Goal: Task Accomplishment & Management: Manage account settings

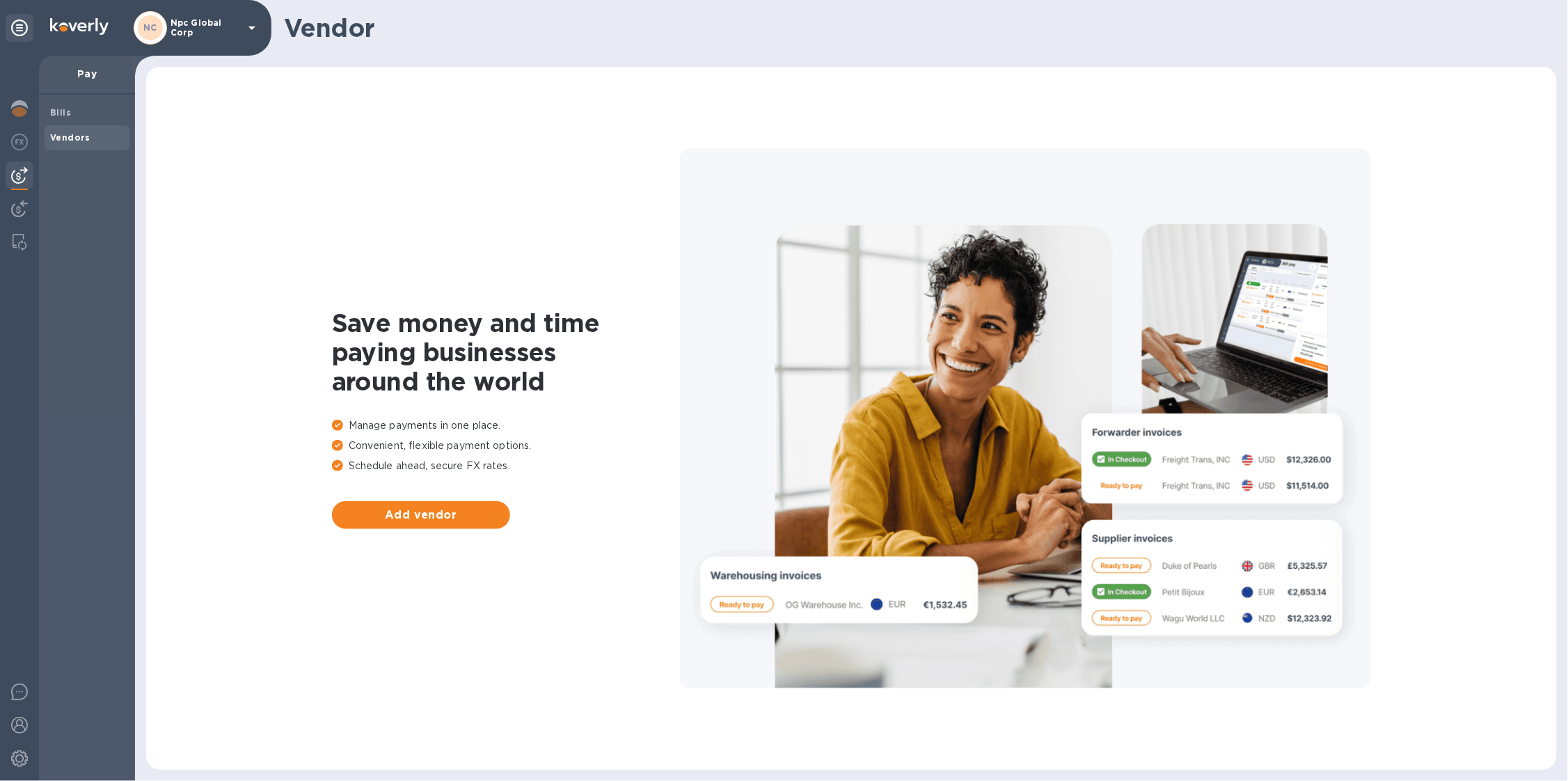
click at [175, 32] on p "Npc Global Corp" at bounding box center [205, 28] width 69 height 20
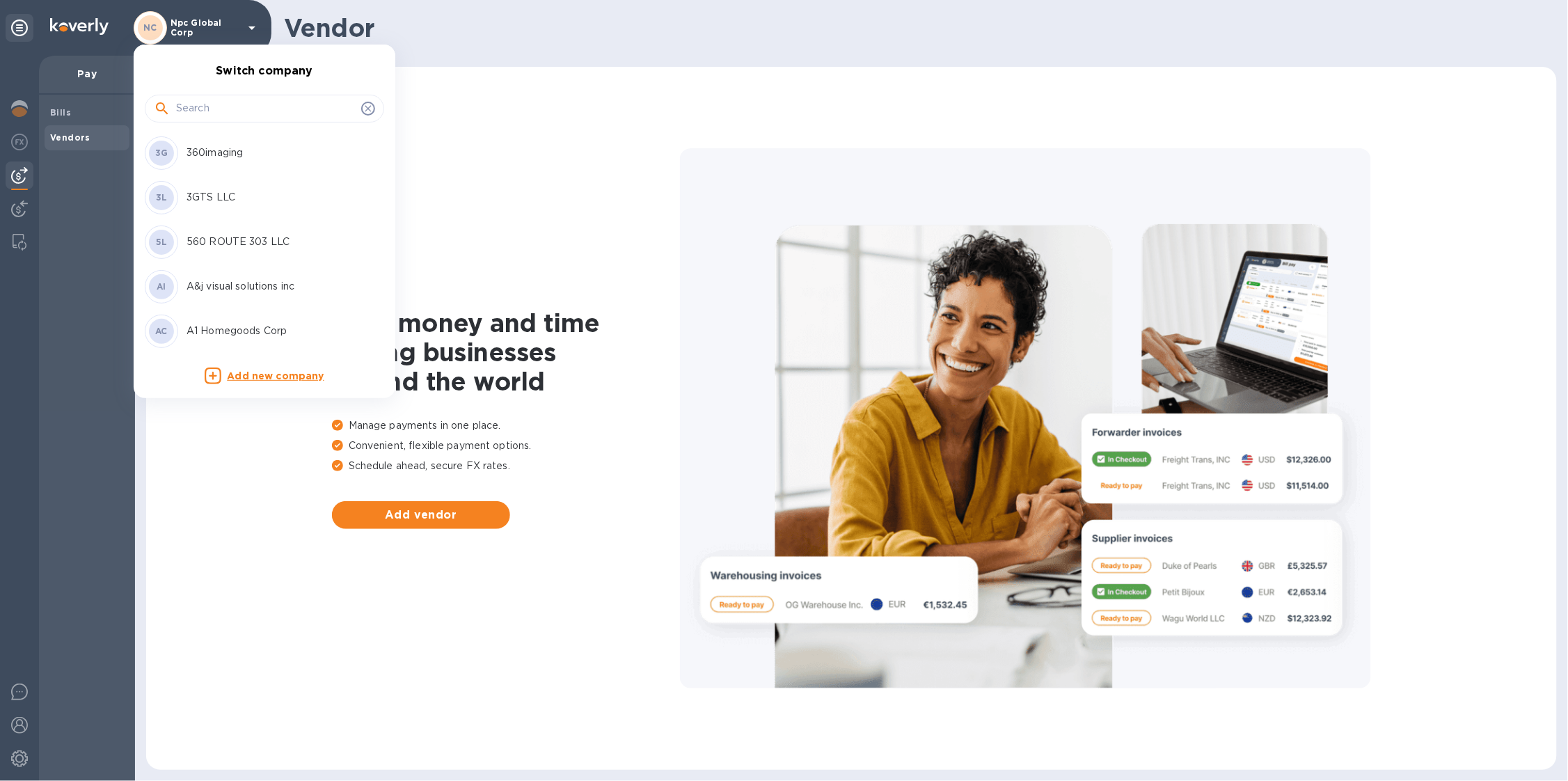
click at [188, 115] on input "text" at bounding box center [265, 108] width 179 height 21
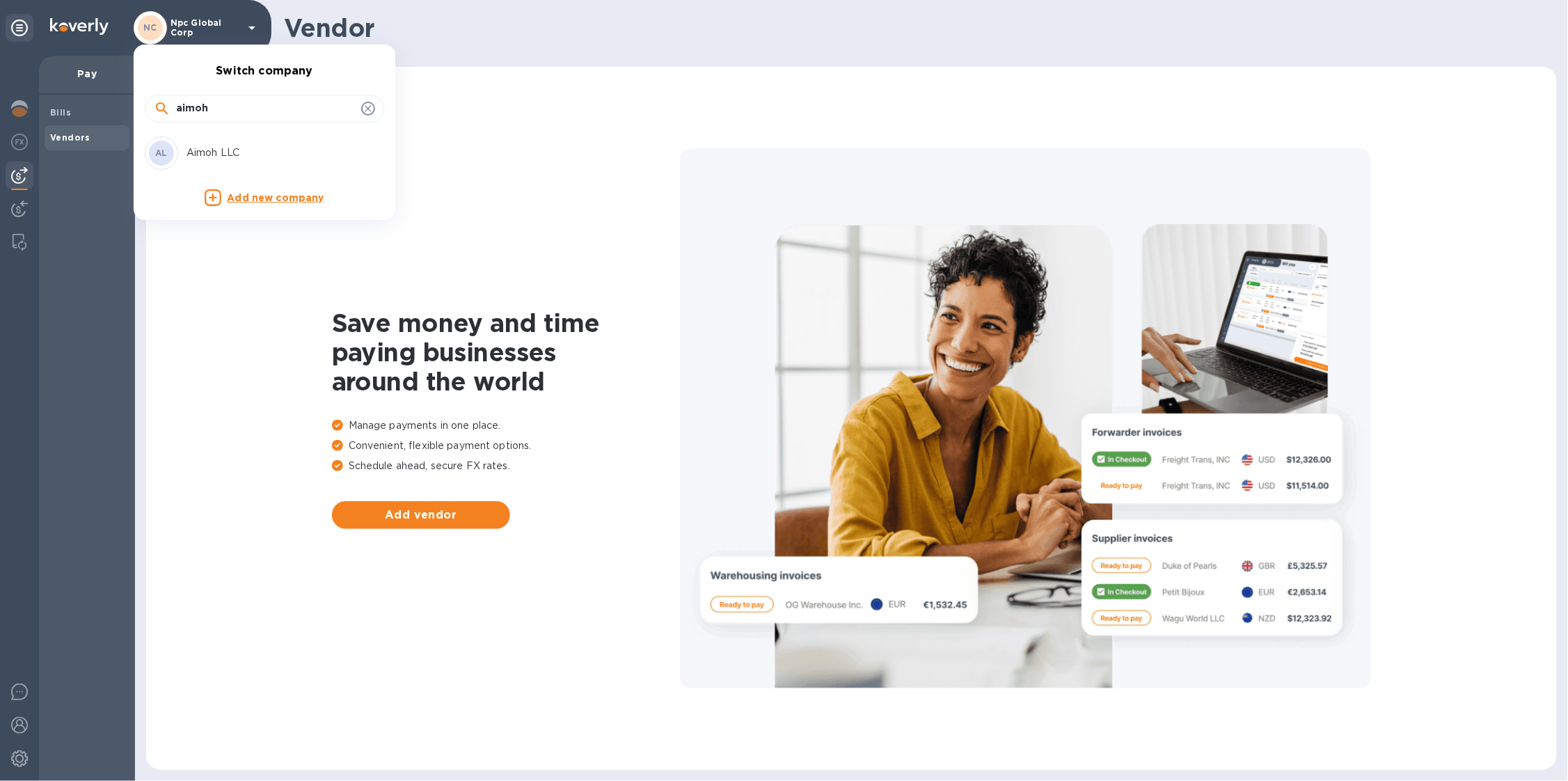
type input "aimoh"
click at [261, 150] on p "Aimoh LLC" at bounding box center [274, 152] width 175 height 14
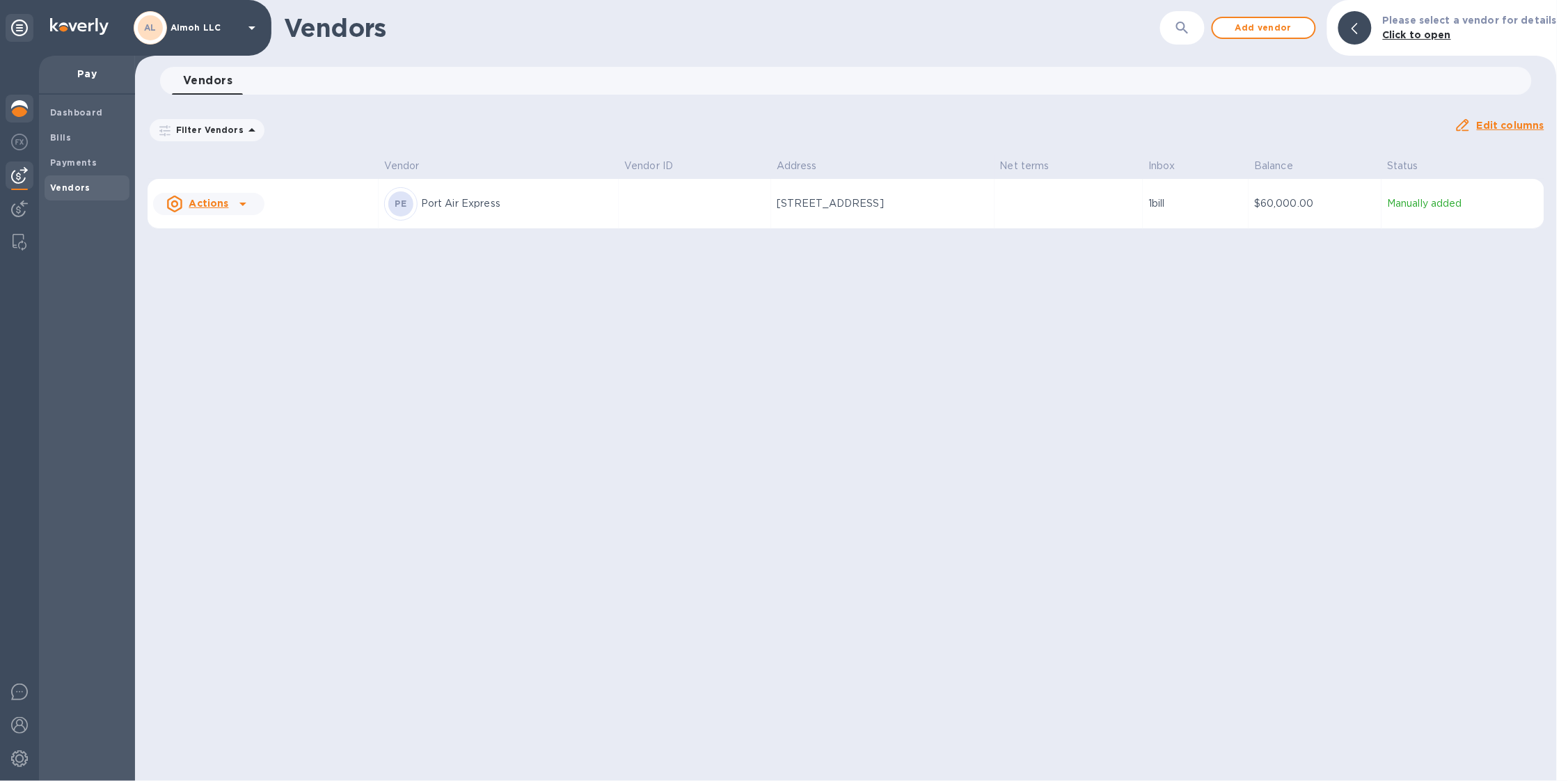
click at [23, 108] on img at bounding box center [19, 108] width 17 height 17
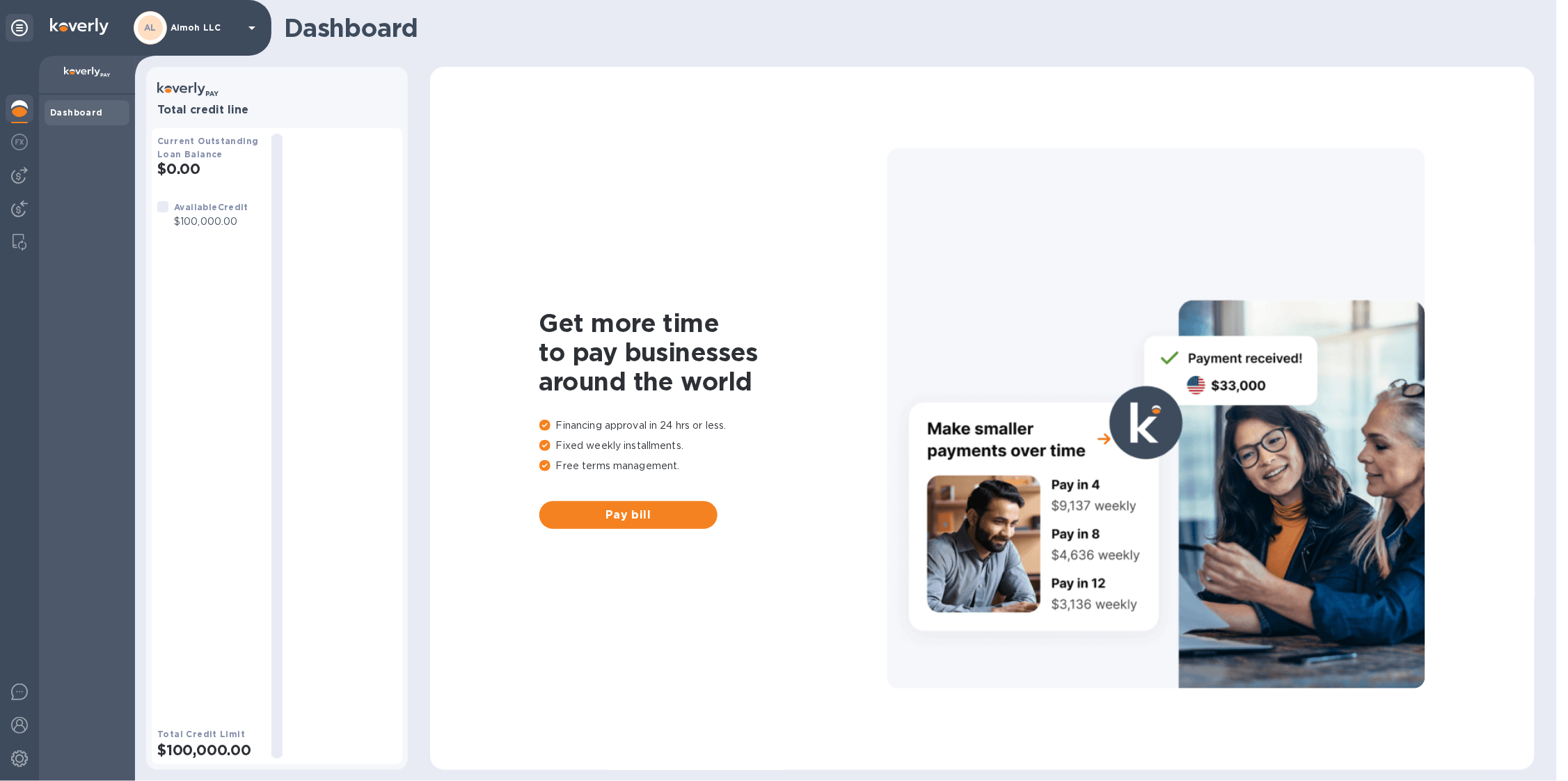
click at [190, 31] on p "Aimoh LLC" at bounding box center [205, 27] width 69 height 10
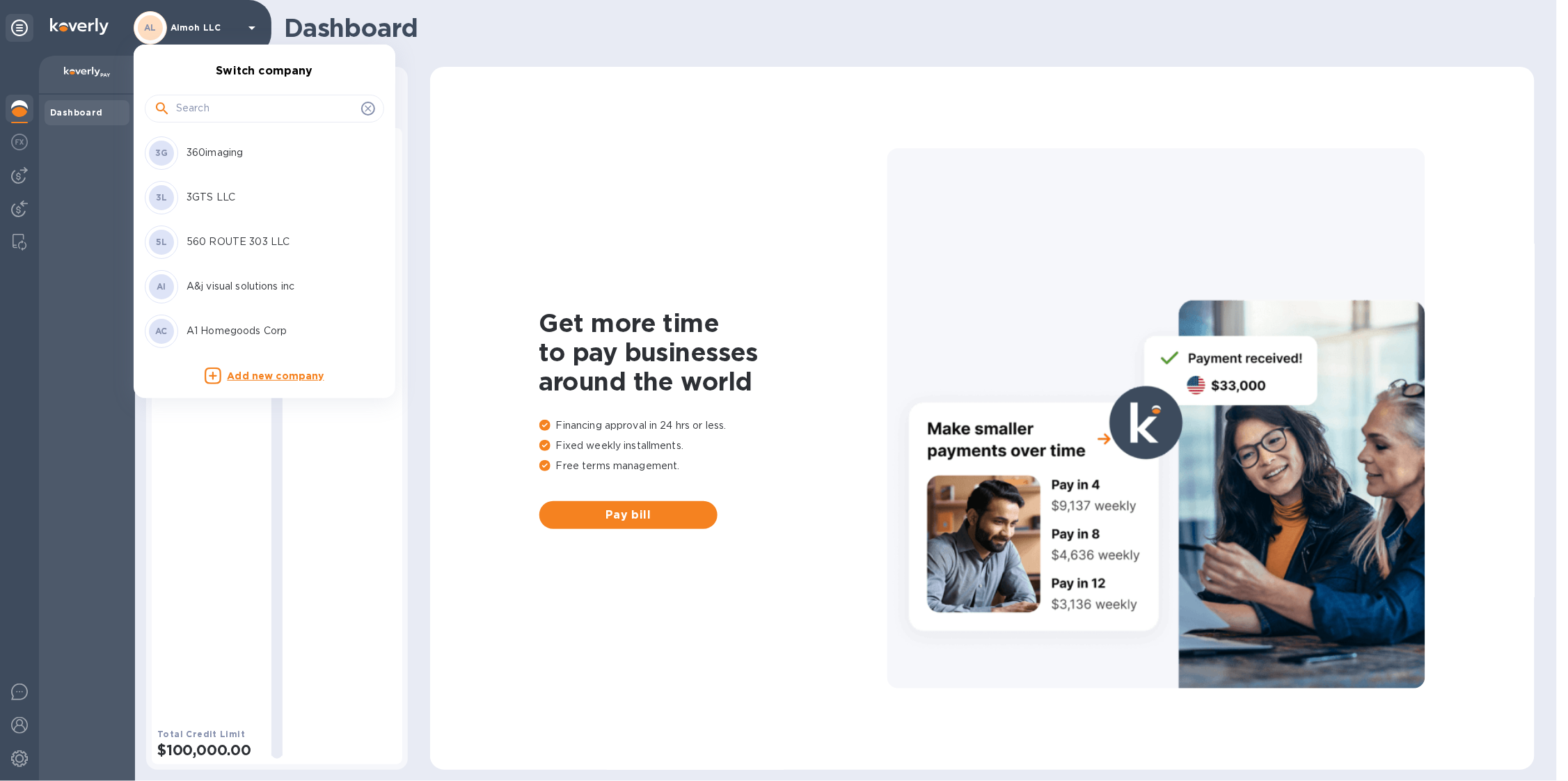
click at [226, 99] on input "text" at bounding box center [265, 108] width 179 height 21
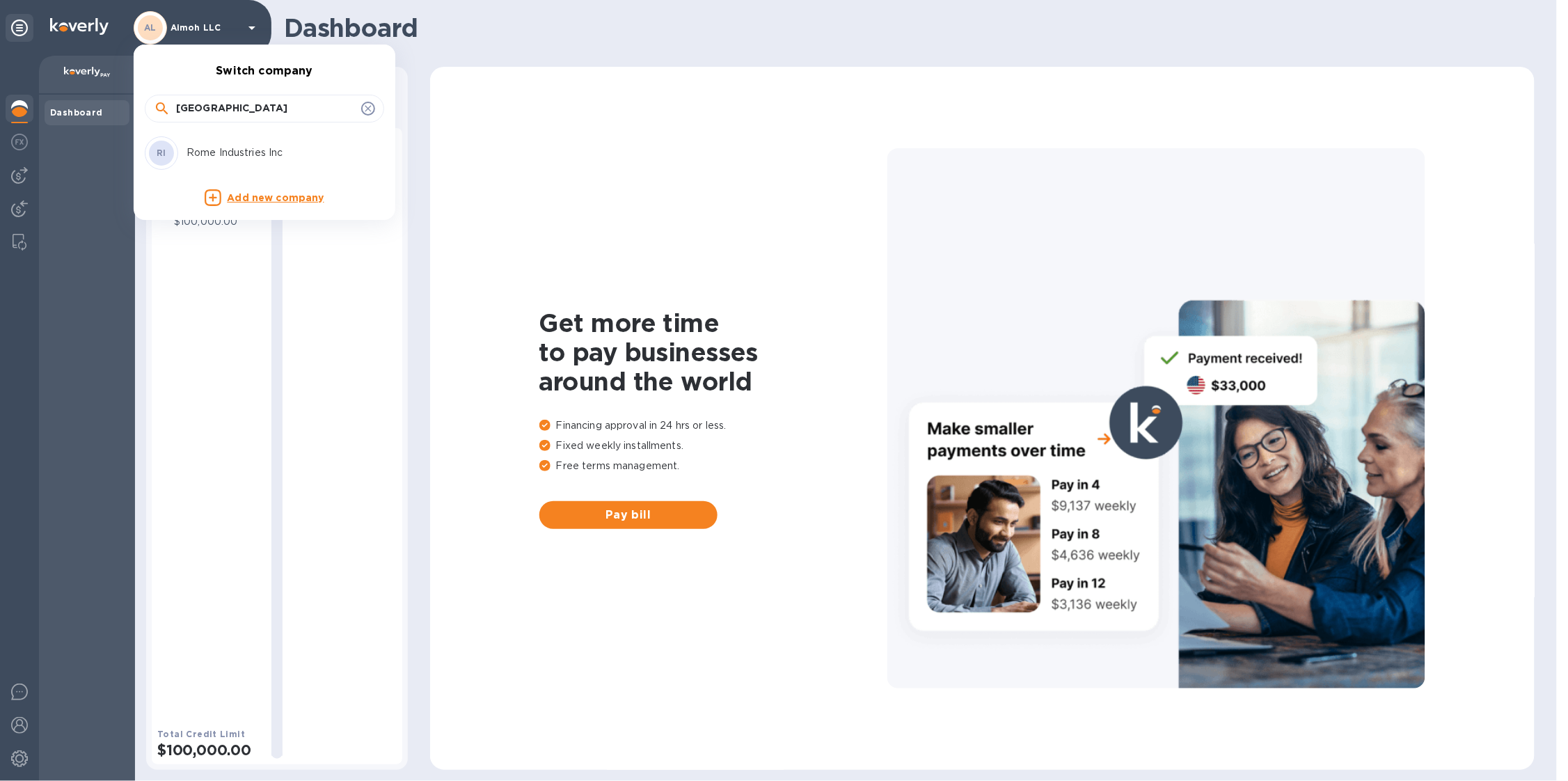
type input "rome"
click at [259, 149] on p "Rome Industries Inc" at bounding box center [274, 152] width 175 height 14
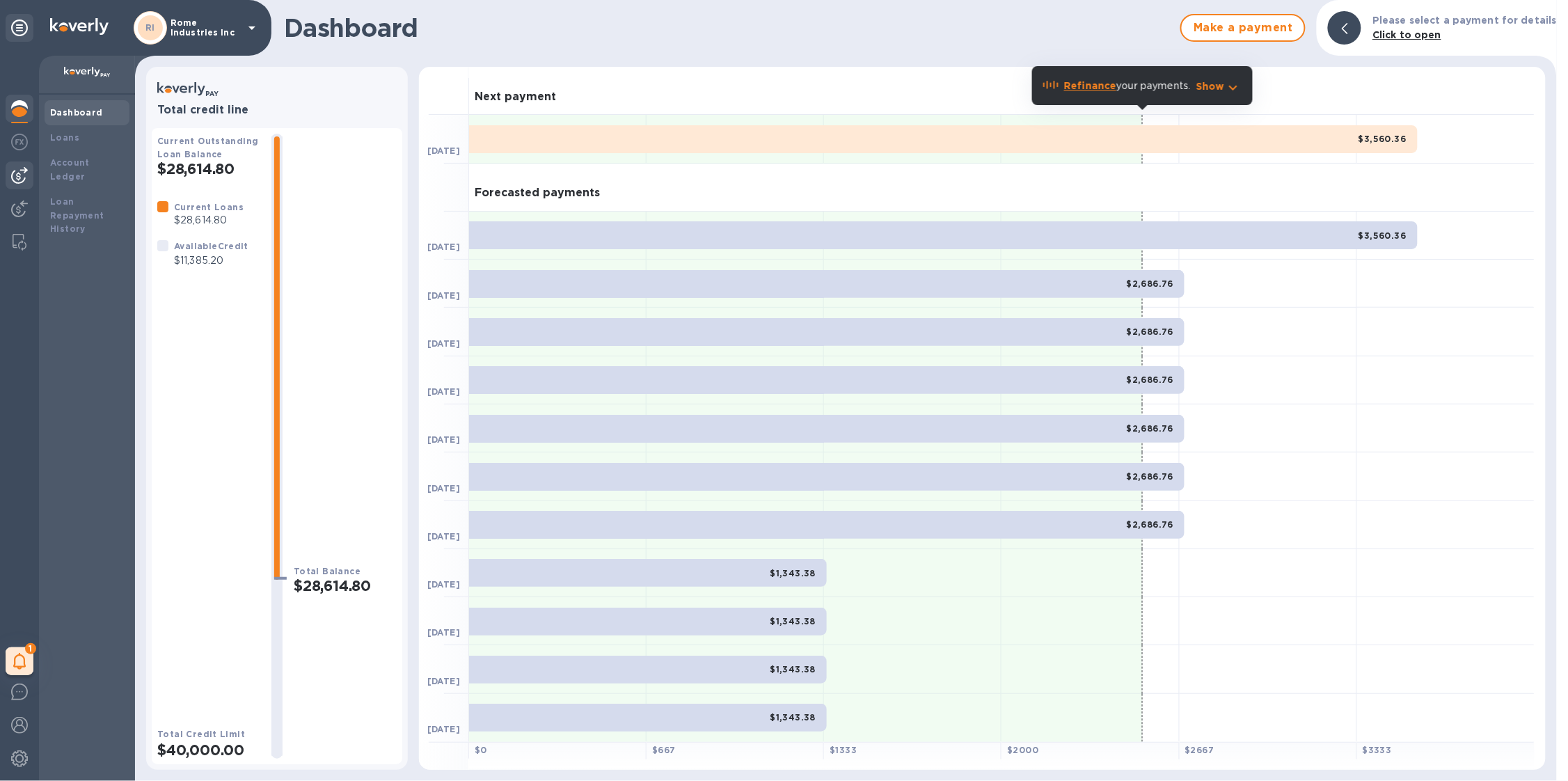
click at [25, 179] on img at bounding box center [19, 175] width 17 height 17
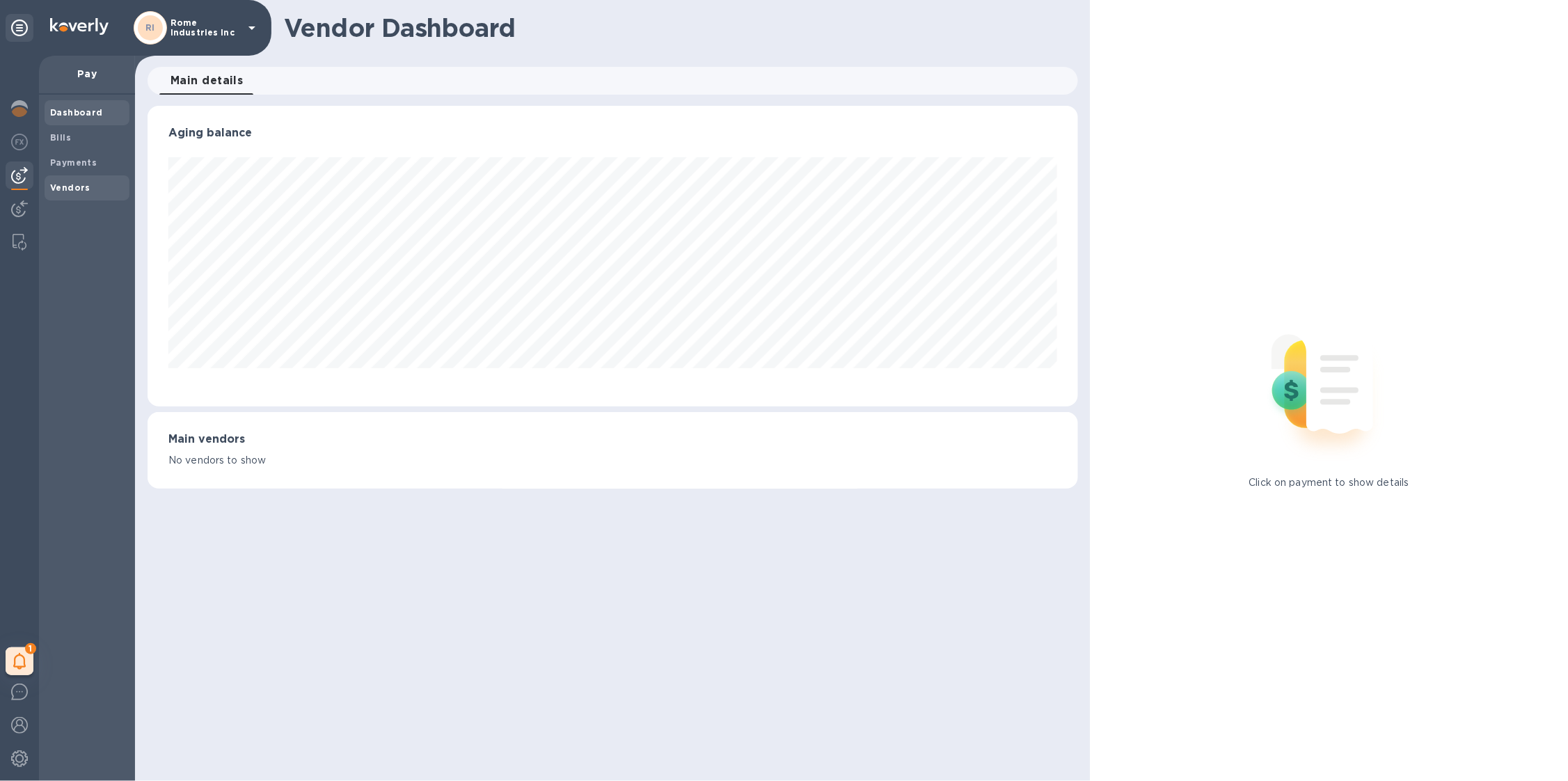
scroll to position [300, 931]
click at [87, 176] on div "Vendors" at bounding box center [87, 188] width 85 height 25
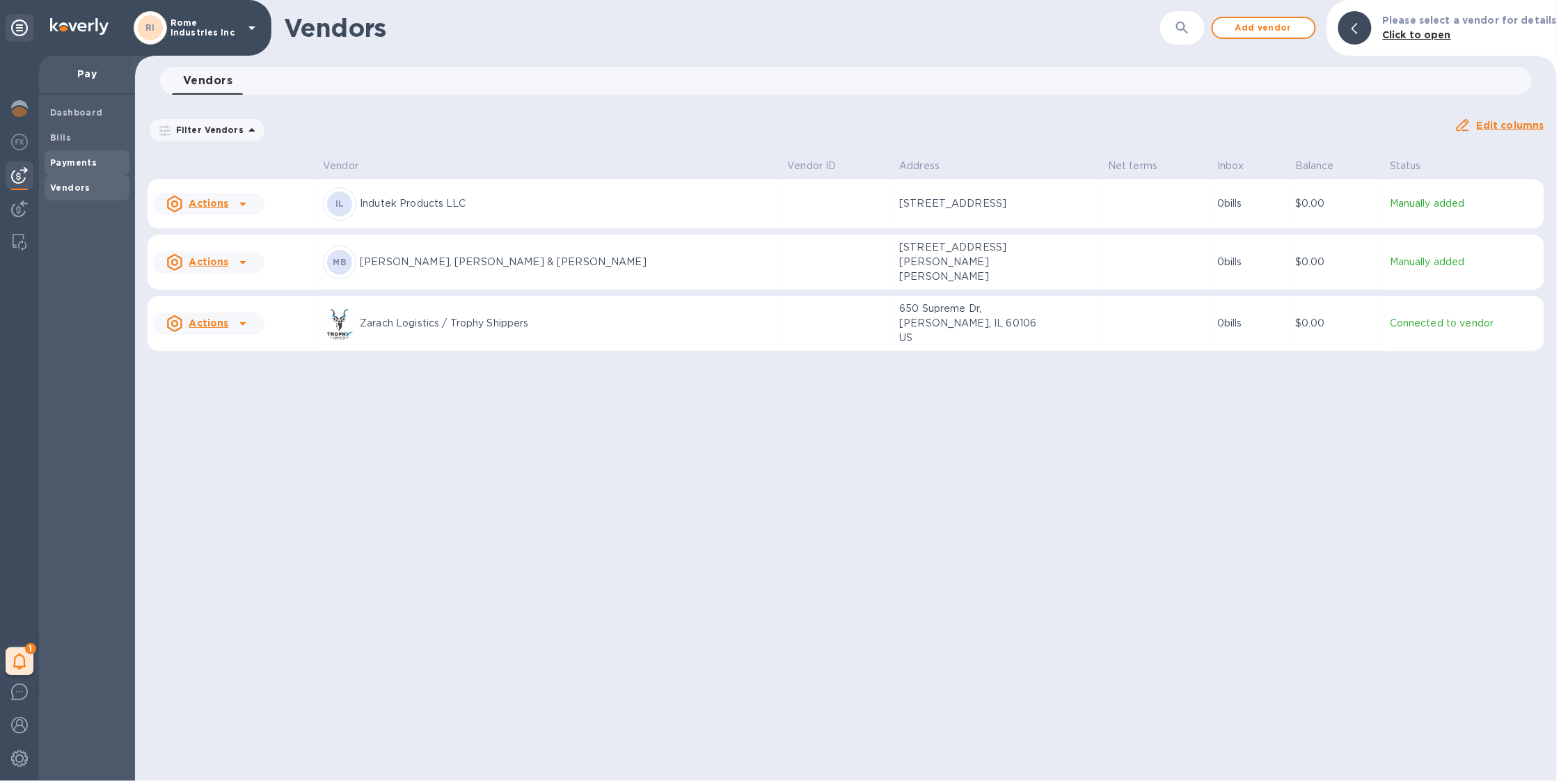
click at [89, 162] on b "Payments" at bounding box center [74, 162] width 47 height 11
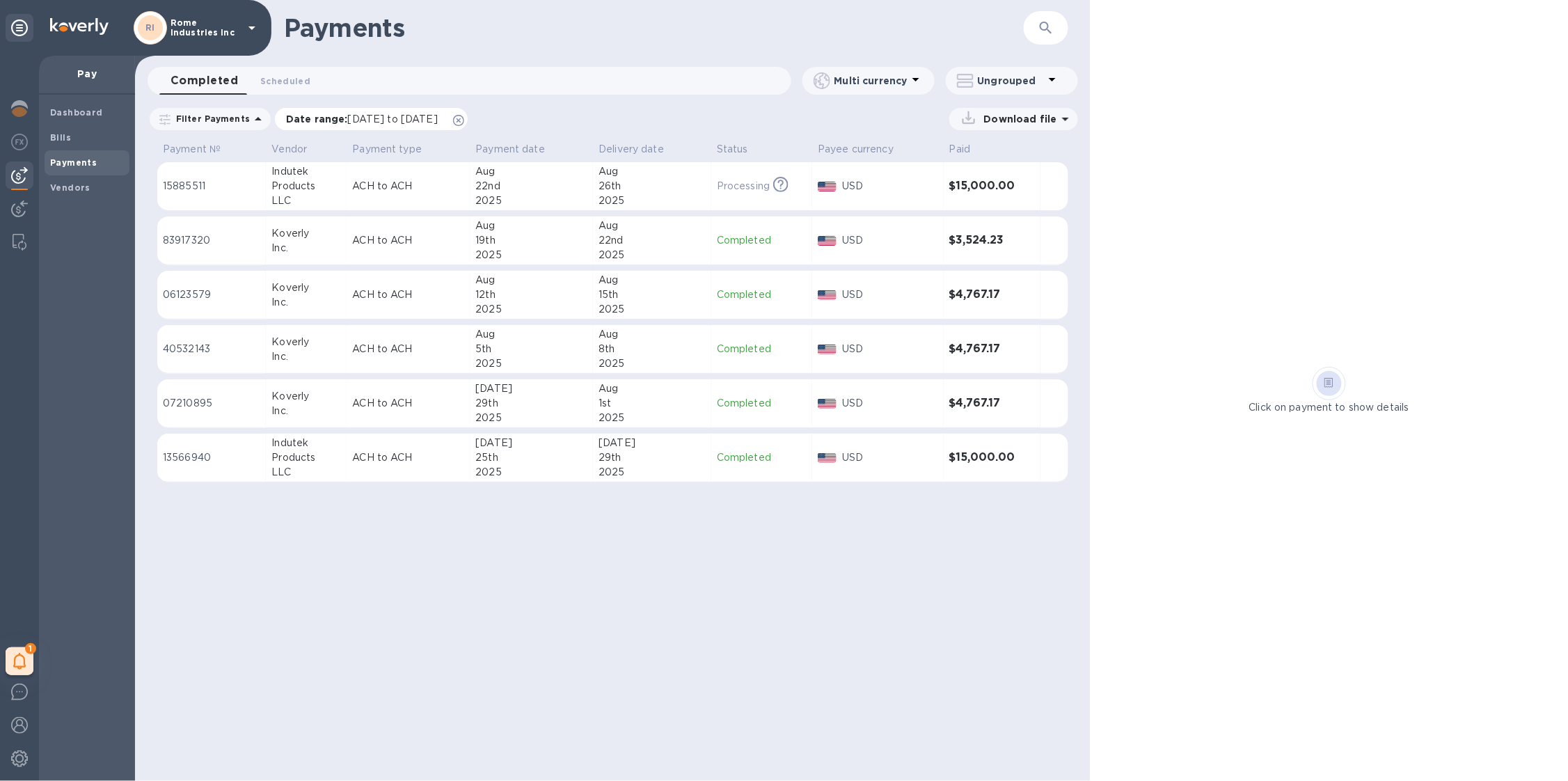
click at [464, 117] on icon at bounding box center [458, 120] width 11 height 11
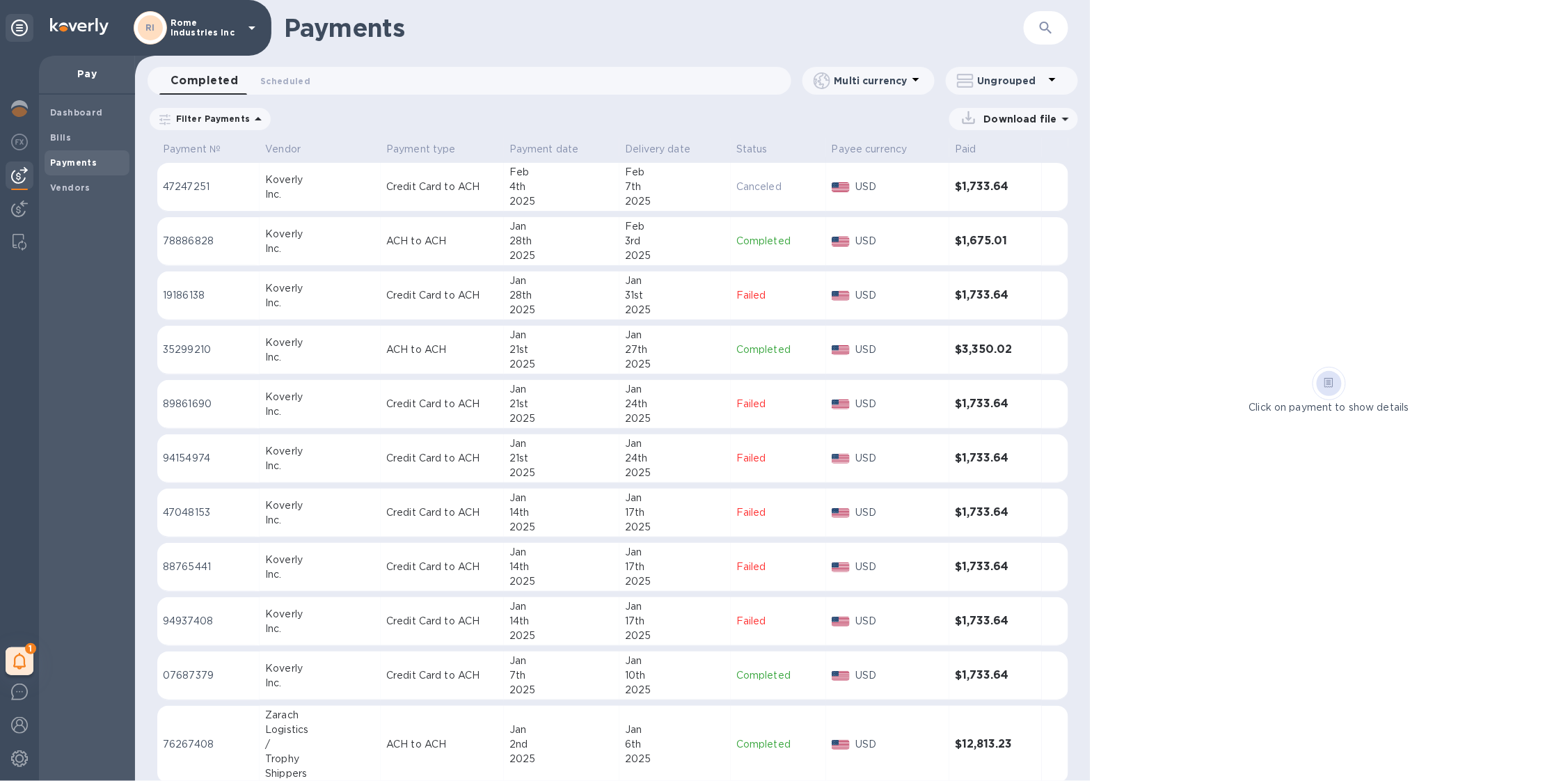
scroll to position [2210, 0]
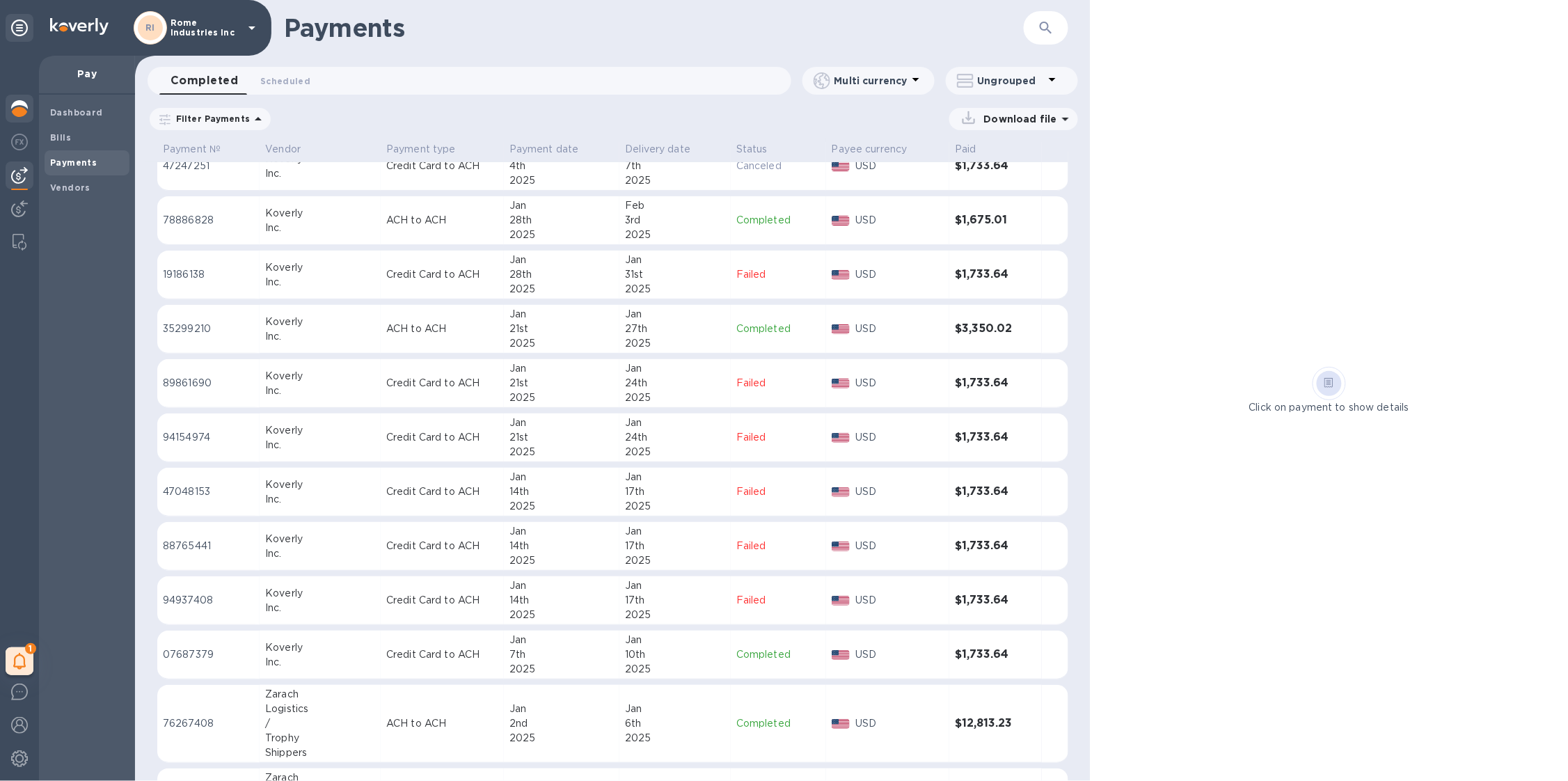
click at [25, 109] on img at bounding box center [19, 108] width 17 height 17
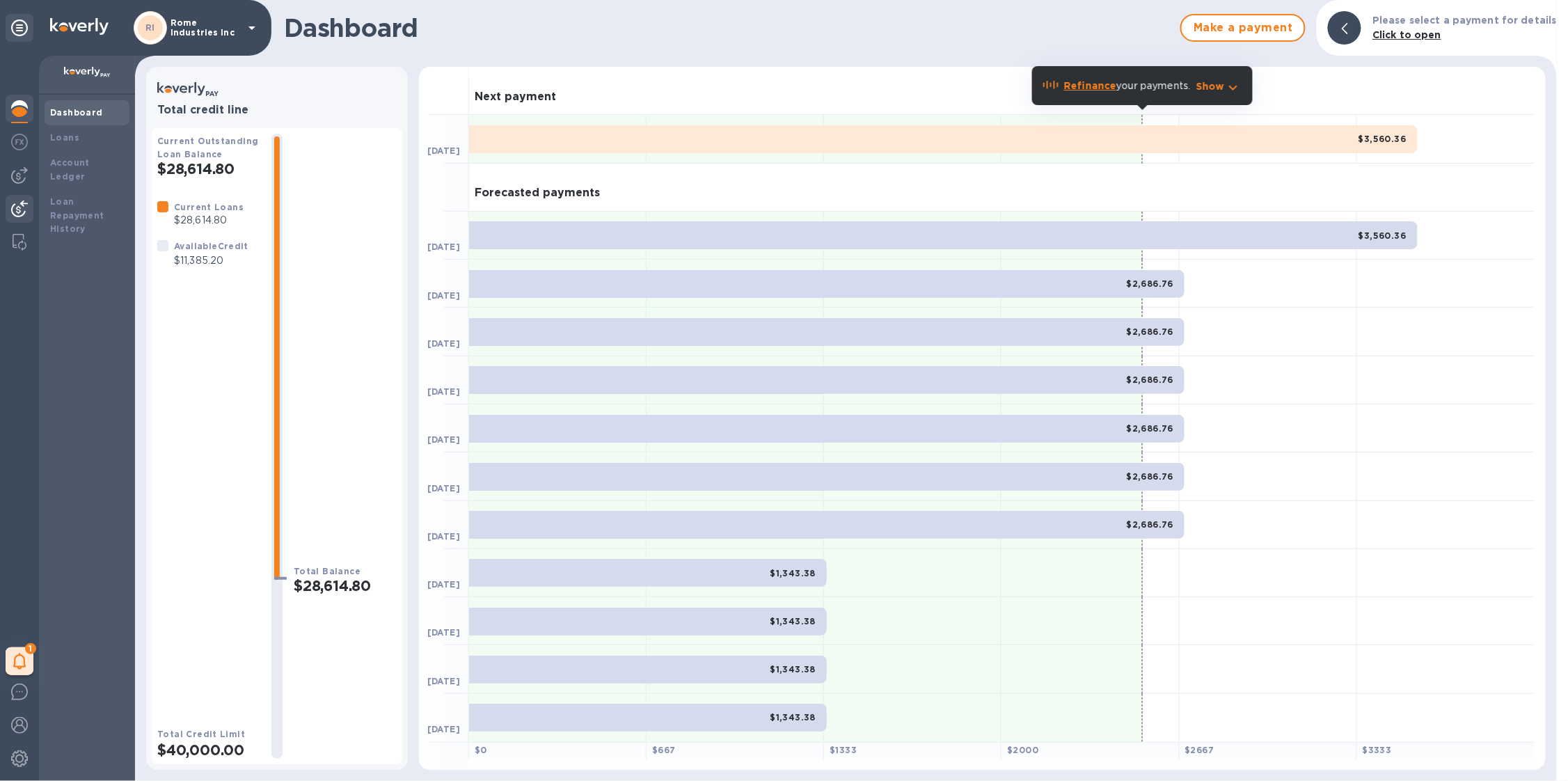
click at [17, 210] on img at bounding box center [19, 208] width 17 height 17
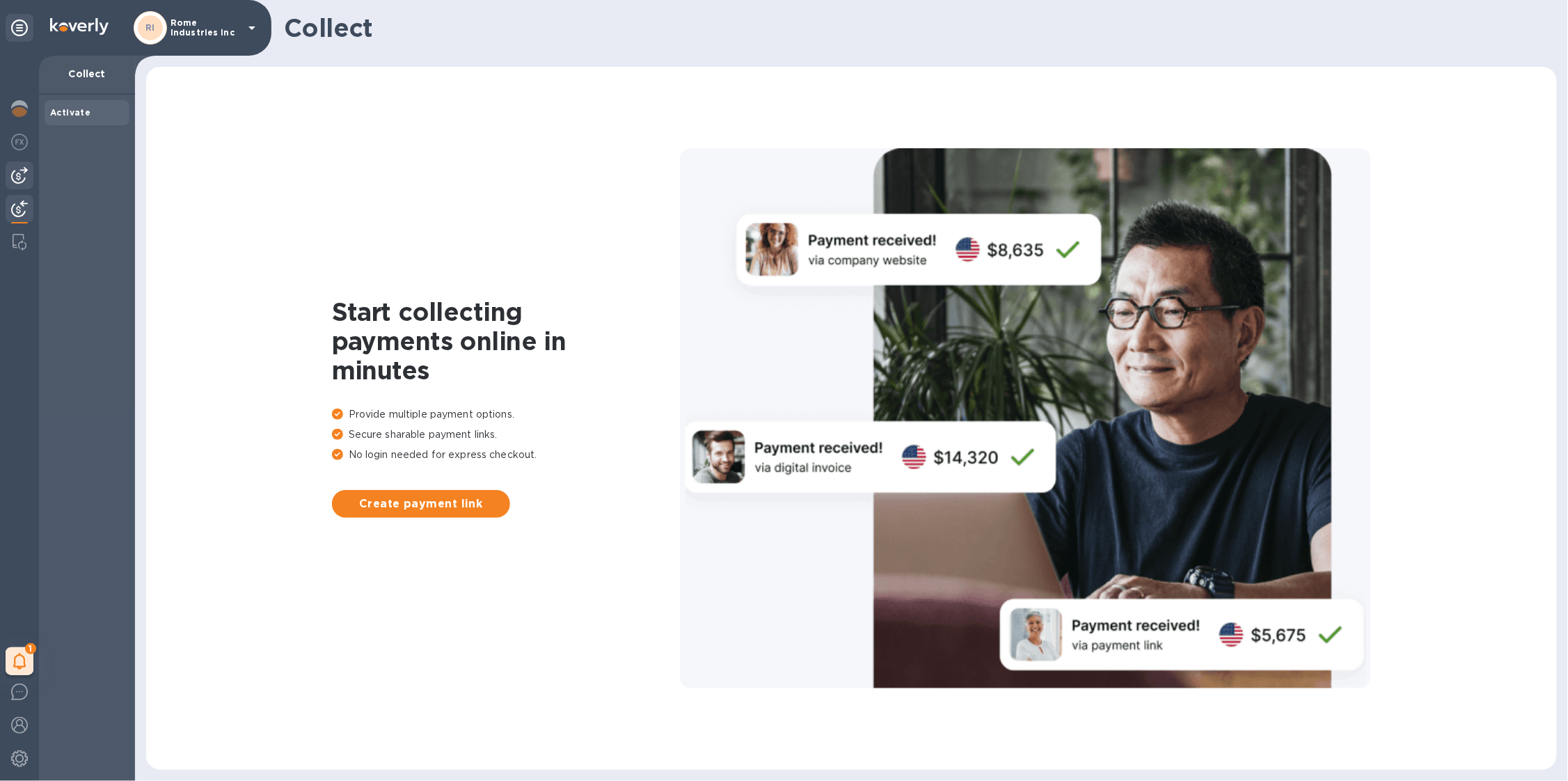
click at [19, 172] on img at bounding box center [19, 175] width 17 height 17
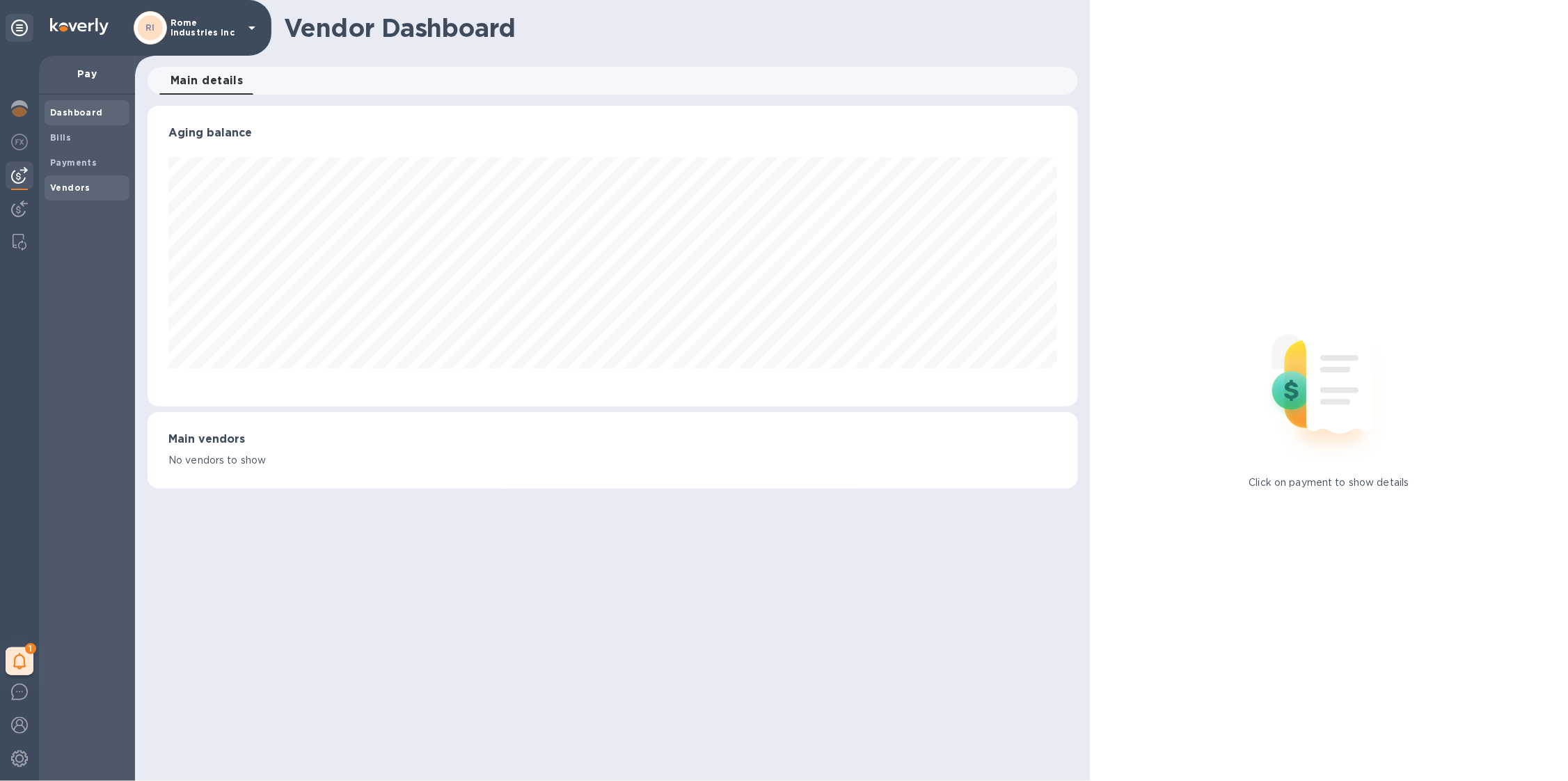
scroll to position [300, 931]
click at [84, 187] on b "Vendors" at bounding box center [70, 188] width 41 height 11
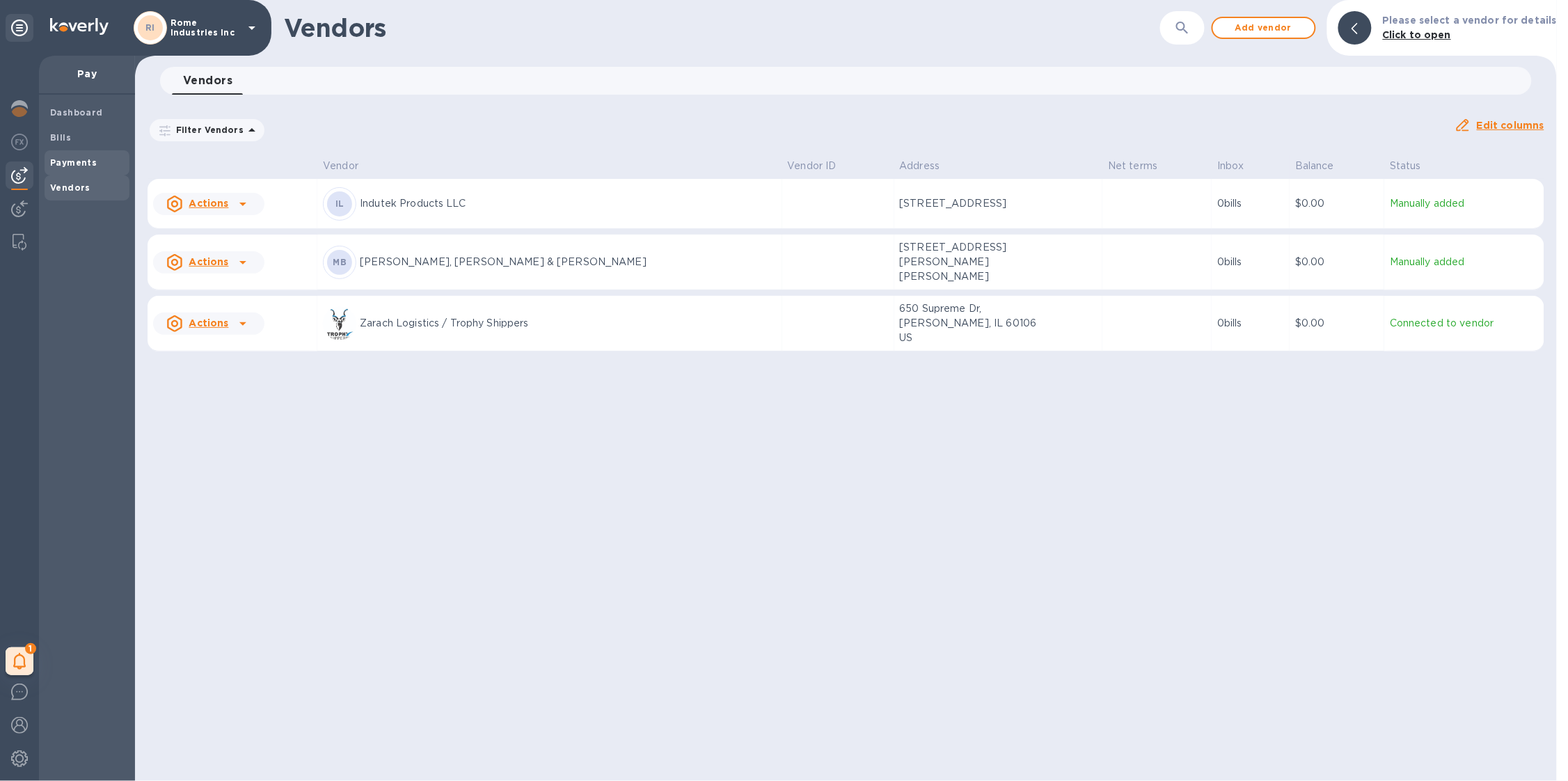
click at [79, 160] on b "Payments" at bounding box center [74, 162] width 47 height 11
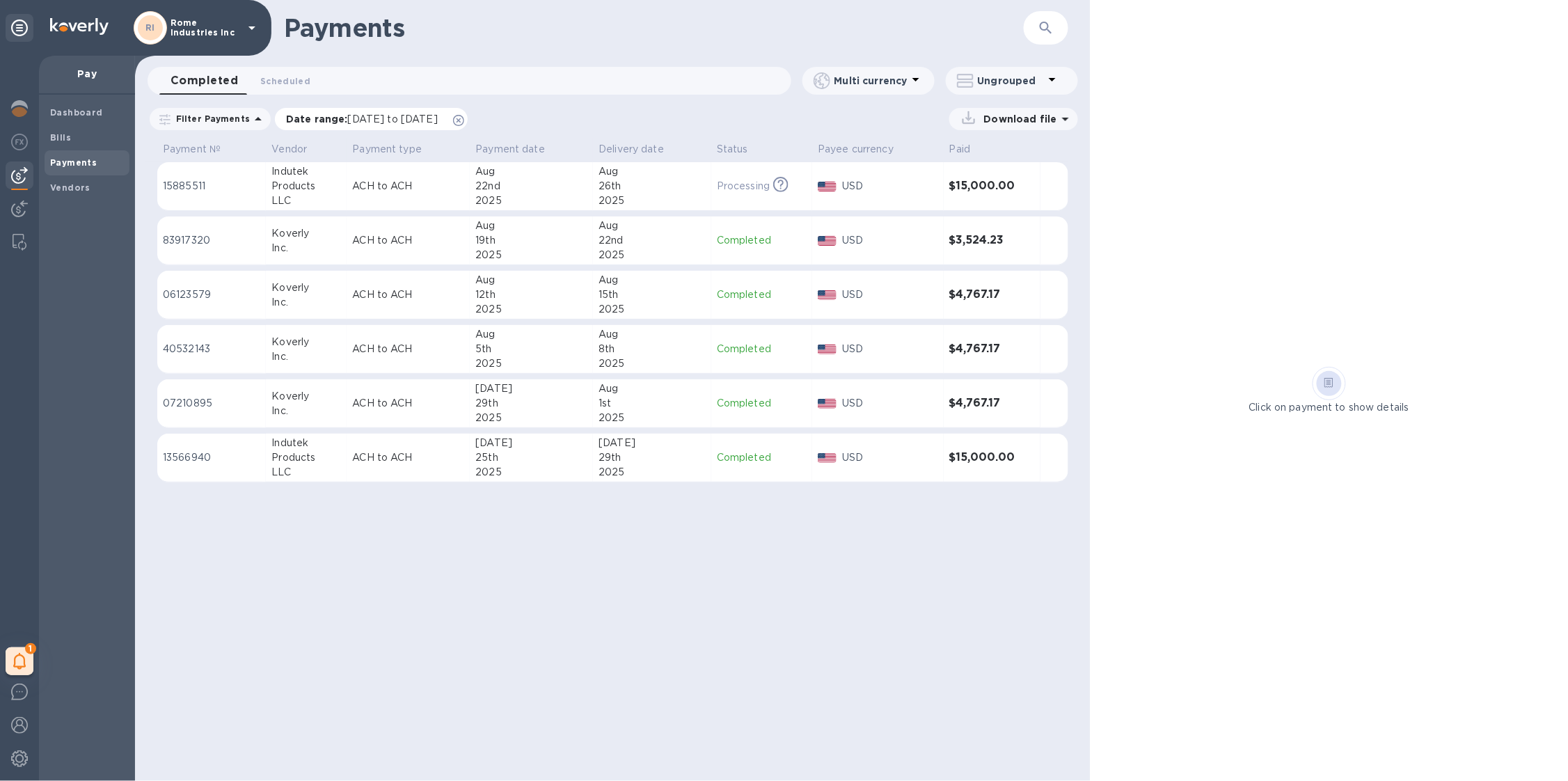
click at [464, 119] on icon at bounding box center [458, 120] width 11 height 11
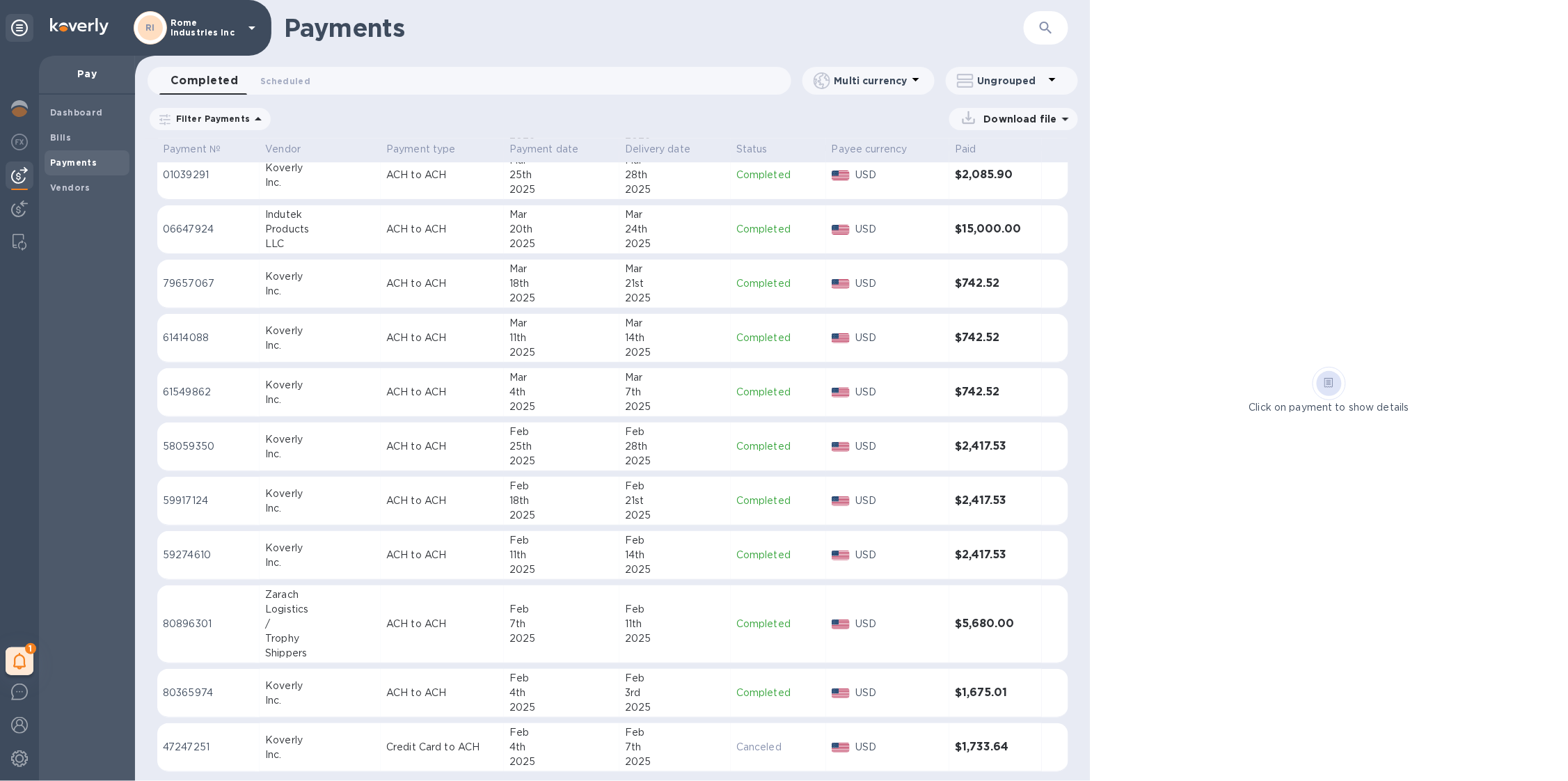
scroll to position [1637, 0]
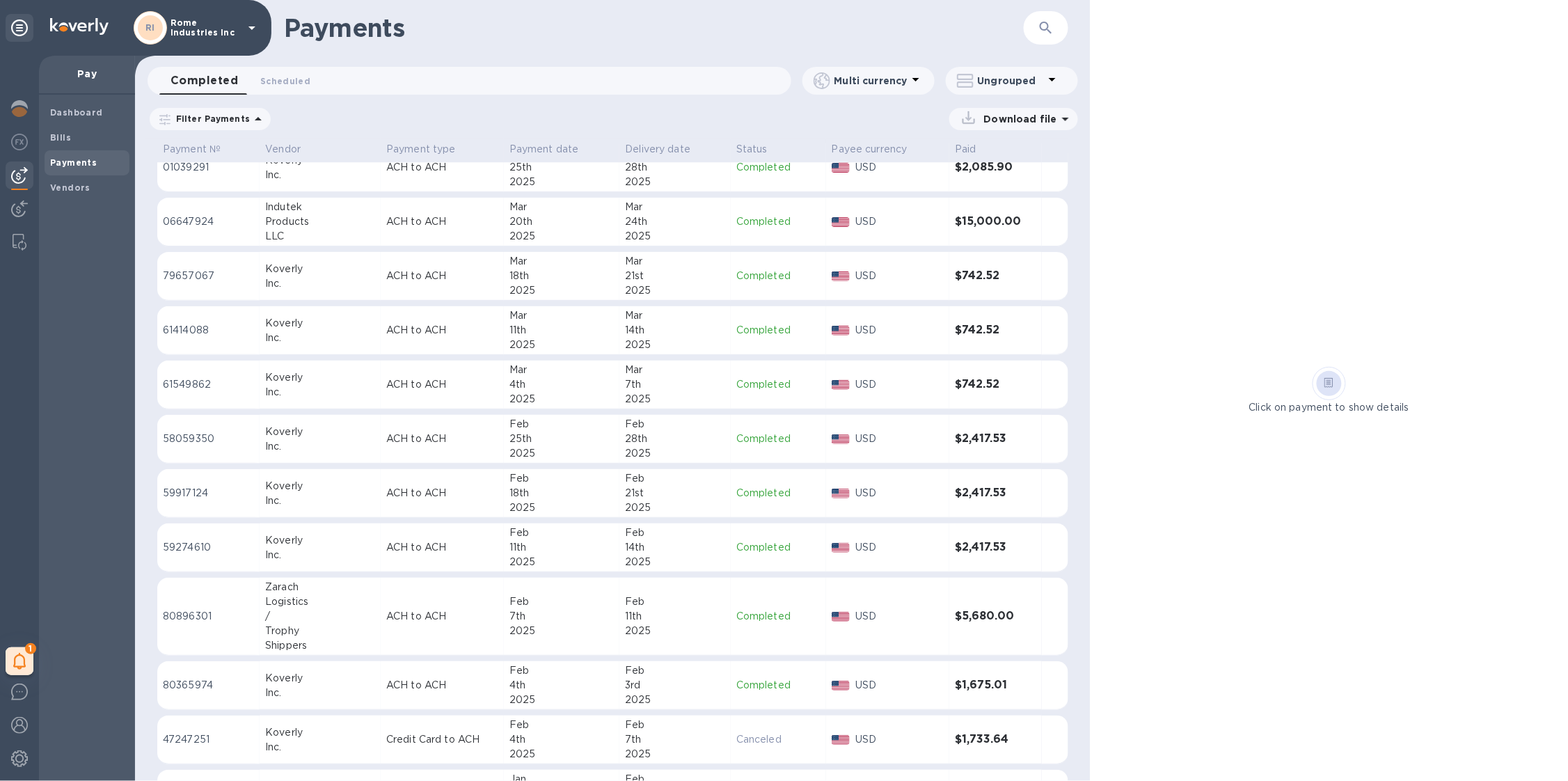
click at [231, 38] on div "RI Rome Industries Inc" at bounding box center [197, 27] width 126 height 33
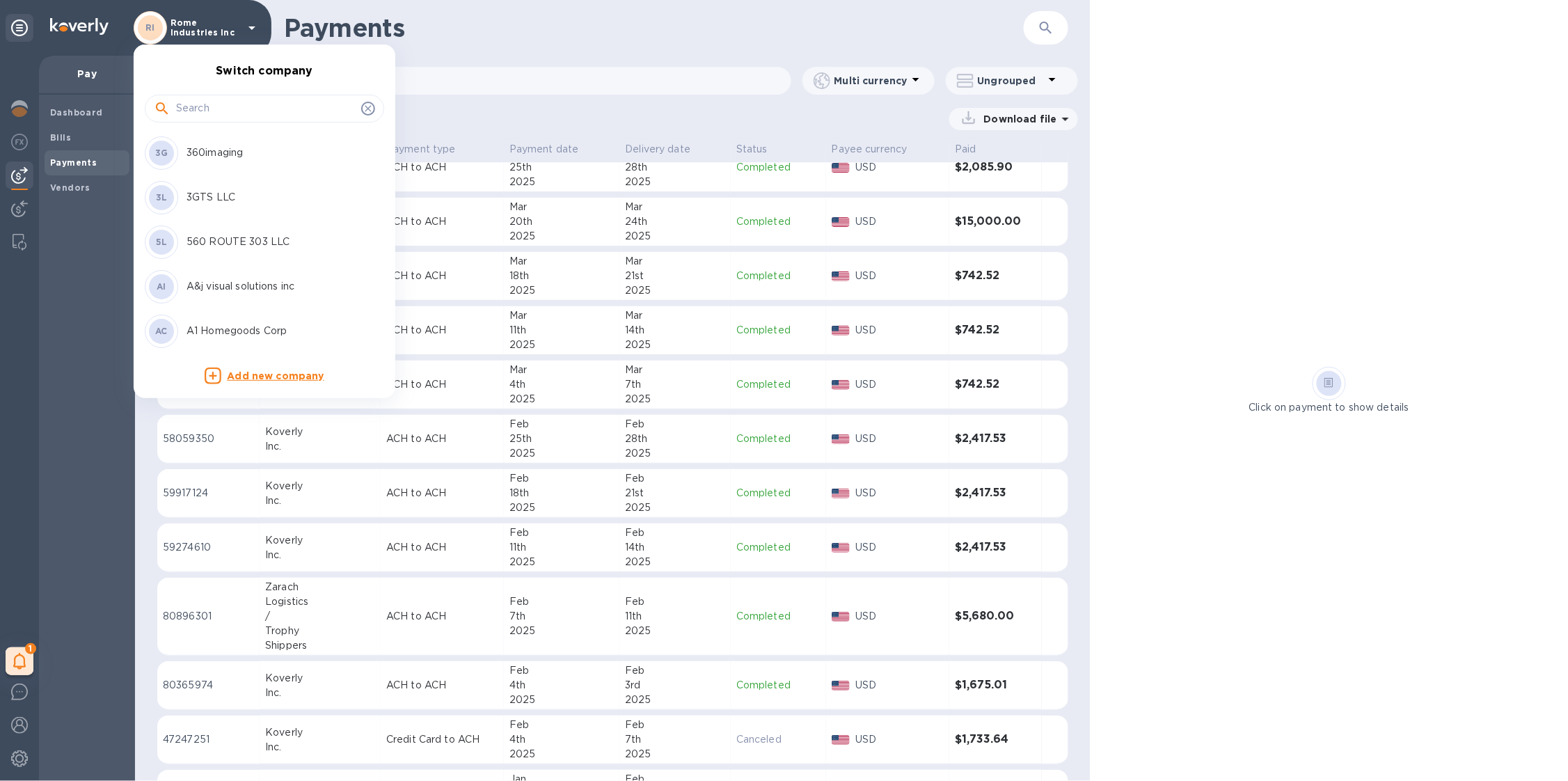
click at [223, 112] on input "text" at bounding box center [265, 108] width 179 height 21
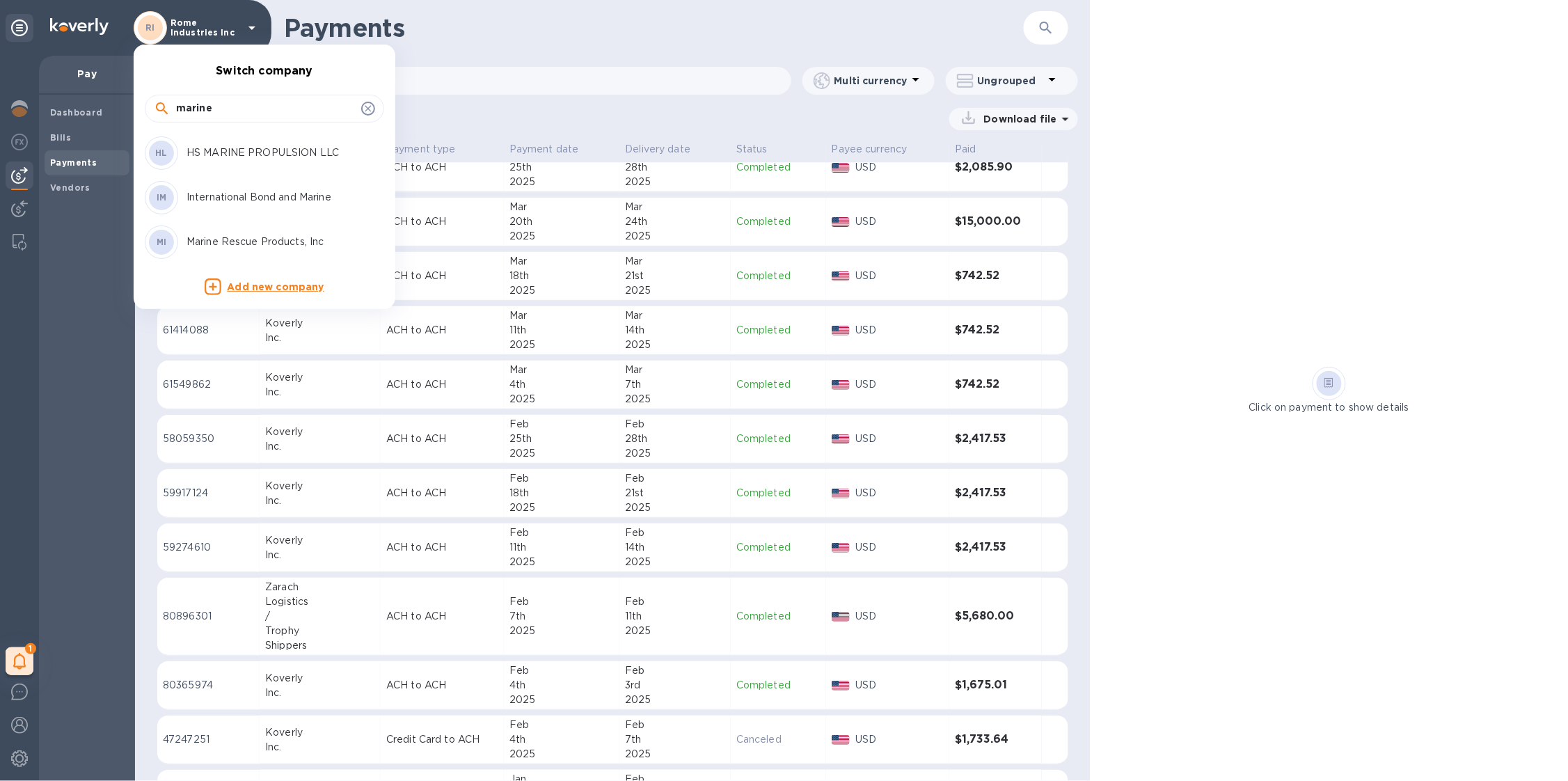
type input "marine"
click at [243, 252] on div "MI Marine Rescue Products, Inc" at bounding box center [253, 242] width 217 height 33
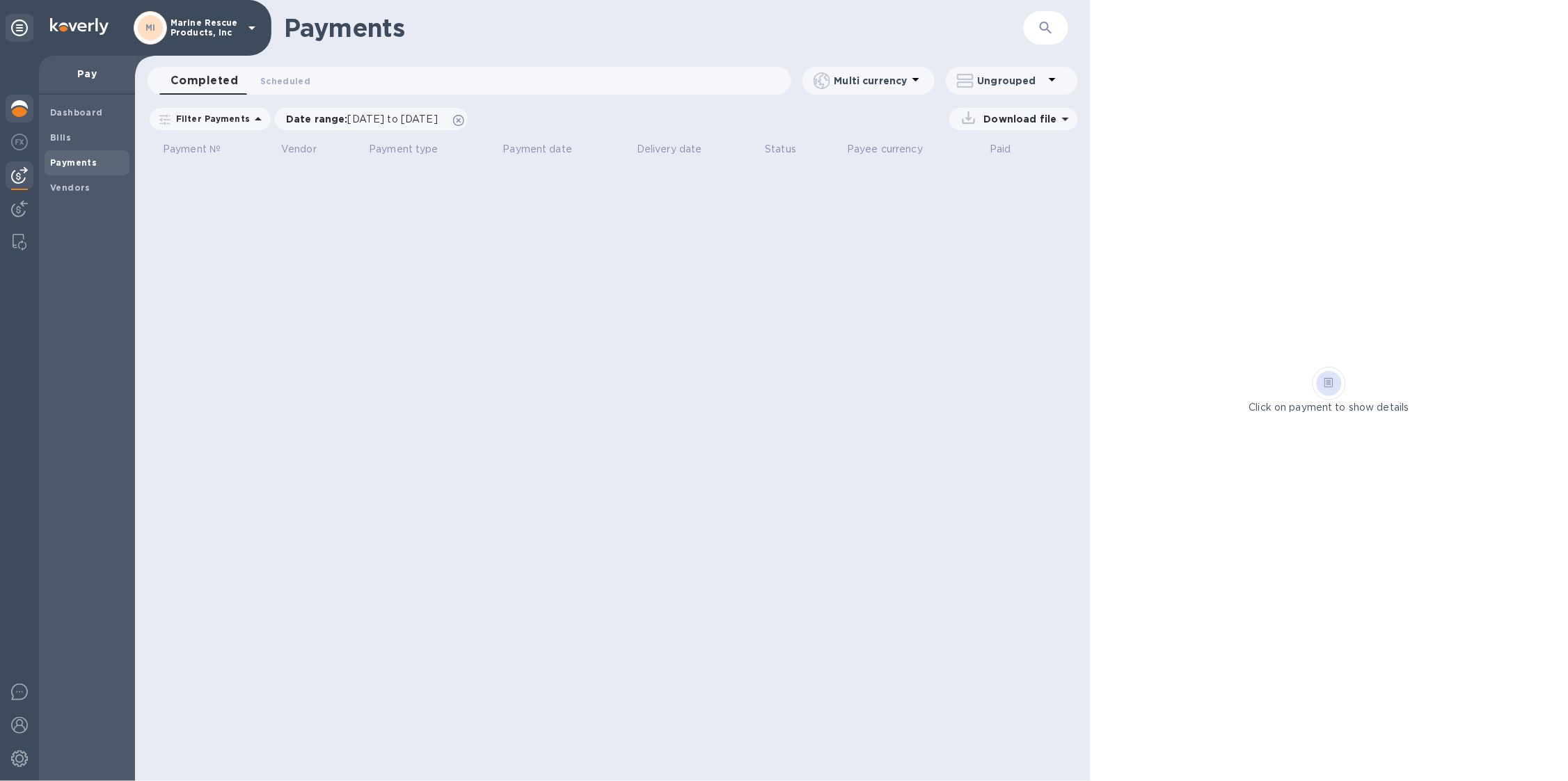
click at [29, 109] on div at bounding box center [19, 110] width 28 height 31
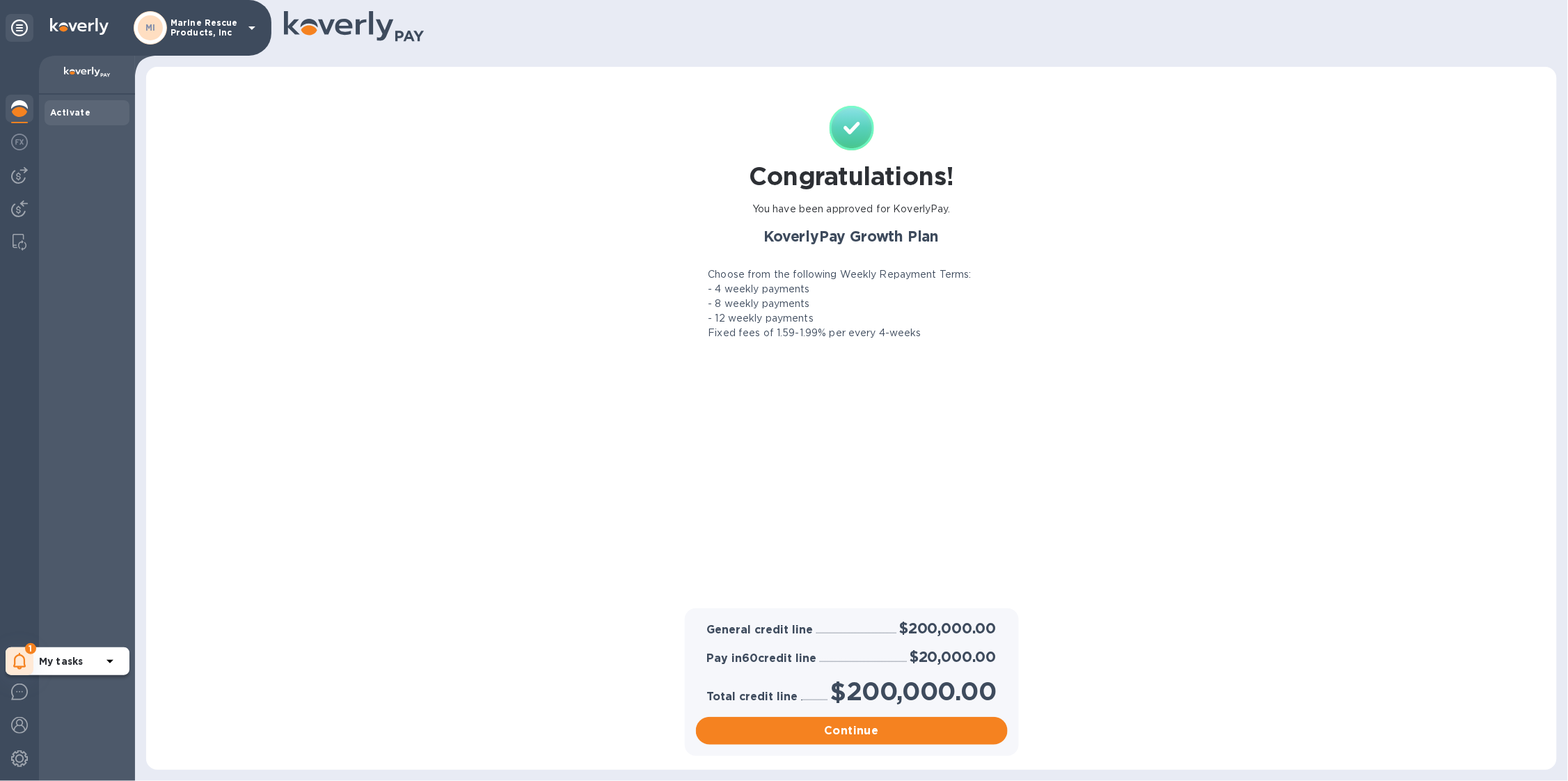
click at [46, 660] on b "My tasks" at bounding box center [60, 661] width 44 height 11
click at [80, 619] on p "You have pending companies." at bounding box center [110, 619] width 143 height 14
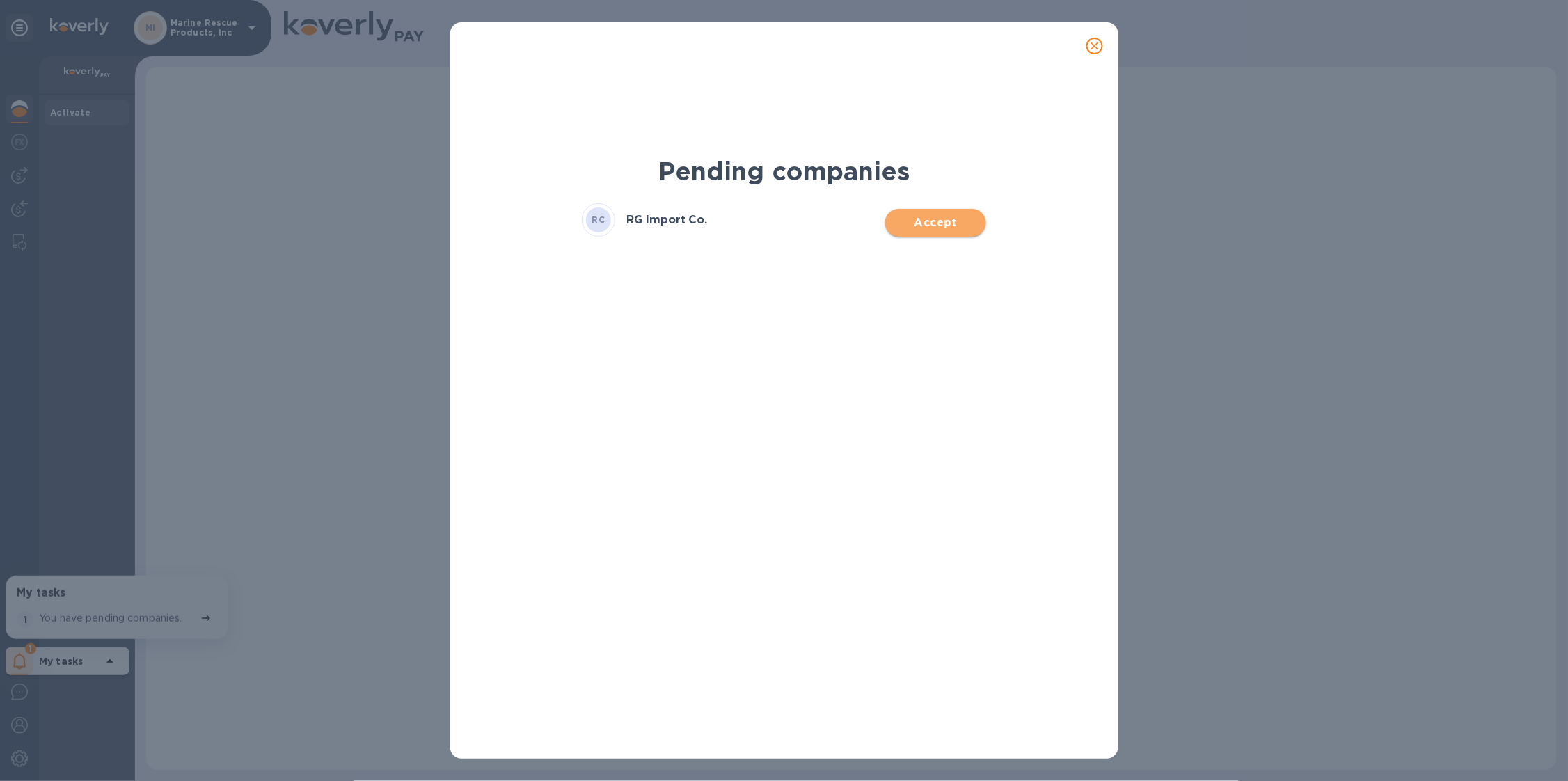
click at [934, 218] on span "Accept" at bounding box center [935, 223] width 78 height 17
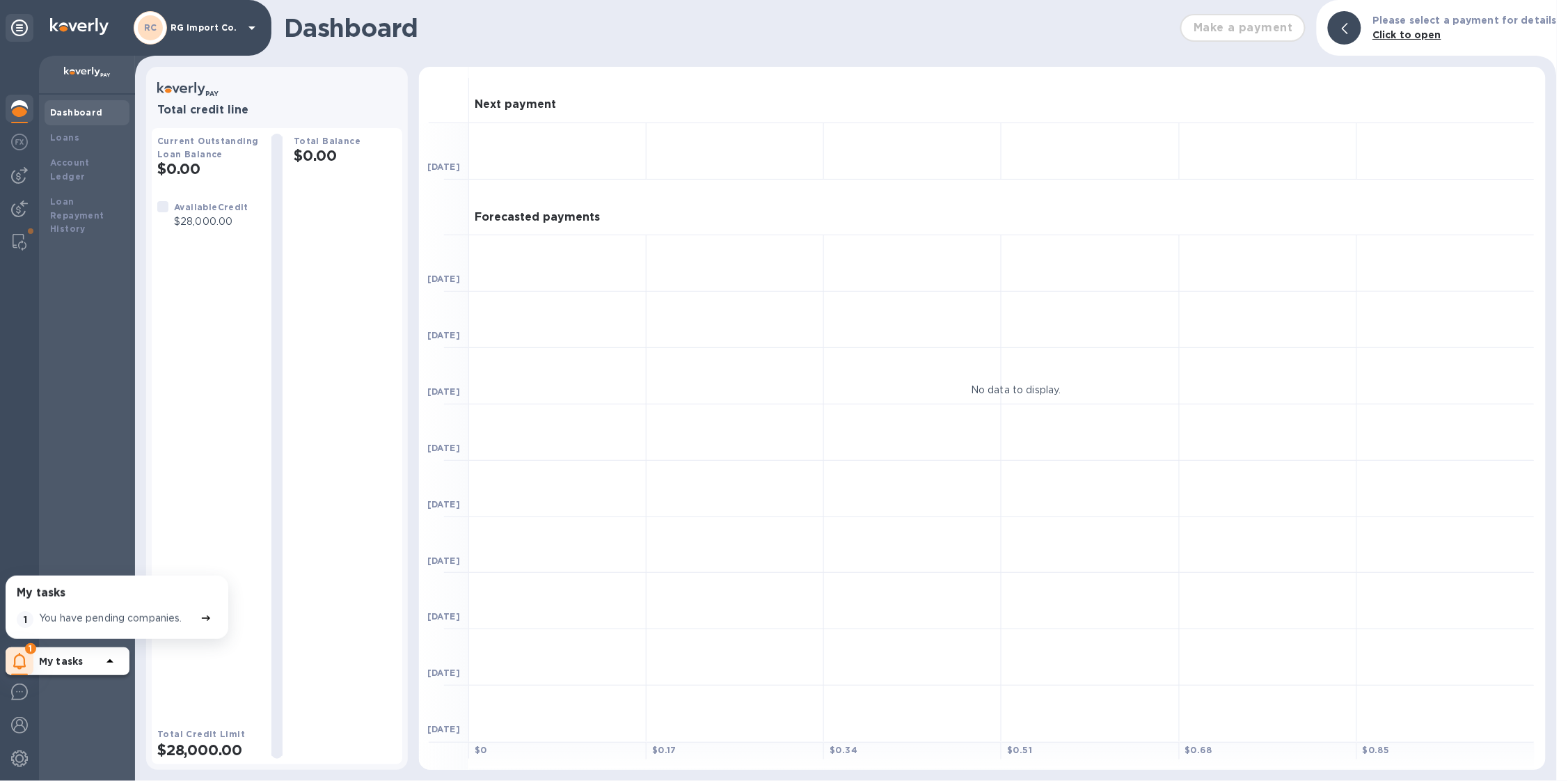
click at [196, 35] on div "RC RG Import Co." at bounding box center [197, 27] width 126 height 33
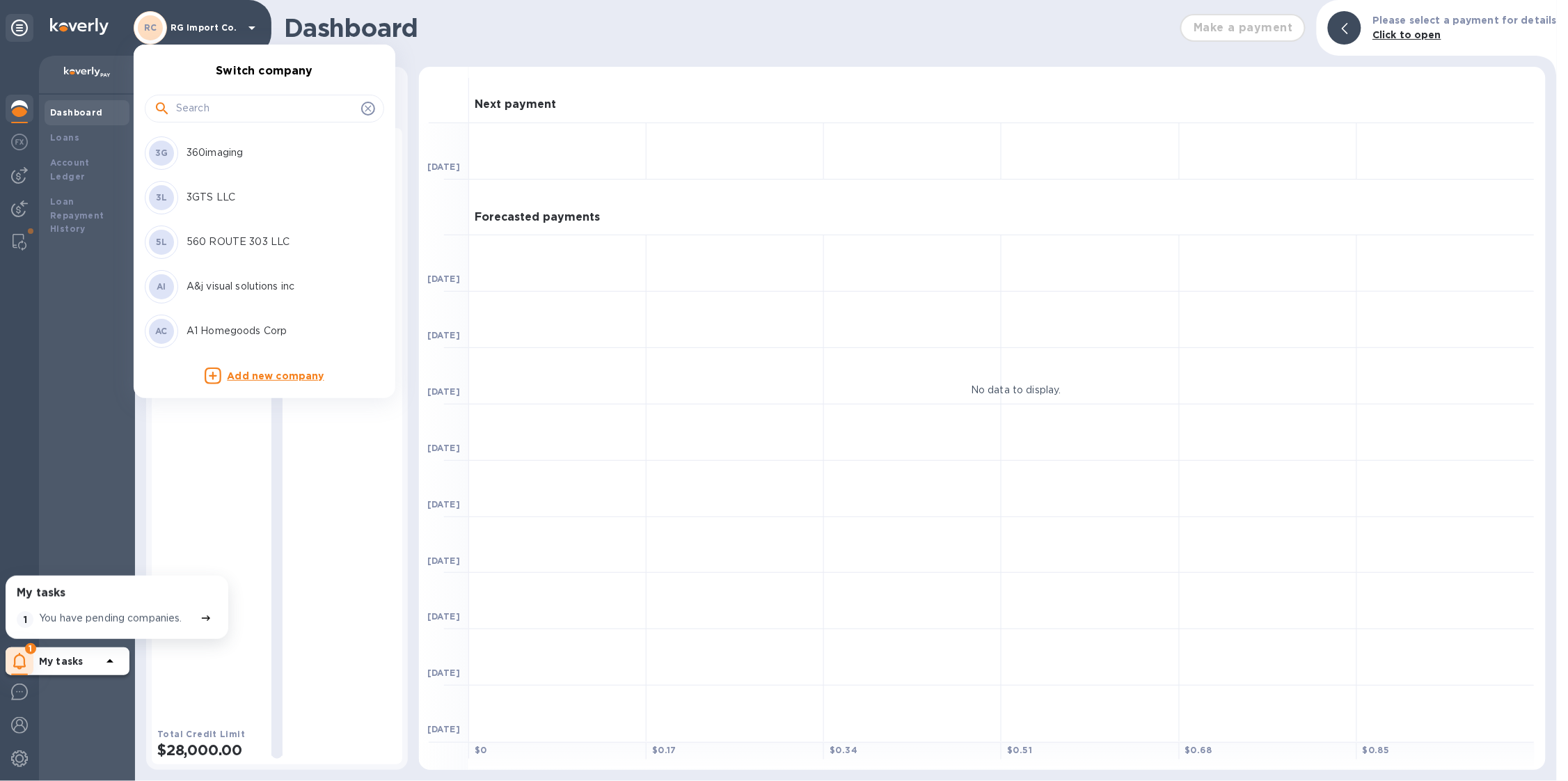
click at [208, 117] on input "text" at bounding box center [265, 108] width 179 height 21
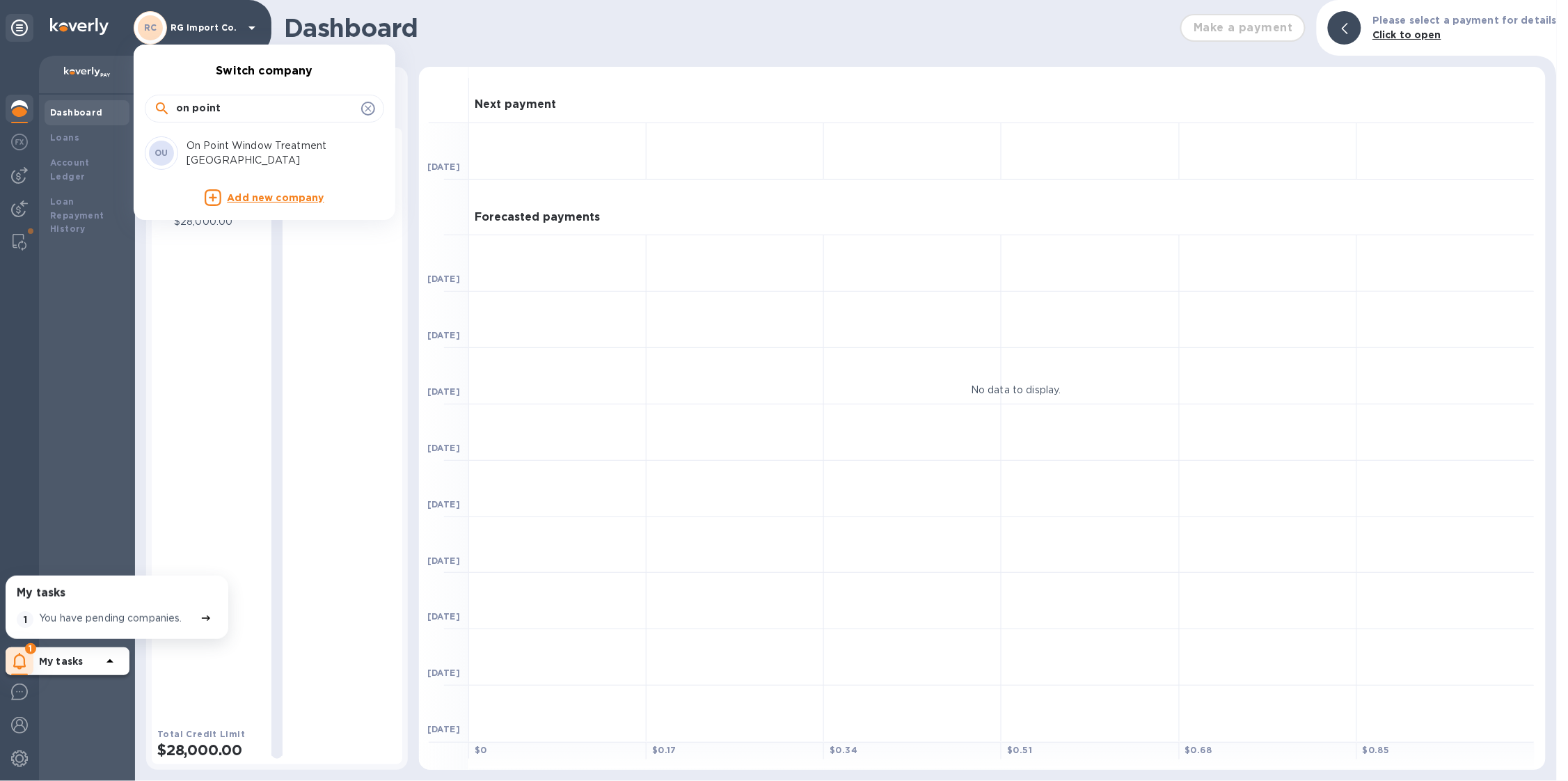
type input "on point"
click at [218, 144] on div "OU On Point Window Treatment USA" at bounding box center [253, 152] width 217 height 33
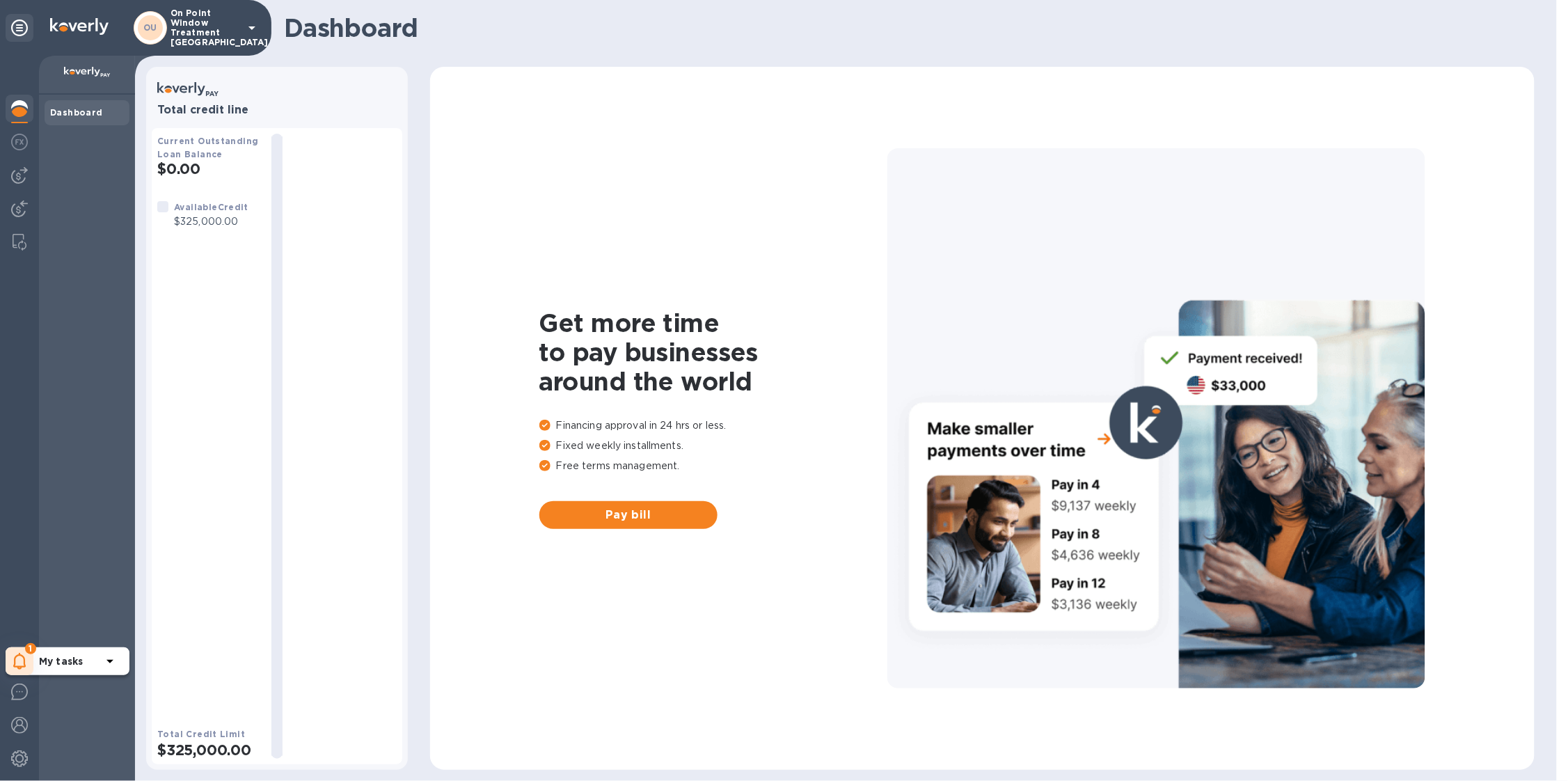
click at [26, 665] on div "1" at bounding box center [19, 661] width 28 height 28
click at [148, 32] on b "OU" at bounding box center [150, 28] width 14 height 11
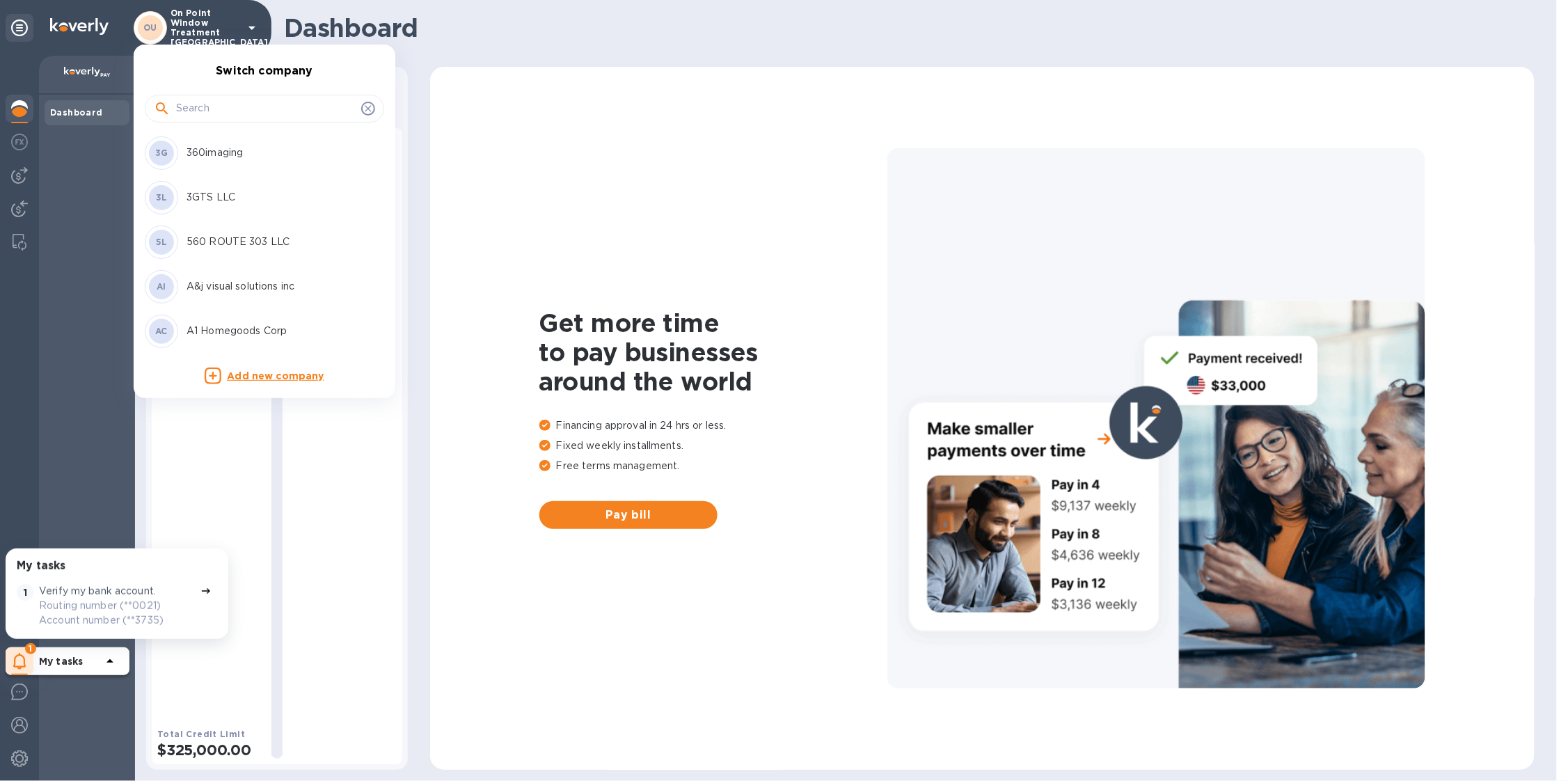
click at [234, 106] on input "text" at bounding box center [265, 108] width 179 height 21
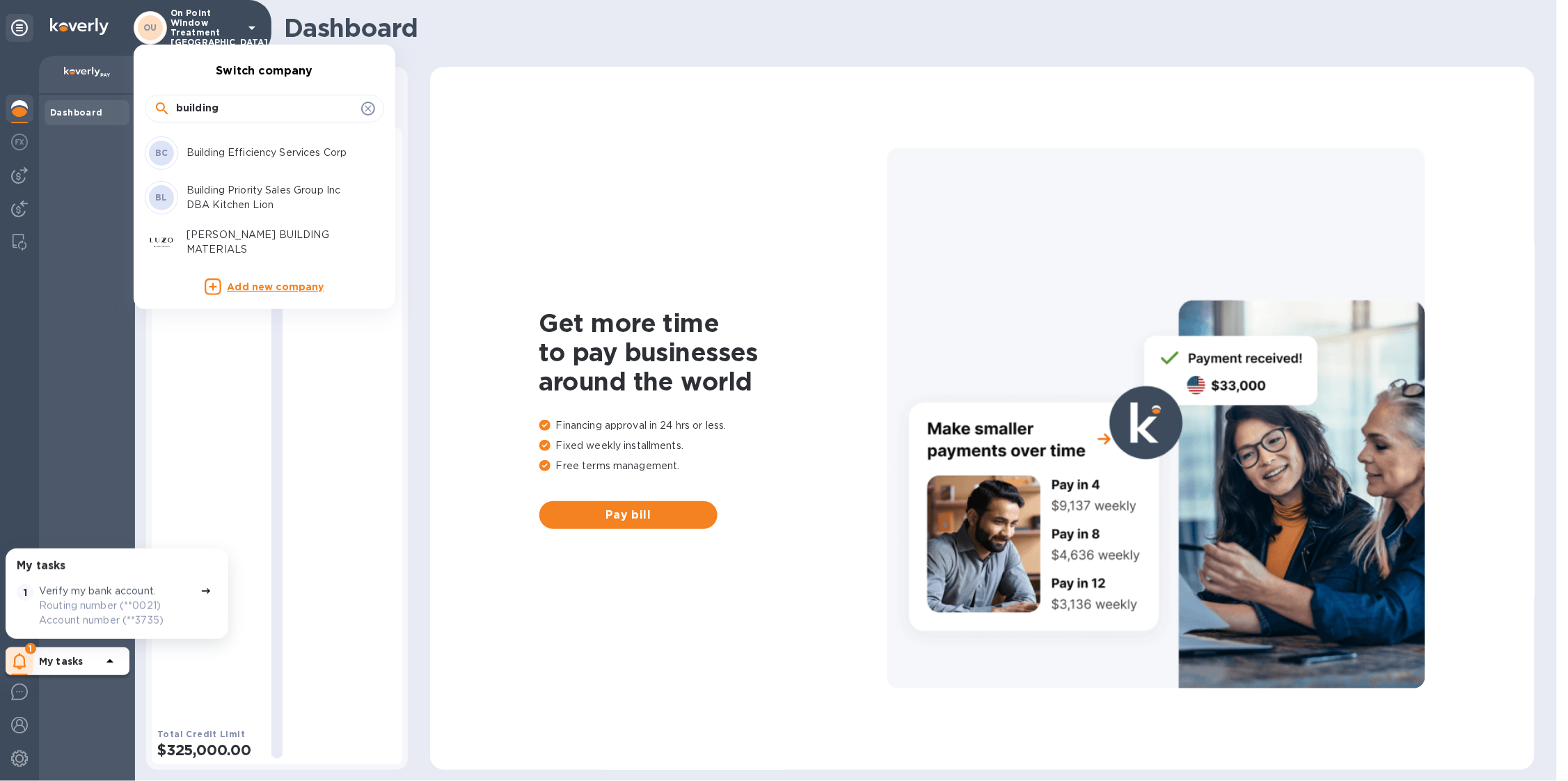
type input "building"
click at [253, 154] on p "Building Efficiency Services Corp" at bounding box center [274, 152] width 175 height 14
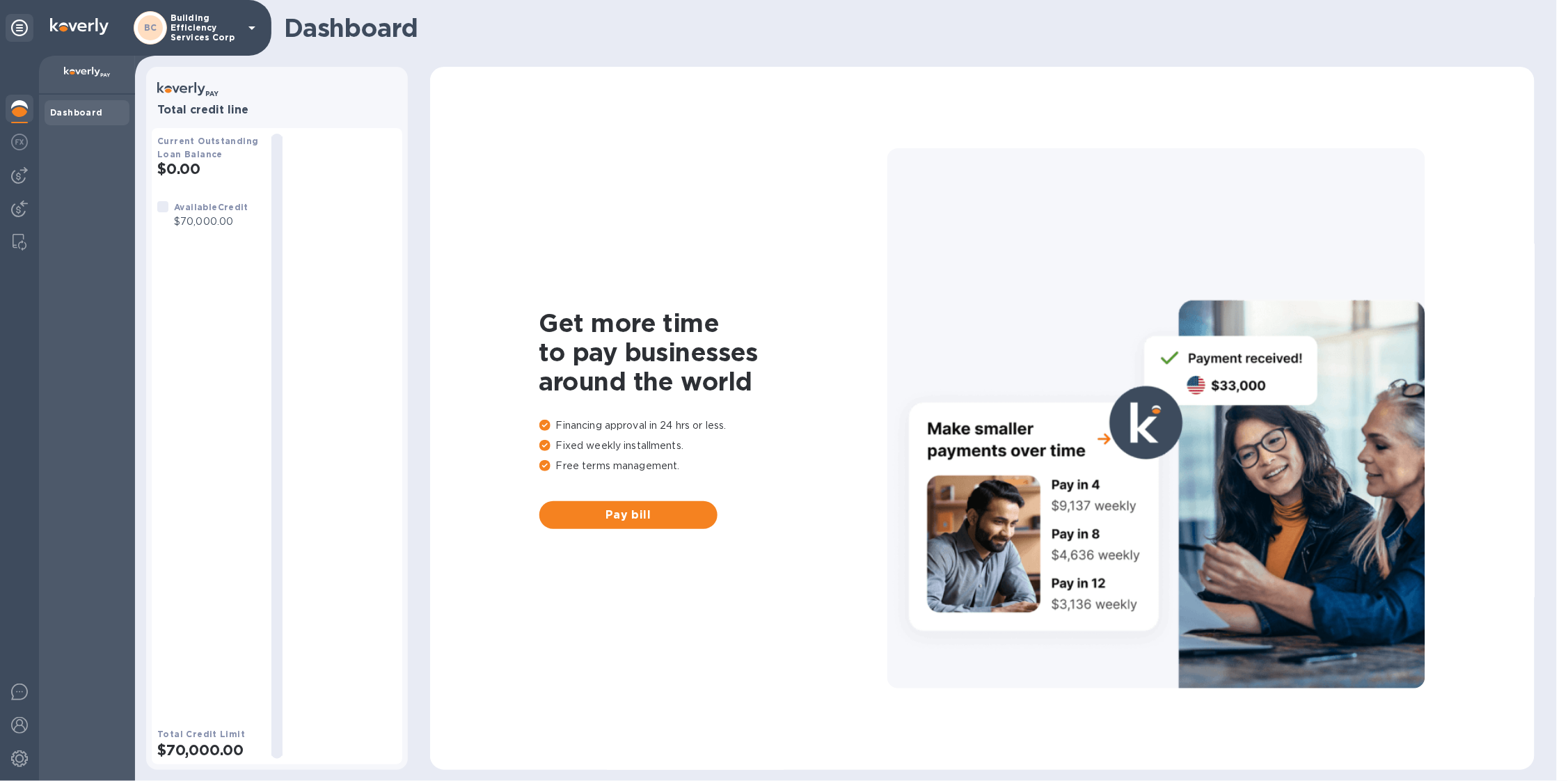
click at [218, 28] on p "Building Efficiency Services Corp" at bounding box center [205, 28] width 69 height 29
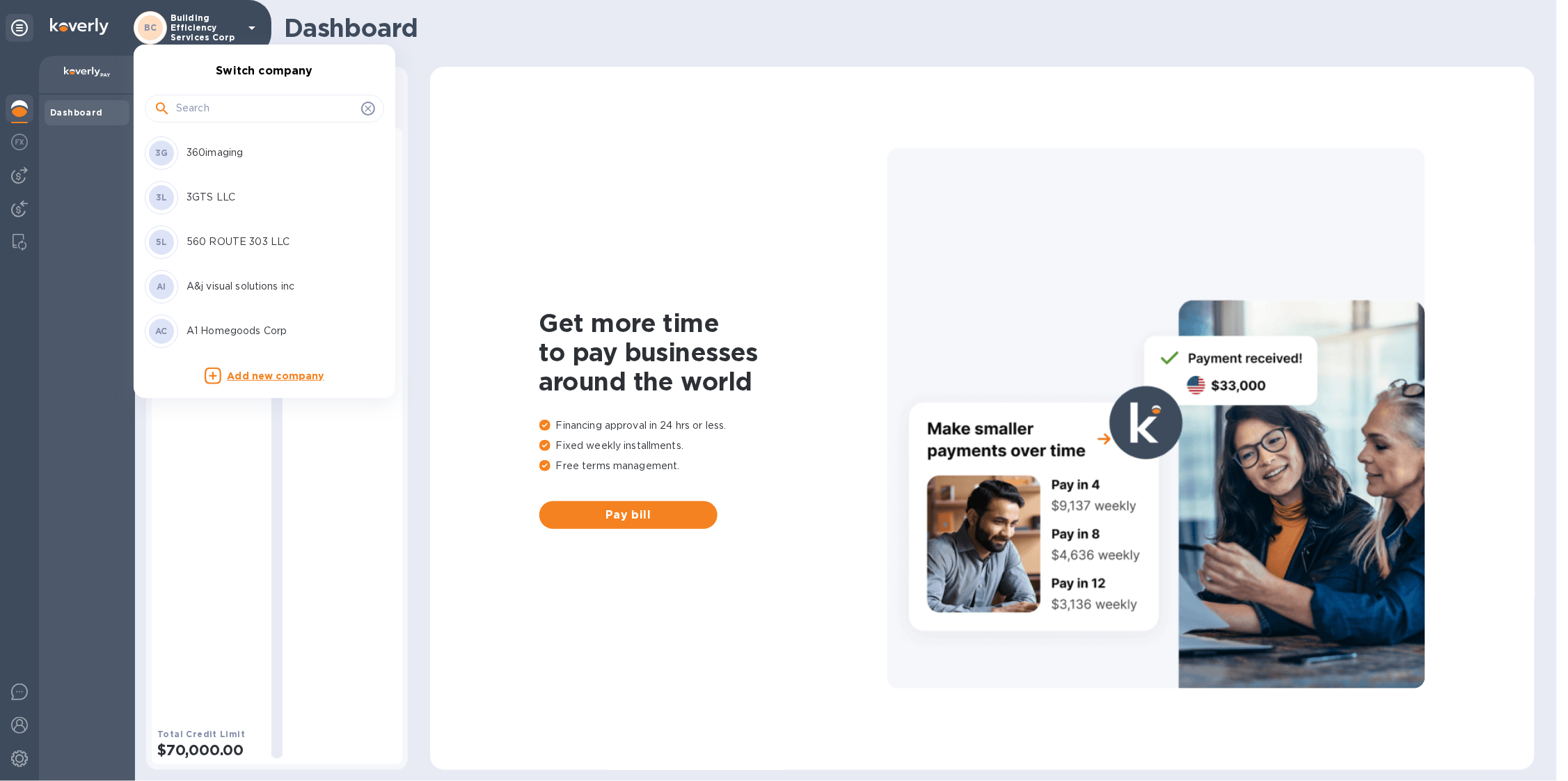
click at [217, 112] on input "text" at bounding box center [265, 108] width 179 height 21
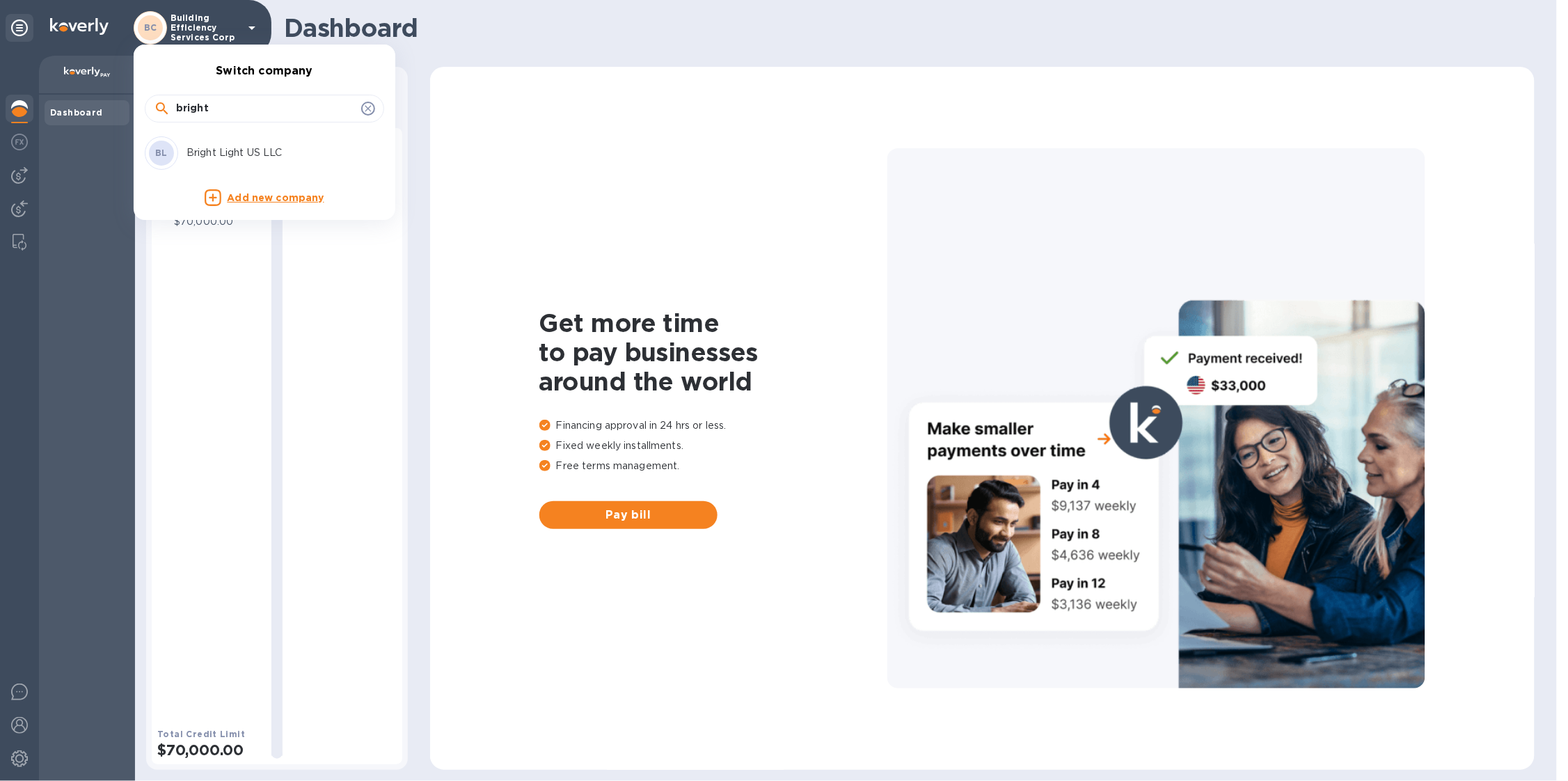
type input "bright"
click at [263, 161] on div "BL Bright Light US LLC" at bounding box center [253, 152] width 217 height 33
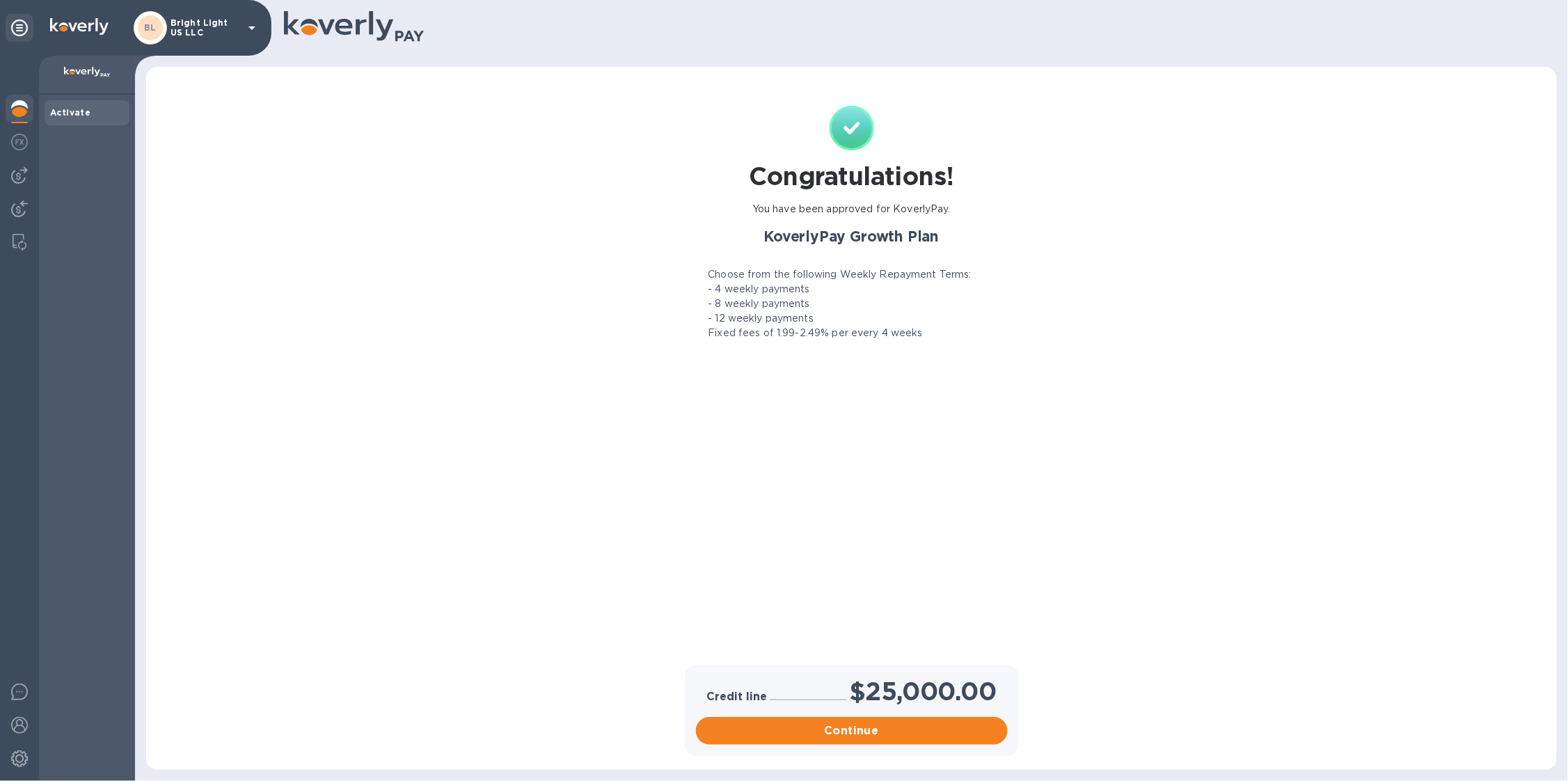
click at [186, 34] on p "Bright Light US LLC" at bounding box center [205, 28] width 69 height 20
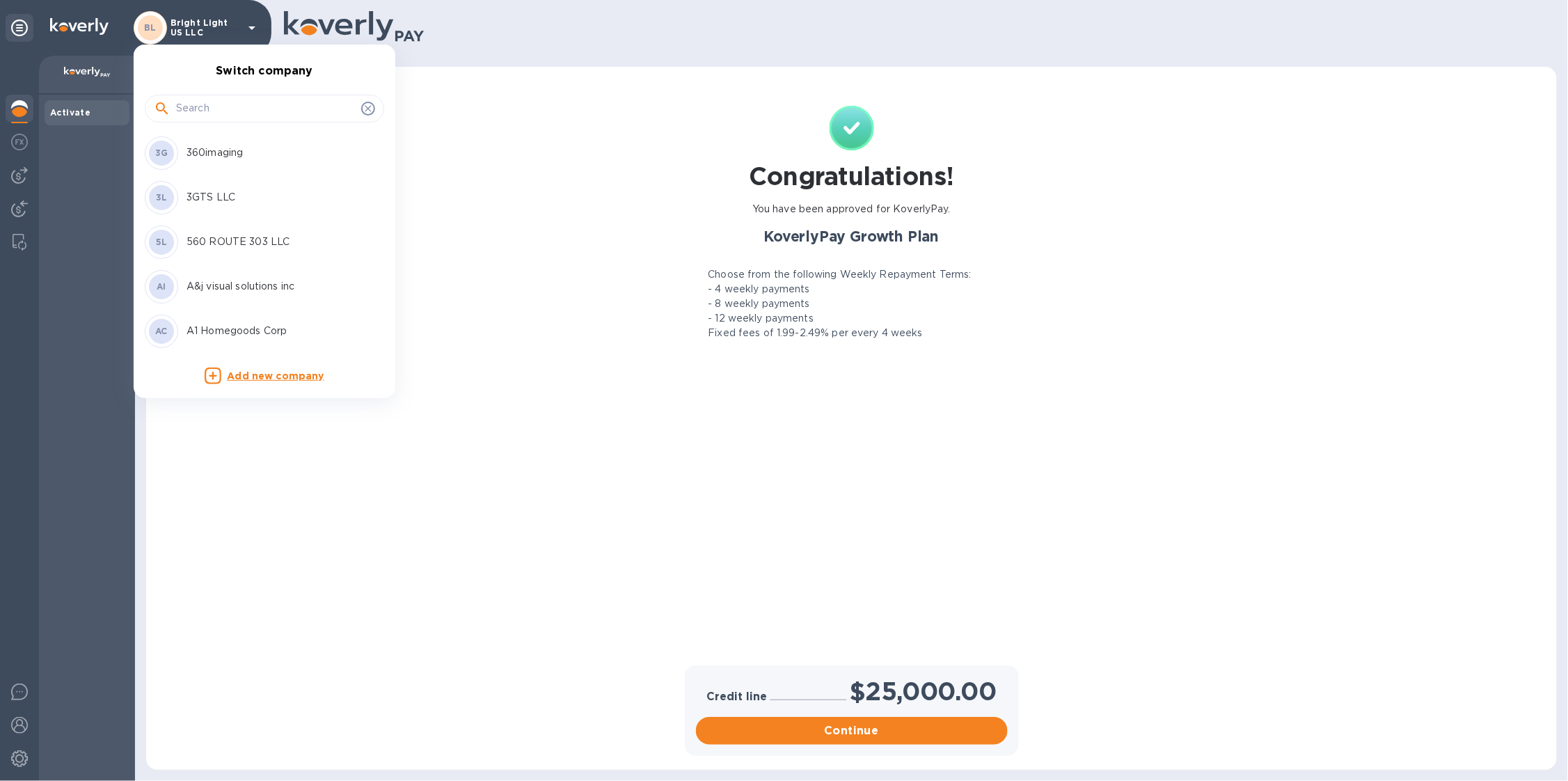
click at [190, 105] on input "text" at bounding box center [265, 108] width 179 height 21
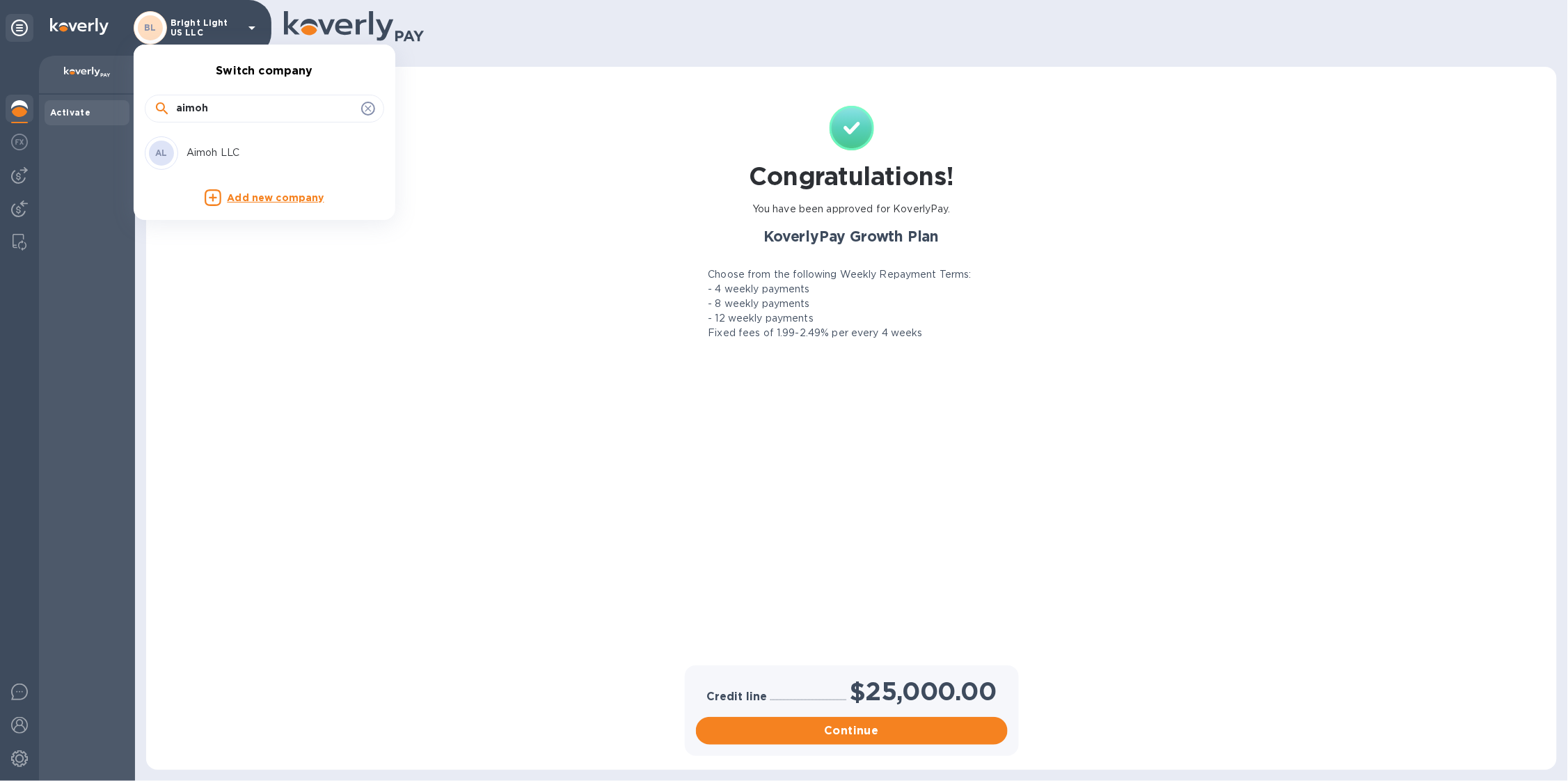
type input "aimoh"
click at [258, 152] on p "Aimoh LLC" at bounding box center [274, 152] width 175 height 14
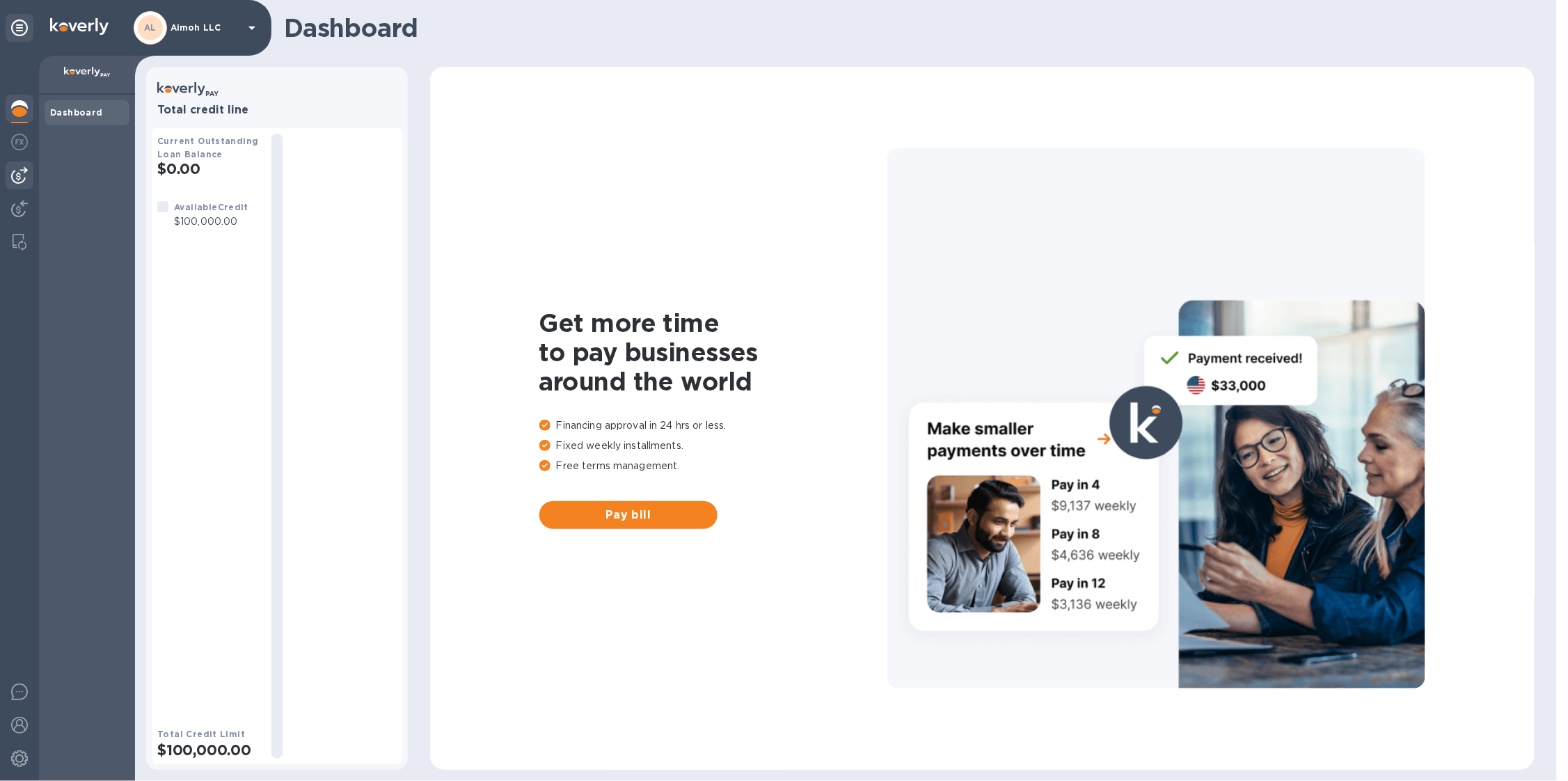
click at [28, 173] on div at bounding box center [19, 175] width 28 height 28
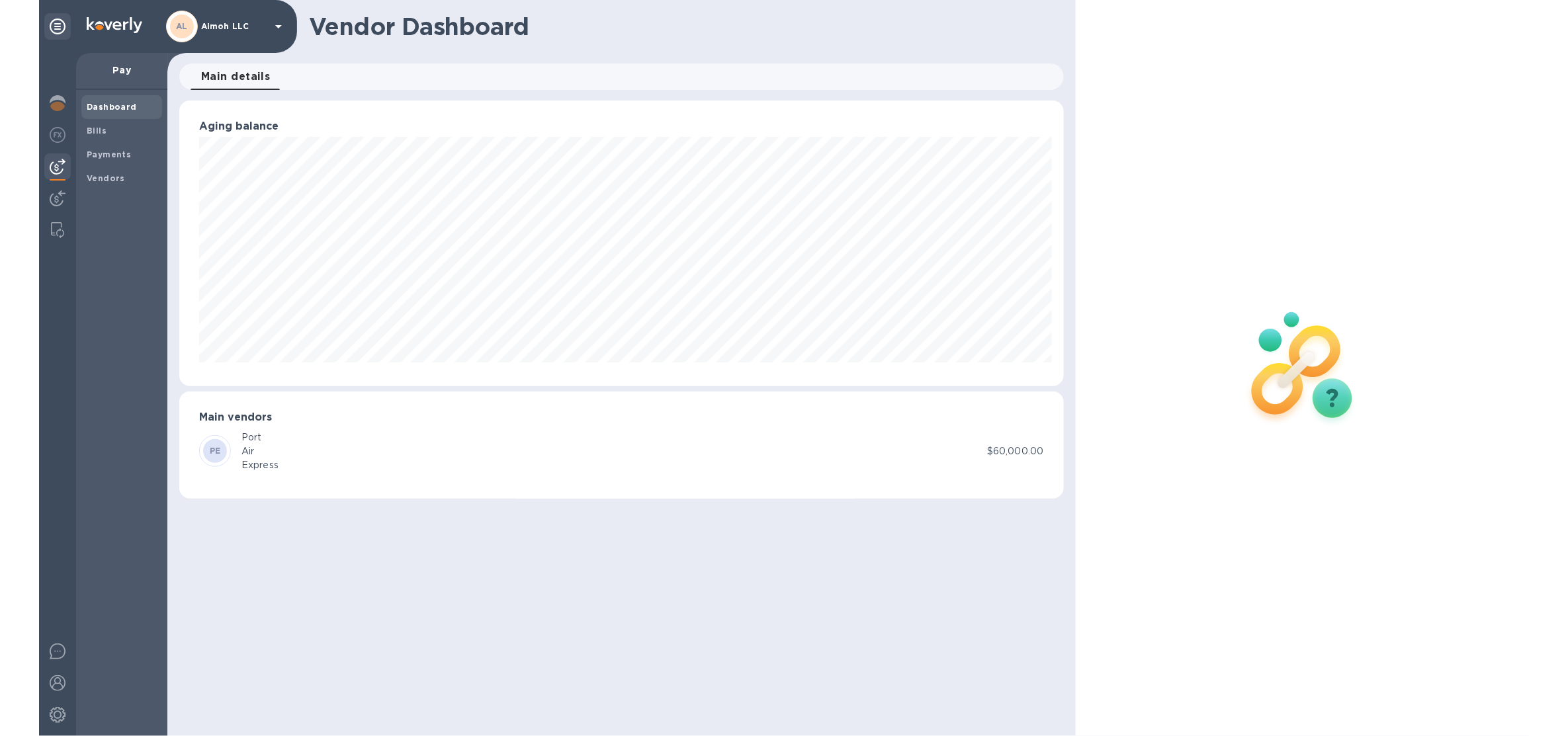
scroll to position [285, 936]
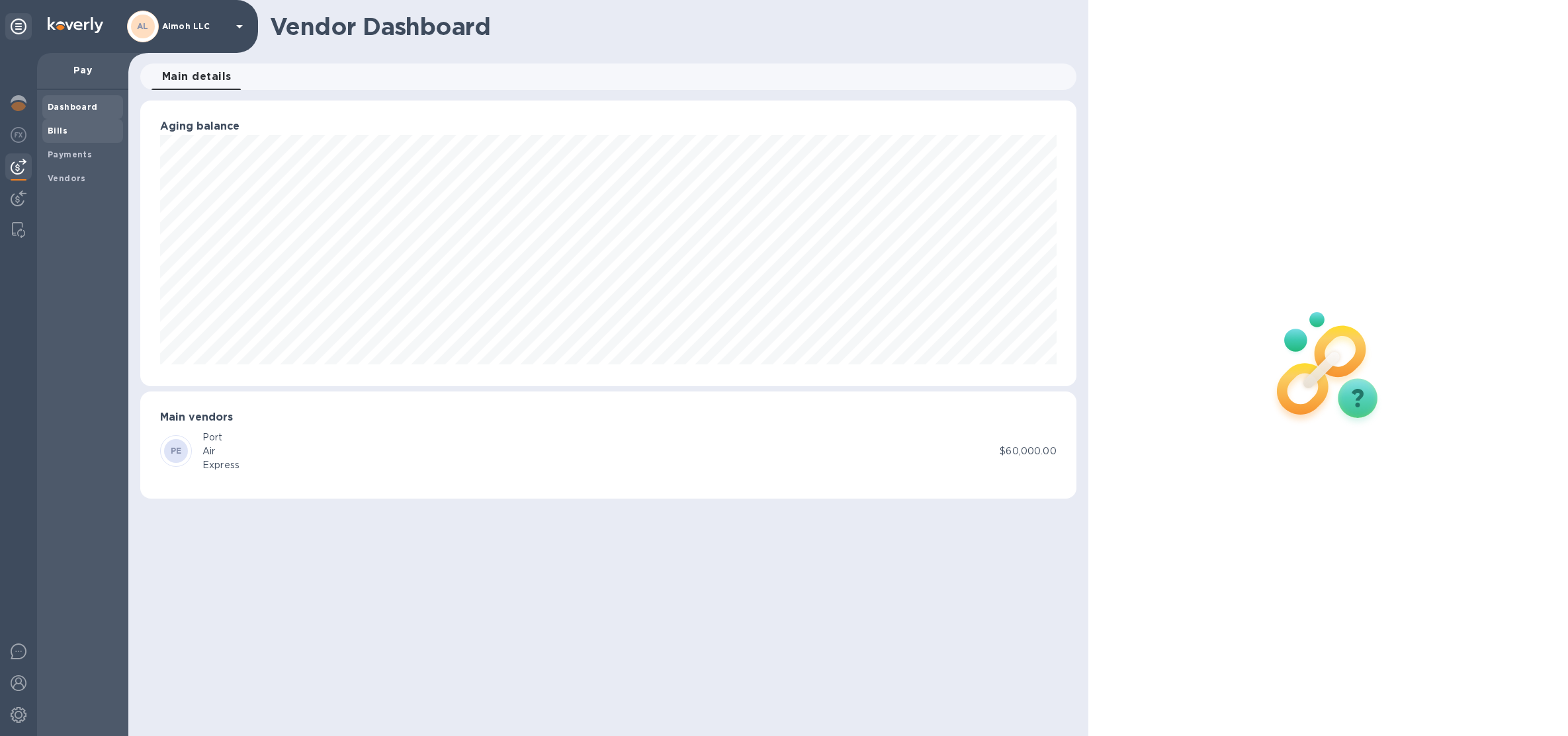
click at [63, 132] on b "Bills" at bounding box center [57, 131] width 20 height 10
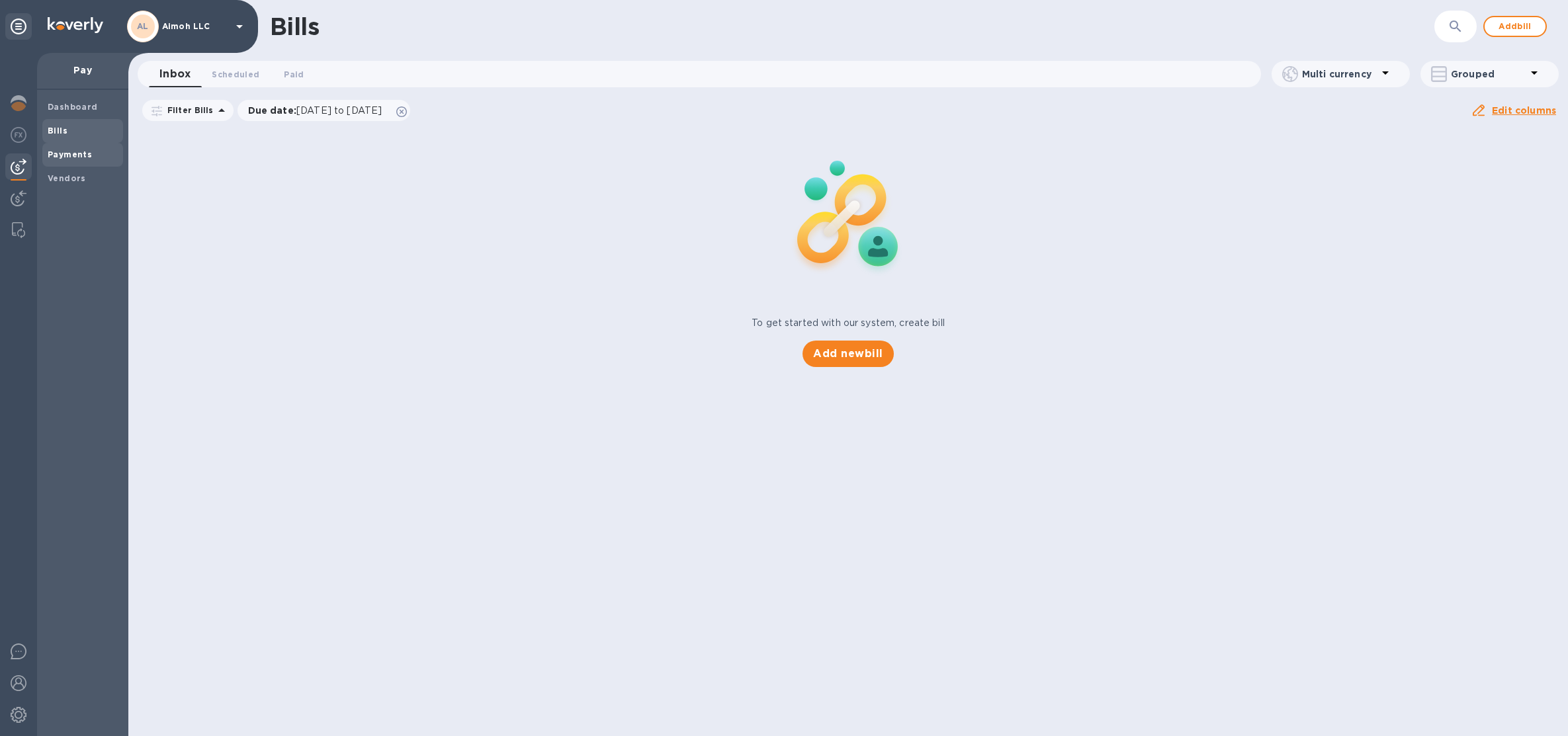
click at [69, 164] on div "Payments" at bounding box center [82, 155] width 81 height 24
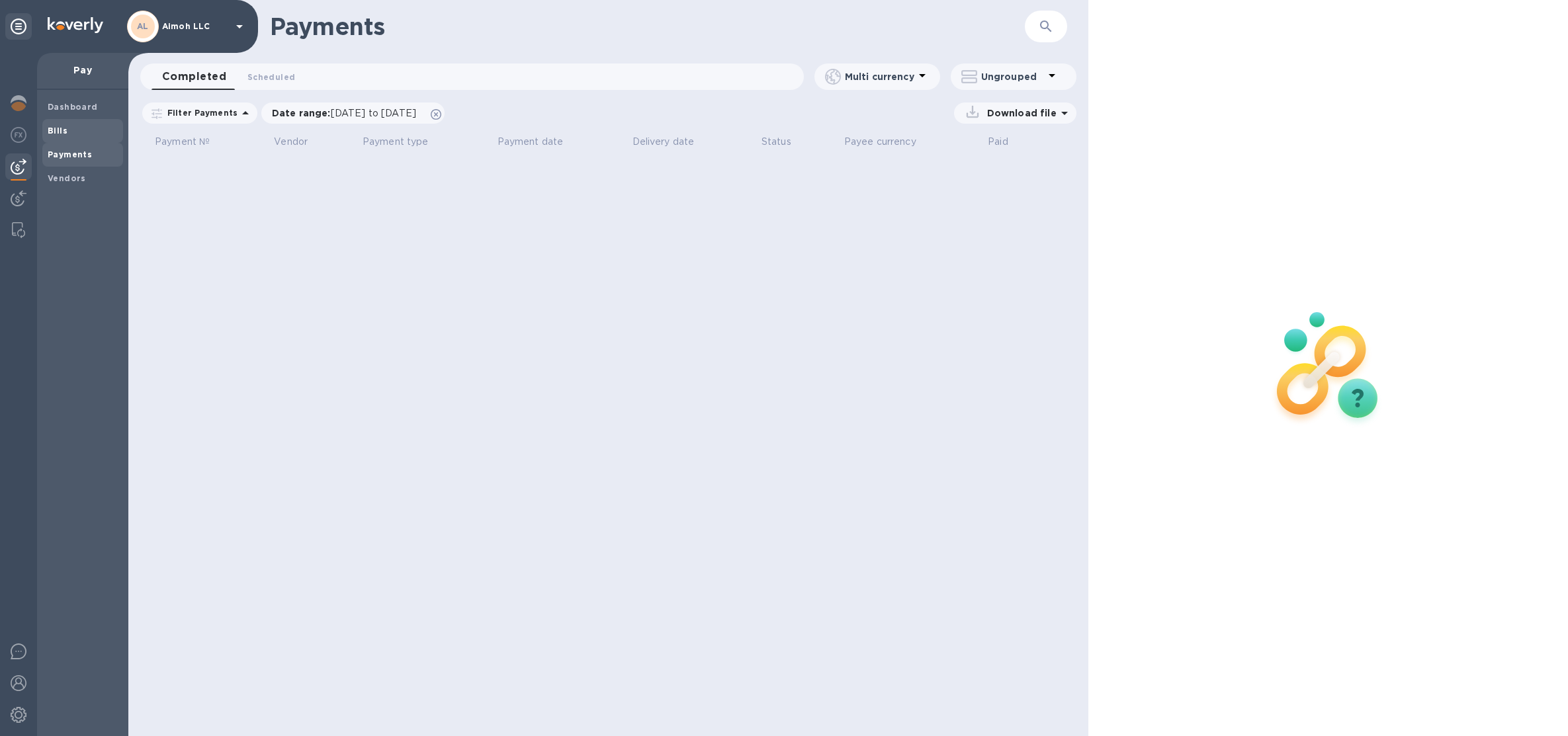
click at [89, 139] on div "Bills" at bounding box center [82, 131] width 81 height 24
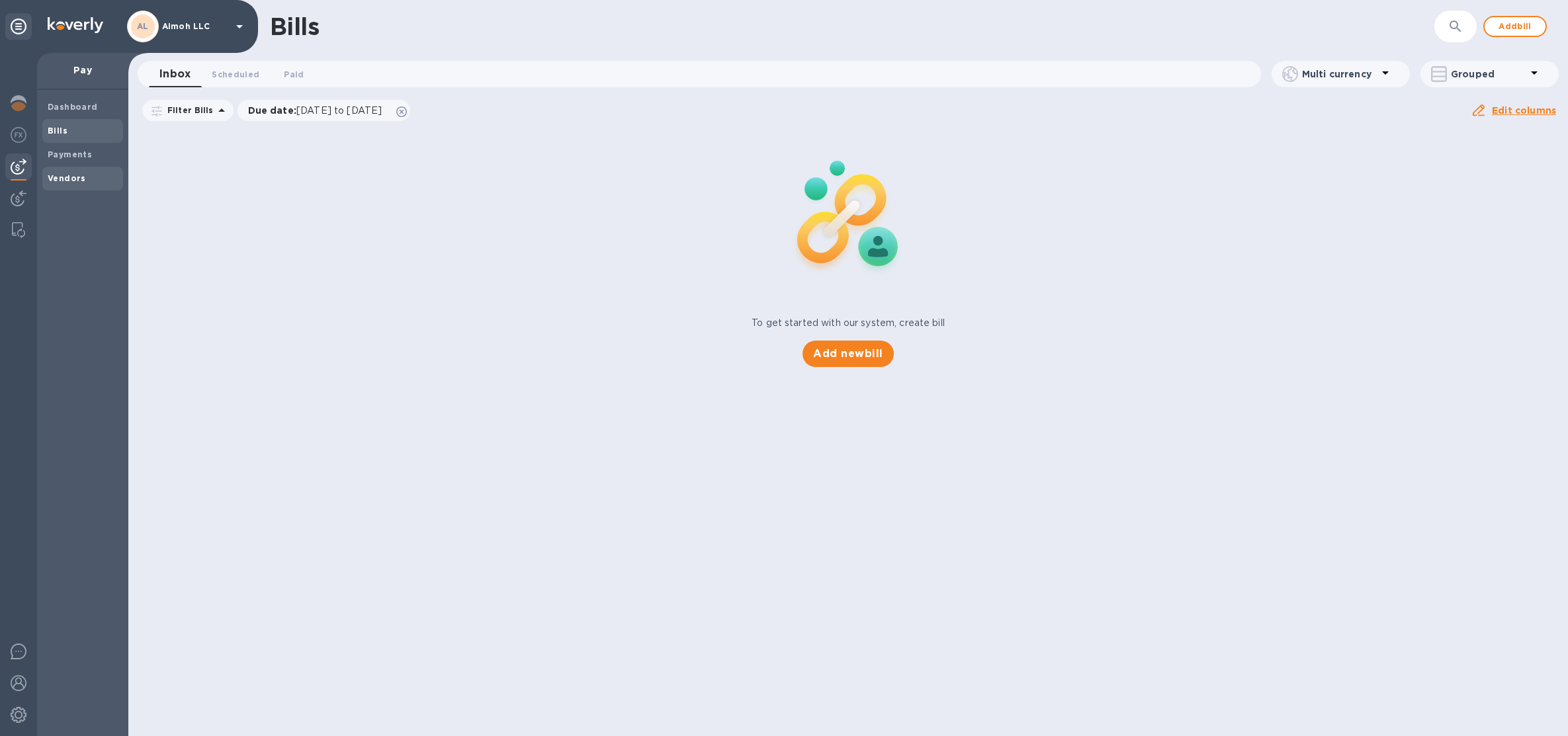
click at [68, 182] on b "Vendors" at bounding box center [67, 178] width 39 height 10
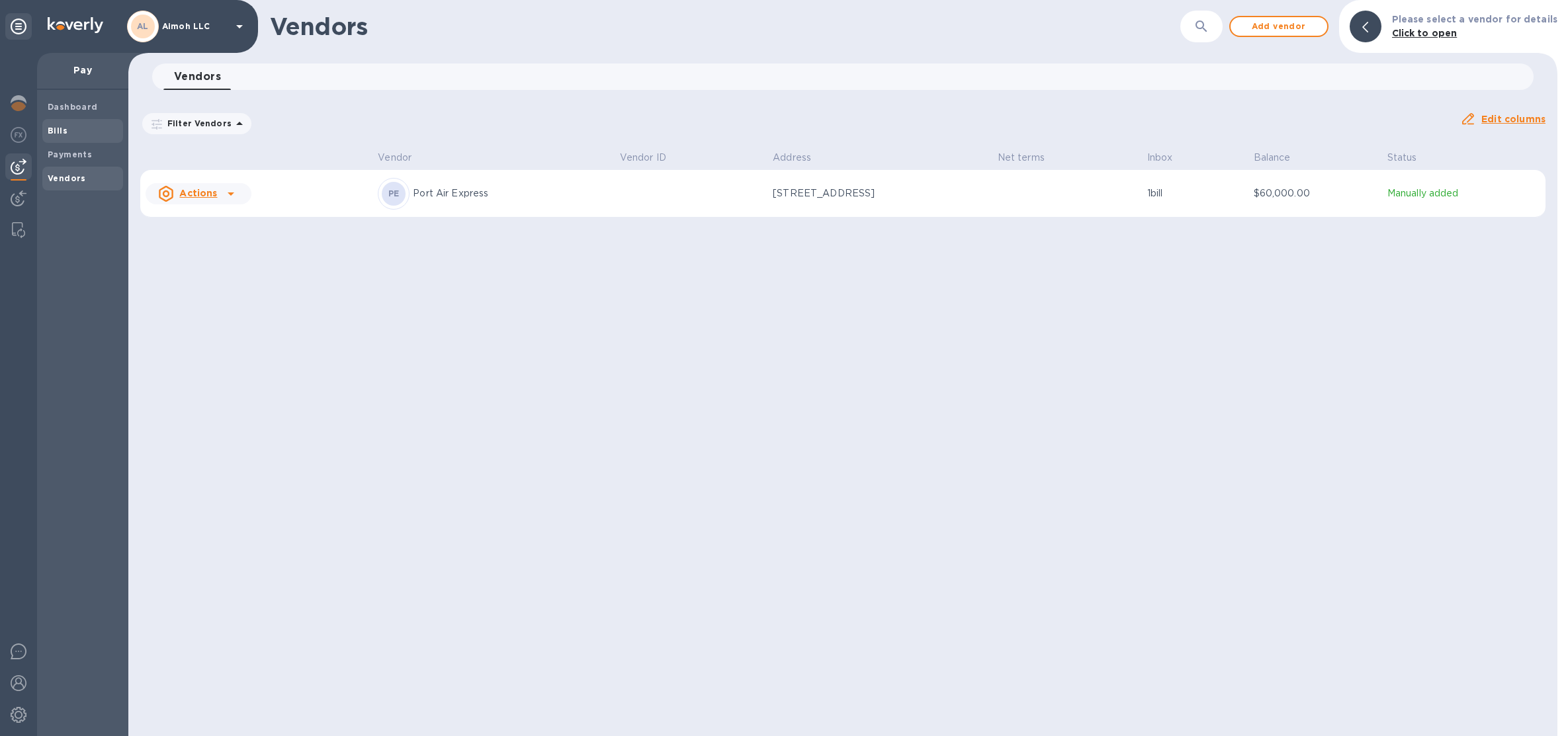
click at [97, 129] on span "Bills" at bounding box center [83, 130] width 70 height 13
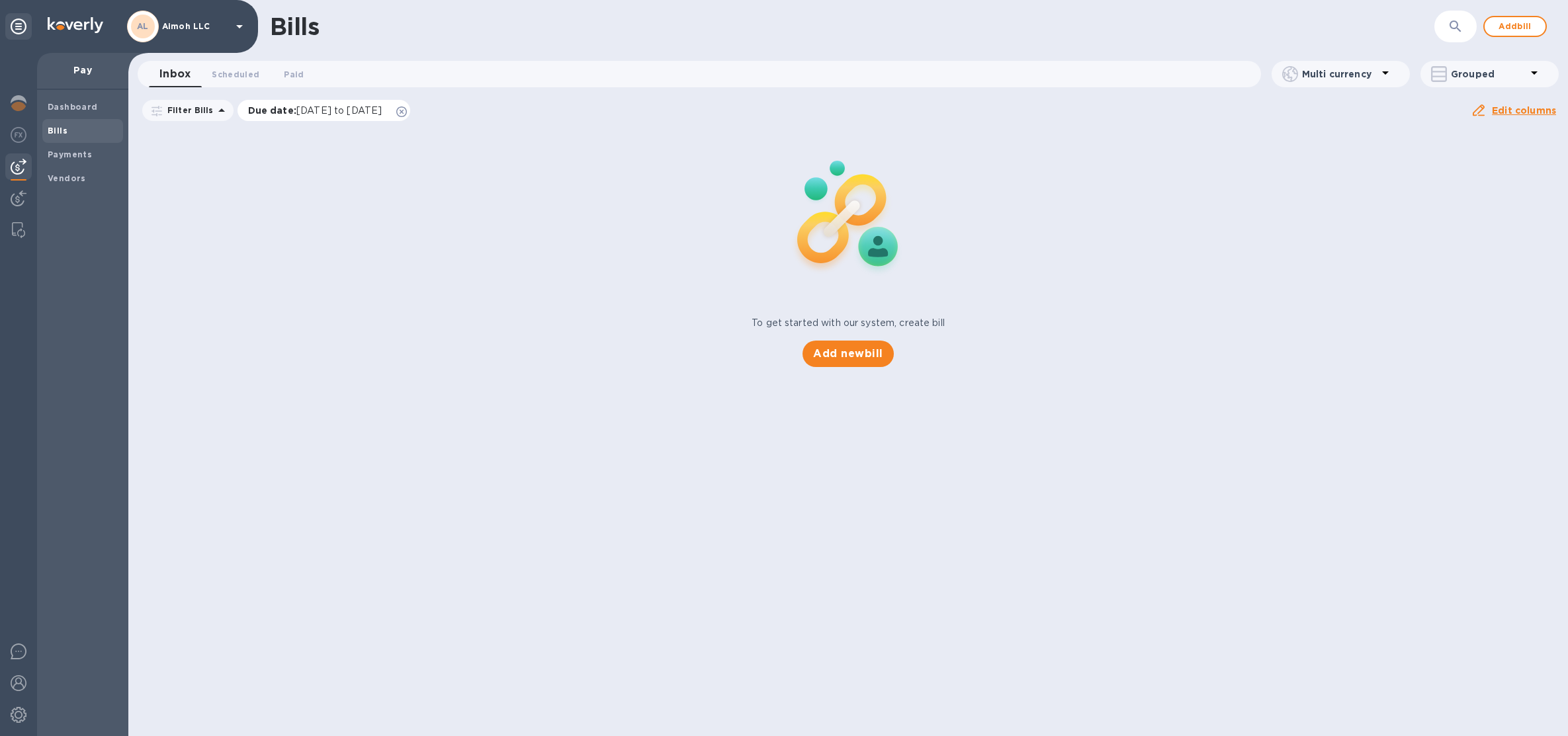
click at [407, 110] on icon at bounding box center [401, 111] width 10 height 10
click at [145, 123] on div "Filter Bills Amount Paid Balance Edit columns" at bounding box center [848, 113] width 1439 height 31
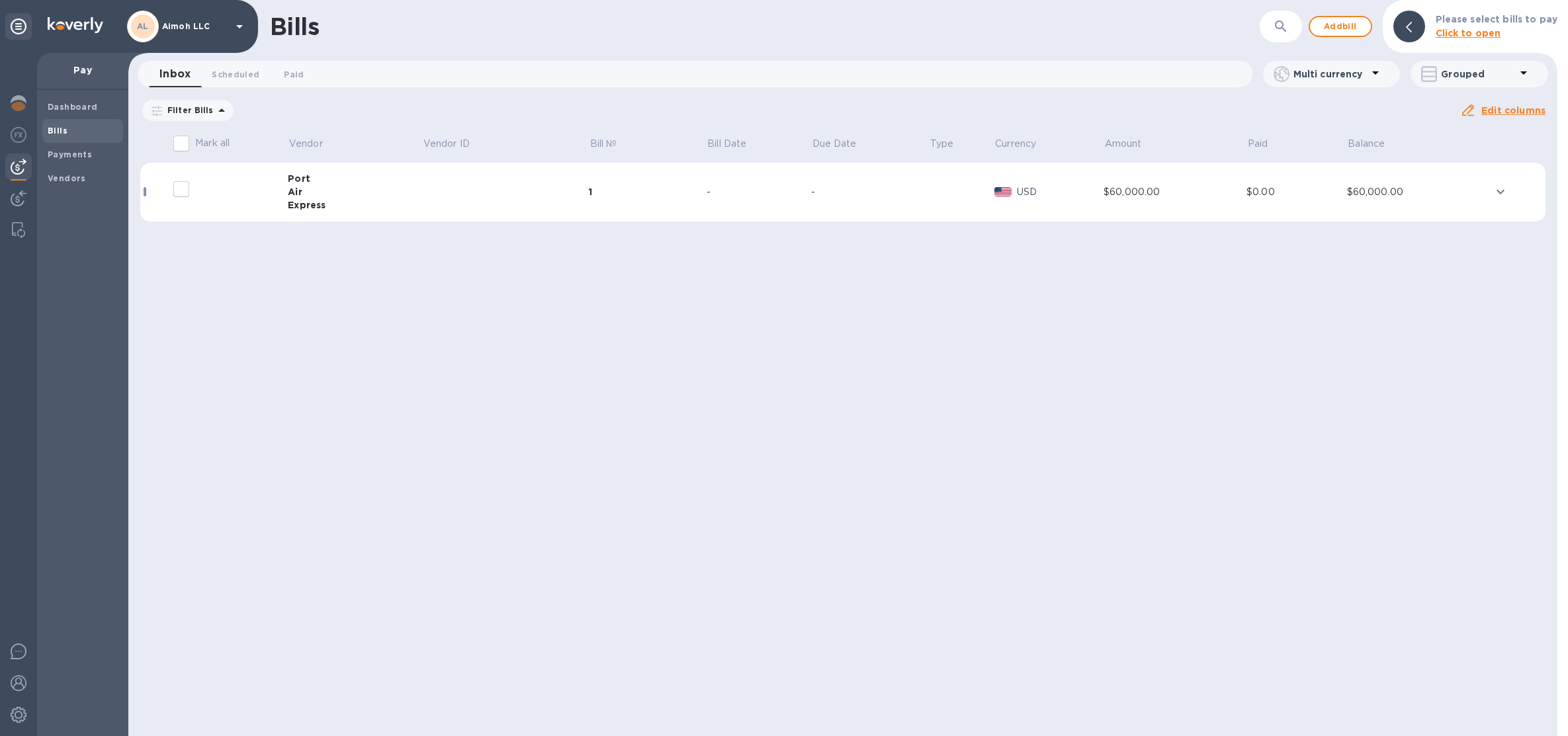
click at [568, 214] on td at bounding box center [505, 192] width 166 height 59
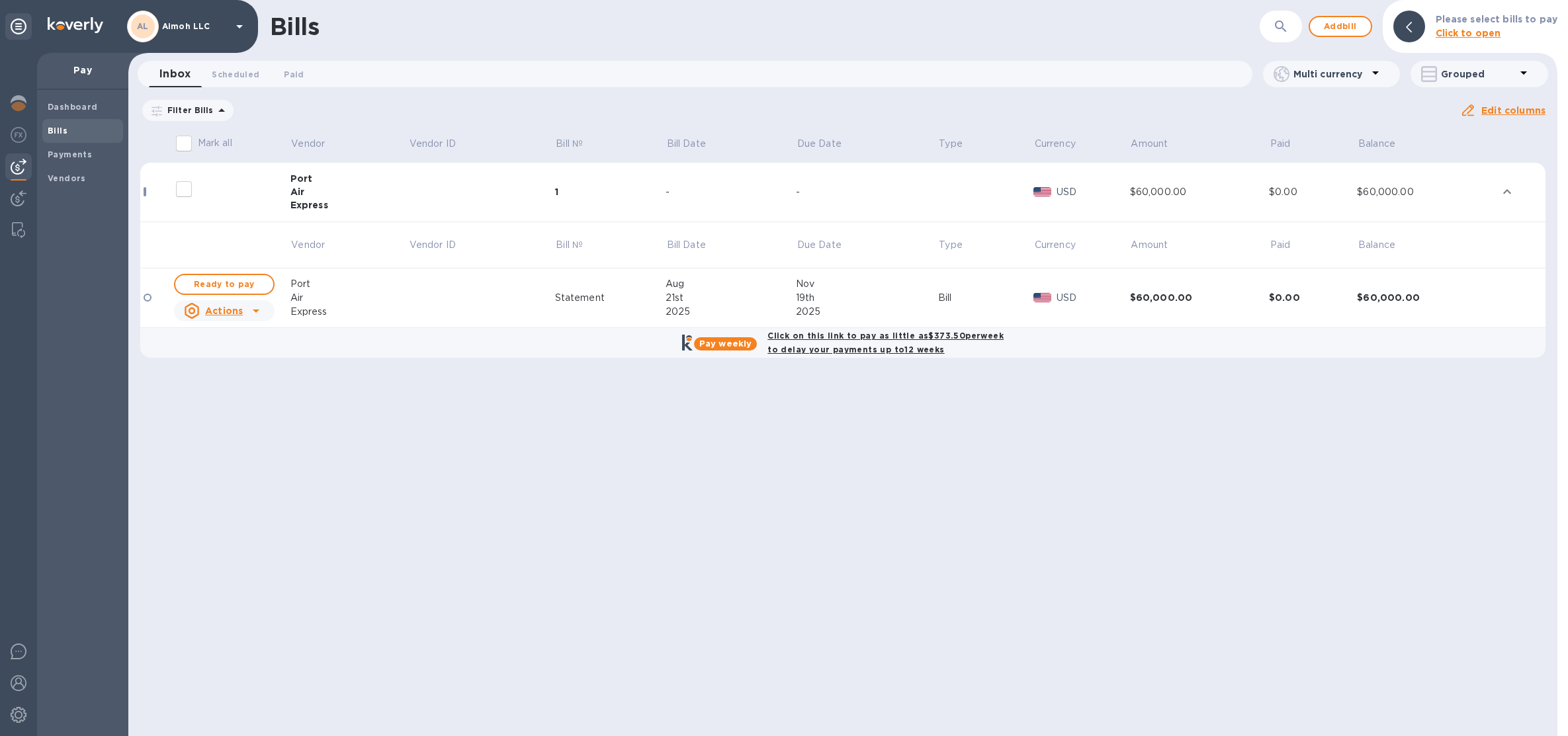
click at [416, 206] on td at bounding box center [481, 192] width 147 height 59
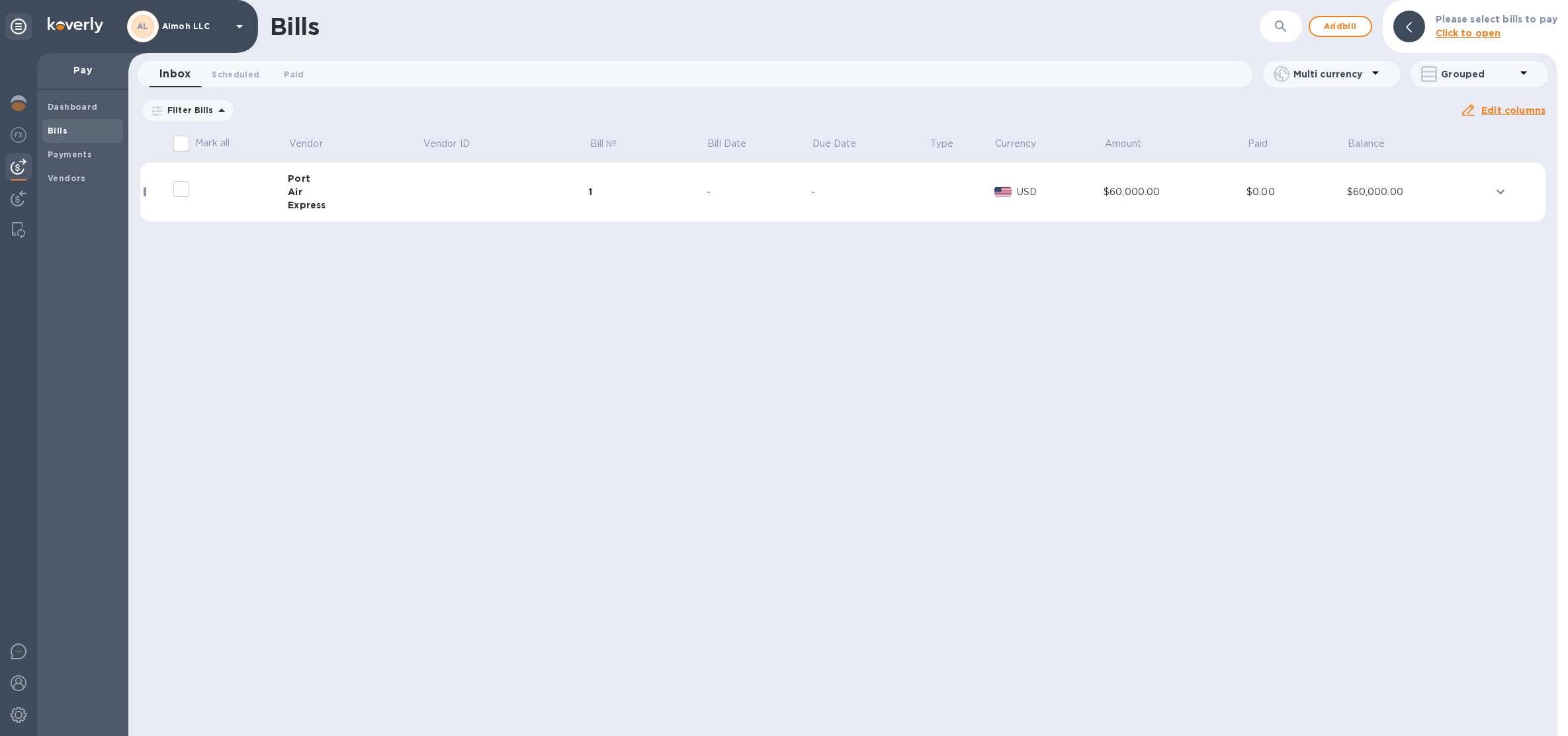
click at [396, 199] on div "Express" at bounding box center [355, 205] width 135 height 13
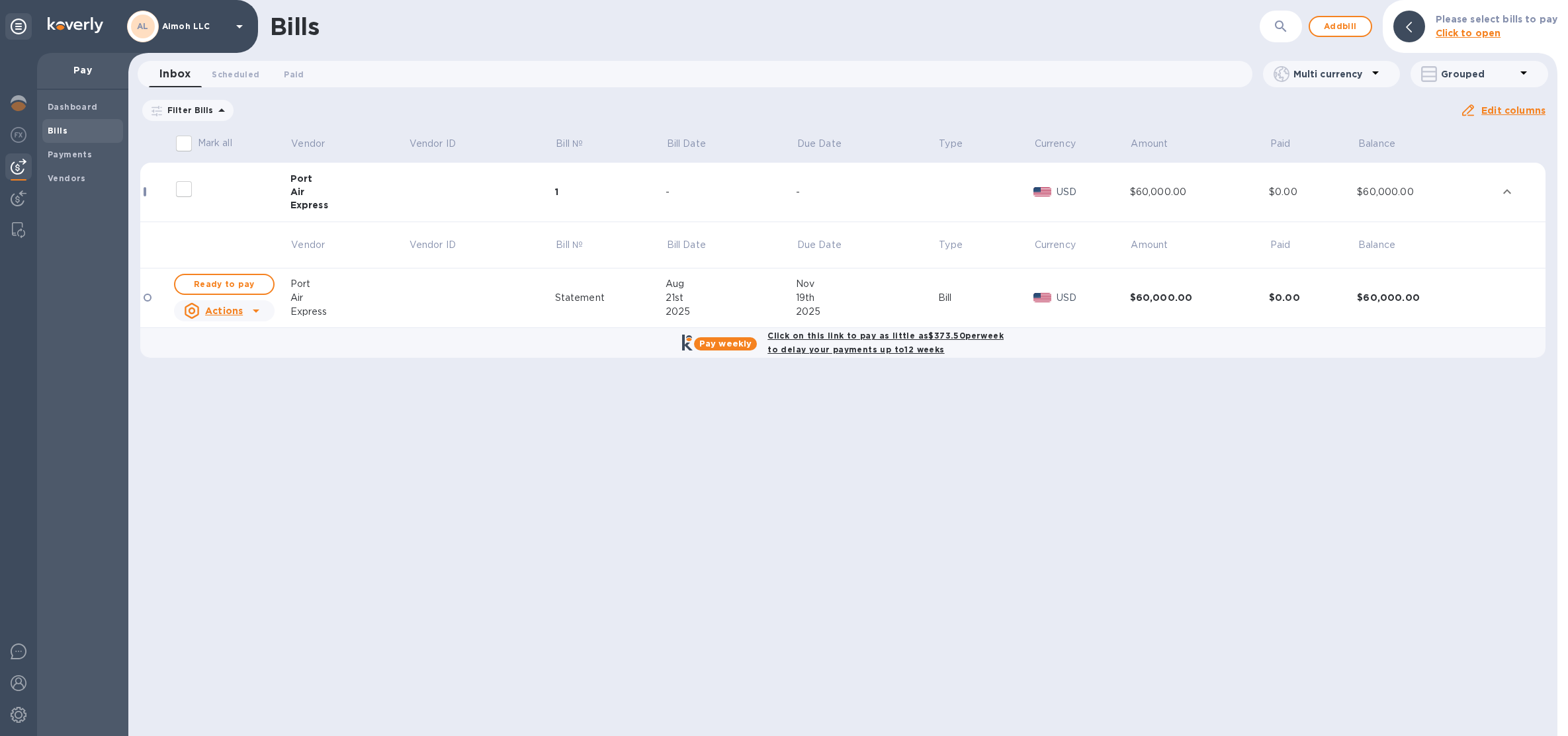
click at [427, 200] on td at bounding box center [481, 192] width 147 height 59
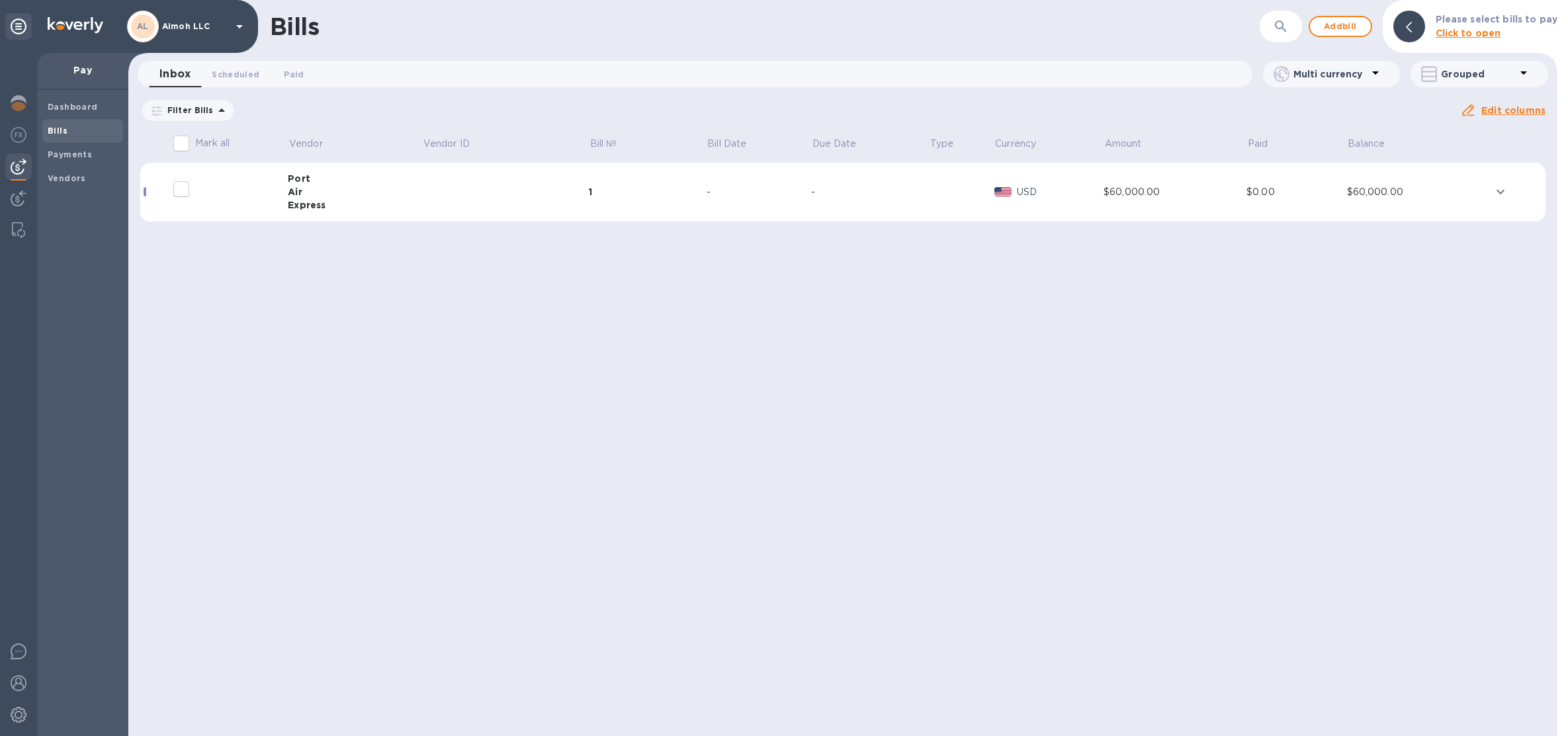
click at [63, 140] on div "Bills" at bounding box center [82, 131] width 81 height 24
click at [500, 193] on td at bounding box center [505, 192] width 166 height 59
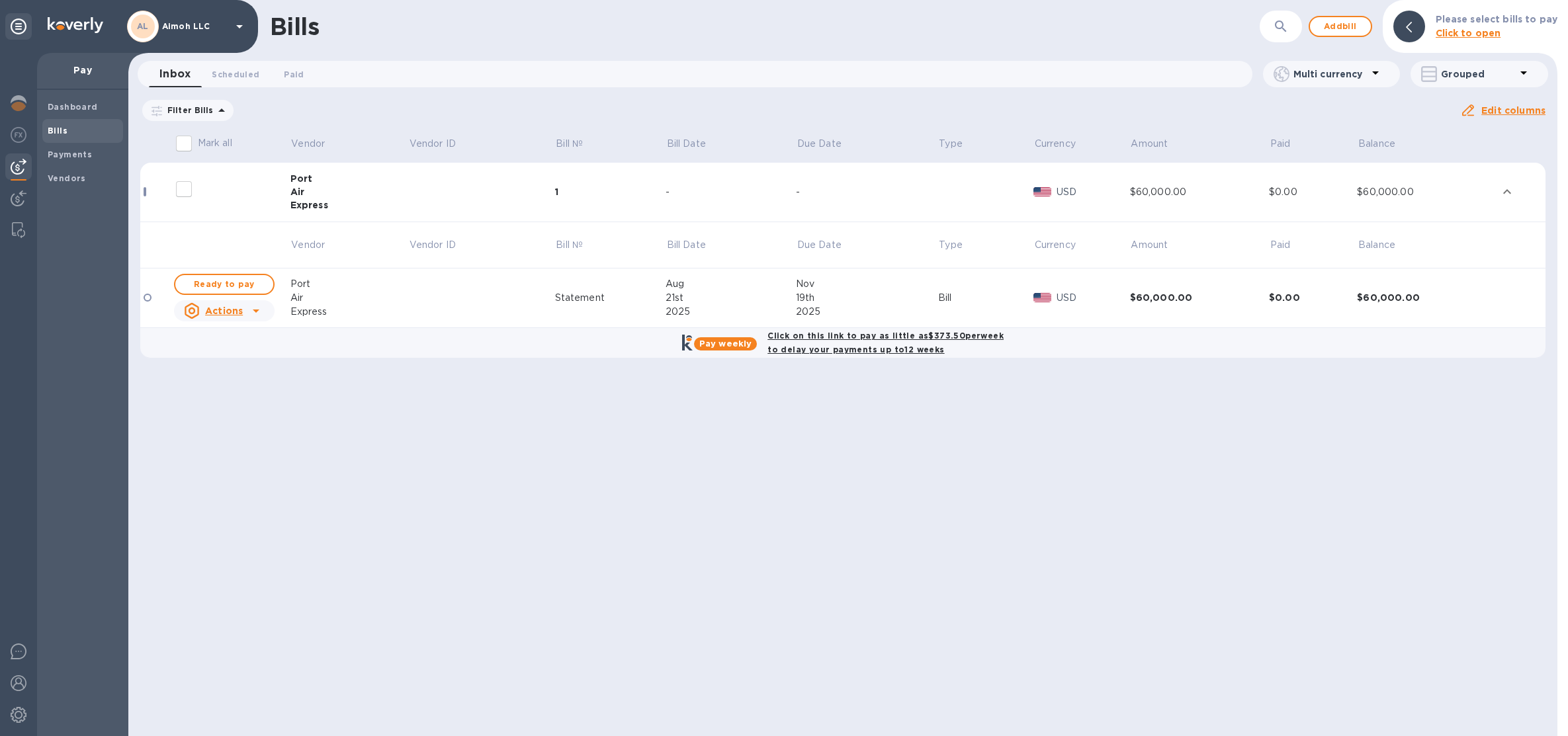
click at [500, 193] on td at bounding box center [481, 192] width 147 height 59
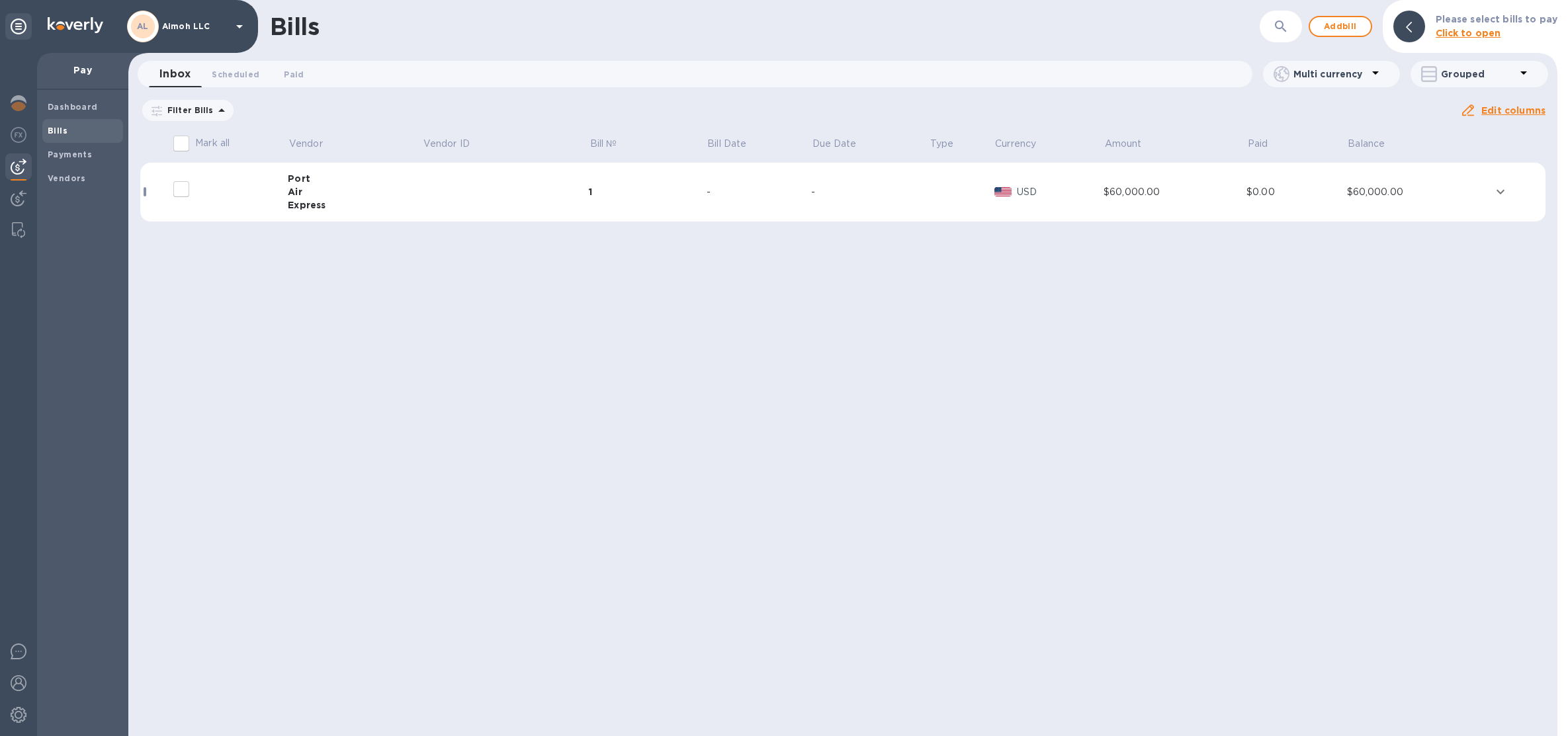
click at [218, 105] on icon at bounding box center [221, 111] width 16 height 16
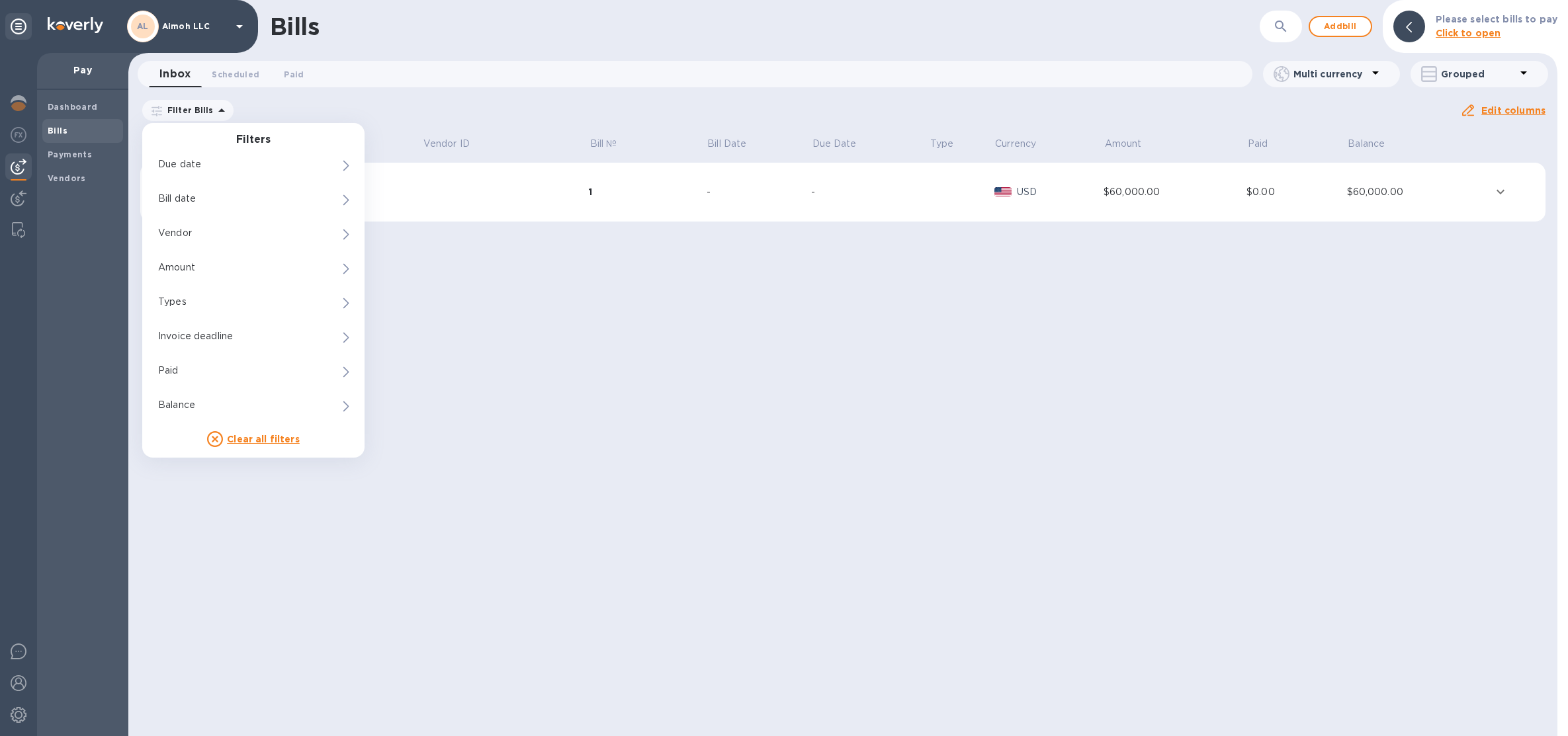
click at [412, 117] on div "Filter Bills Filters Due date 0 Bill date Vendor 0 Amount Types 0 Invoice deadl…" at bounding box center [801, 110] width 1320 height 25
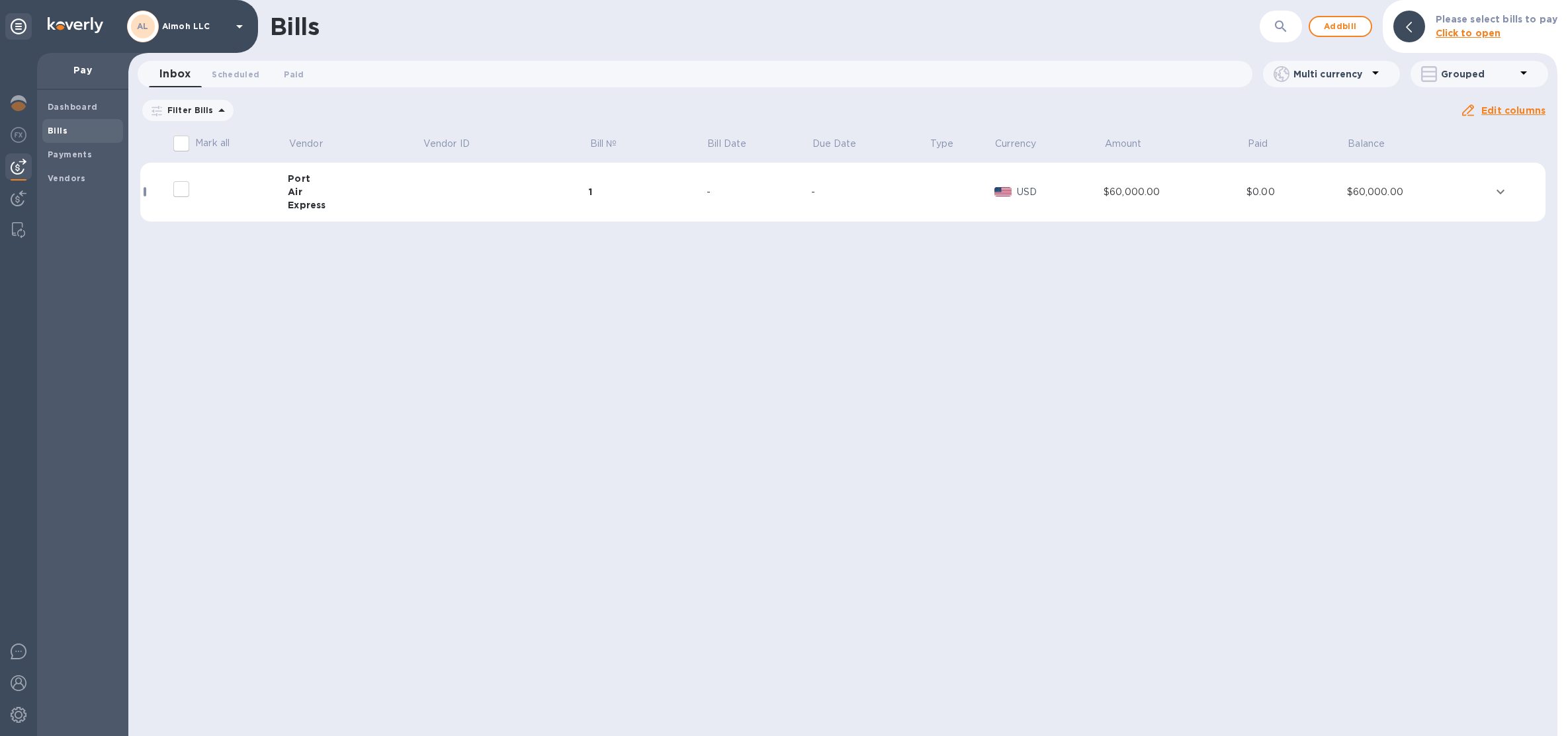
click at [505, 175] on td at bounding box center [505, 192] width 166 height 59
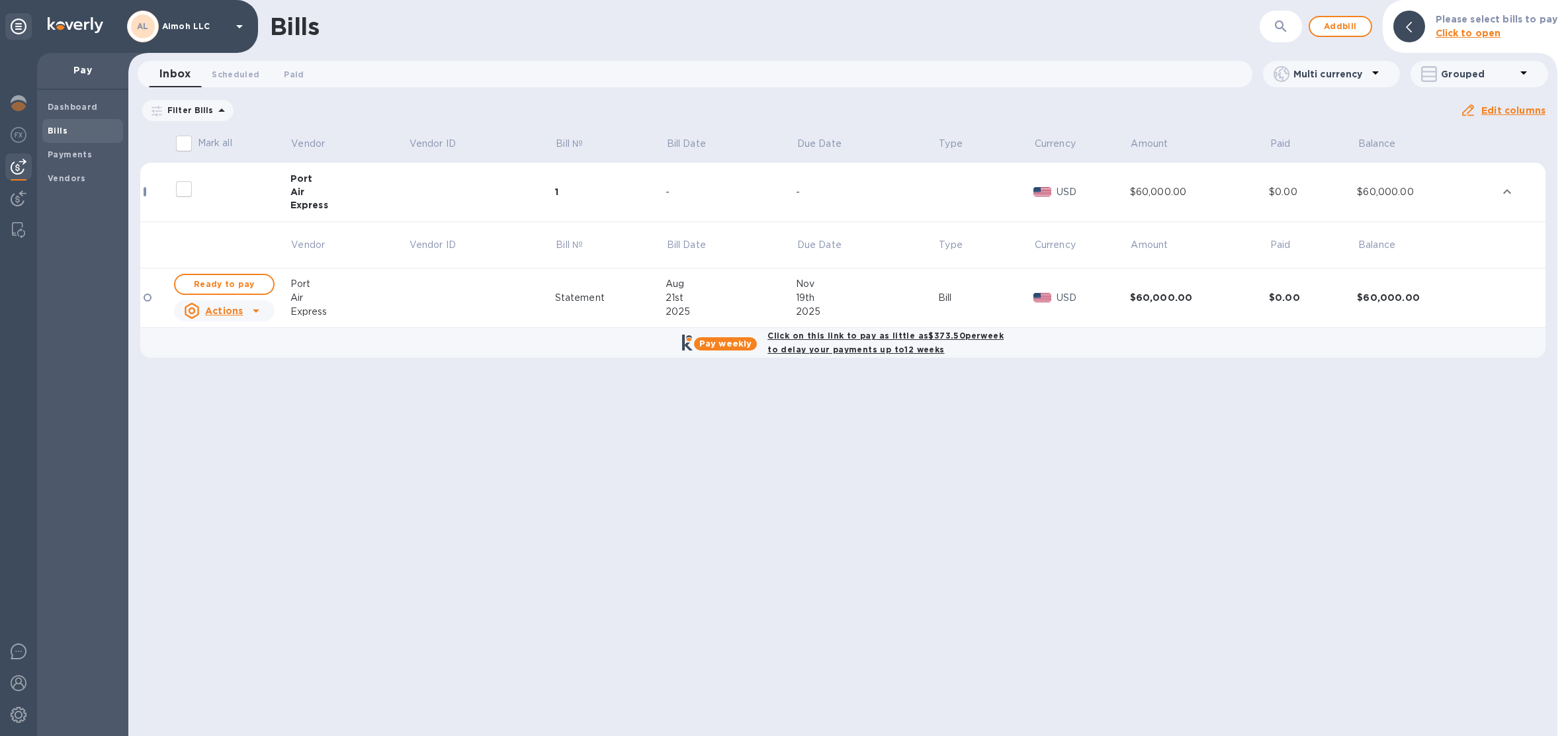
click at [505, 175] on td at bounding box center [481, 192] width 147 height 59
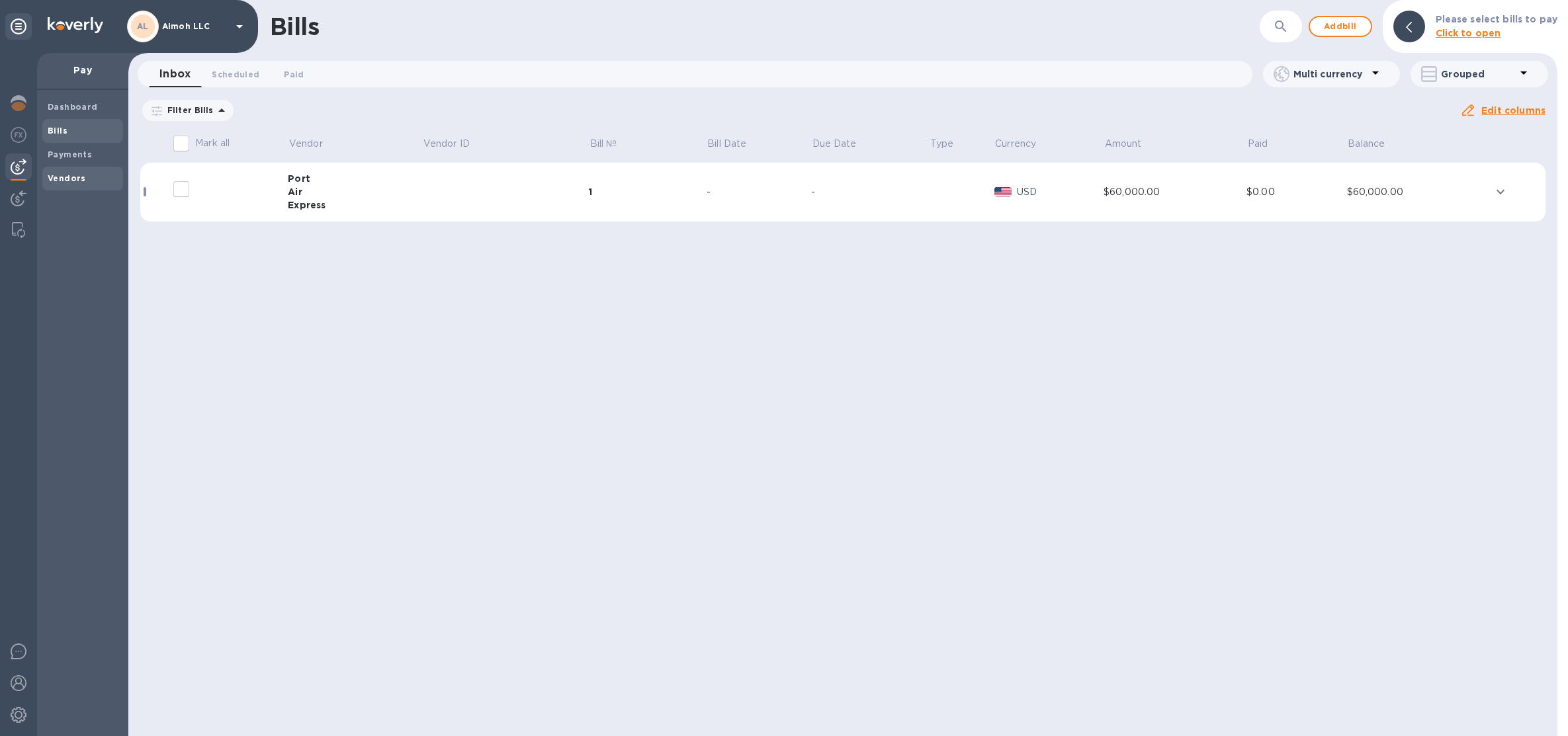
click at [96, 184] on span "Vendors" at bounding box center [83, 178] width 70 height 13
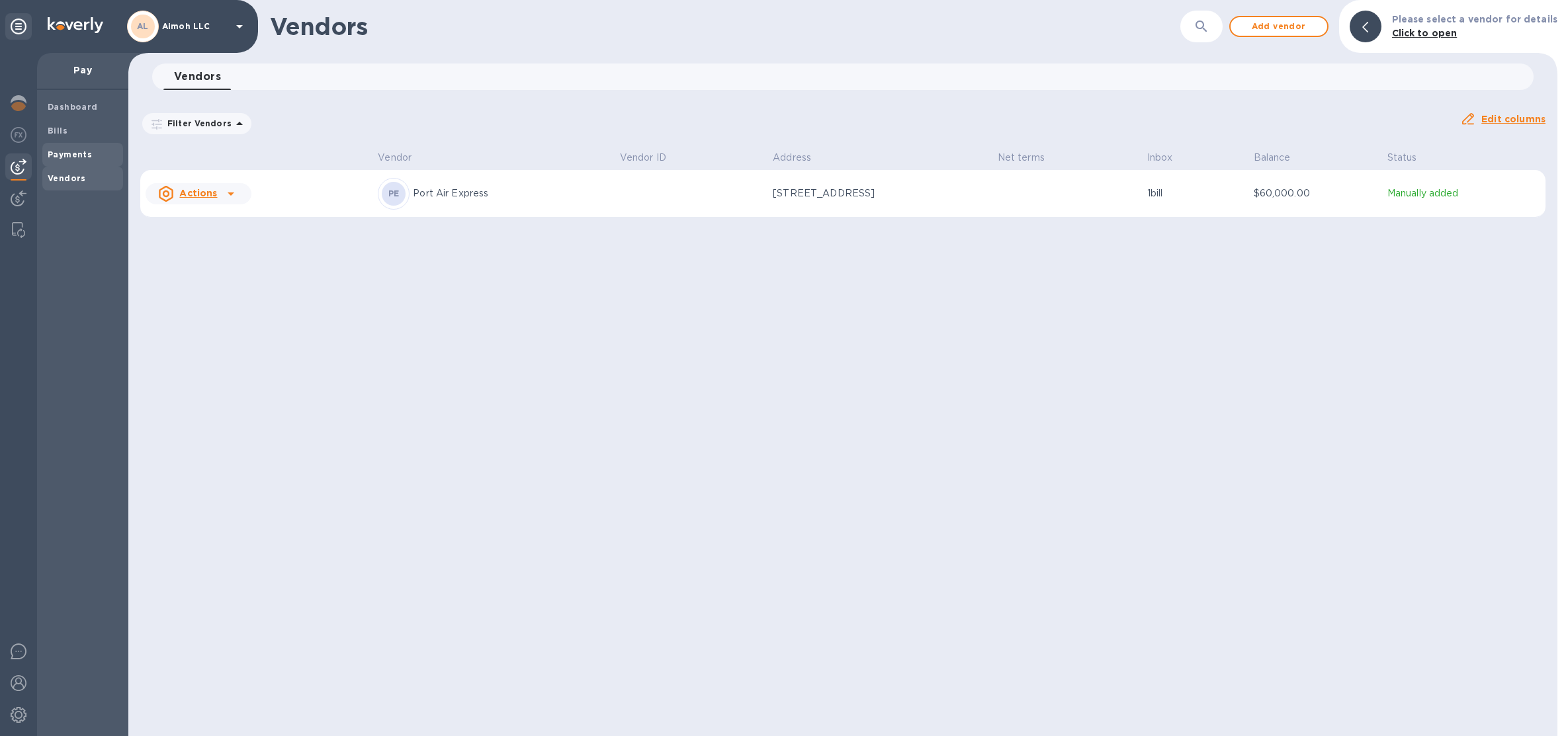
click at [90, 143] on div "Payments" at bounding box center [82, 155] width 81 height 24
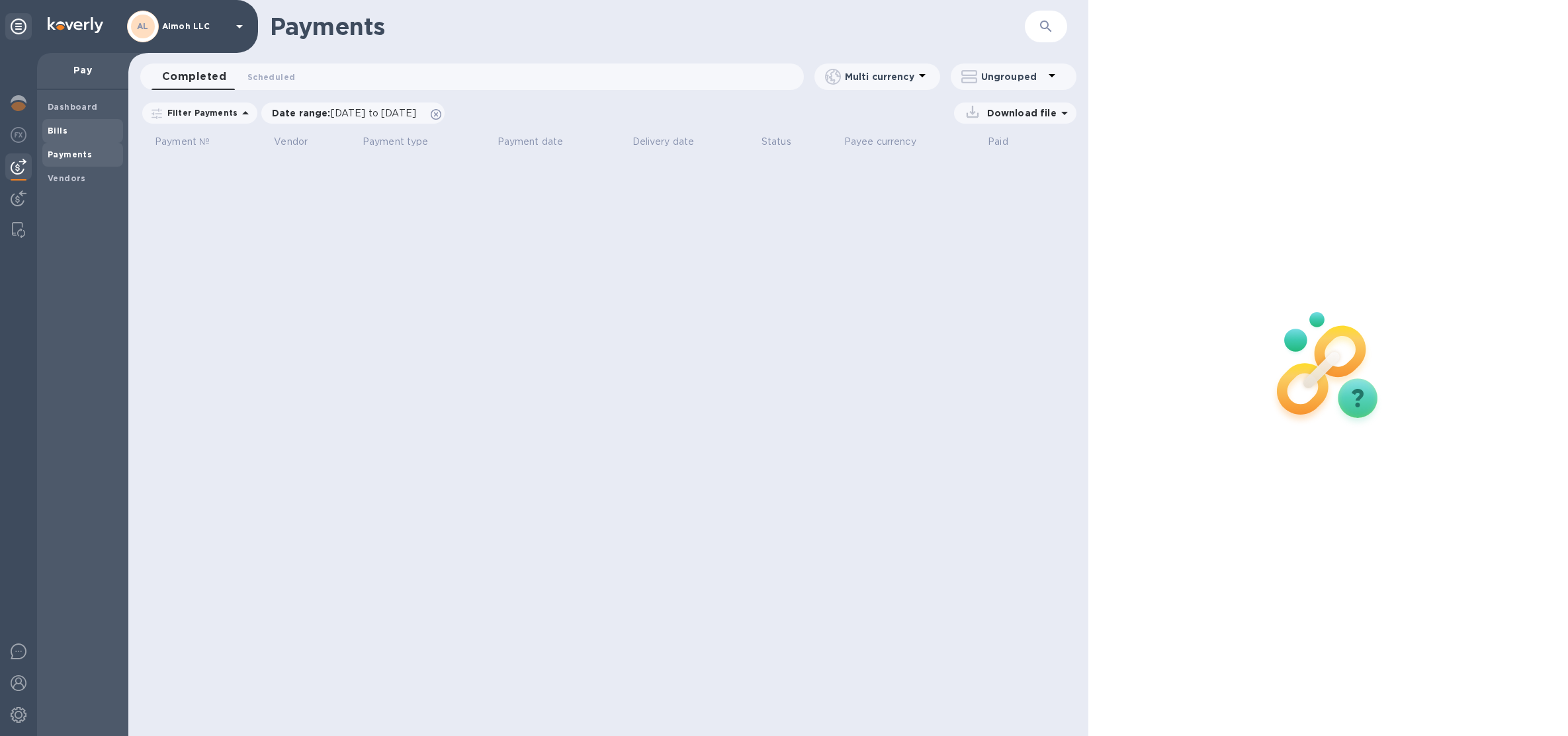
click at [92, 138] on div "Bills" at bounding box center [82, 131] width 81 height 24
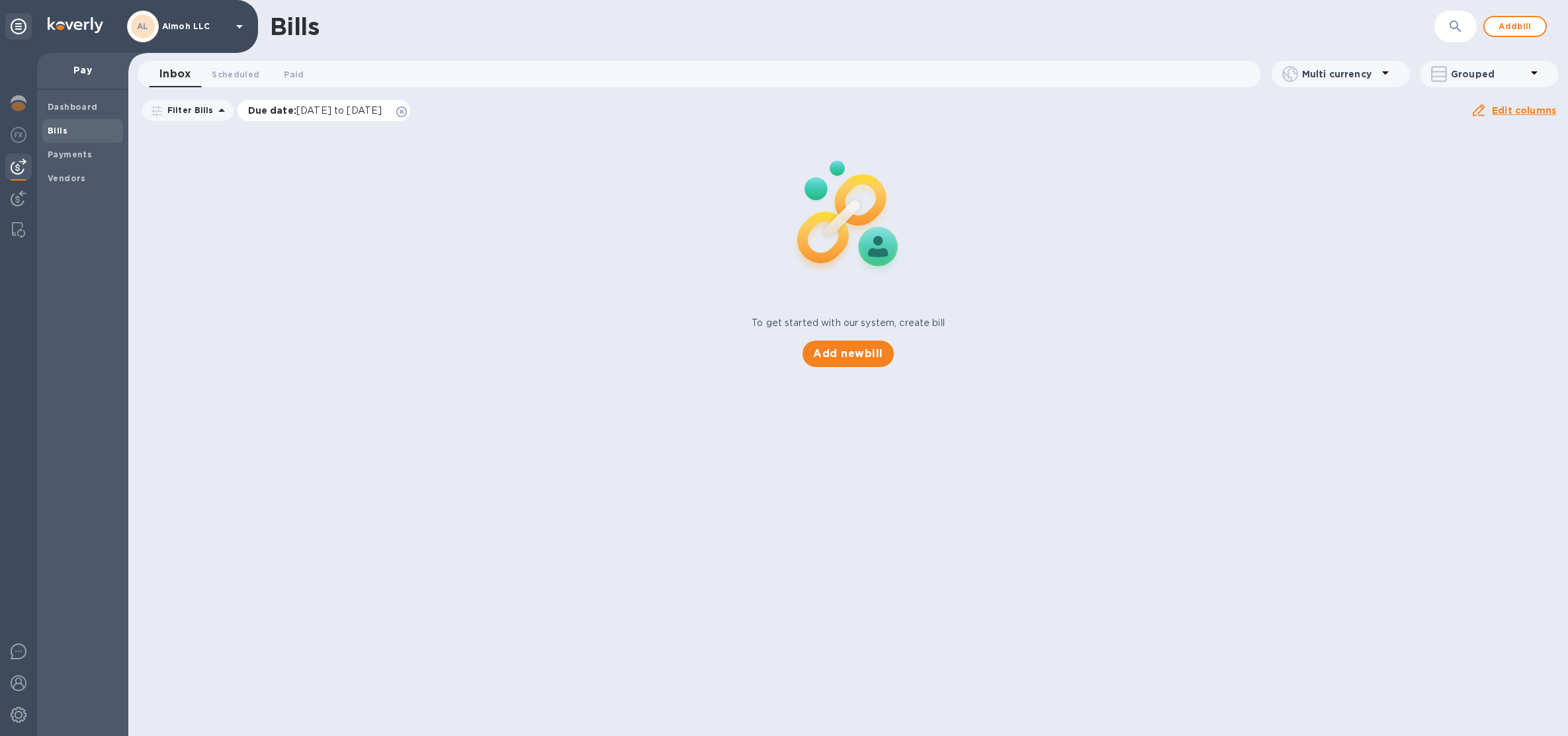
click at [407, 115] on icon at bounding box center [401, 111] width 10 height 10
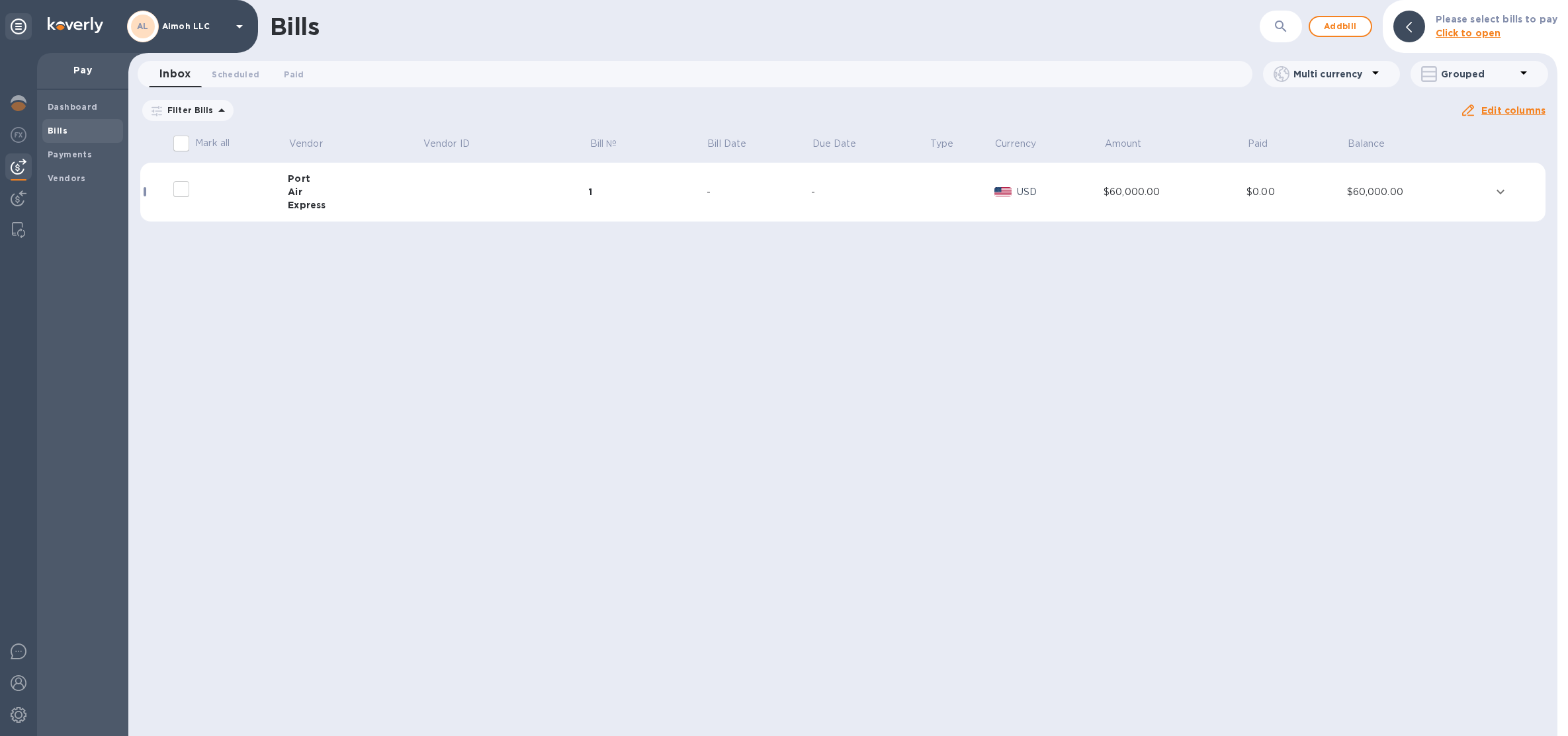
click at [732, 178] on td "-" at bounding box center [759, 192] width 105 height 59
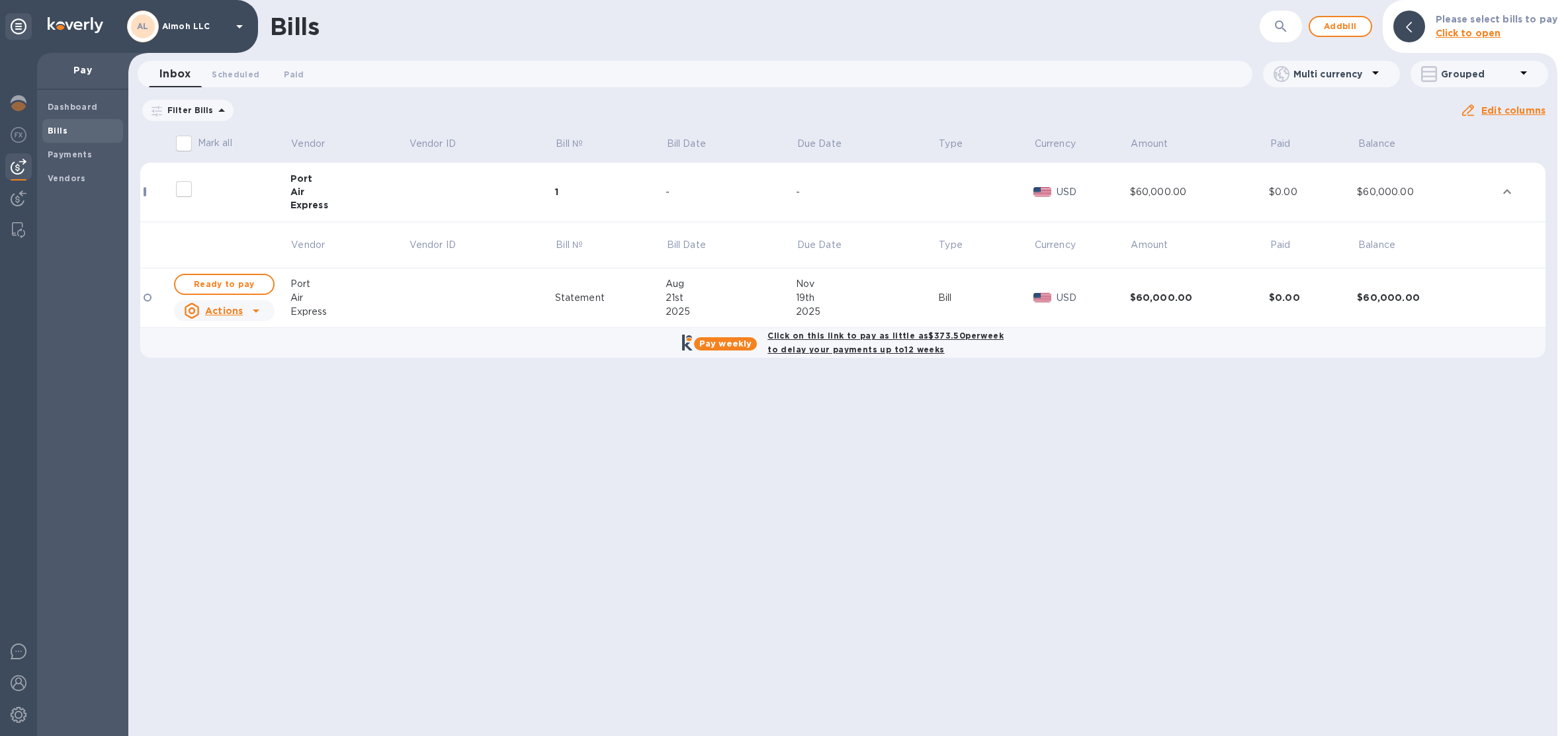
click at [505, 190] on td at bounding box center [481, 192] width 147 height 59
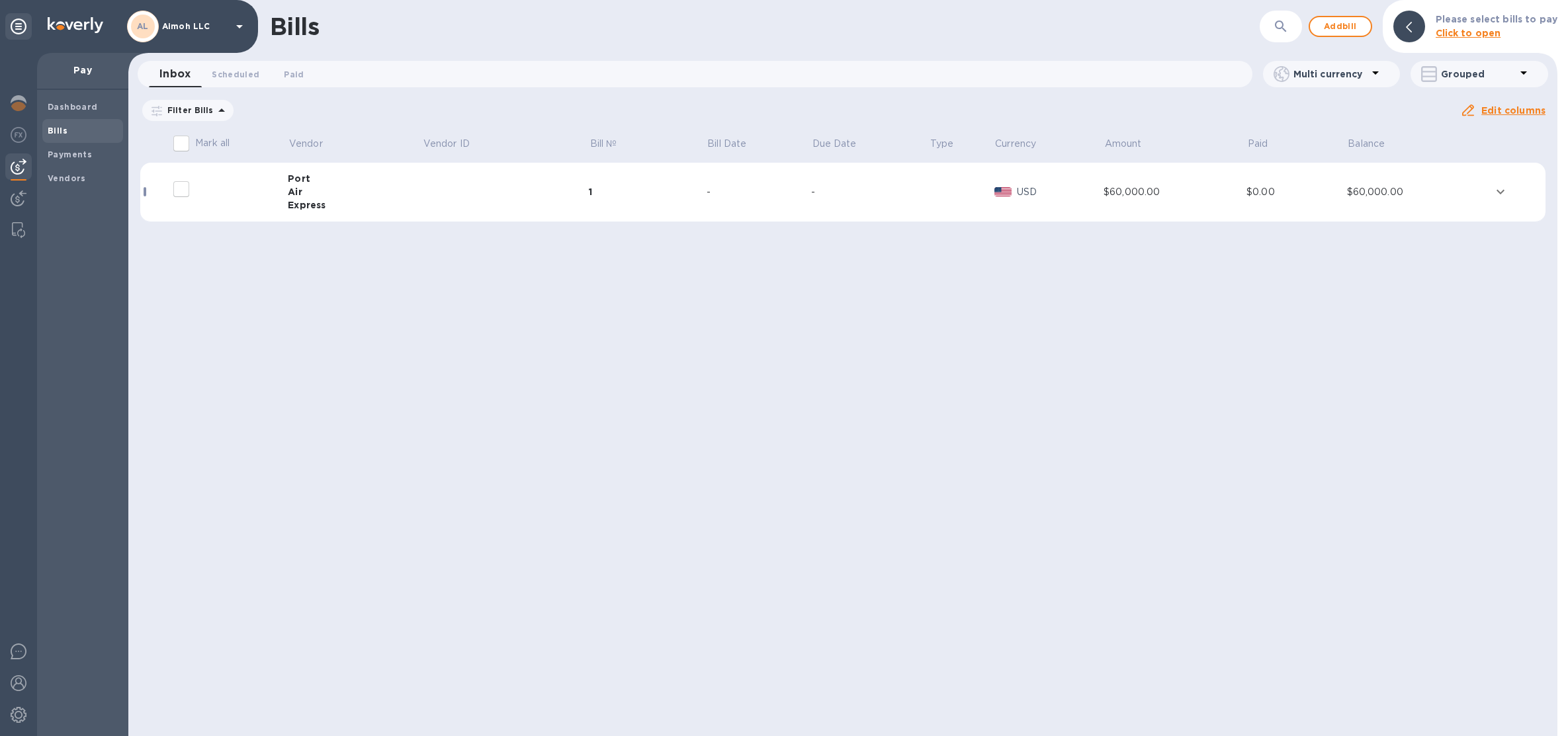
click at [423, 199] on td at bounding box center [505, 192] width 166 height 59
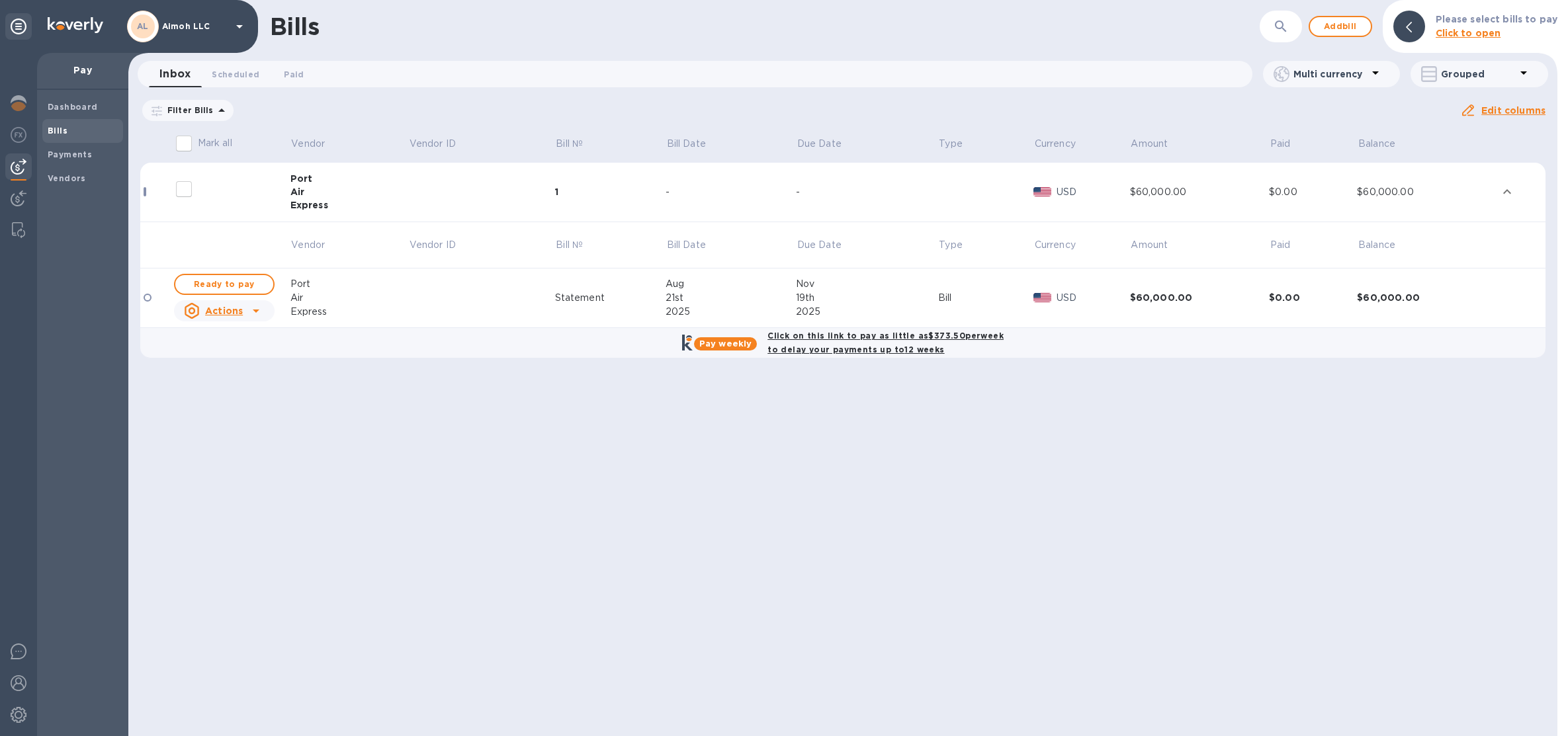
click at [254, 310] on icon at bounding box center [256, 311] width 7 height 3
click at [467, 193] on div at bounding box center [784, 368] width 1568 height 736
click at [938, 302] on div "19th" at bounding box center [867, 298] width 142 height 14
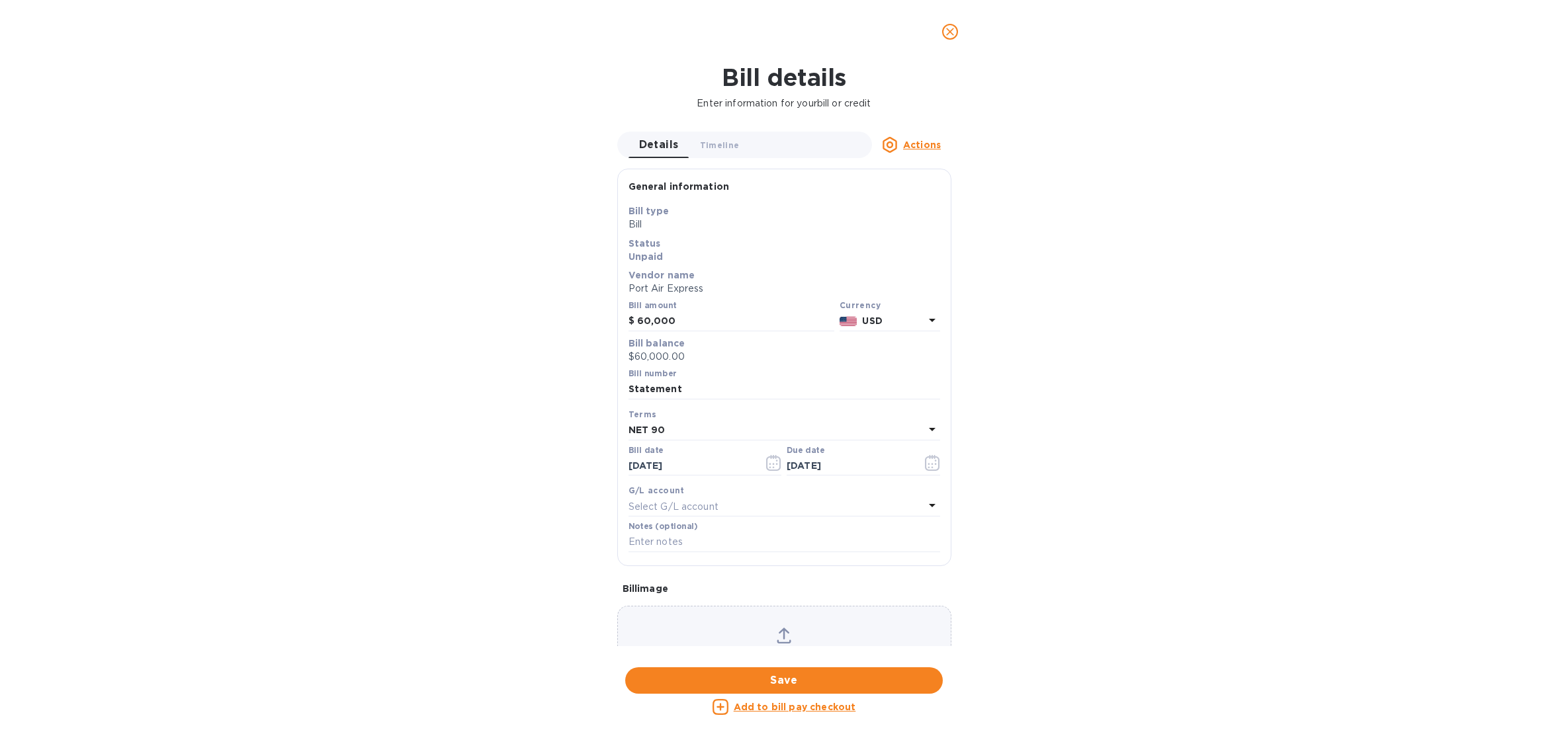
click at [940, 31] on button "close" at bounding box center [950, 32] width 32 height 32
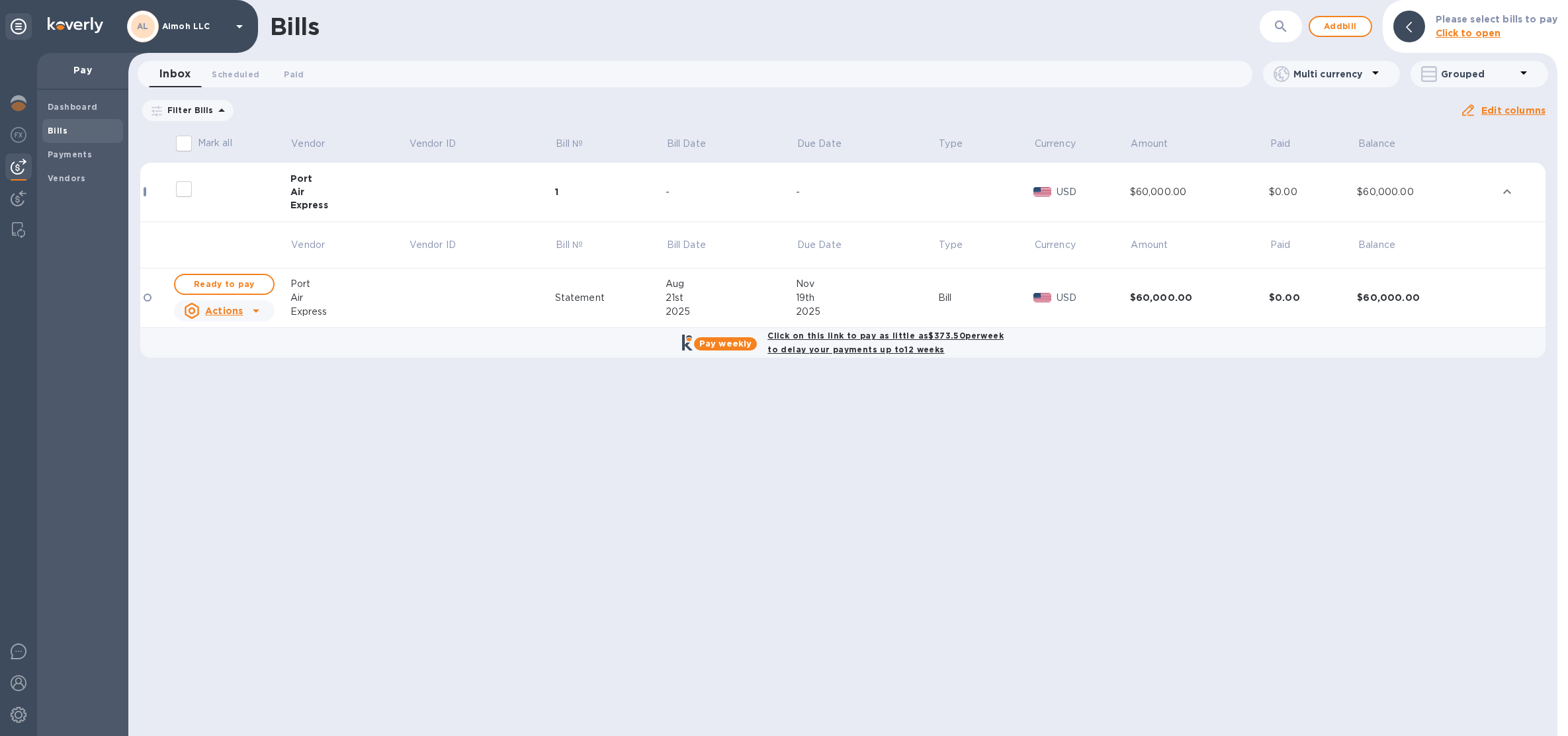
click at [459, 297] on td at bounding box center [481, 297] width 147 height 59
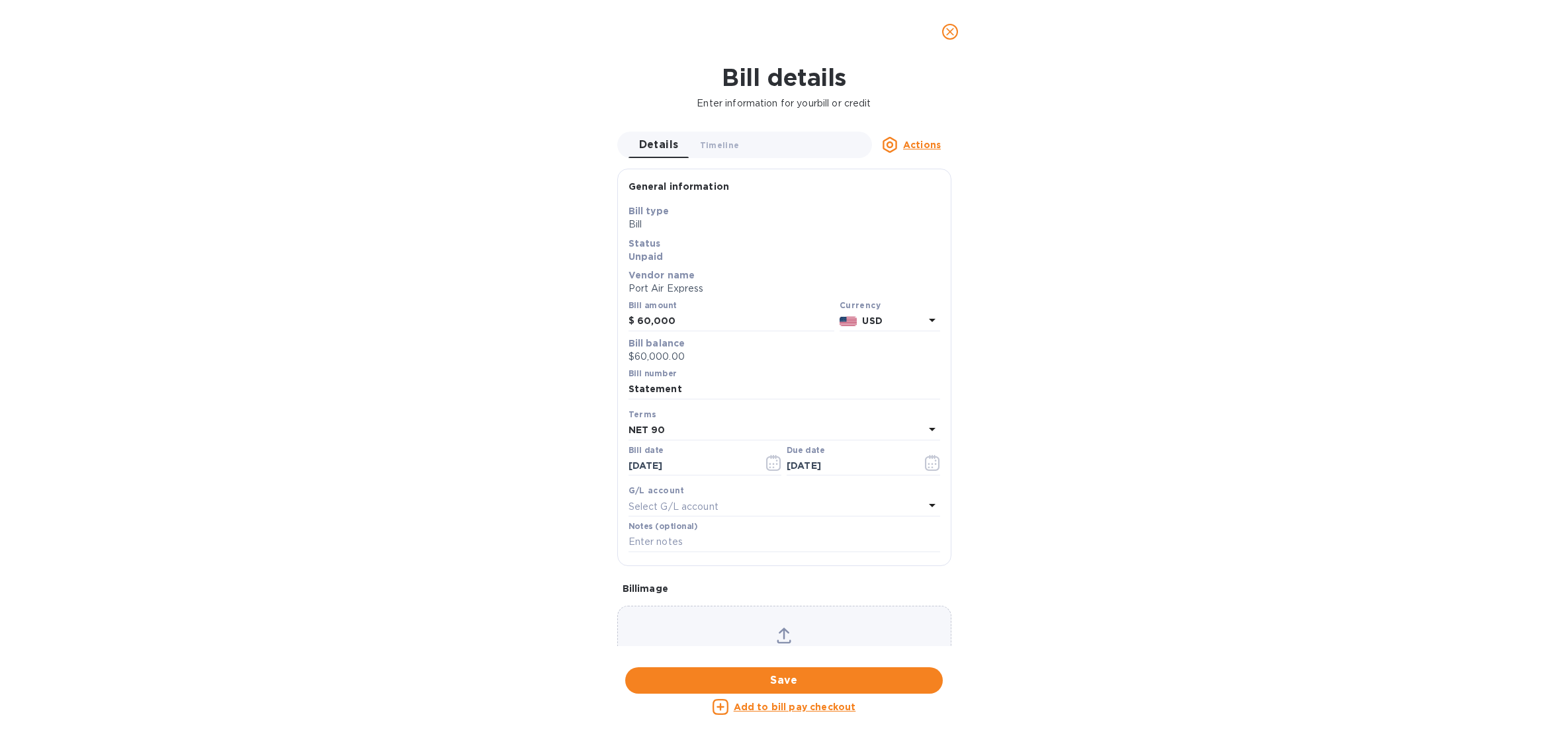
click at [950, 40] on button "close" at bounding box center [950, 32] width 32 height 32
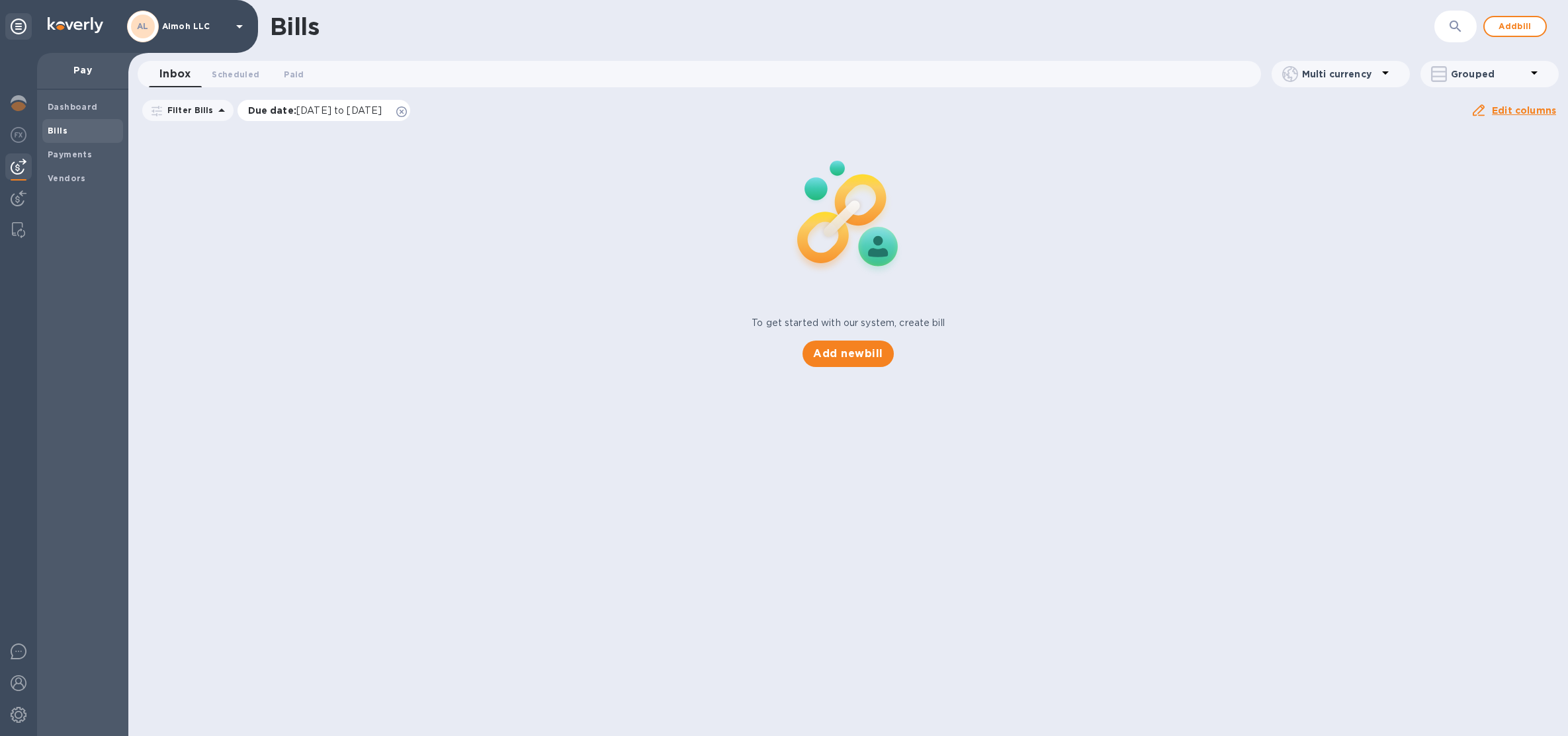
click at [407, 111] on icon at bounding box center [401, 111] width 10 height 10
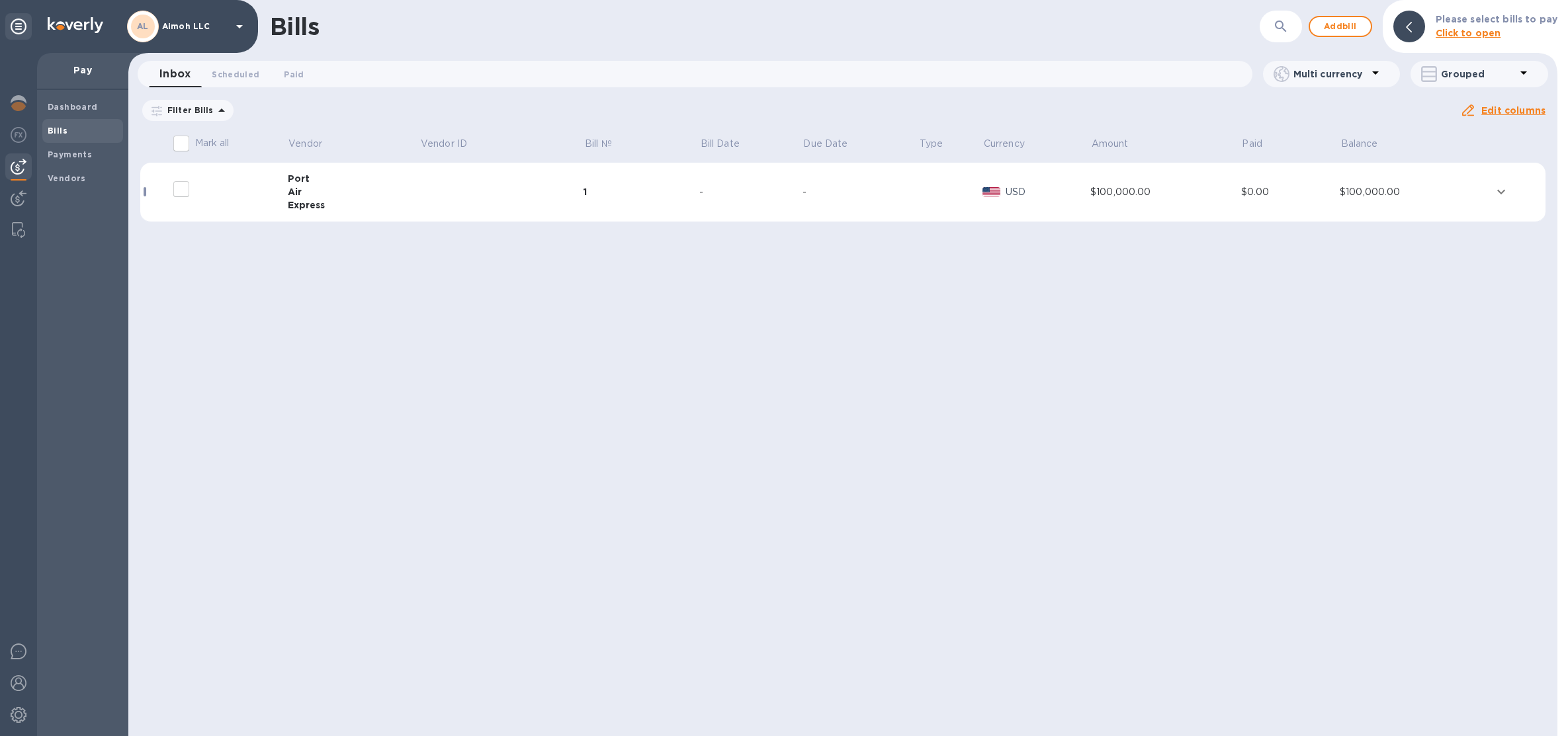
click at [381, 176] on div "Port" at bounding box center [354, 178] width 132 height 13
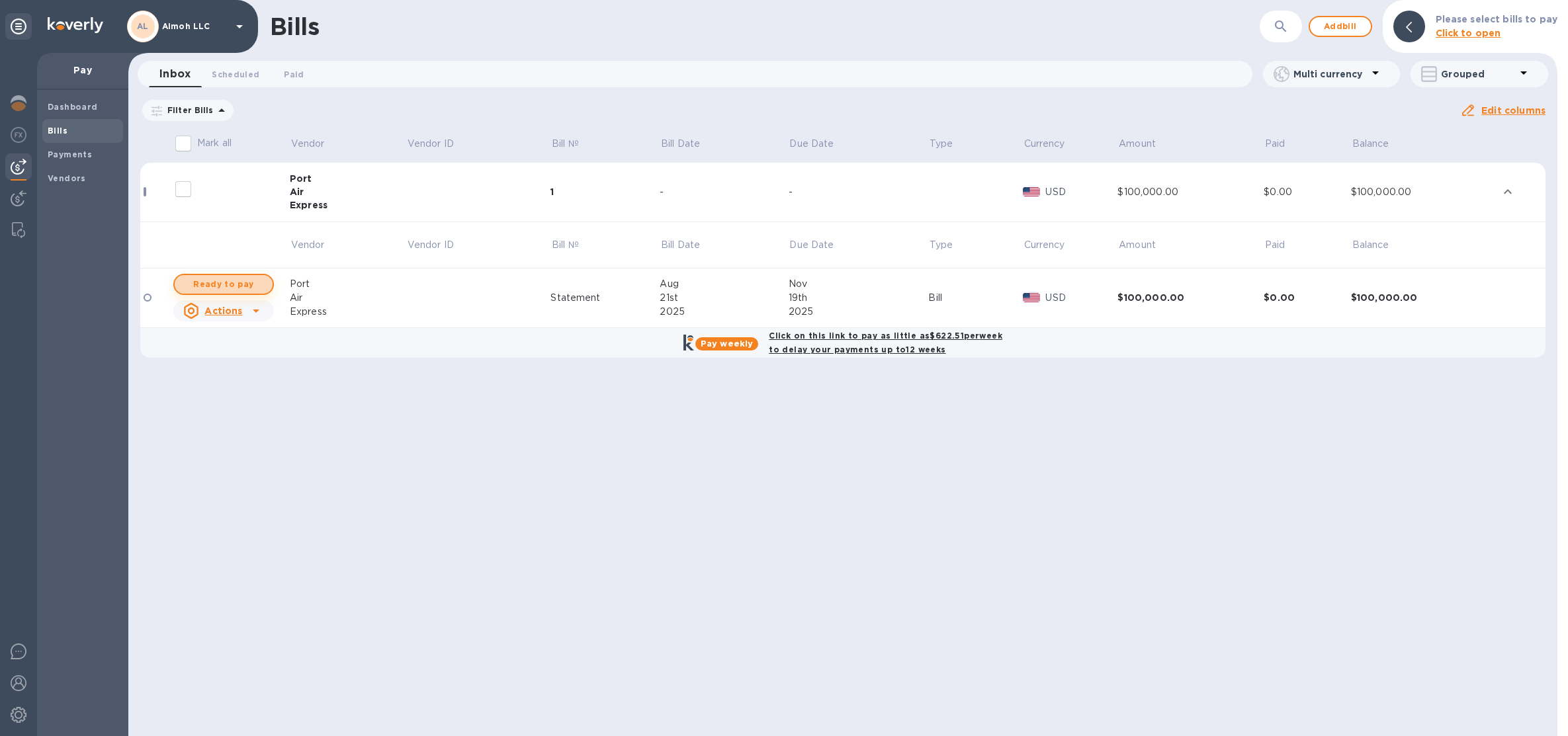
click at [239, 278] on span "Ready to pay" at bounding box center [224, 284] width 77 height 16
checkbox input "true"
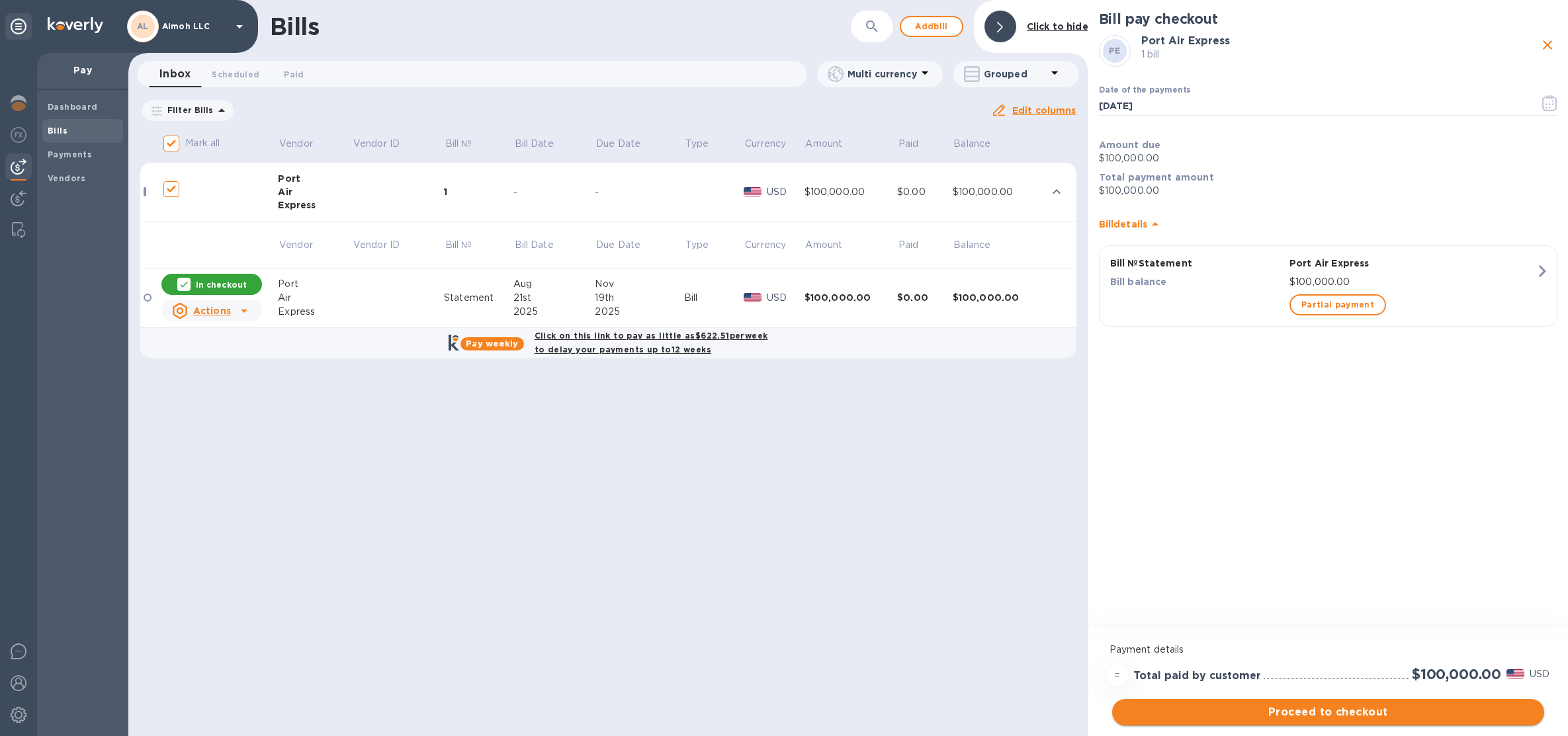
click at [1225, 706] on span "Proceed to checkout" at bounding box center [1328, 712] width 411 height 16
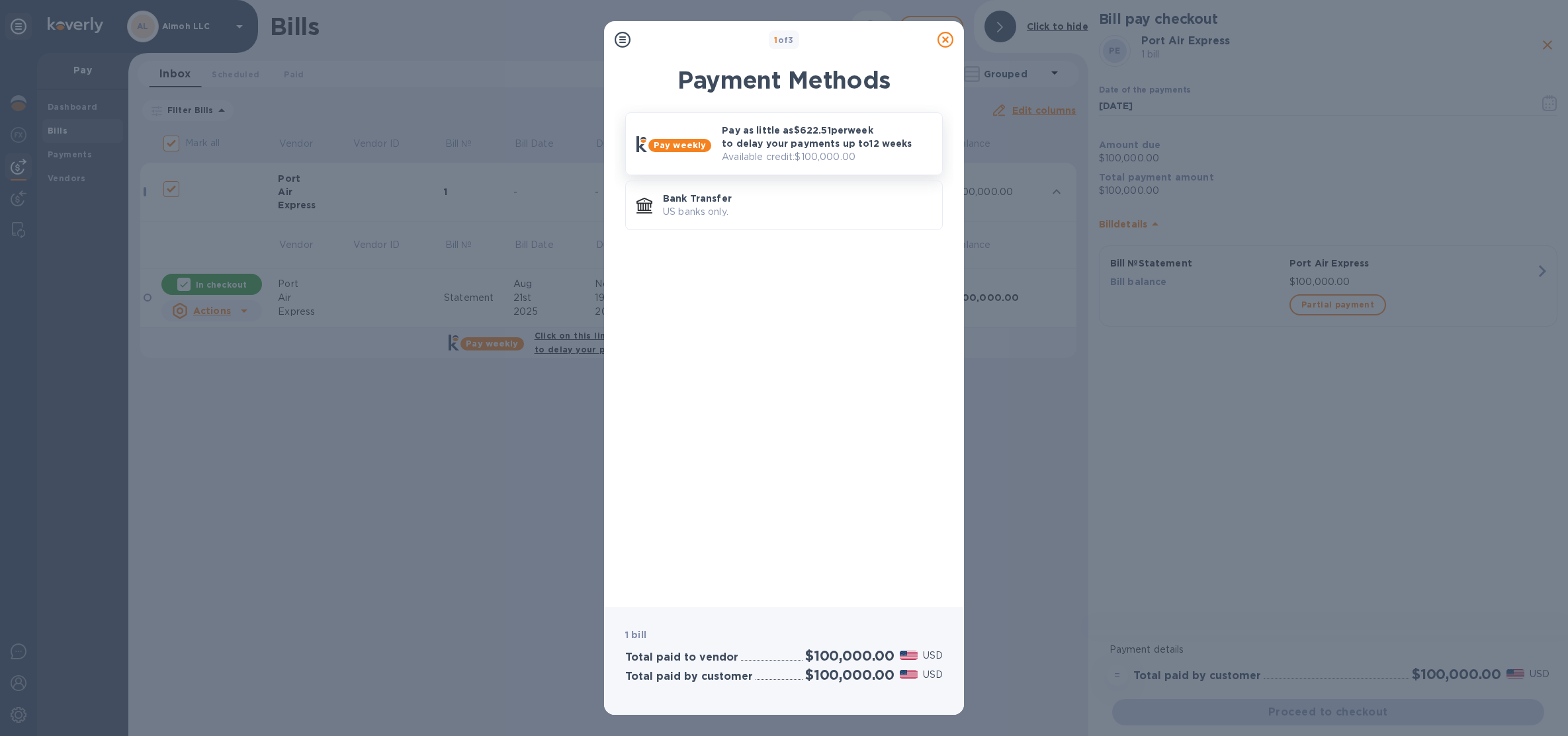
click at [823, 147] on p "Pay as little as $622.51 per week to delay your payments up to 12 weeks" at bounding box center [826, 136] width 210 height 27
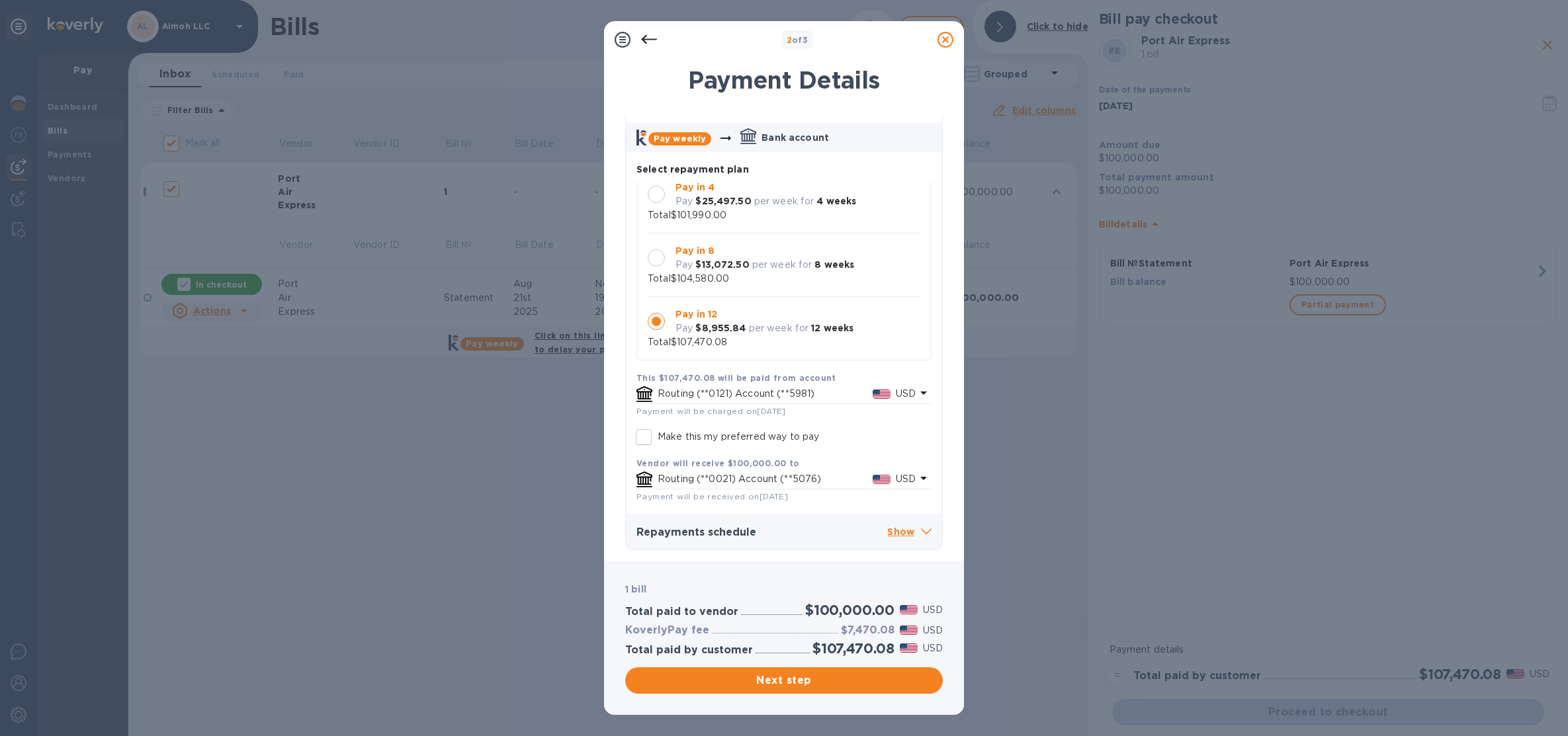
scroll to position [51, 0]
click at [898, 536] on p "Show" at bounding box center [910, 531] width 45 height 16
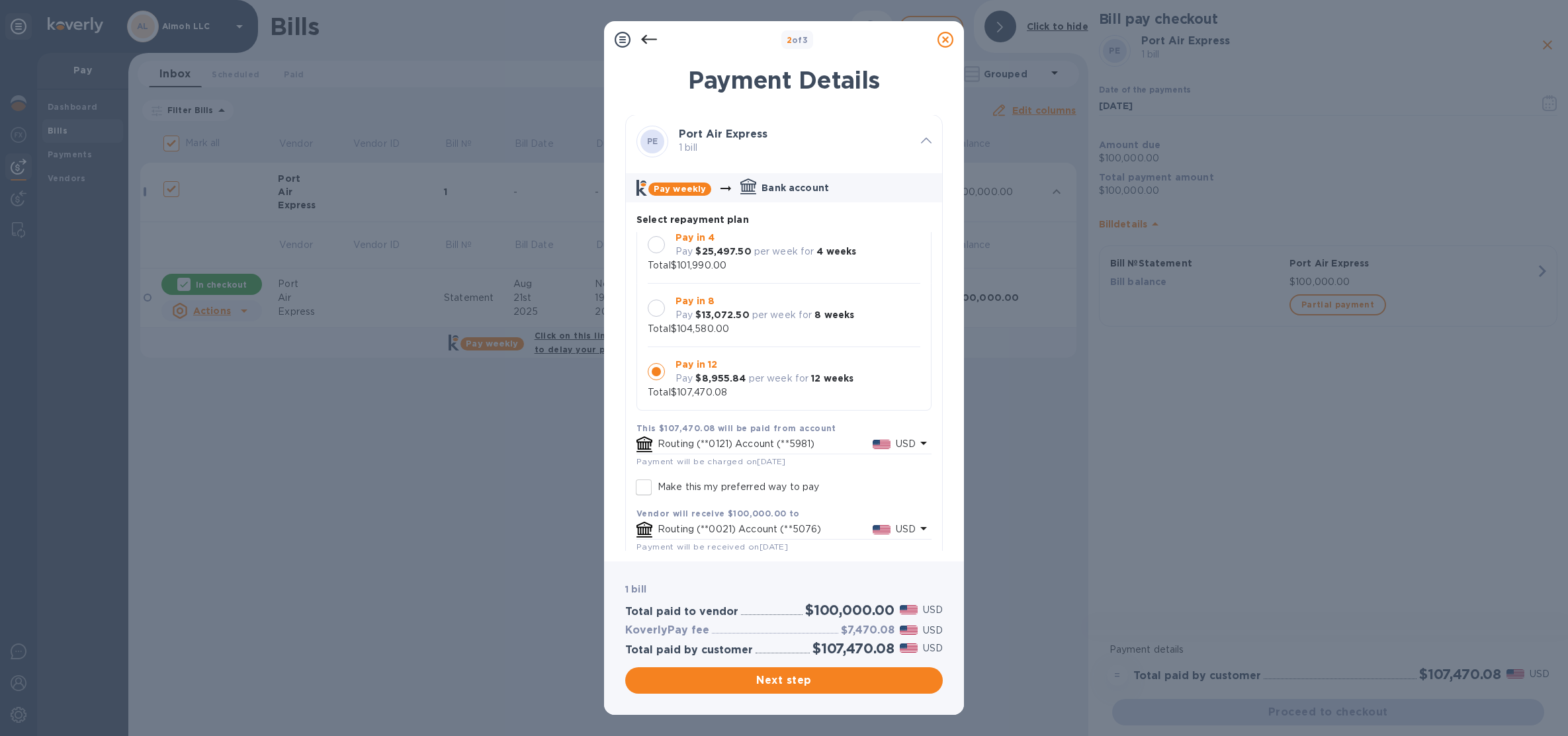
scroll to position [0, 0]
click at [645, 42] on icon at bounding box center [649, 39] width 16 height 9
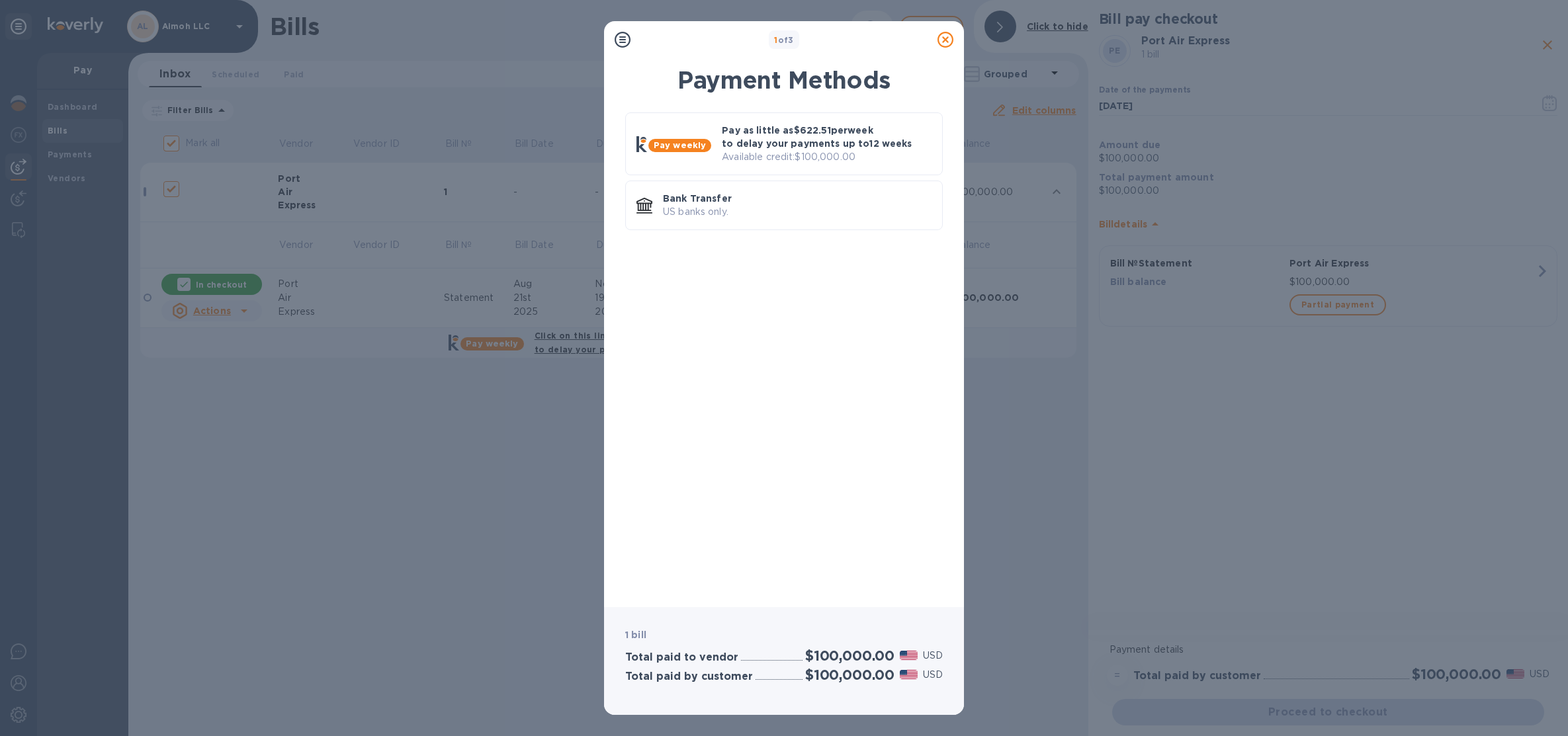
click at [946, 39] on icon at bounding box center [946, 39] width 16 height 16
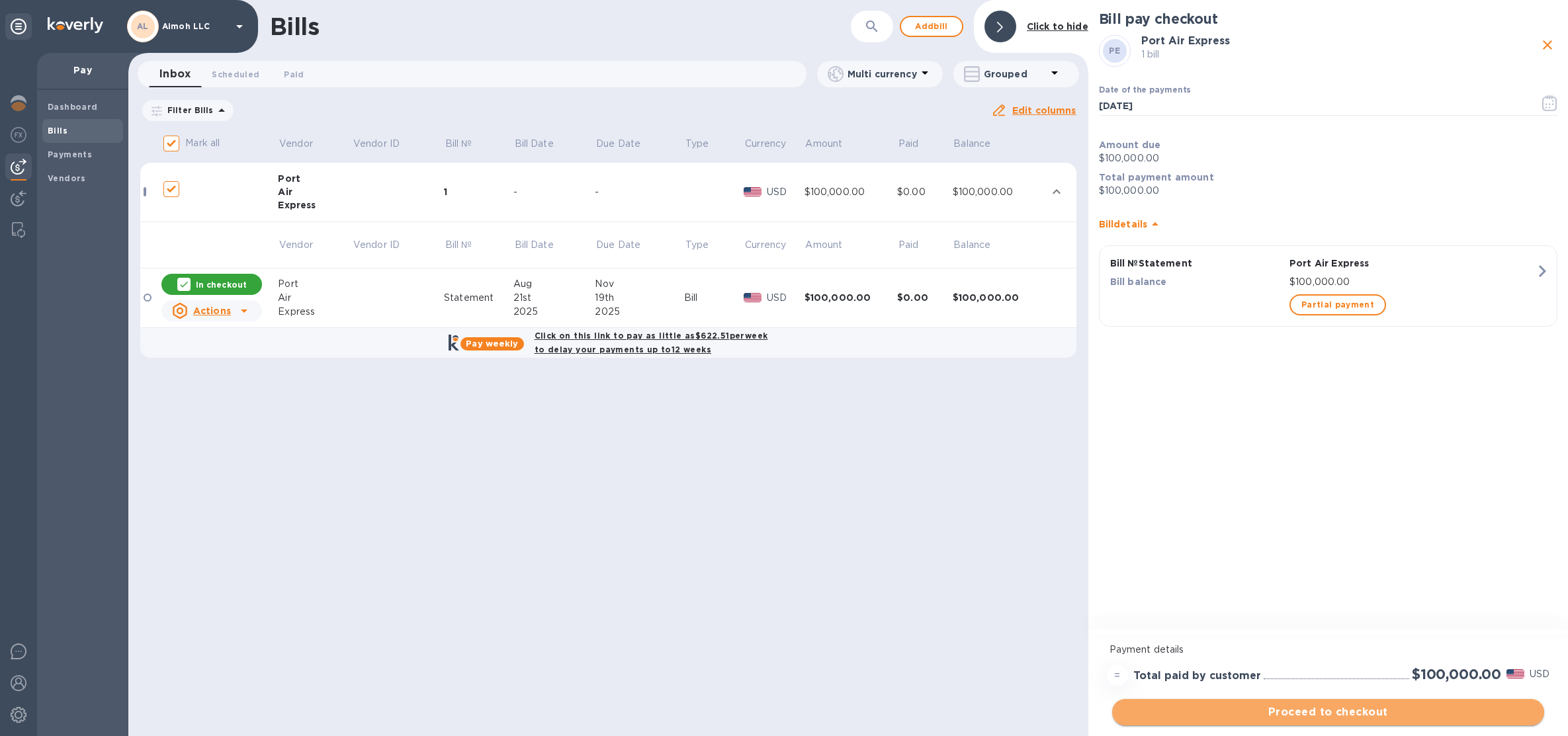
click at [1319, 720] on button "Proceed to checkout" at bounding box center [1328, 712] width 432 height 27
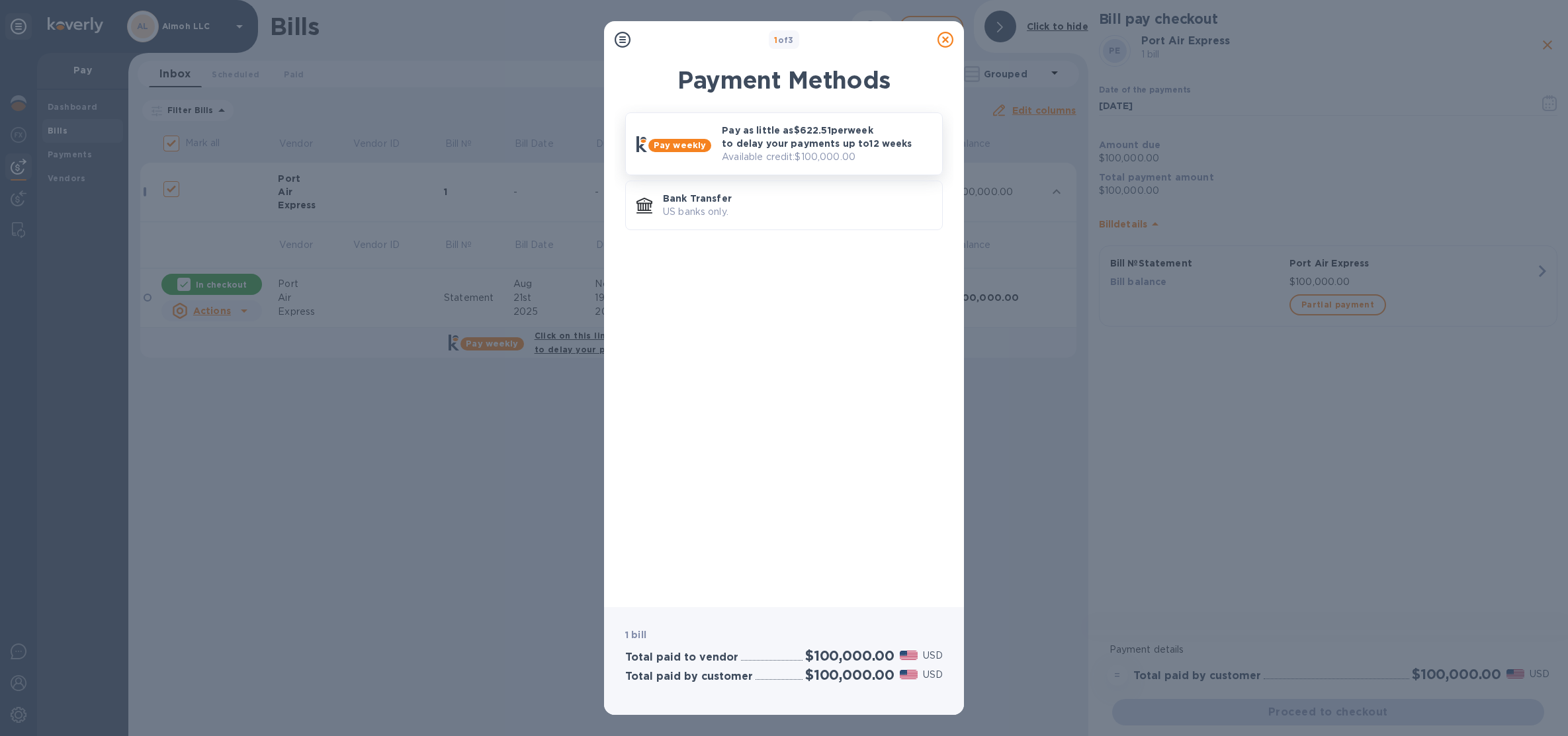
click at [763, 143] on p "Pay as little as $622.51 per week to delay your payments up to 12 weeks" at bounding box center [826, 136] width 210 height 27
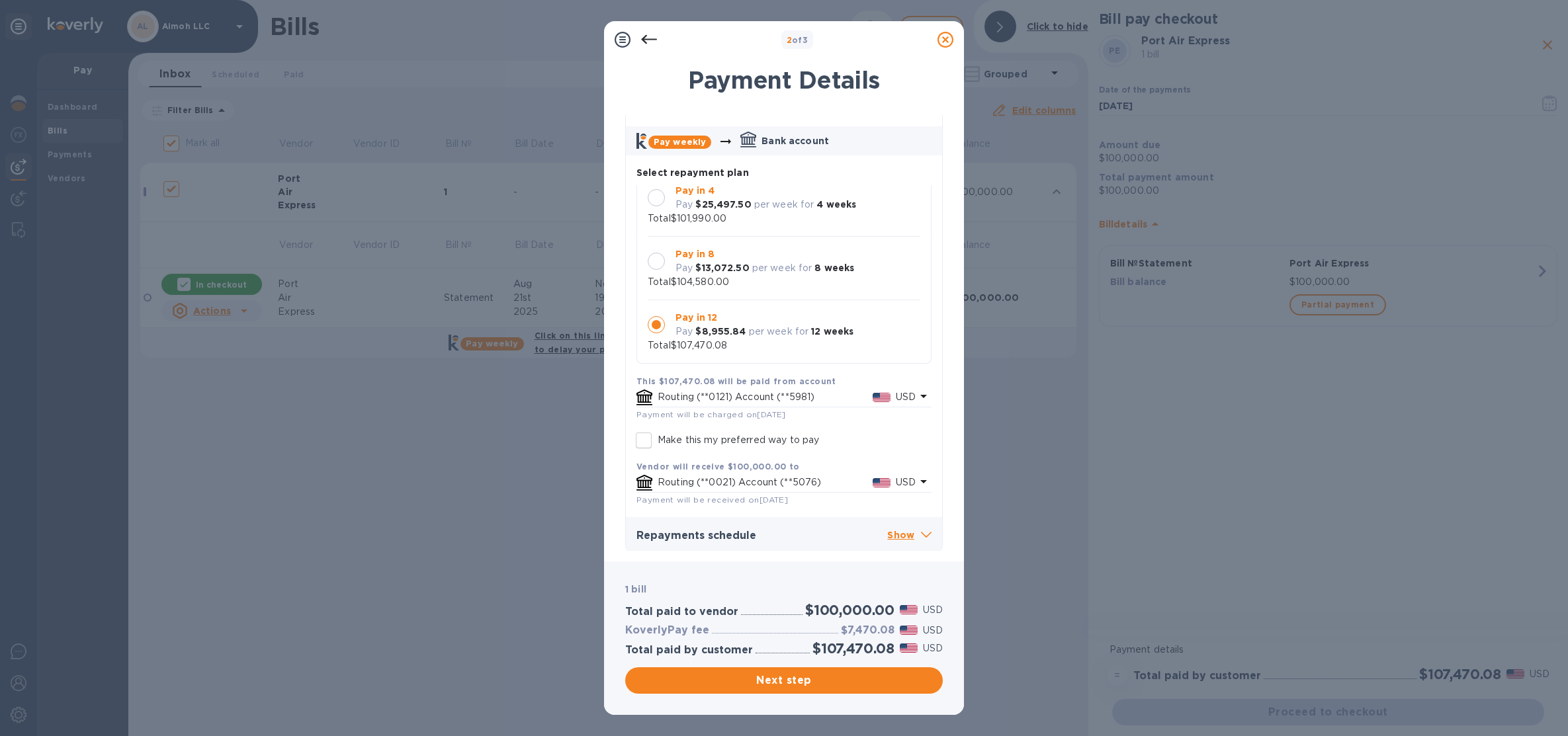
scroll to position [51, 0]
click at [892, 527] on p "Show" at bounding box center [910, 531] width 45 height 16
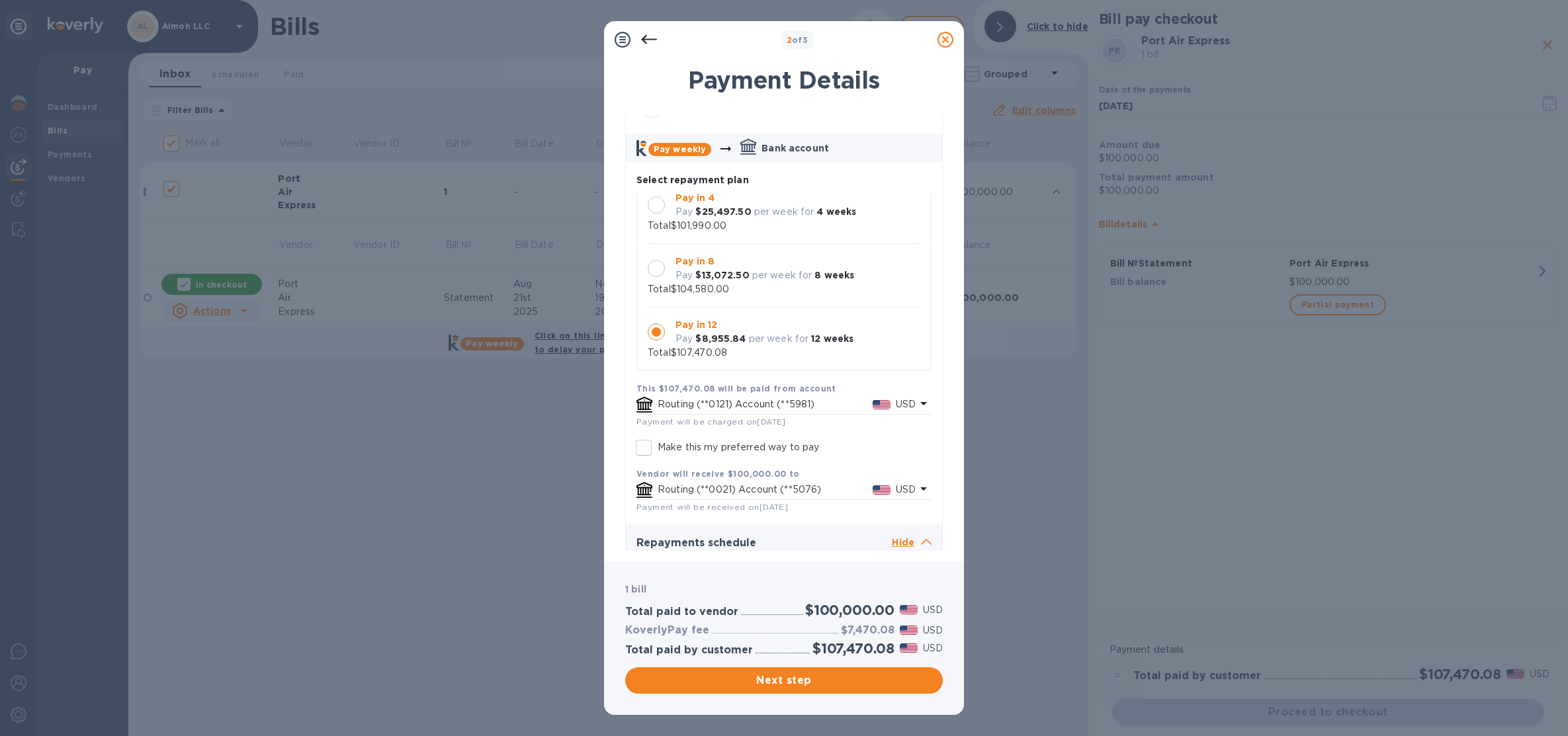
scroll to position [0, 0]
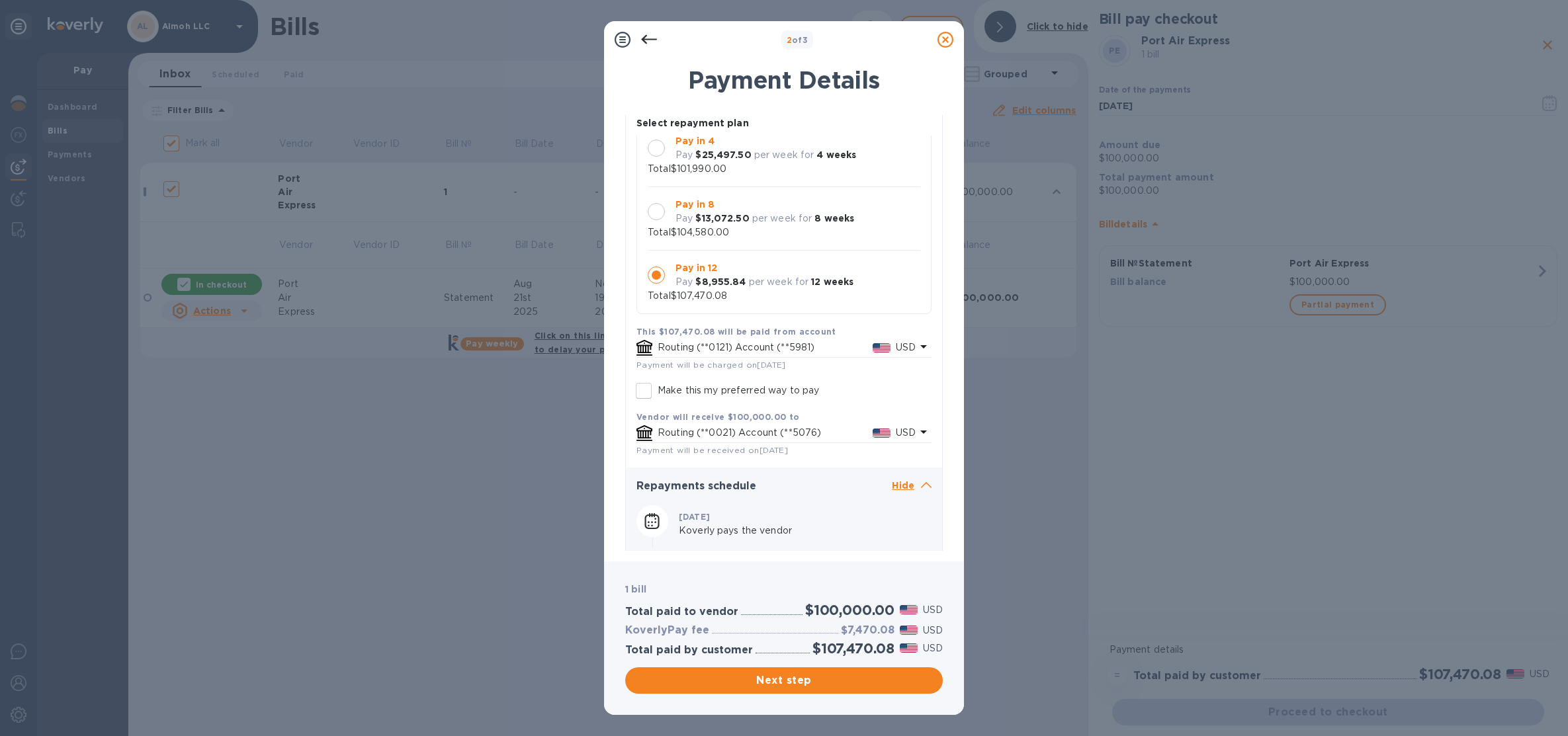
click at [892, 485] on p "Hide" at bounding box center [911, 486] width 39 height 16
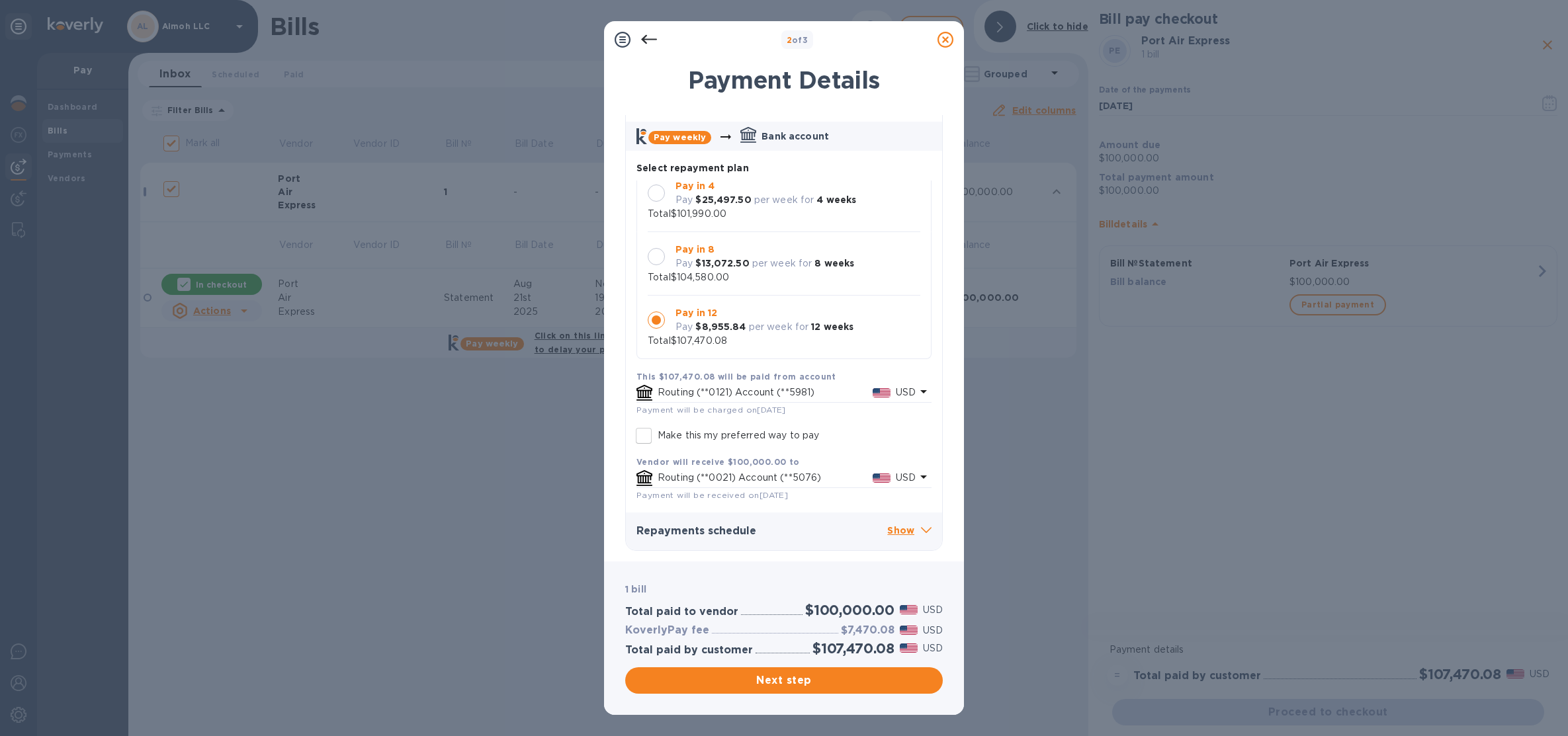
scroll to position [51, 0]
click at [900, 532] on p "Show" at bounding box center [910, 531] width 45 height 16
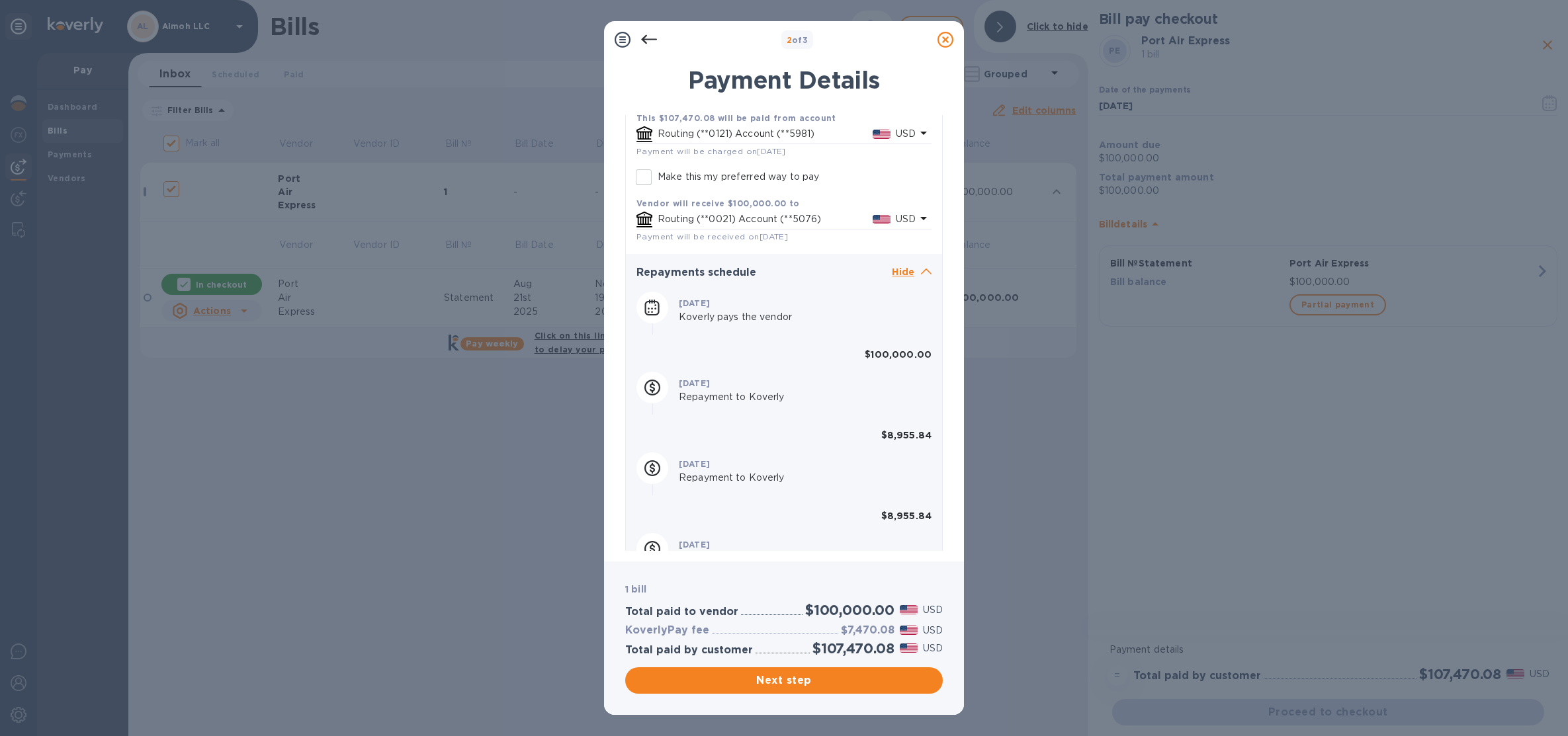
scroll to position [0, 0]
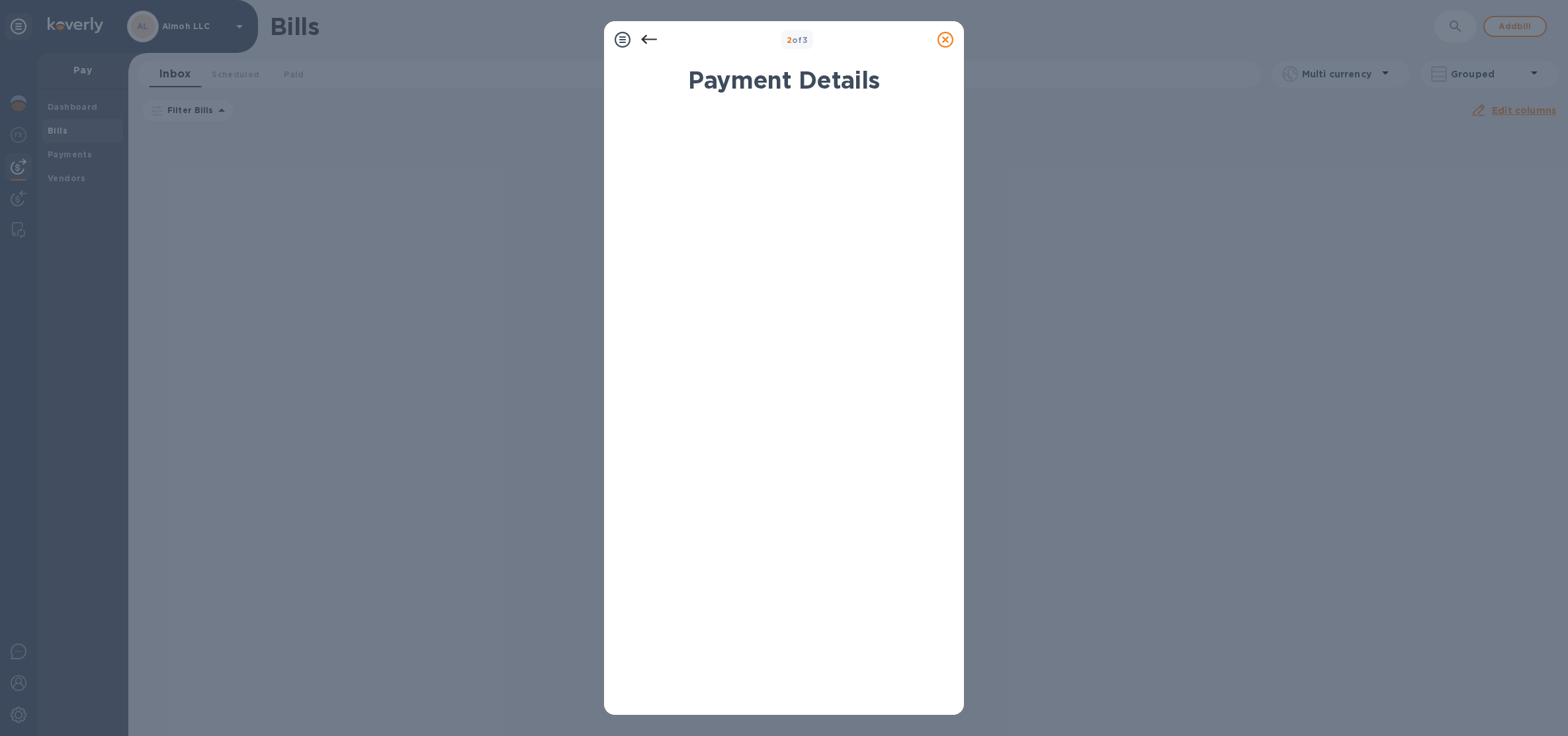
click at [946, 42] on icon at bounding box center [946, 39] width 16 height 16
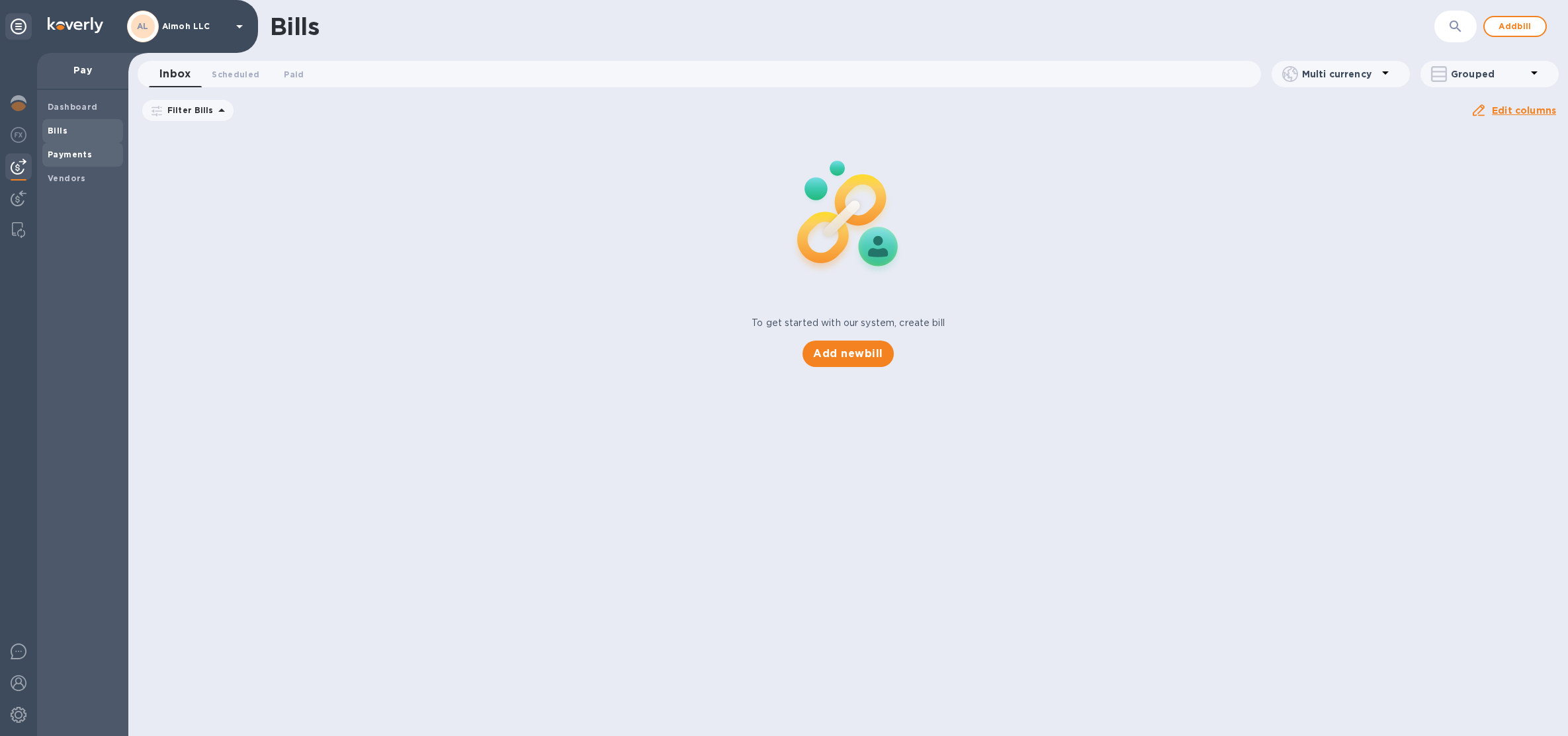
click at [63, 159] on span "Payments" at bounding box center [70, 154] width 45 height 13
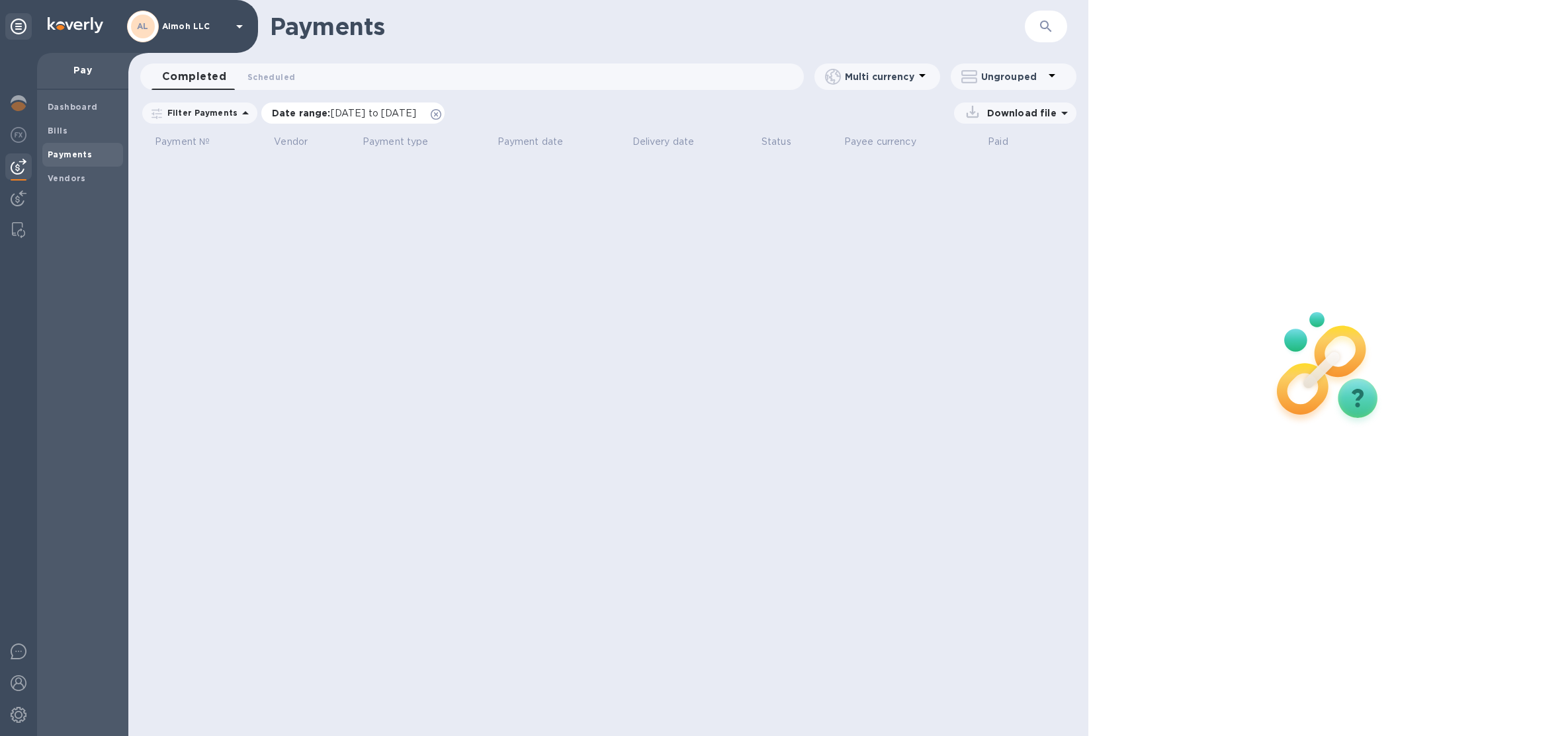
click at [442, 114] on icon at bounding box center [436, 114] width 10 height 10
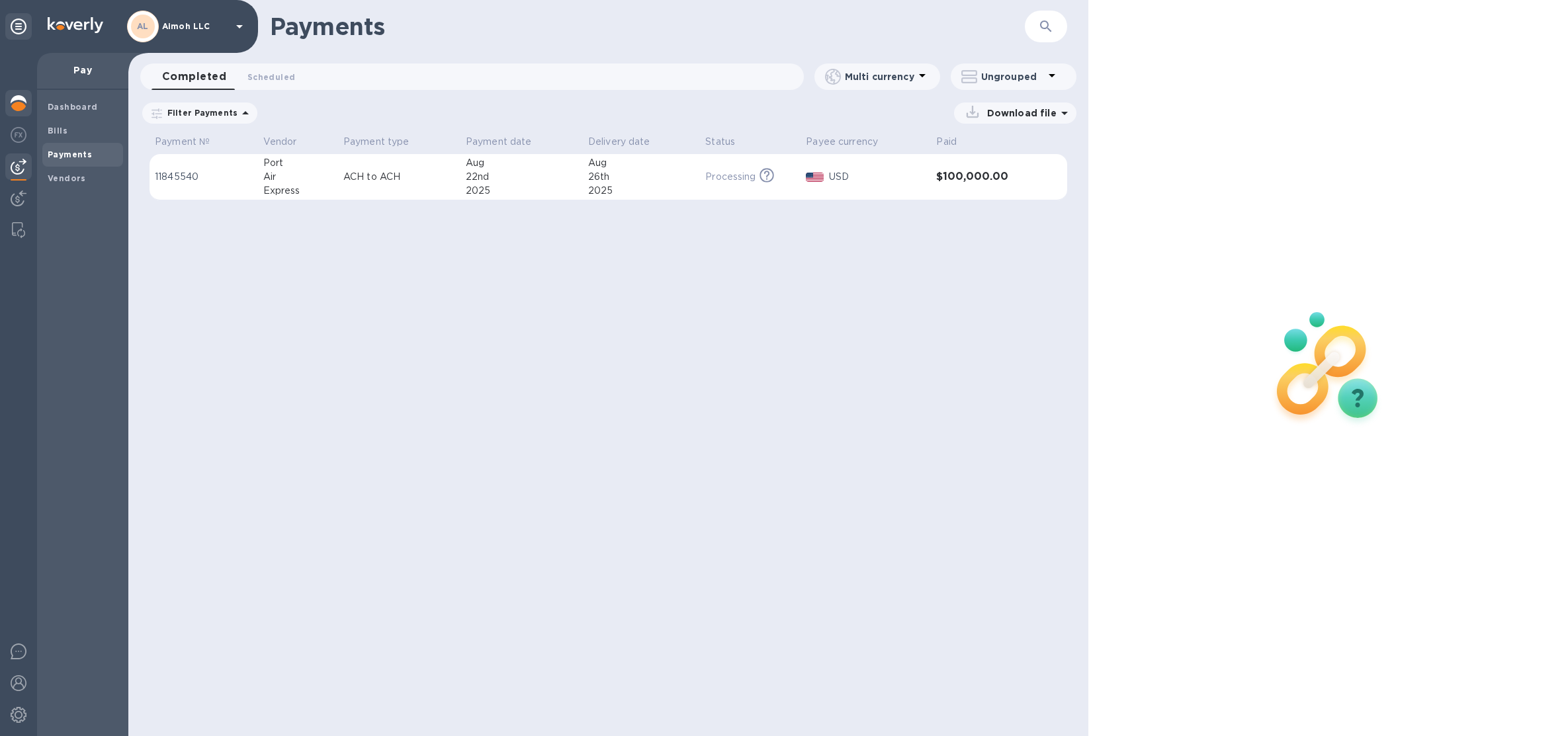
click at [16, 99] on img at bounding box center [18, 103] width 16 height 16
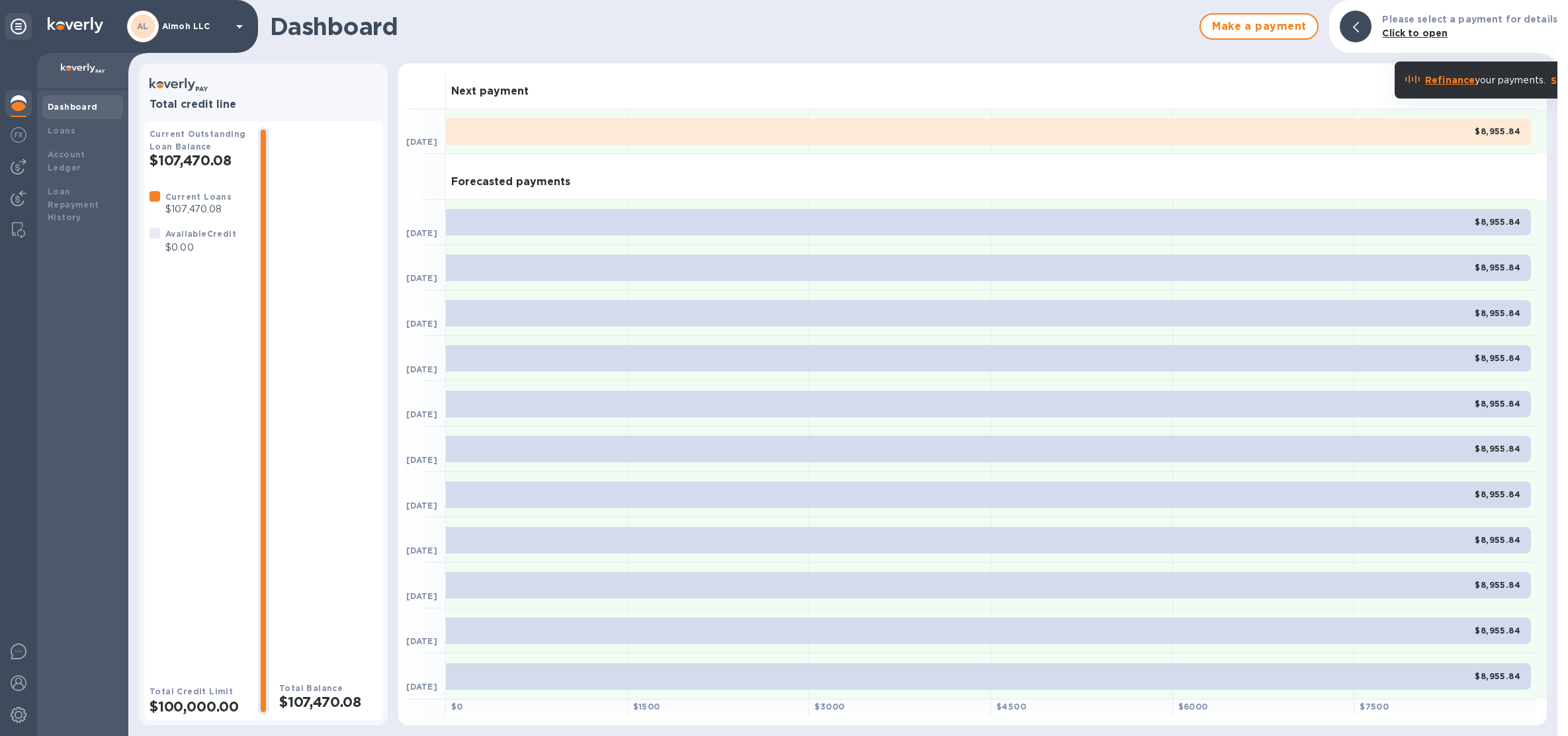
click at [184, 21] on div "AL Aimoh LLC" at bounding box center [187, 26] width 120 height 32
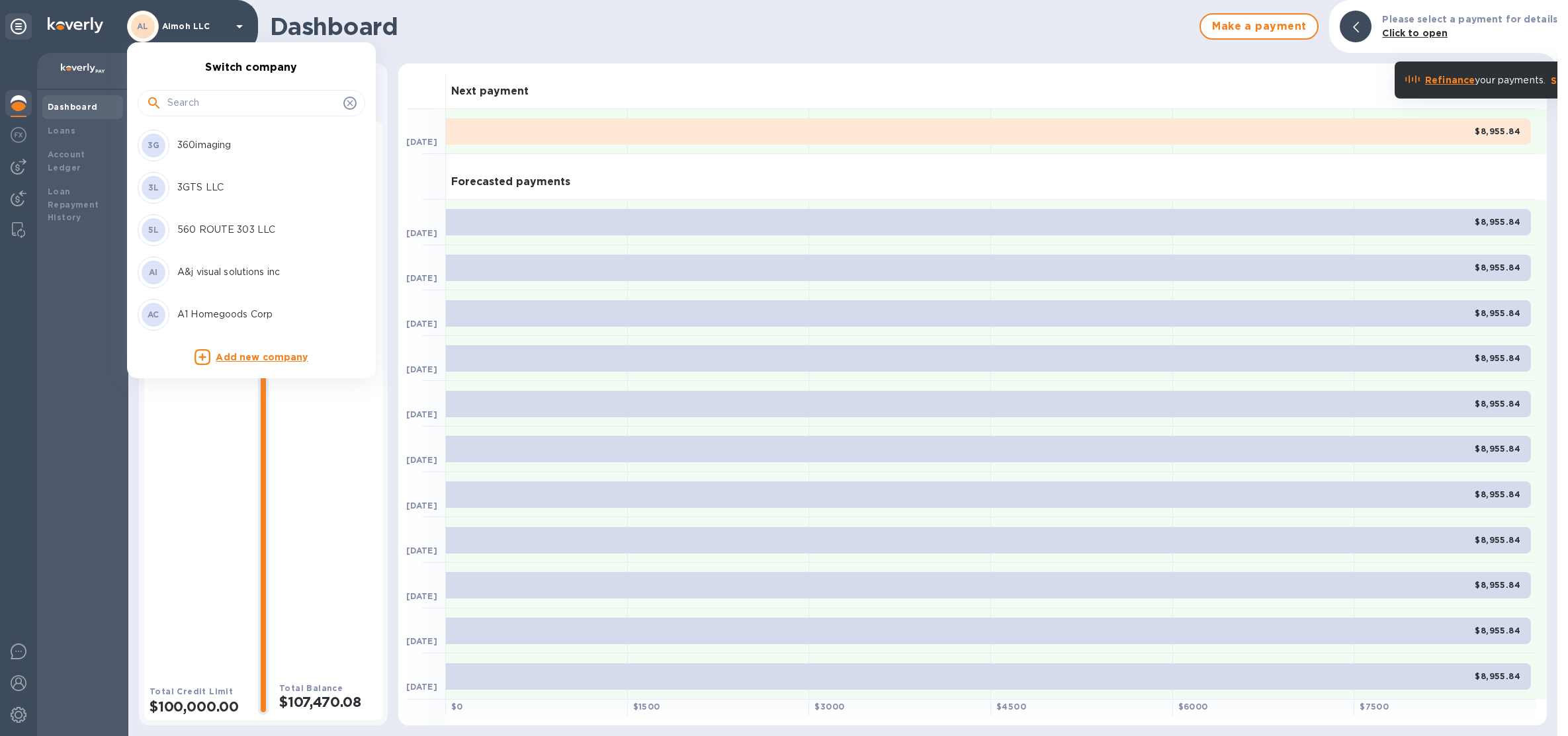
click at [195, 99] on input "text" at bounding box center [252, 103] width 171 height 20
type input "plus"
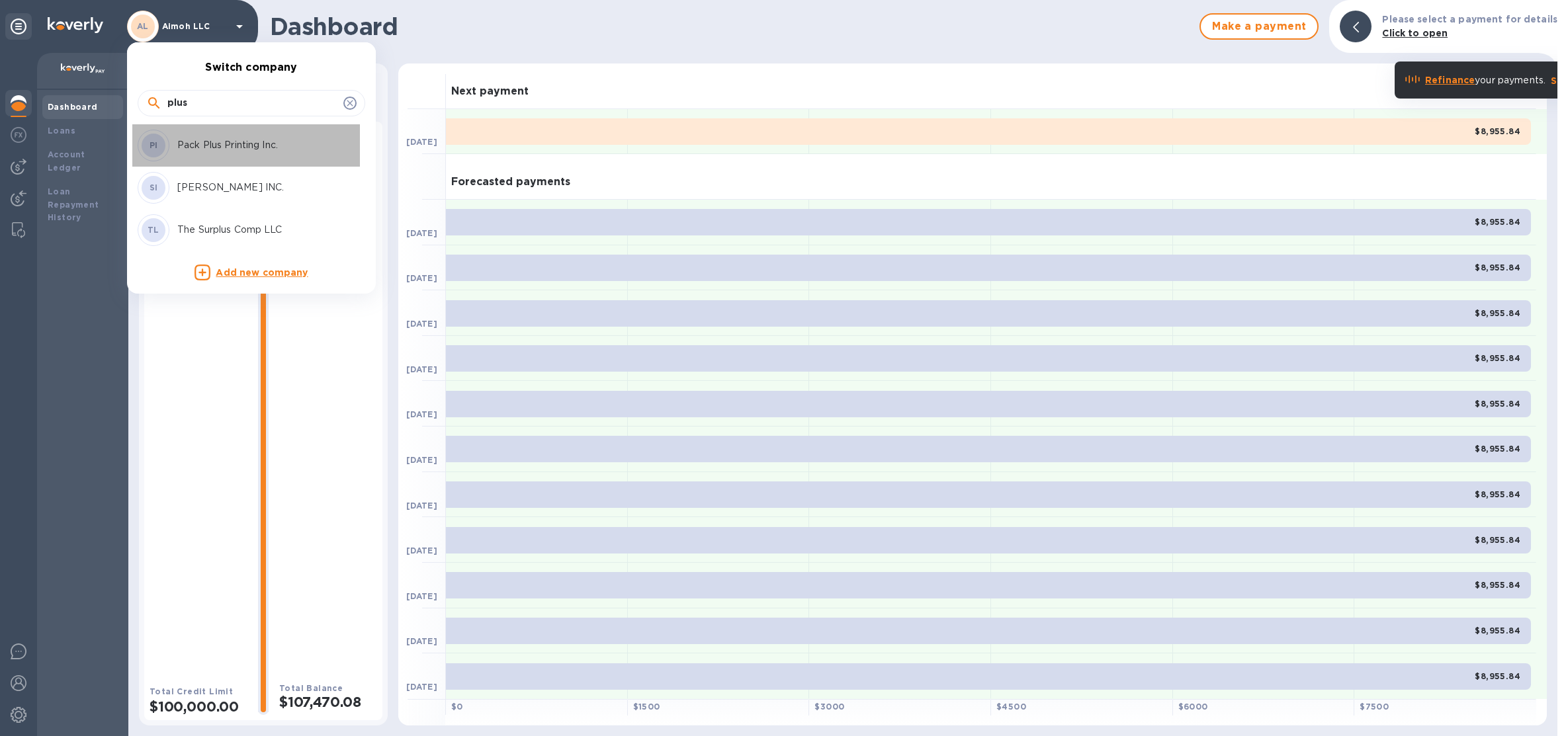
click at [201, 140] on p "Pack Plus Printing Inc." at bounding box center [261, 145] width 166 height 14
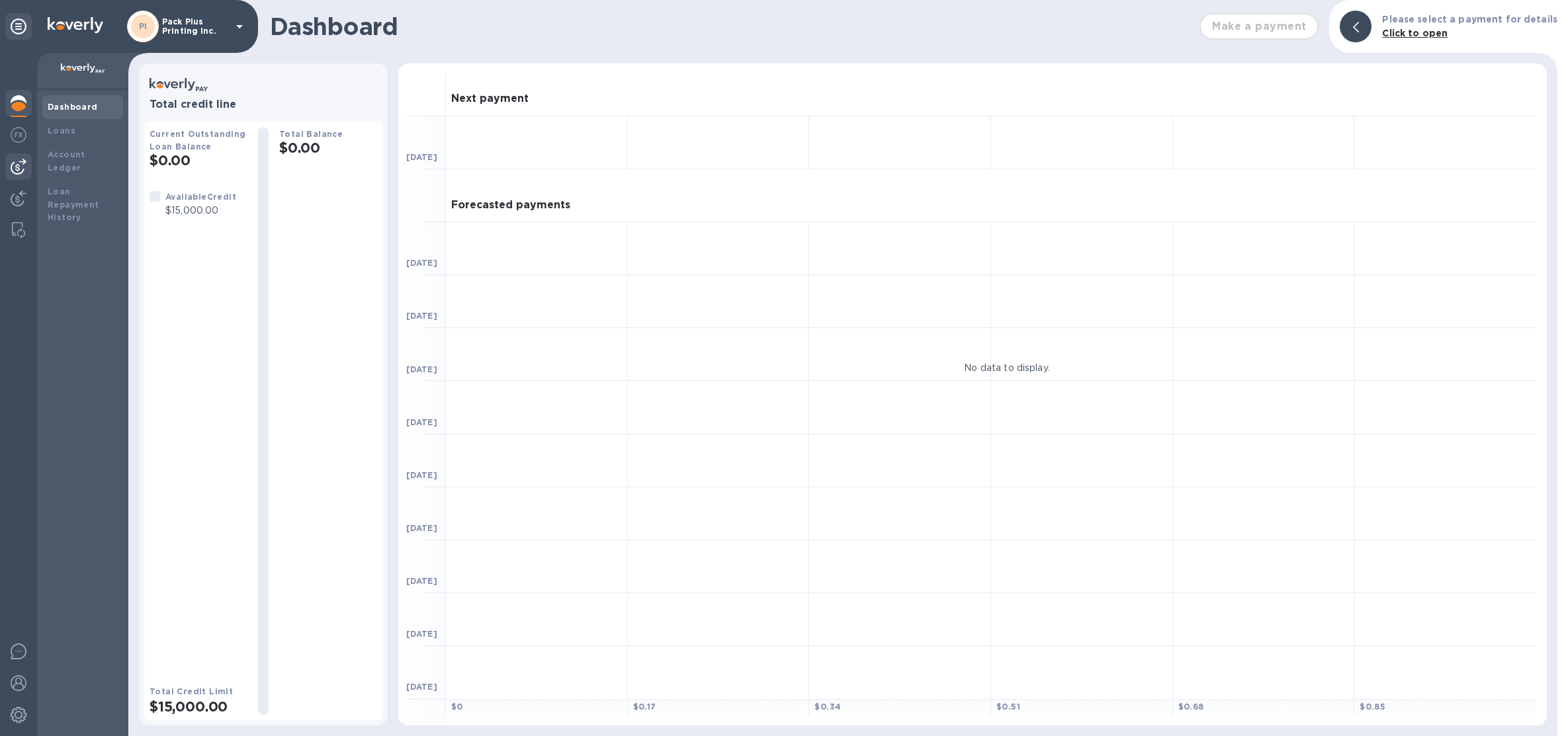
click at [19, 165] on img at bounding box center [18, 166] width 16 height 16
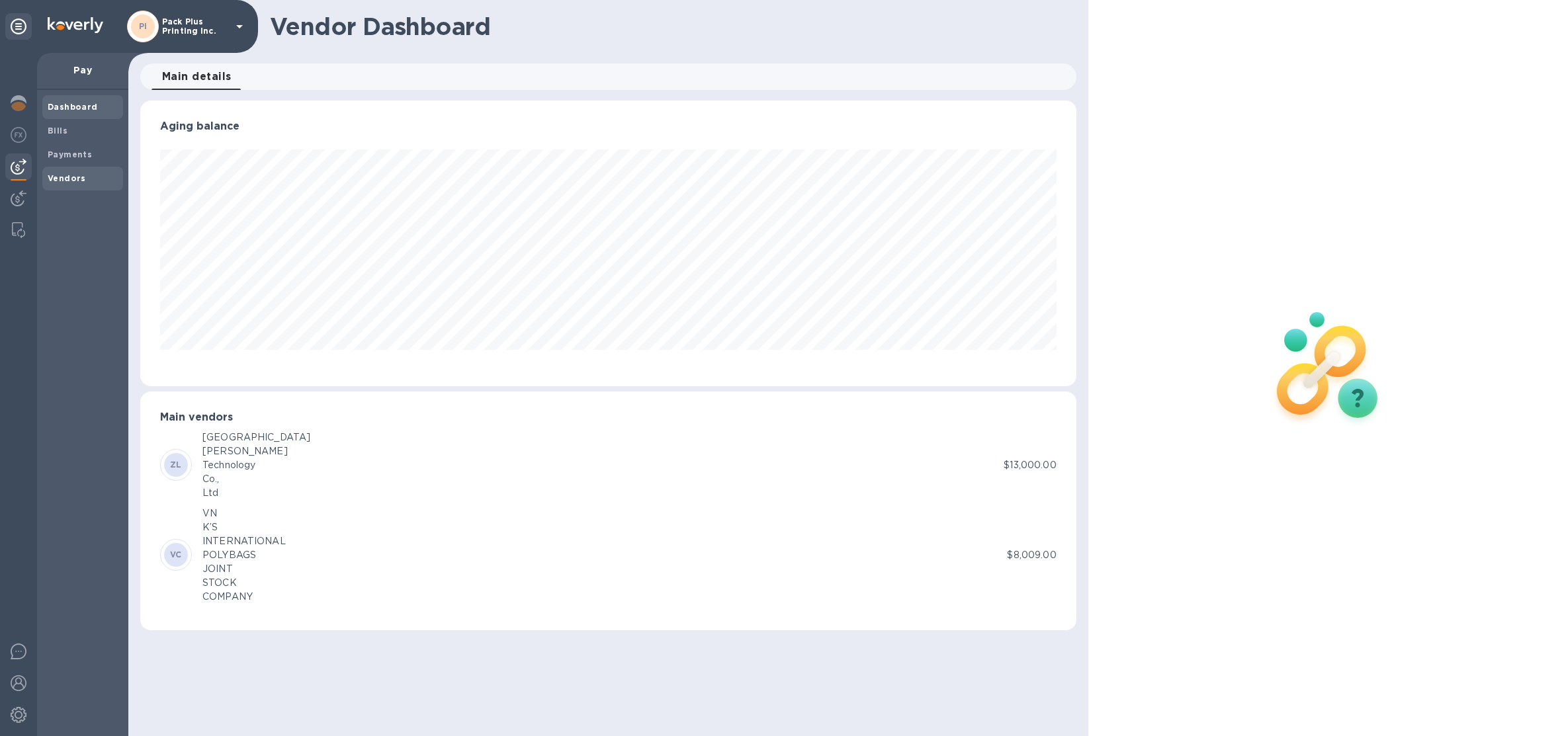
scroll to position [285, 936]
click at [77, 188] on div "Vendors" at bounding box center [82, 178] width 81 height 24
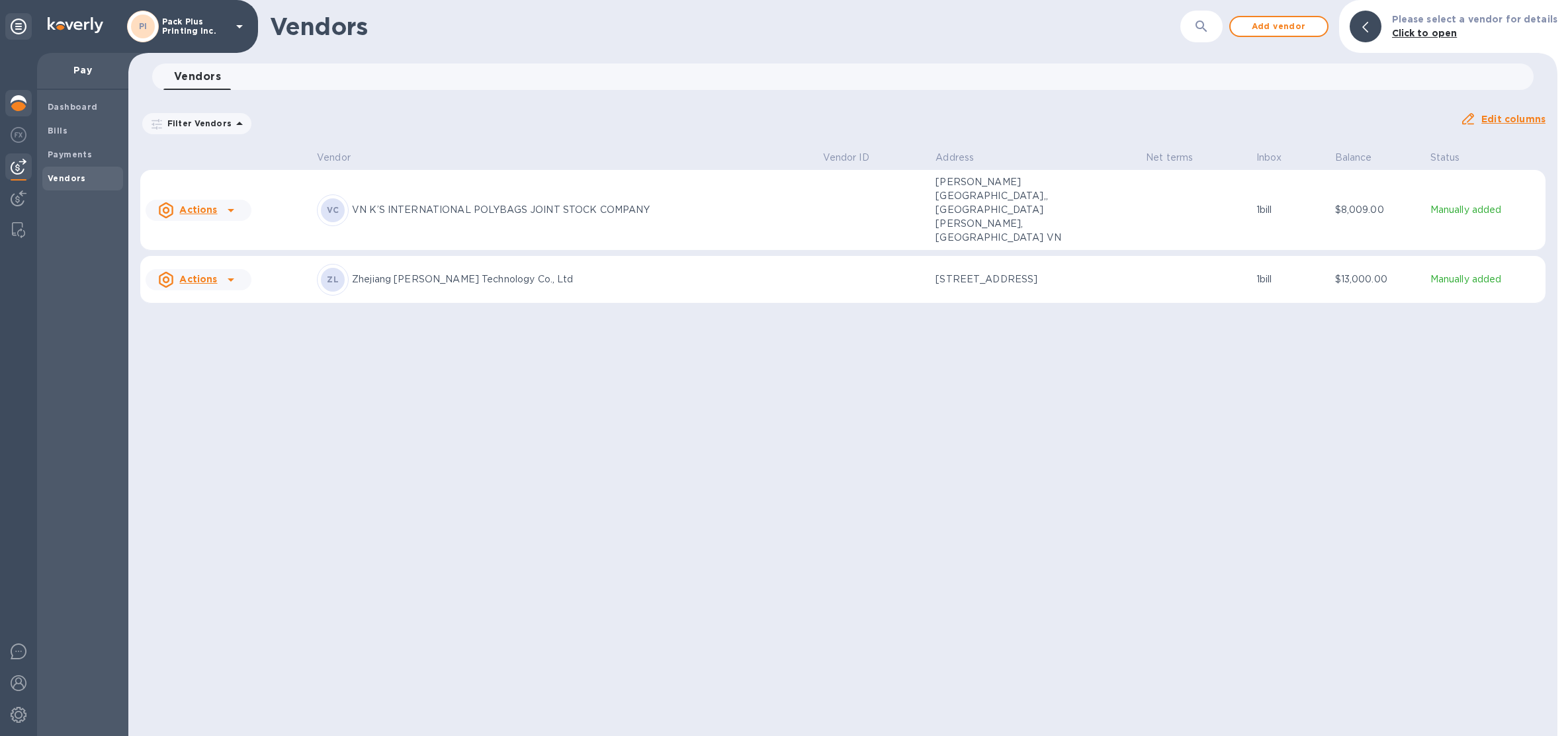
click at [21, 107] on img at bounding box center [18, 103] width 16 height 16
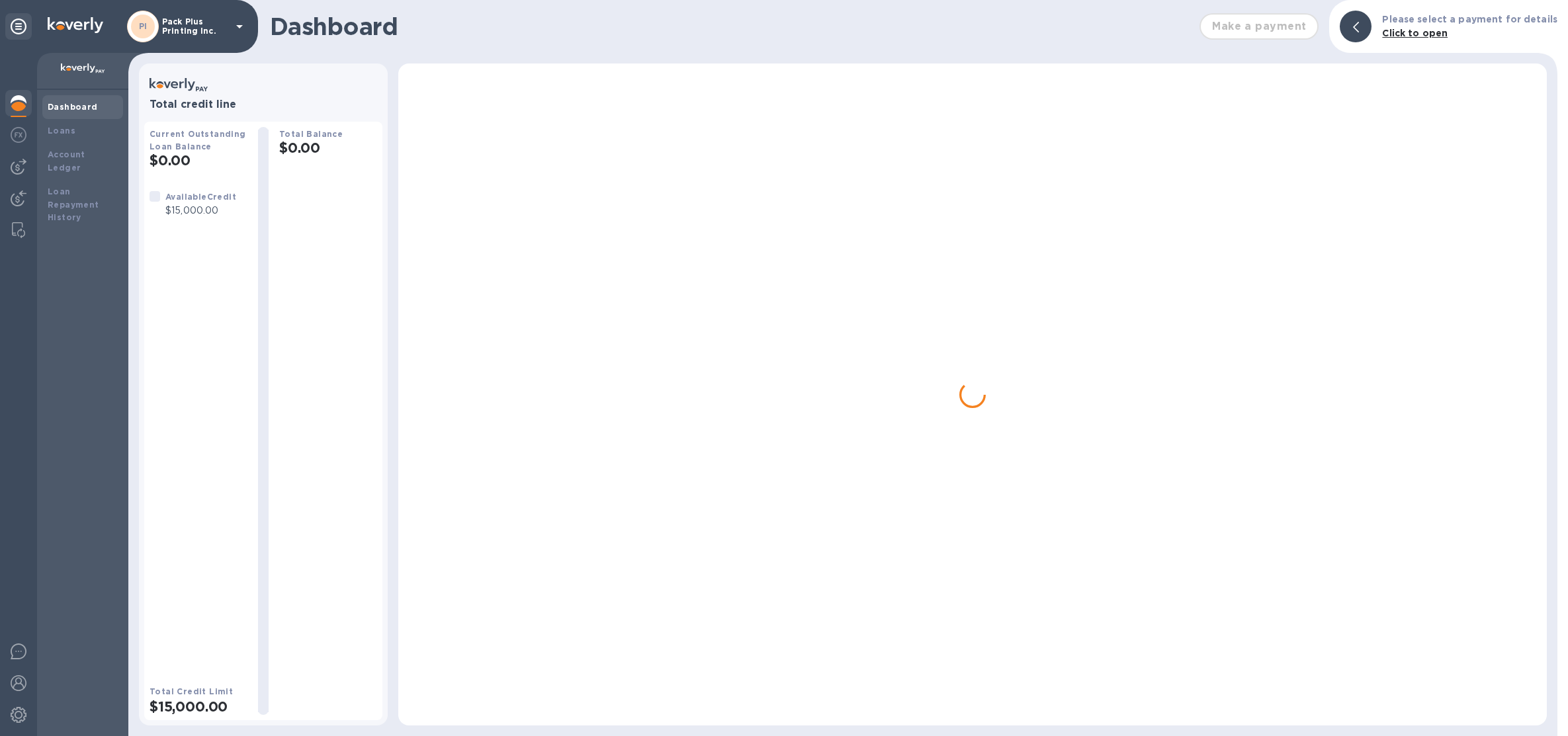
click at [21, 107] on img at bounding box center [18, 103] width 16 height 16
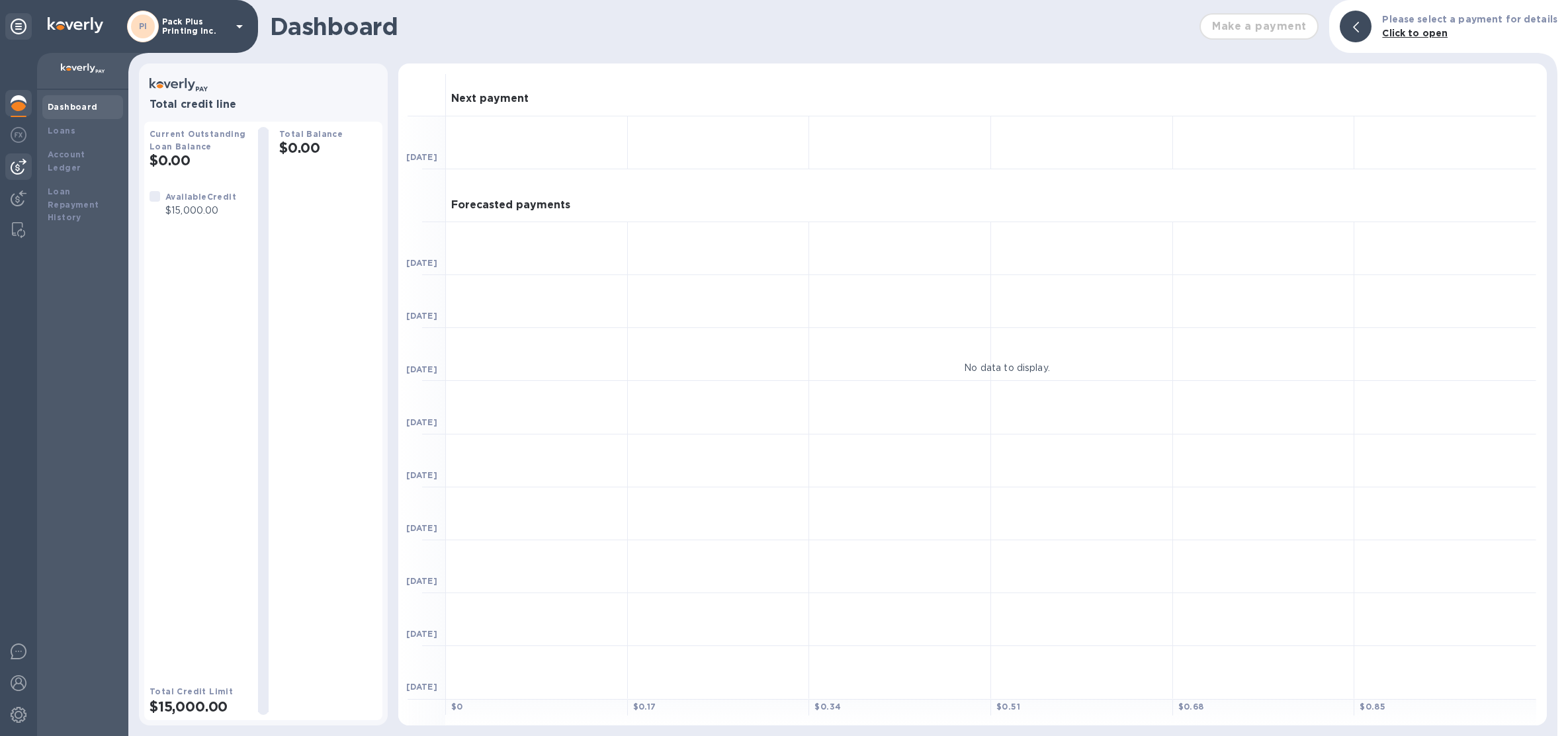
click at [19, 174] on img at bounding box center [18, 166] width 16 height 16
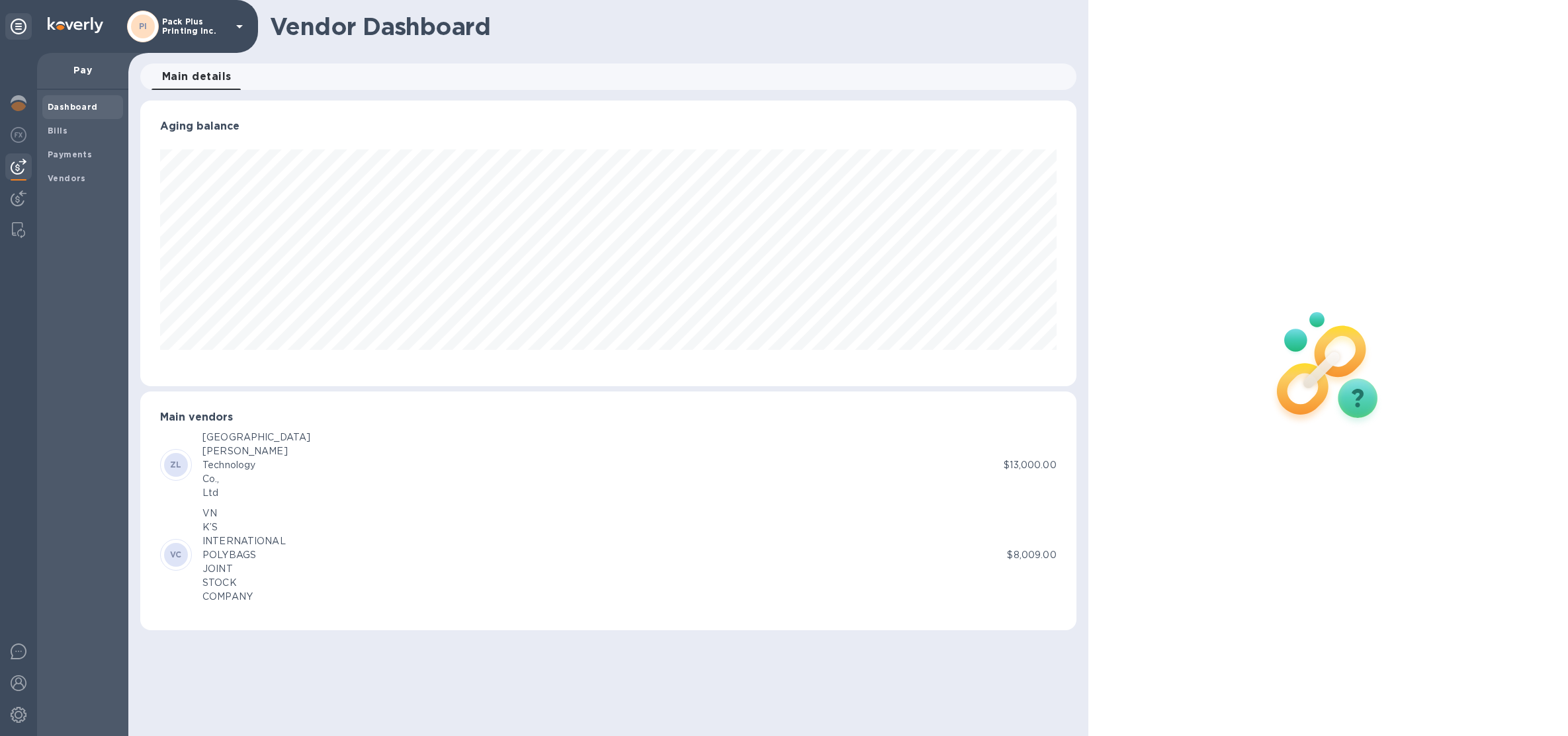
scroll to position [285, 936]
click at [49, 179] on b "Vendors" at bounding box center [67, 178] width 39 height 10
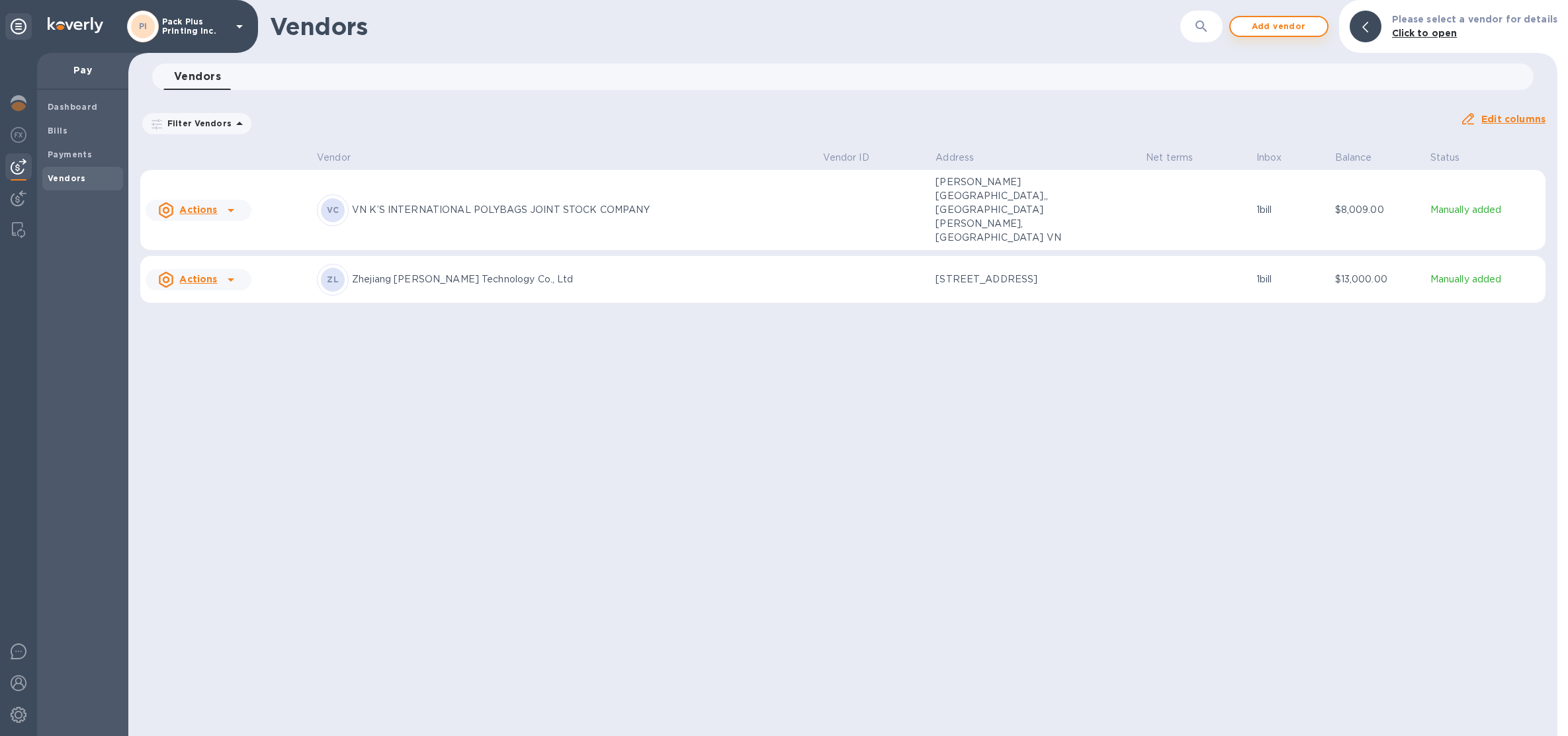
click at [1301, 36] on button "Add vendor" at bounding box center [1279, 27] width 99 height 21
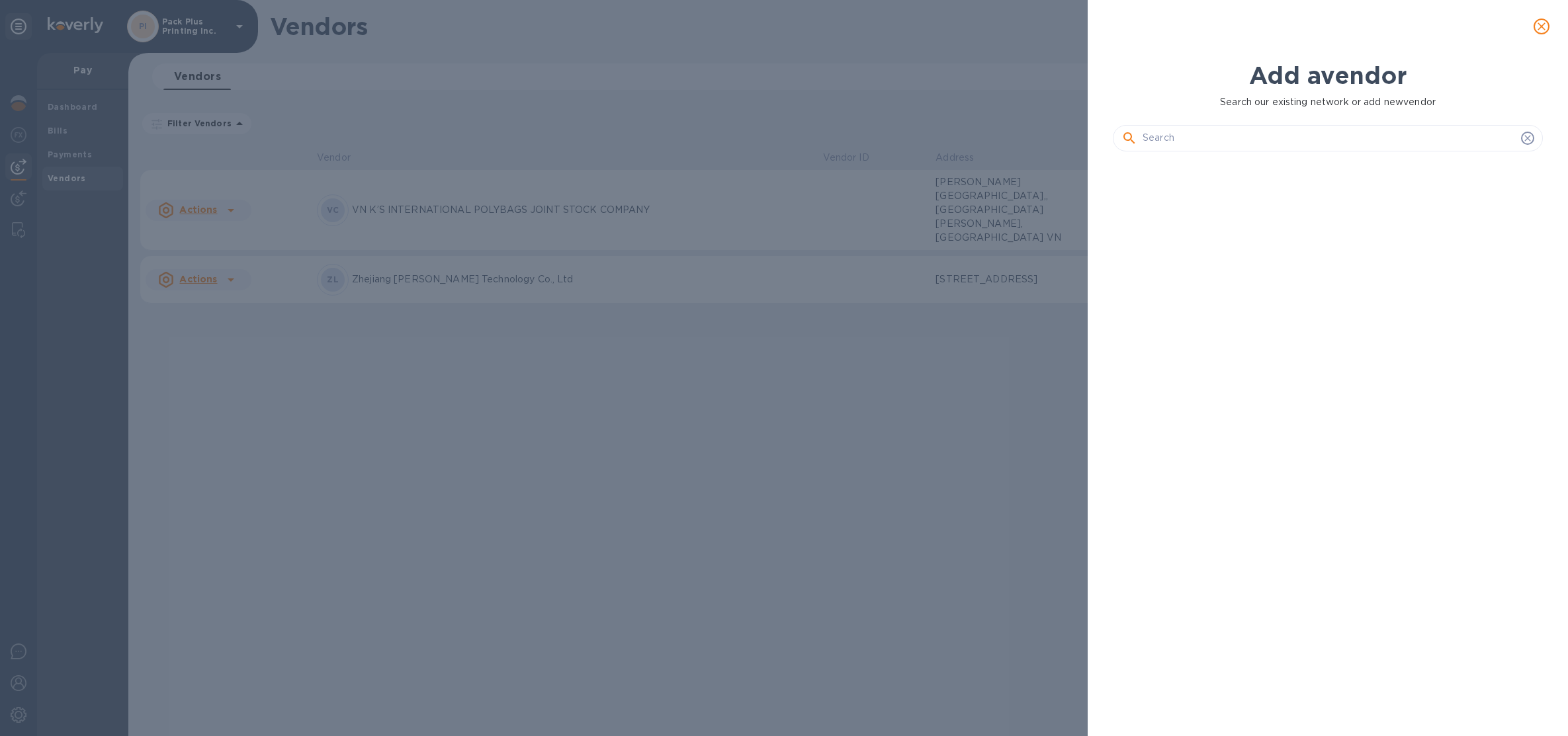
scroll to position [526, 436]
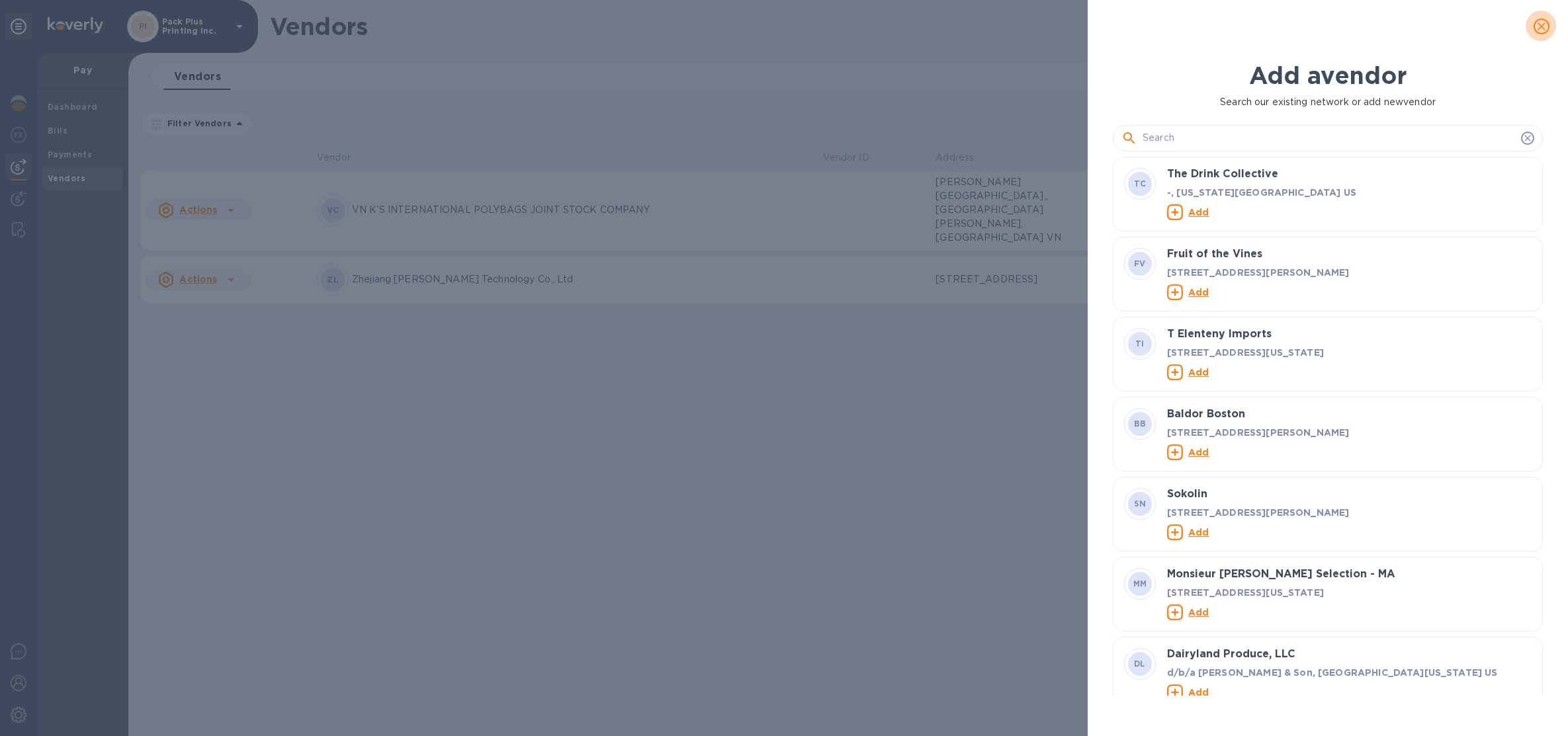
click at [1535, 20] on icon "close" at bounding box center [1541, 26] width 13 height 13
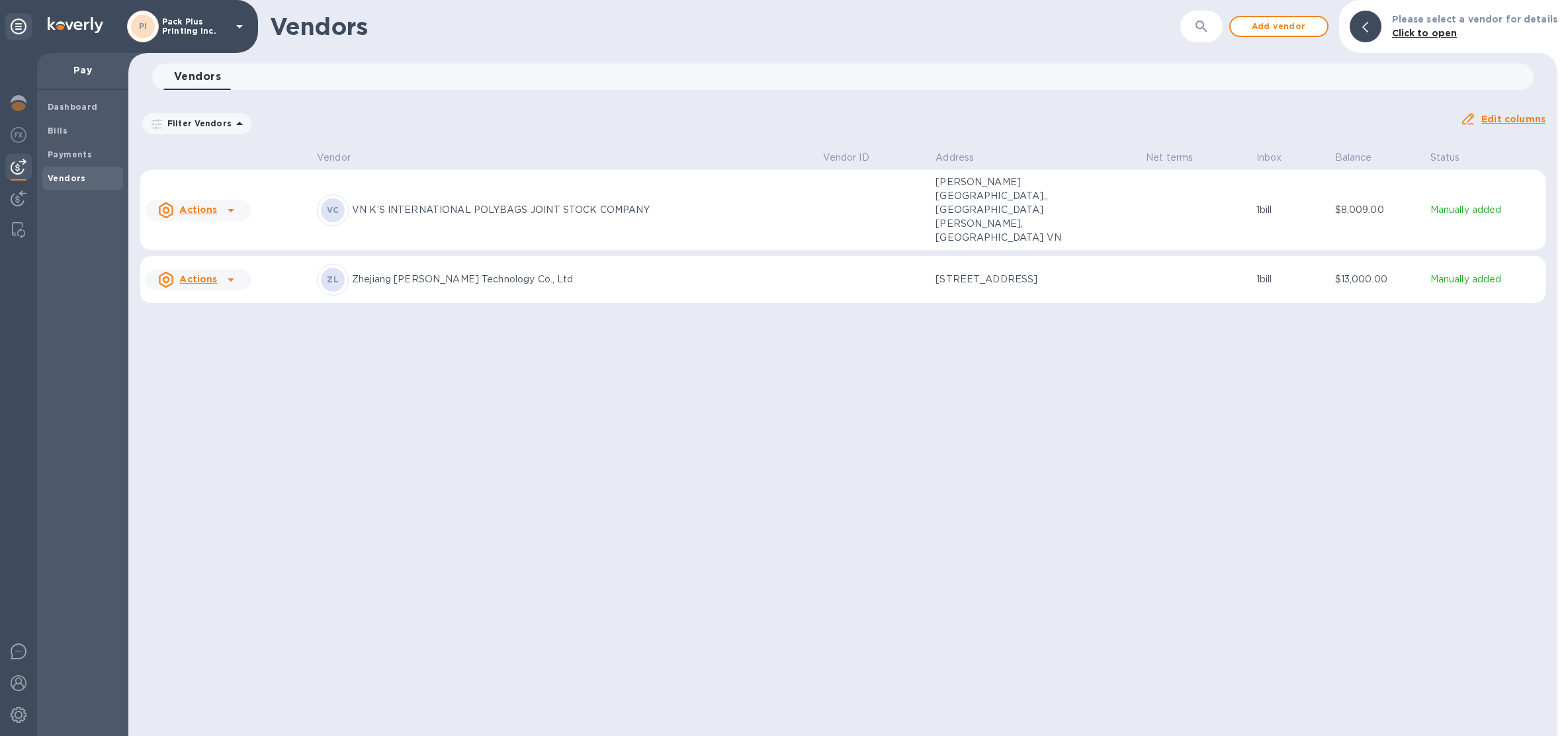
click at [160, 25] on div "PI Pack Plus Printing Inc." at bounding box center [187, 26] width 120 height 32
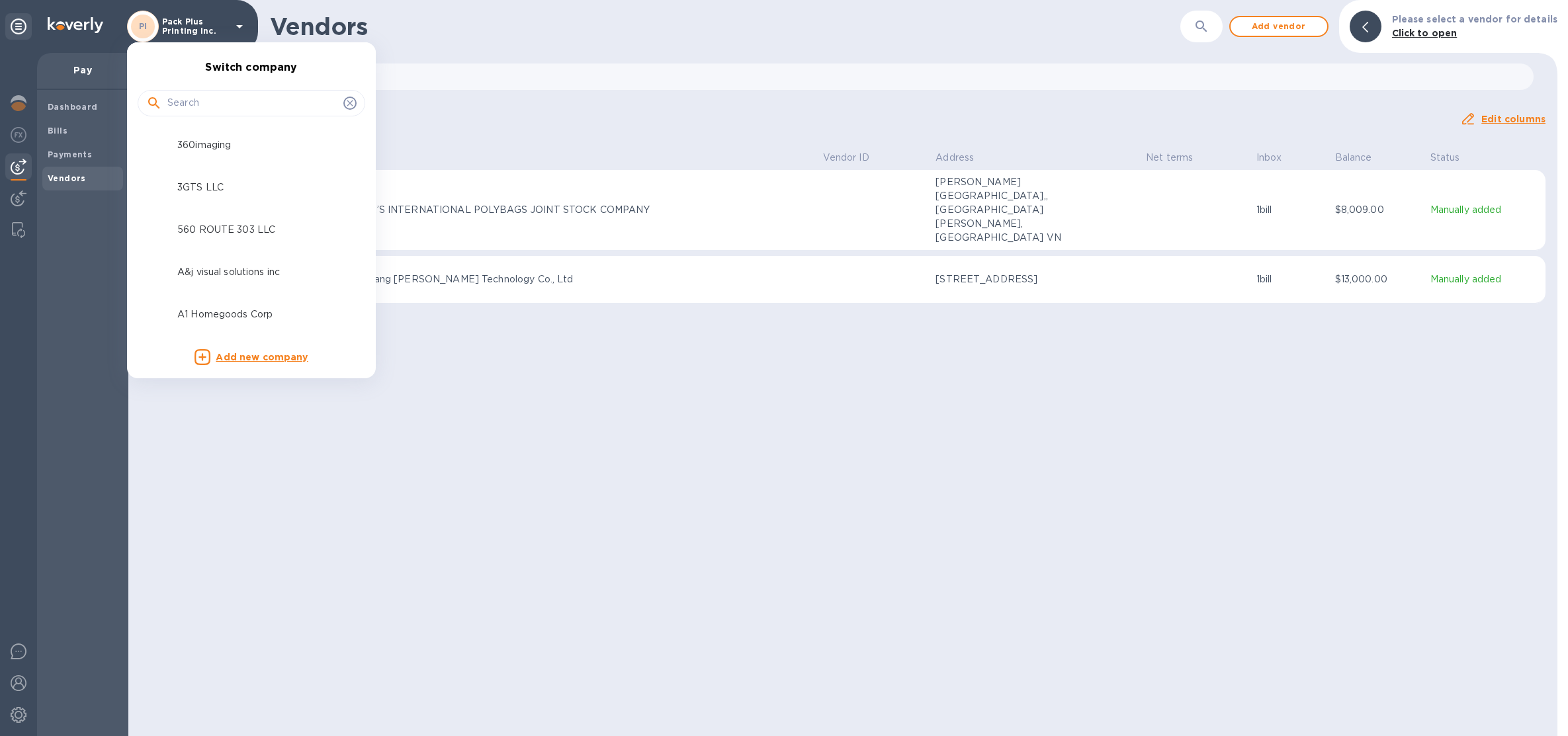
click at [227, 100] on input "text" at bounding box center [252, 103] width 171 height 20
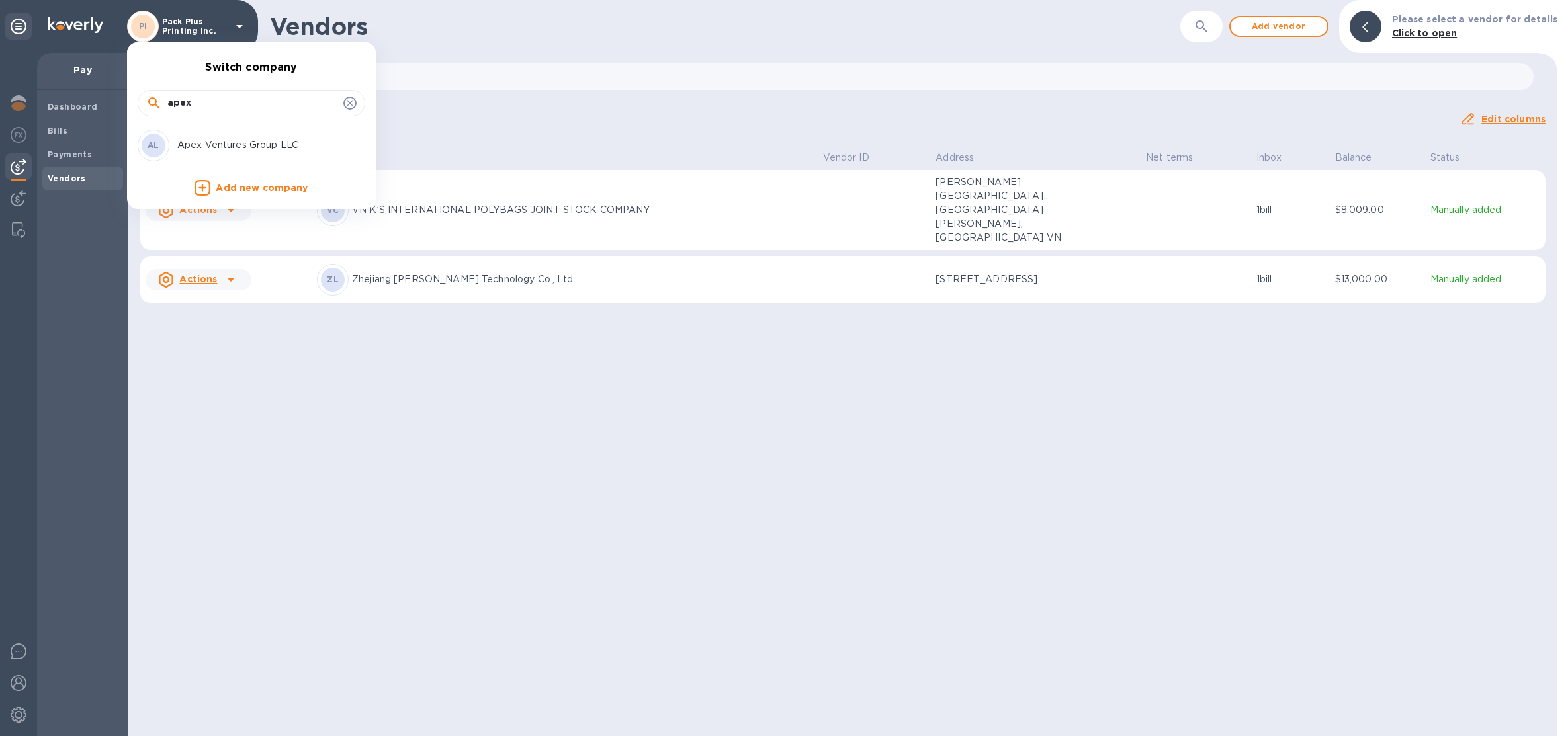
type input "apex"
click at [234, 137] on div "AL Apex Ventures Group LLC" at bounding box center [241, 145] width 207 height 32
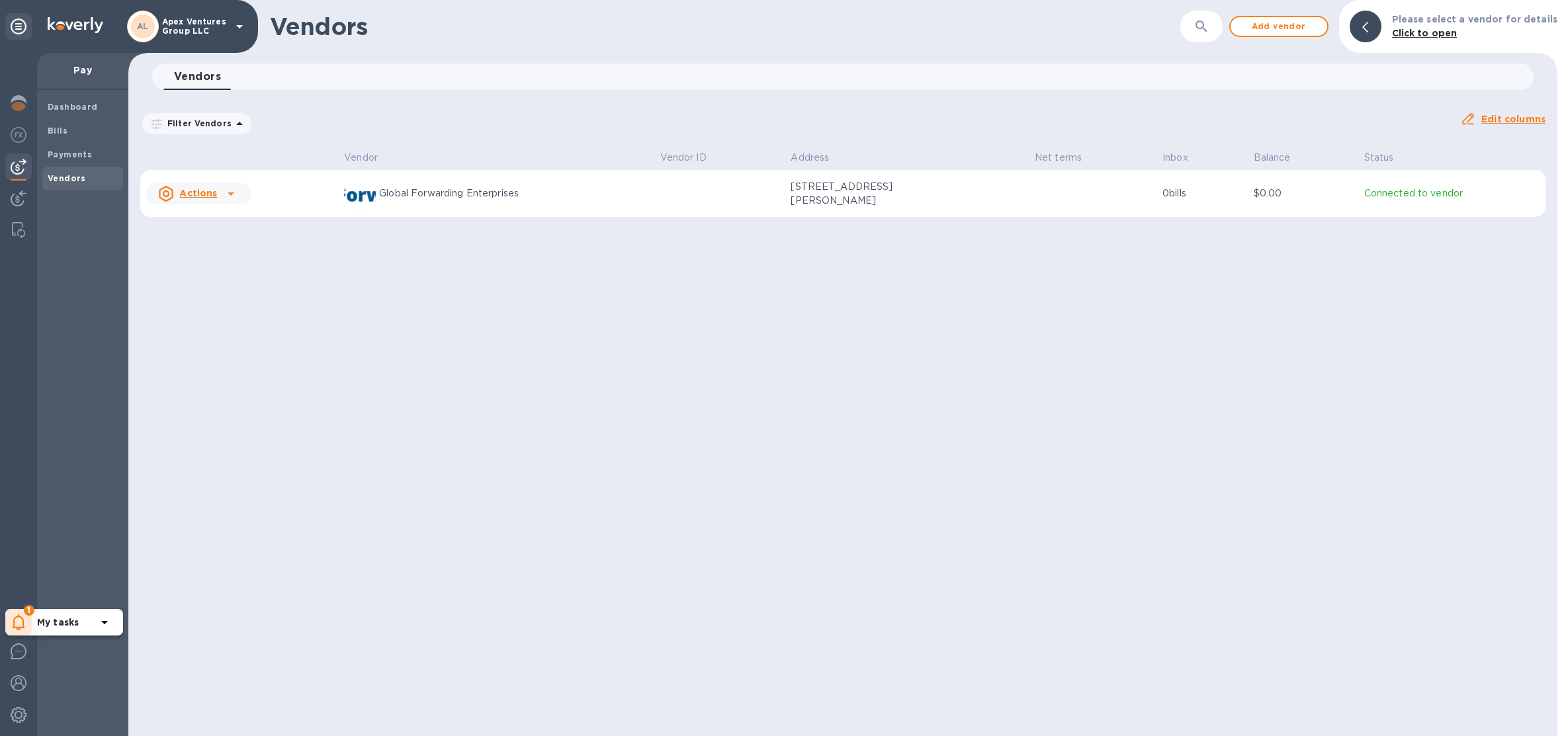
click at [13, 628] on icon at bounding box center [19, 622] width 13 height 16
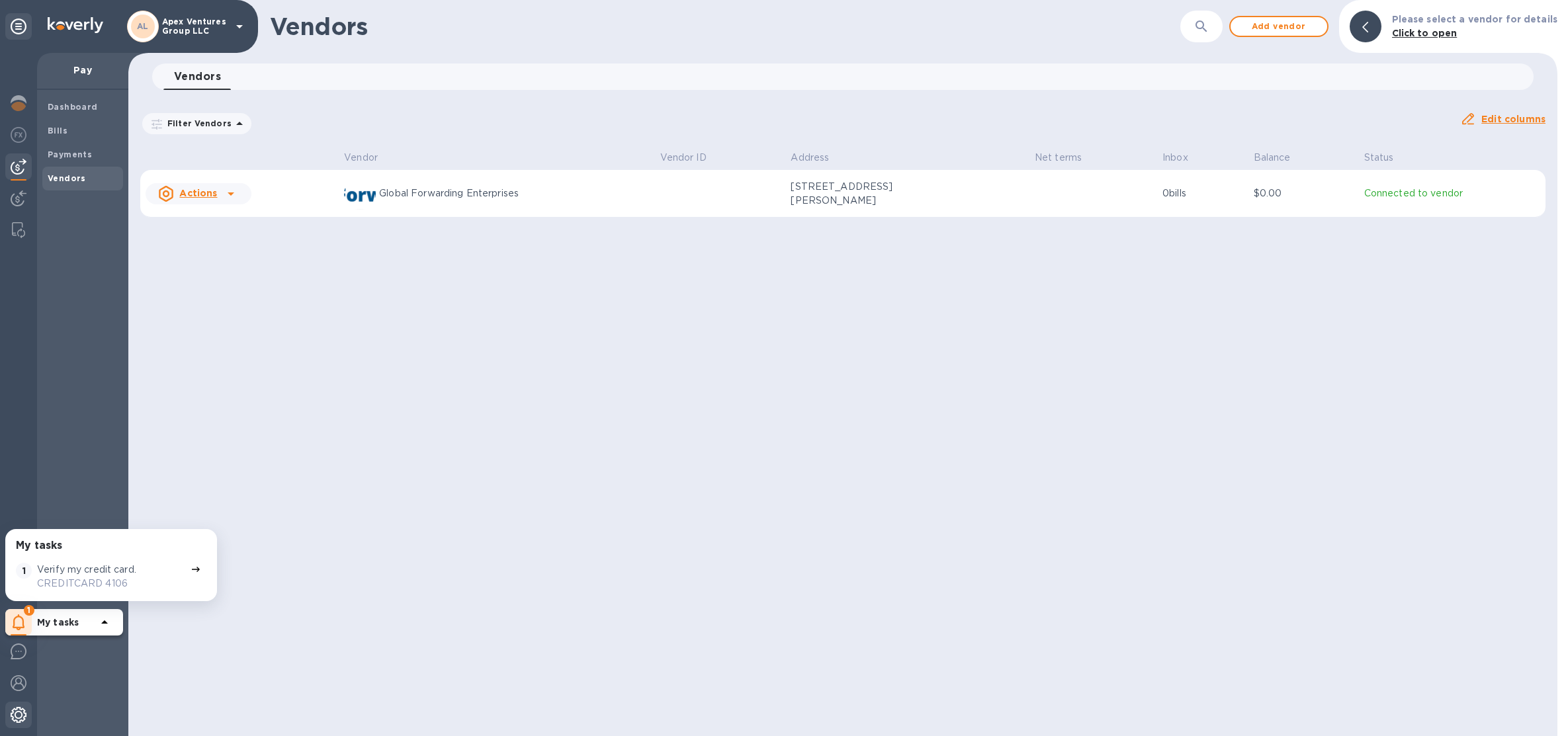
click at [11, 713] on img at bounding box center [18, 715] width 16 height 16
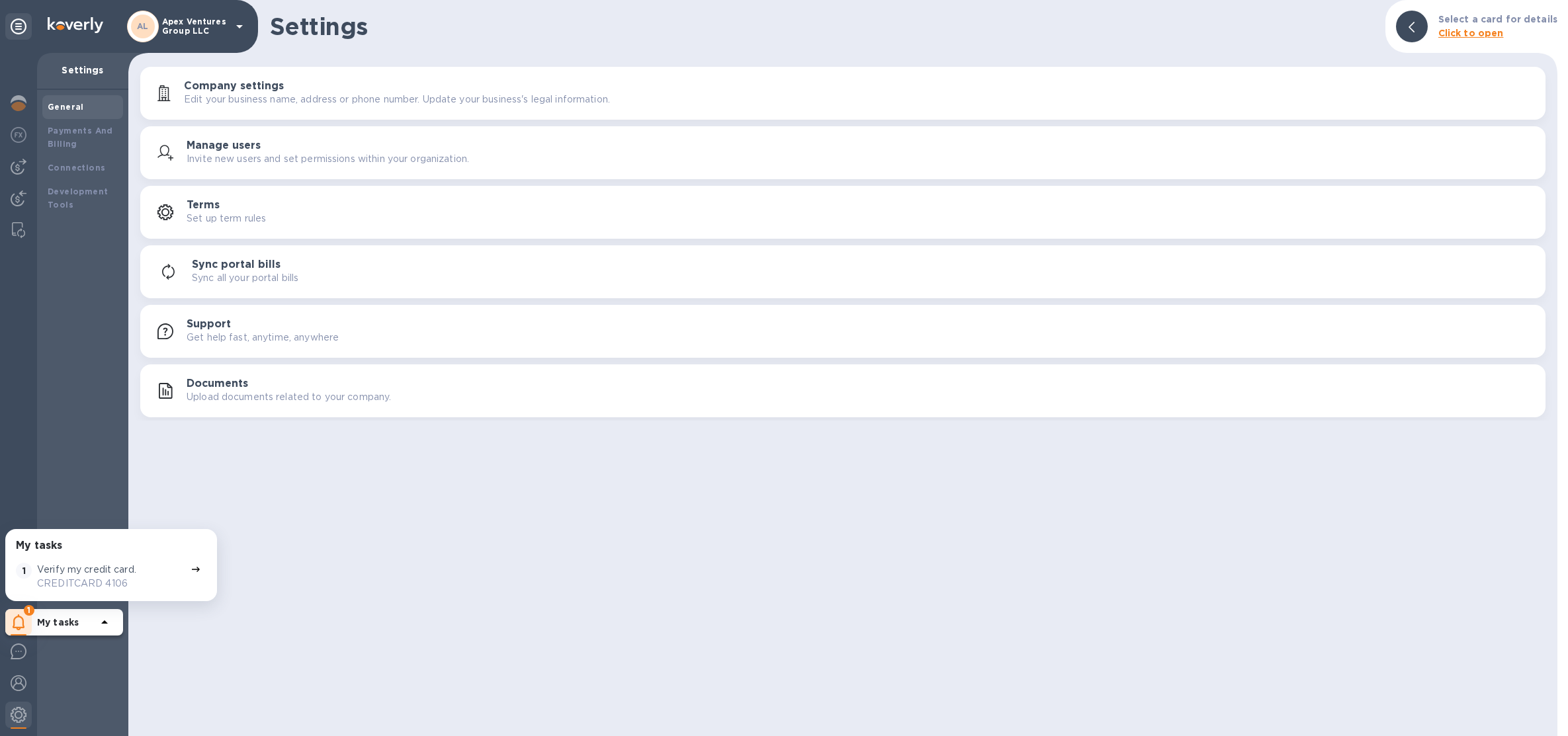
click at [33, 98] on div "My tasks 1 Verify my credit card. CREDITCARD 4106 1 My tasks" at bounding box center [18, 394] width 37 height 683
click at [105, 128] on b "Payments And Billing" at bounding box center [81, 137] width 65 height 23
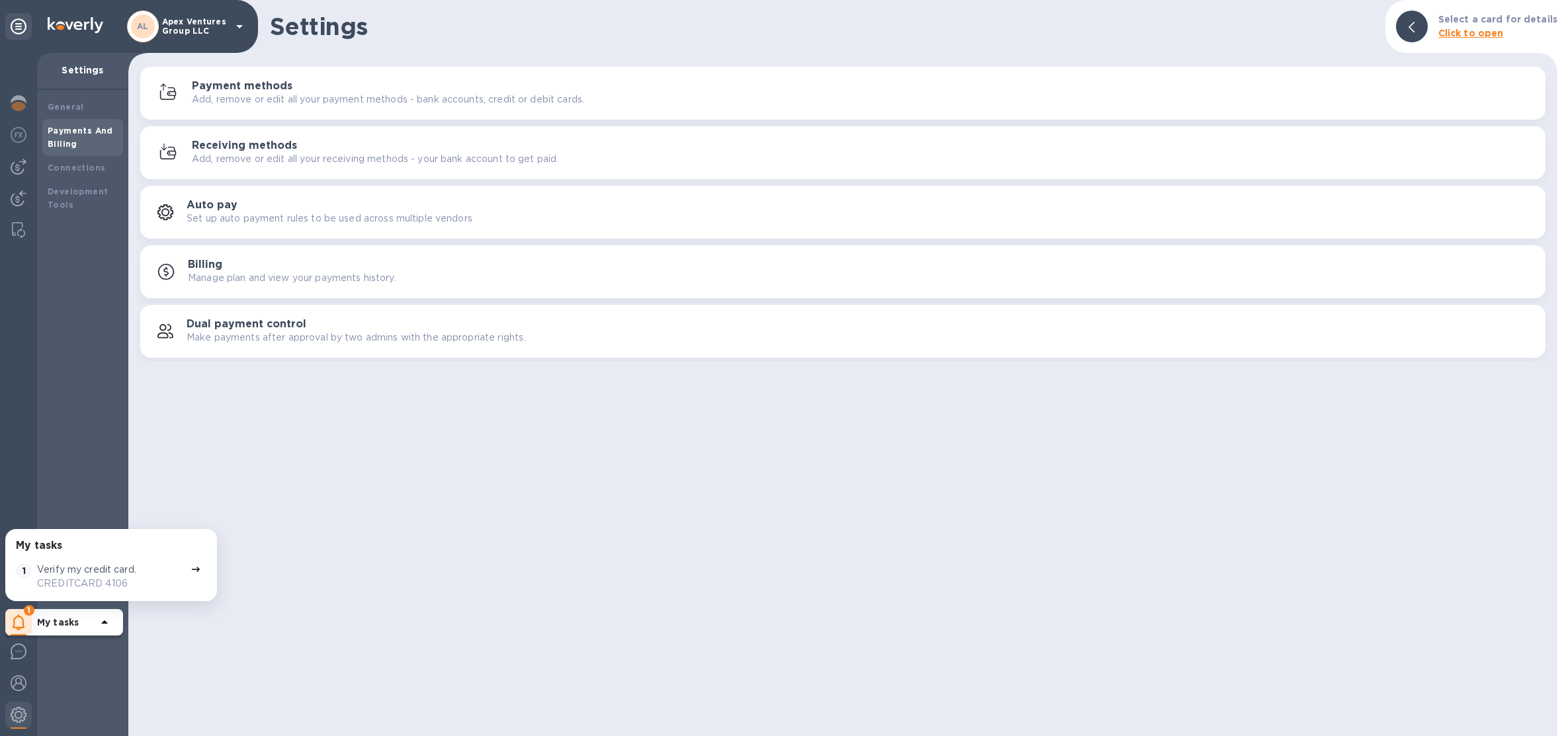
click at [315, 93] on p "Add, remove or edit all your payment methods - bank accounts, credit or debit c…" at bounding box center [388, 99] width 393 height 14
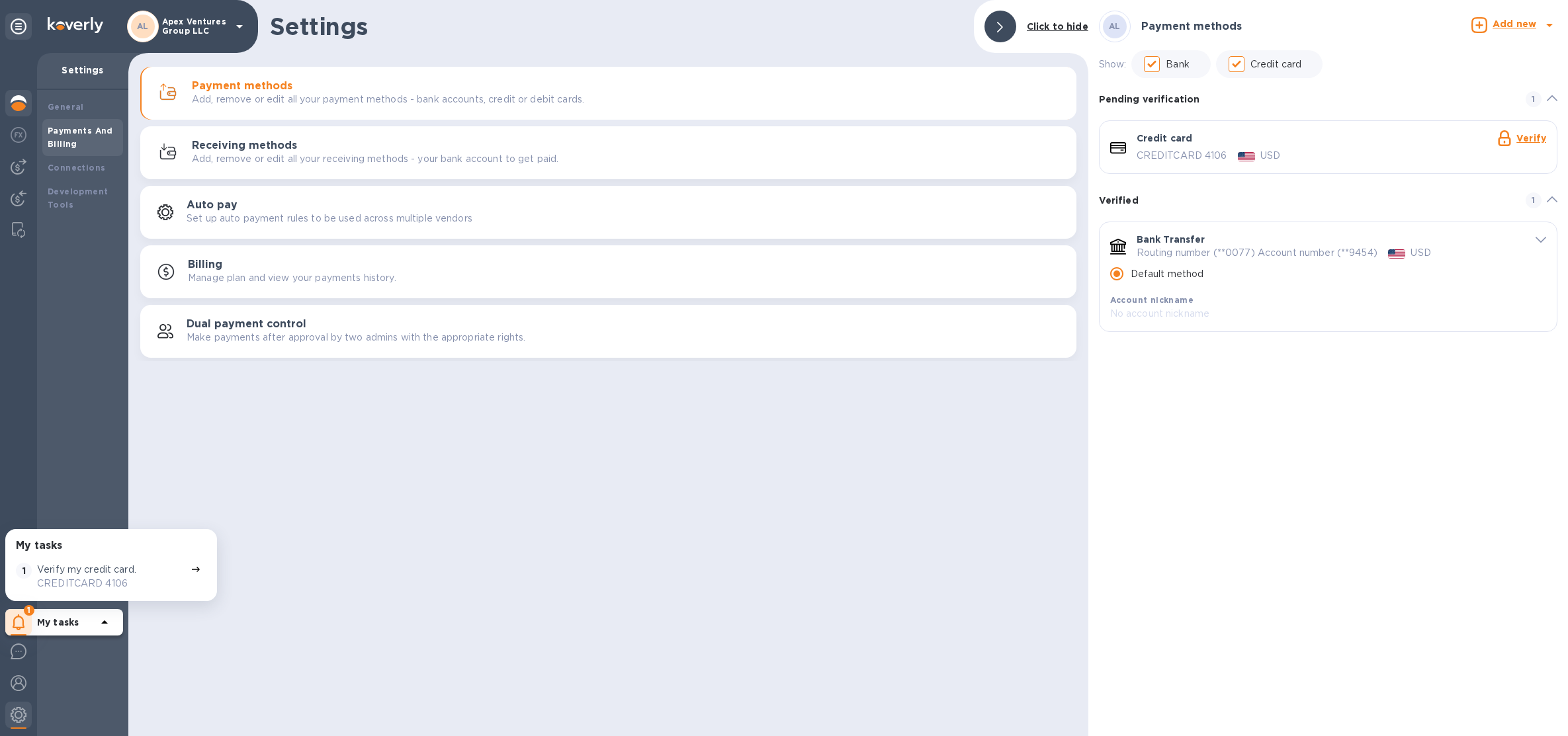
click at [19, 105] on img at bounding box center [18, 103] width 16 height 16
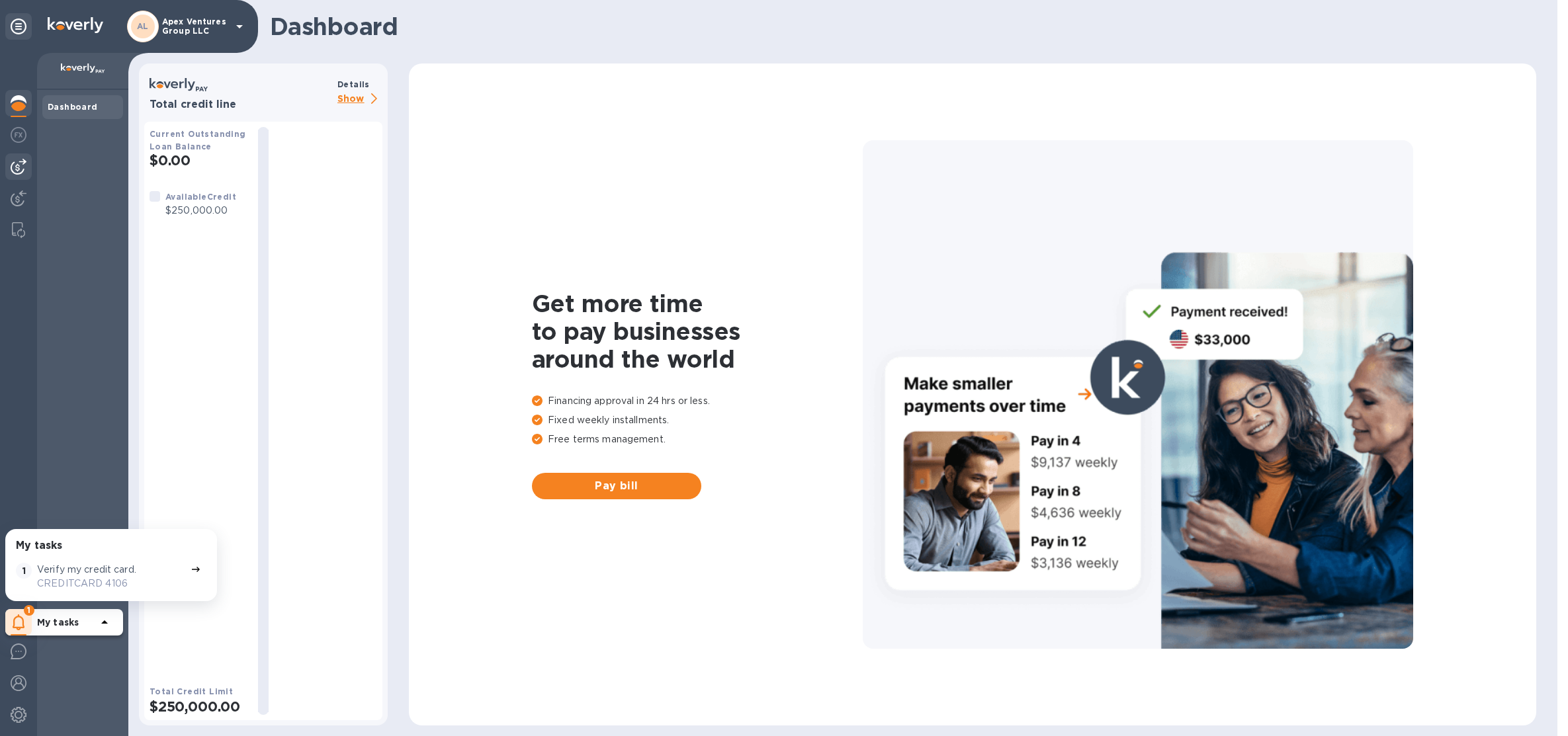
click at [16, 154] on div at bounding box center [18, 166] width 27 height 27
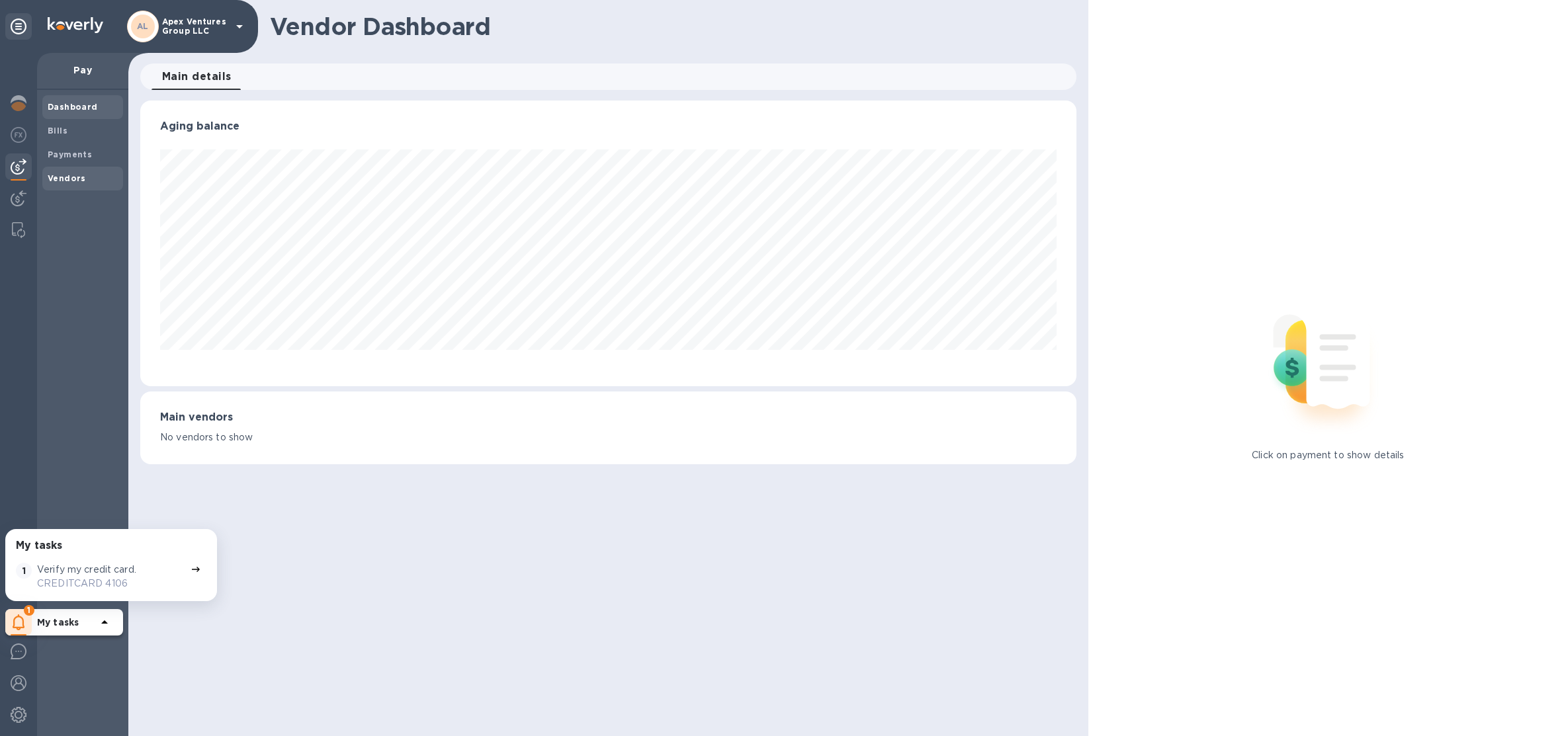
scroll to position [285, 936]
click at [70, 170] on div "Vendors" at bounding box center [82, 178] width 81 height 24
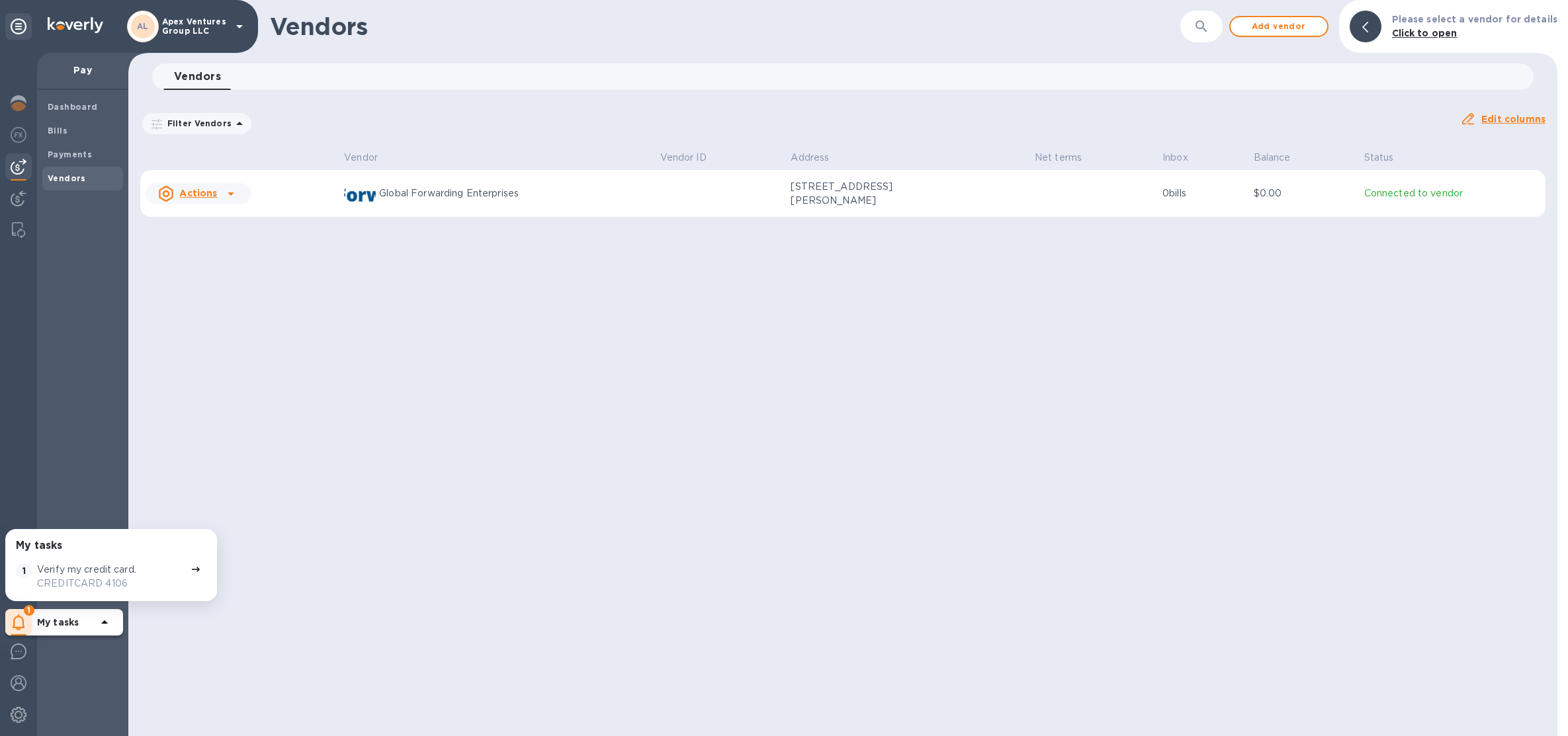
click at [207, 195] on u "Actions" at bounding box center [198, 193] width 38 height 10
click at [508, 367] on div at bounding box center [784, 368] width 1568 height 736
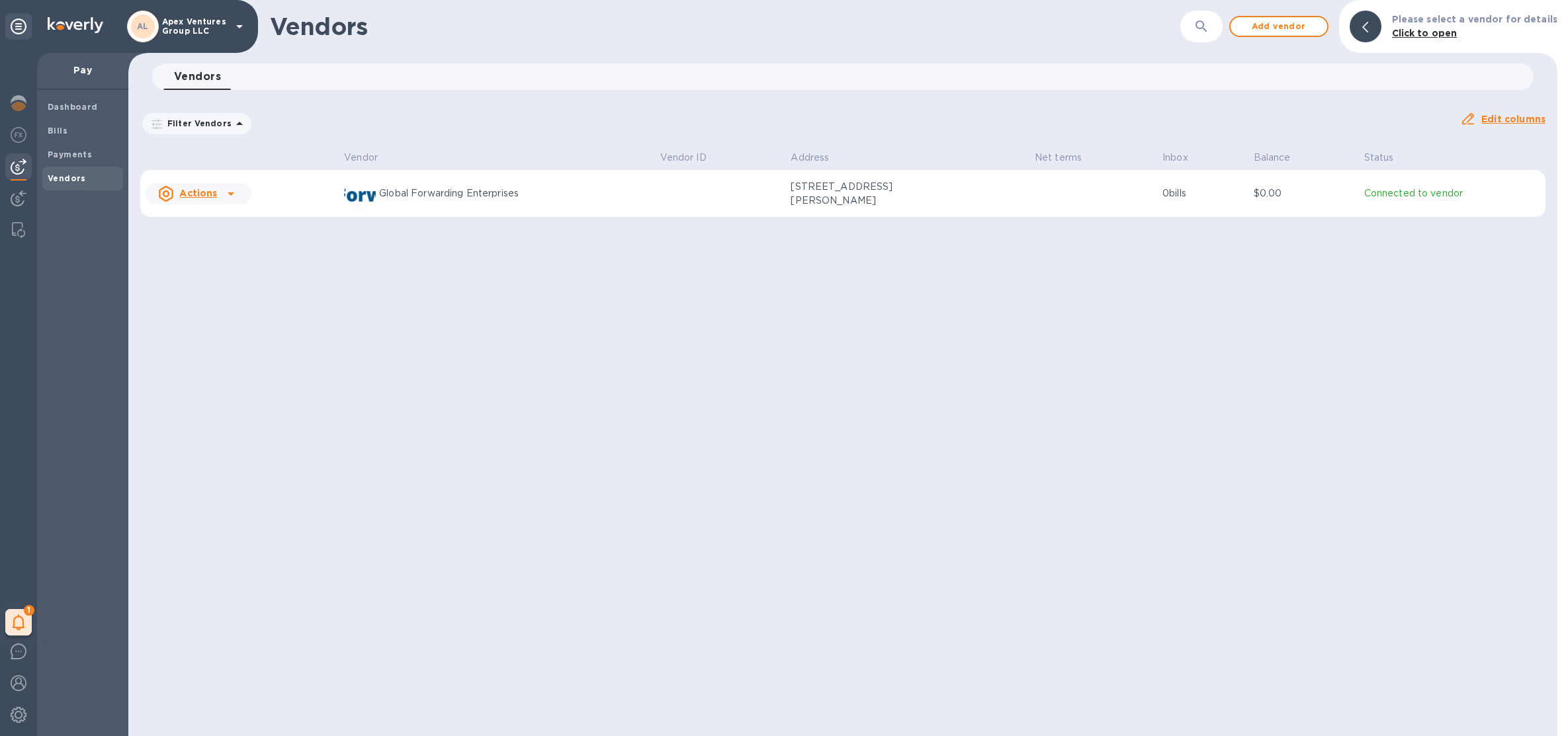
click at [224, 178] on td "Actions" at bounding box center [240, 194] width 199 height 48
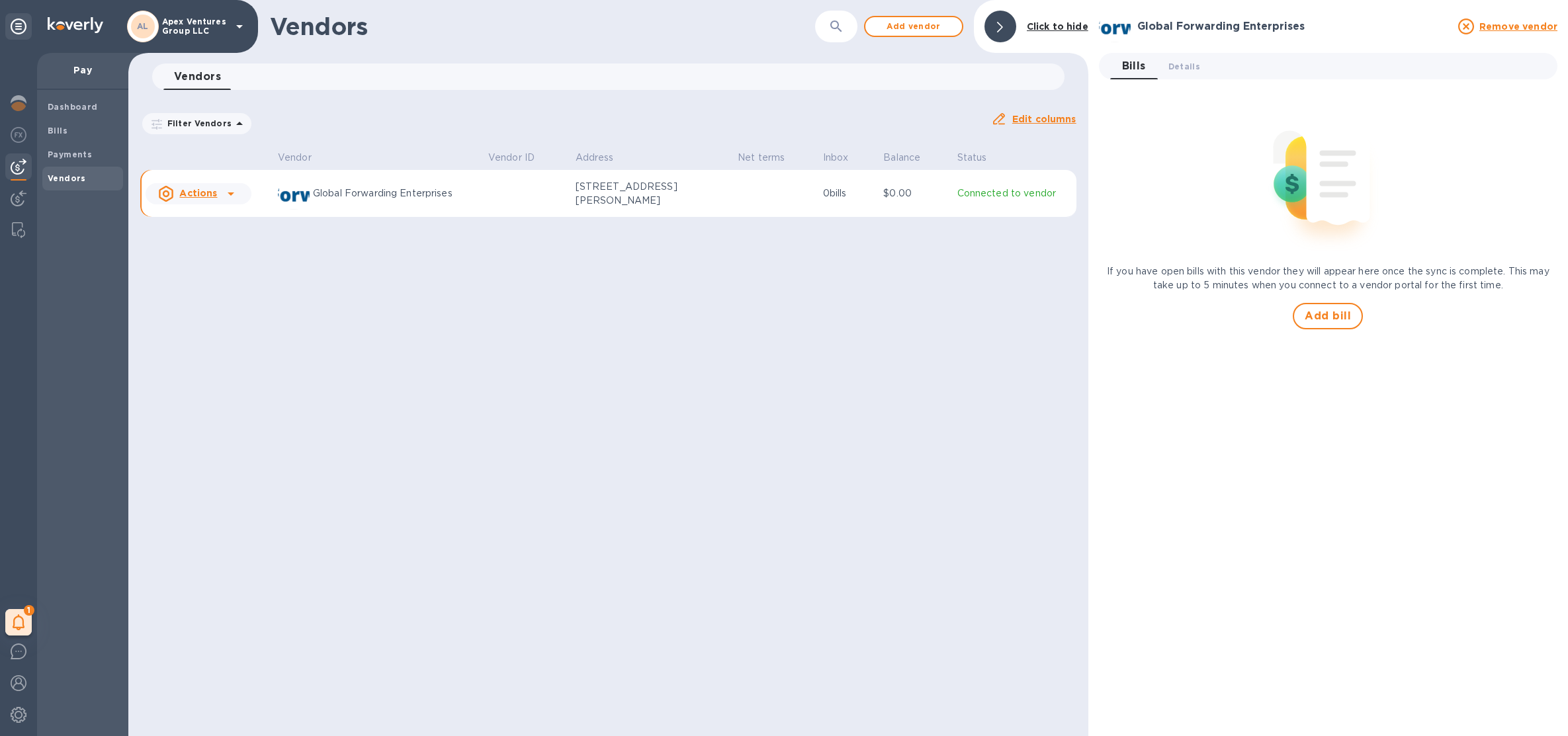
click at [1475, 24] on icon at bounding box center [1466, 27] width 16 height 16
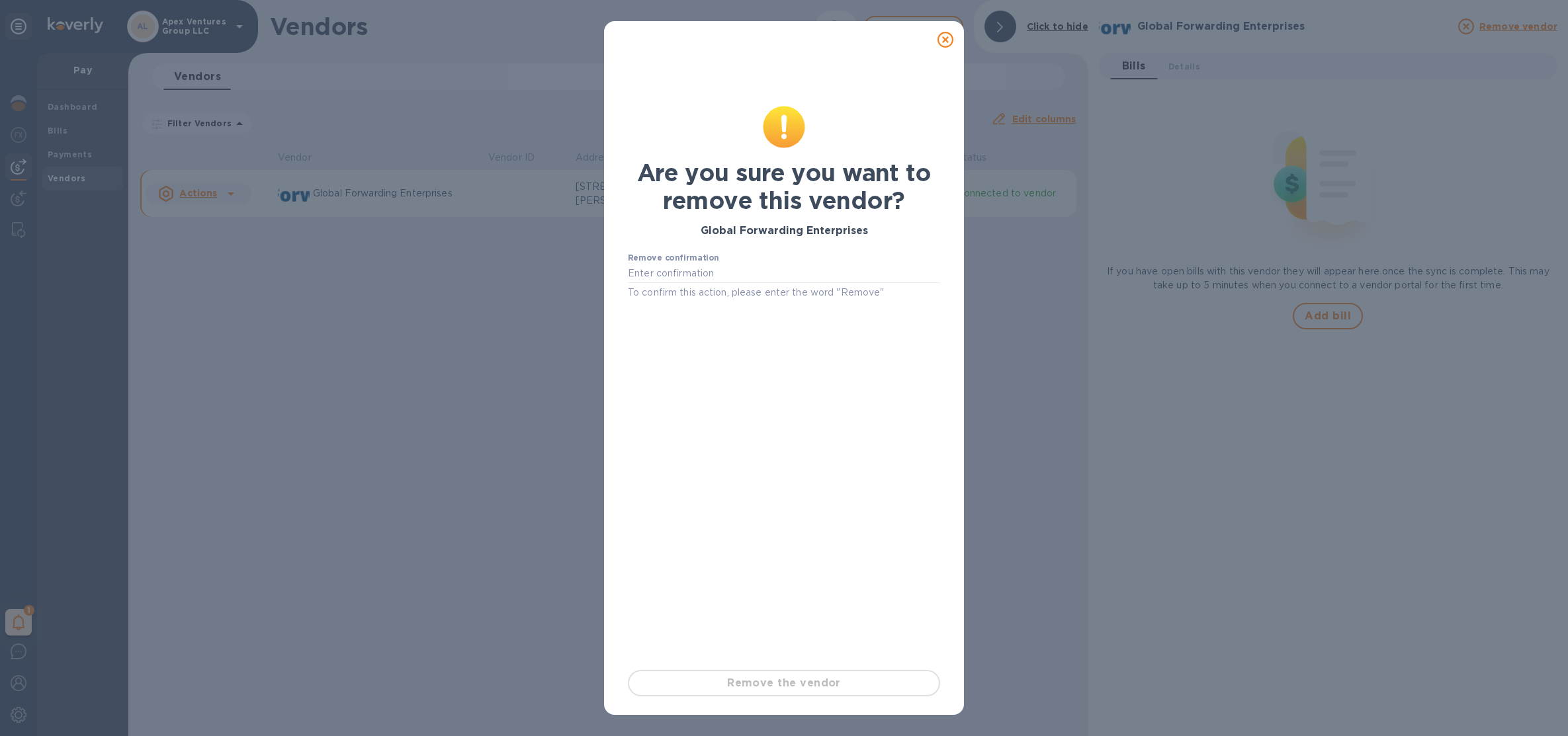
click at [1013, 210] on div "Are you sure you want to remove this vendor? Global Forwarding Enterprises Remo…" at bounding box center [784, 368] width 1568 height 736
click at [944, 41] on icon at bounding box center [946, 39] width 16 height 16
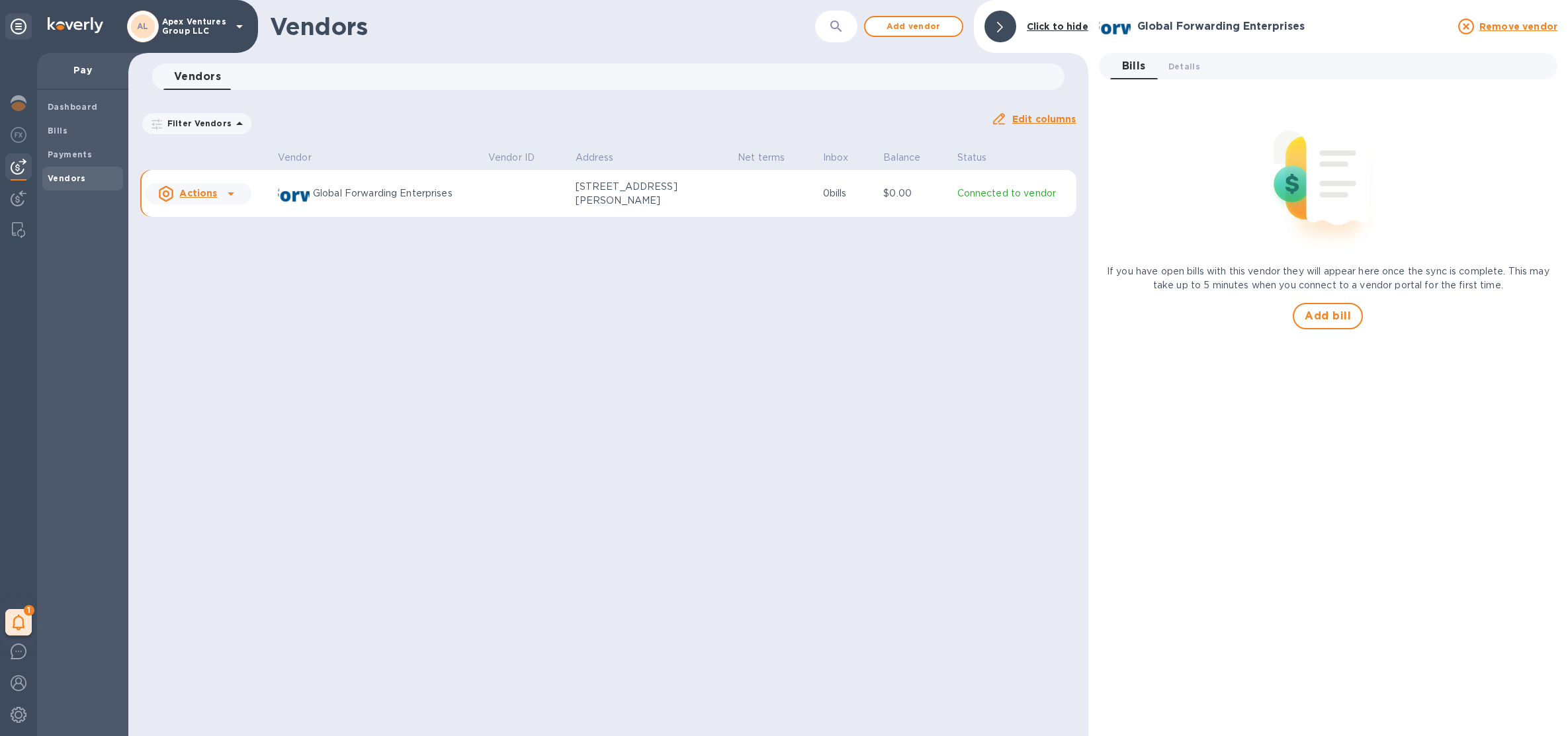
click at [210, 195] on u "Actions" at bounding box center [198, 193] width 38 height 10
drag, startPoint x: 82, startPoint y: 141, endPoint x: 77, endPoint y: 136, distance: 7.1
click at [82, 141] on div at bounding box center [784, 368] width 1568 height 736
click at [75, 135] on span "Bills" at bounding box center [83, 130] width 70 height 13
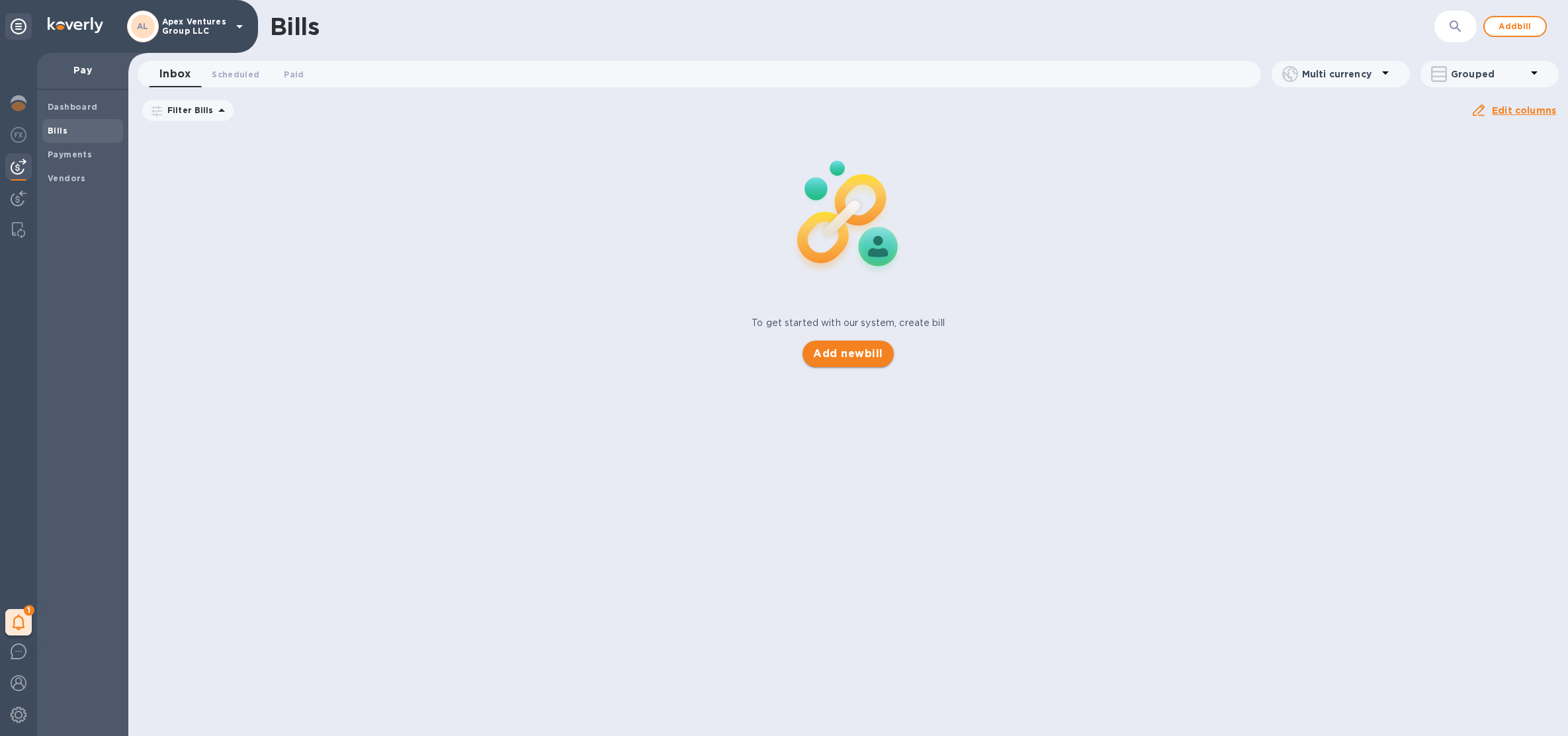
click at [868, 349] on span "Add new bill" at bounding box center [848, 354] width 69 height 16
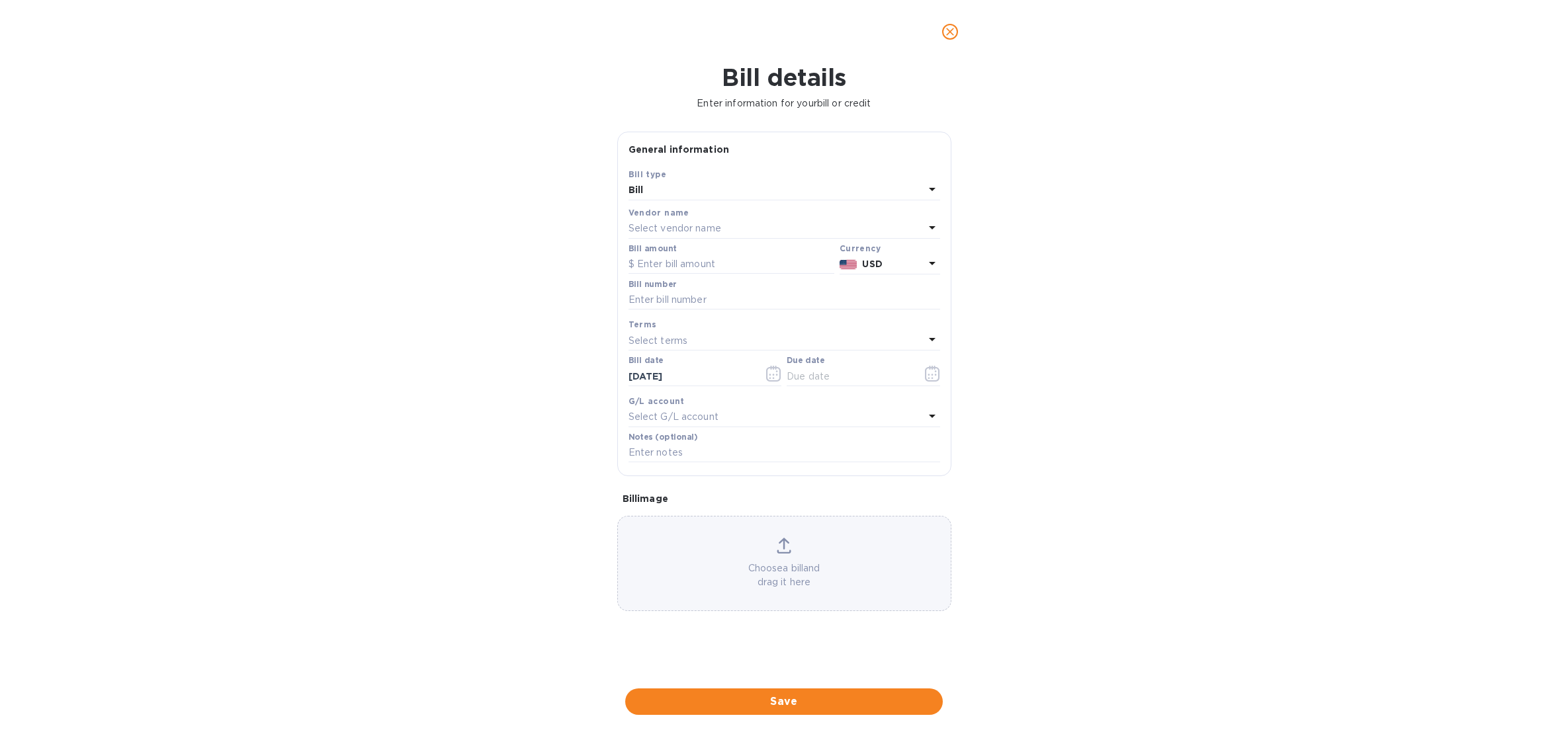
click at [931, 227] on icon at bounding box center [933, 228] width 7 height 3
click at [1113, 271] on div "Bill details Enter information for your bill or credit General information Save…" at bounding box center [784, 399] width 1568 height 673
click at [949, 25] on icon "close" at bounding box center [950, 31] width 13 height 13
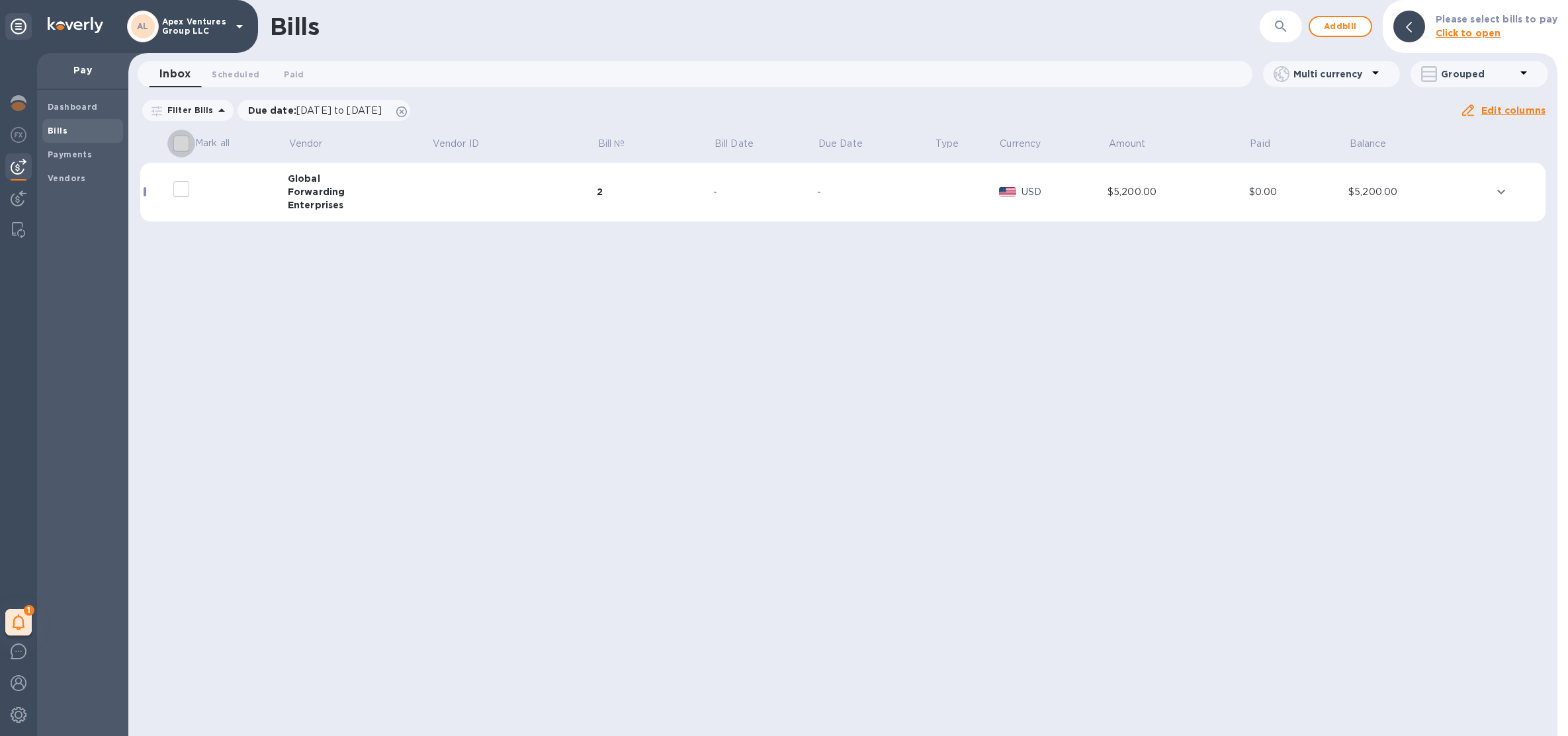
click at [186, 146] on input "Mark all" at bounding box center [181, 143] width 27 height 27
checkbox input "true"
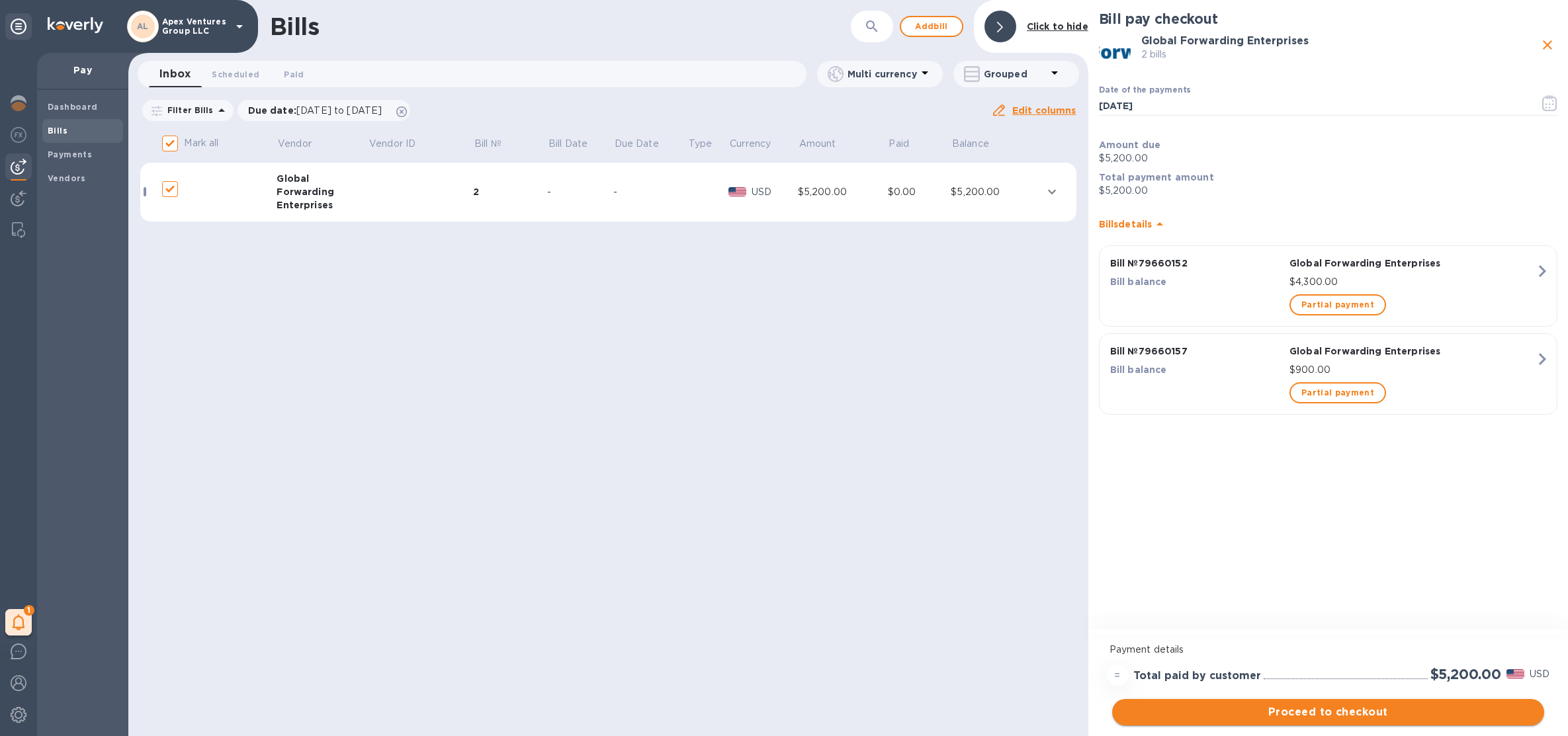
click at [1274, 709] on span "Proceed to checkout" at bounding box center [1328, 712] width 411 height 16
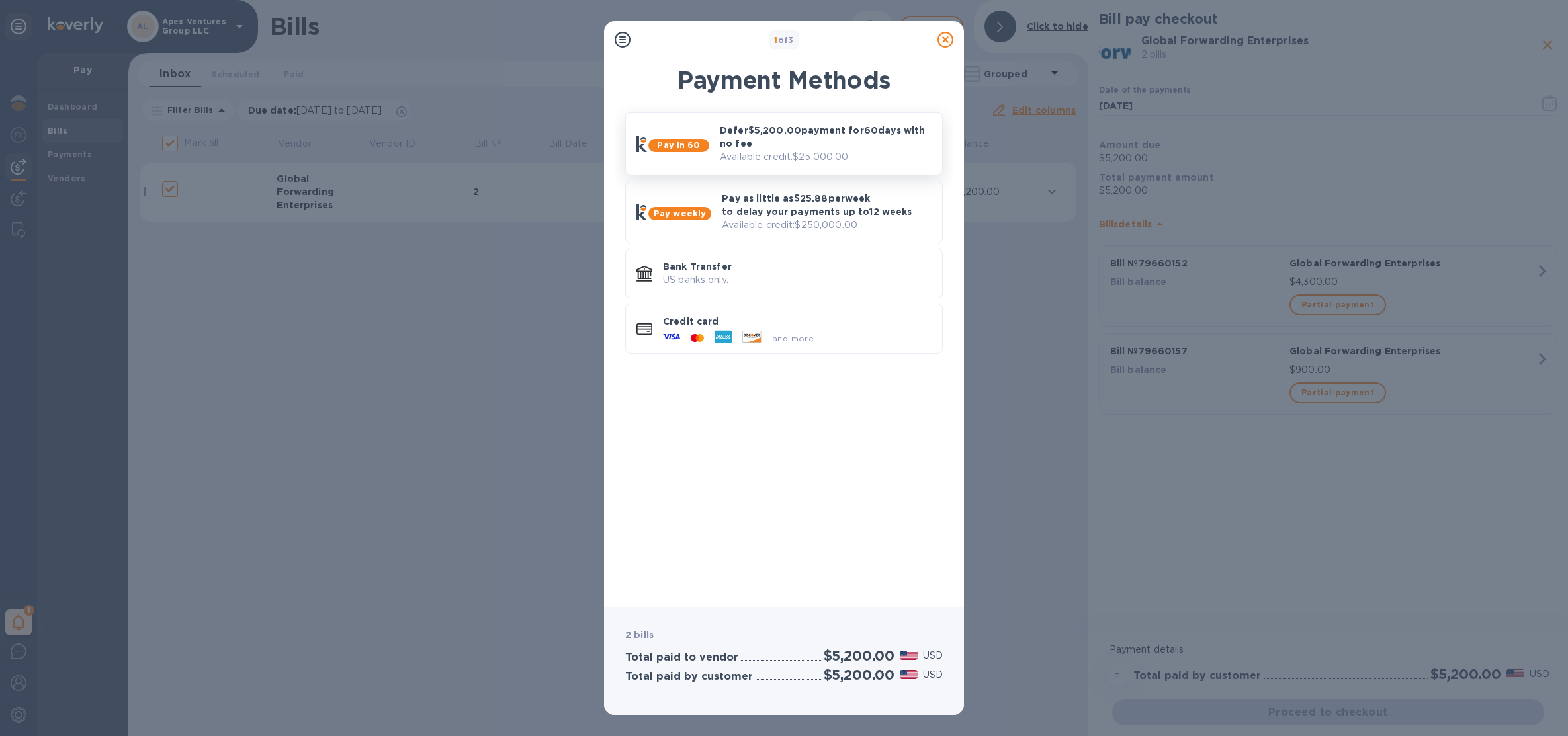
click at [759, 163] on p "Available credit: $25,000.00" at bounding box center [826, 157] width 212 height 14
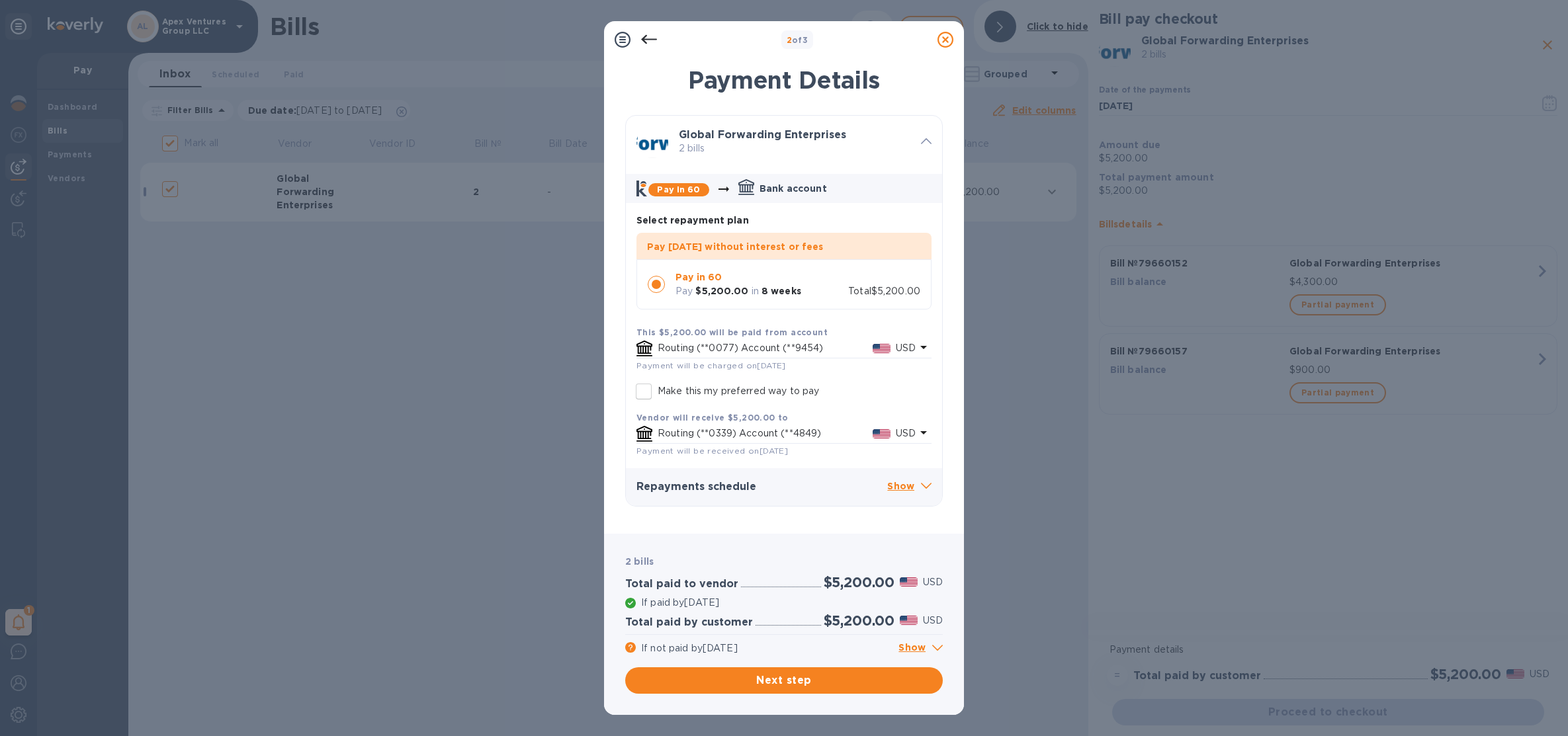
click at [910, 488] on p "Show" at bounding box center [910, 487] width 45 height 16
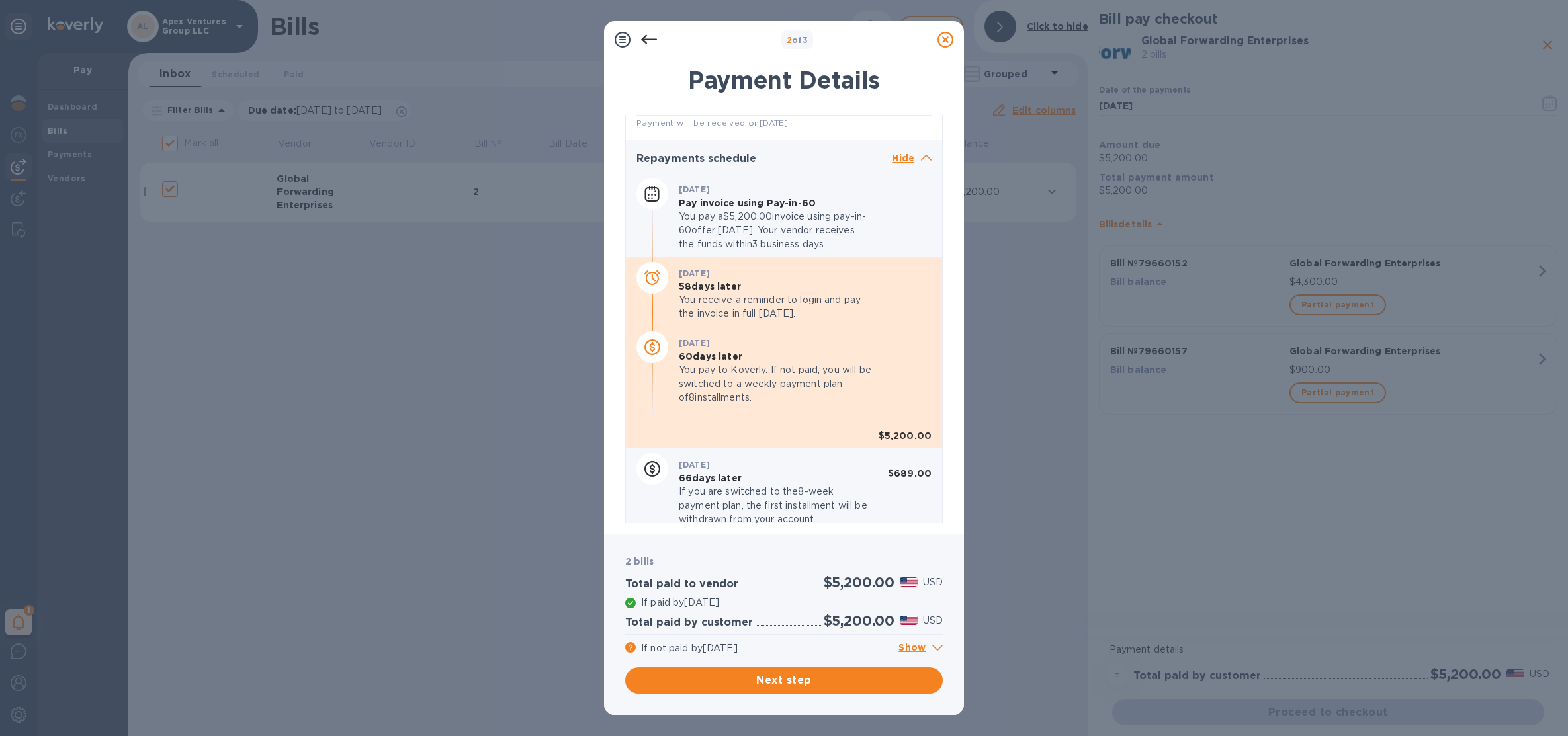
scroll to position [343, 0]
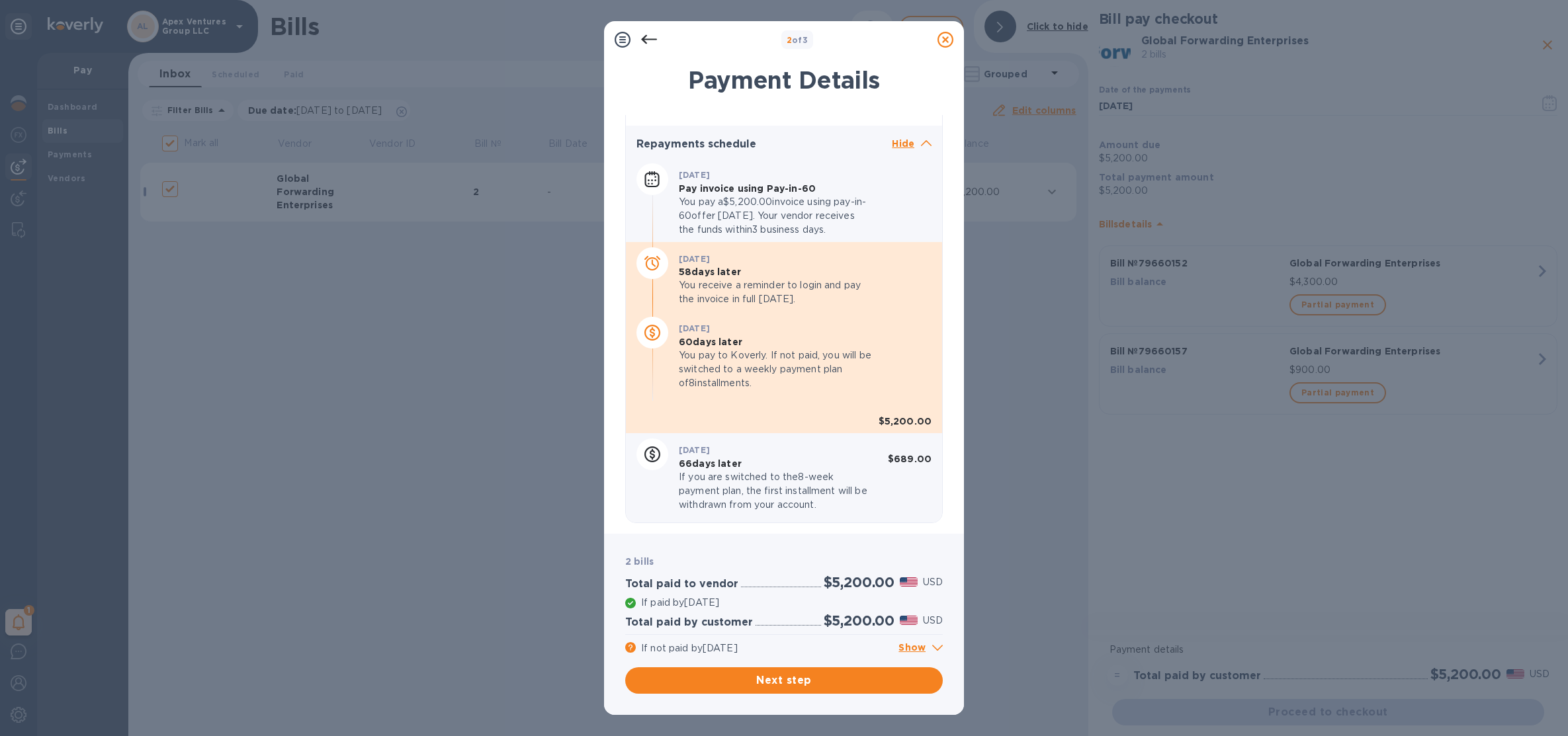
click at [916, 644] on p "Show" at bounding box center [921, 648] width 45 height 16
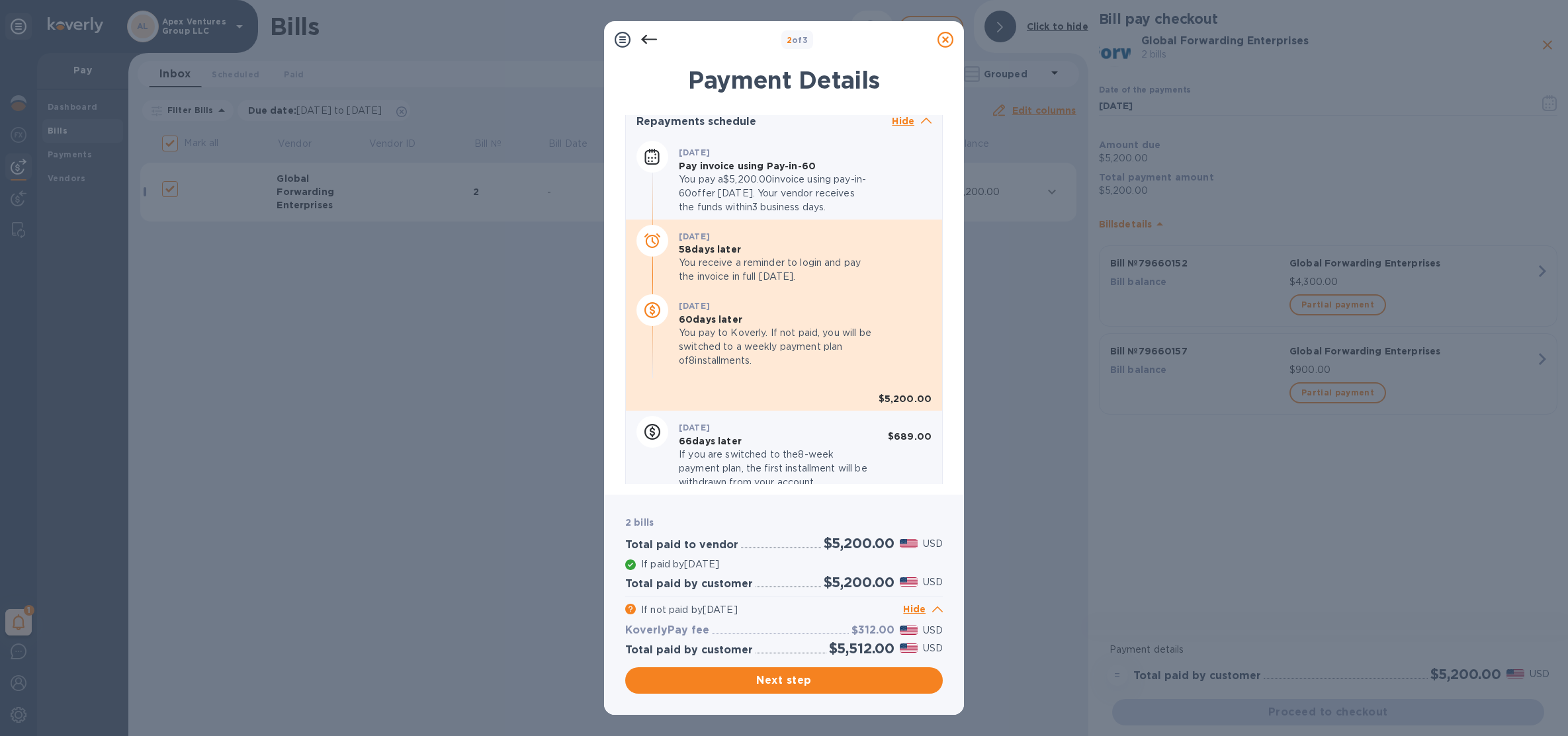
scroll to position [381, 0]
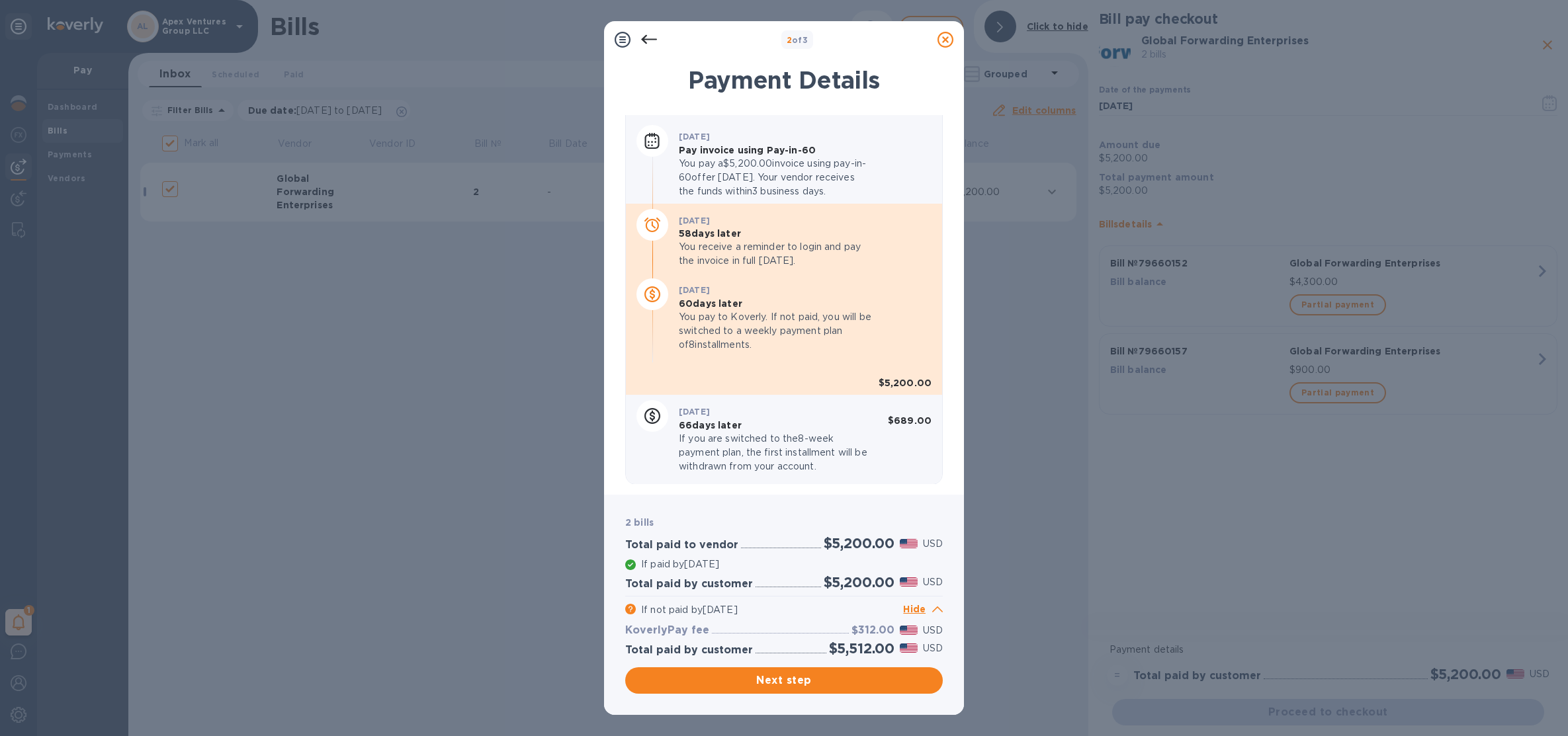
click at [937, 609] on icon at bounding box center [937, 609] width 10 height 6
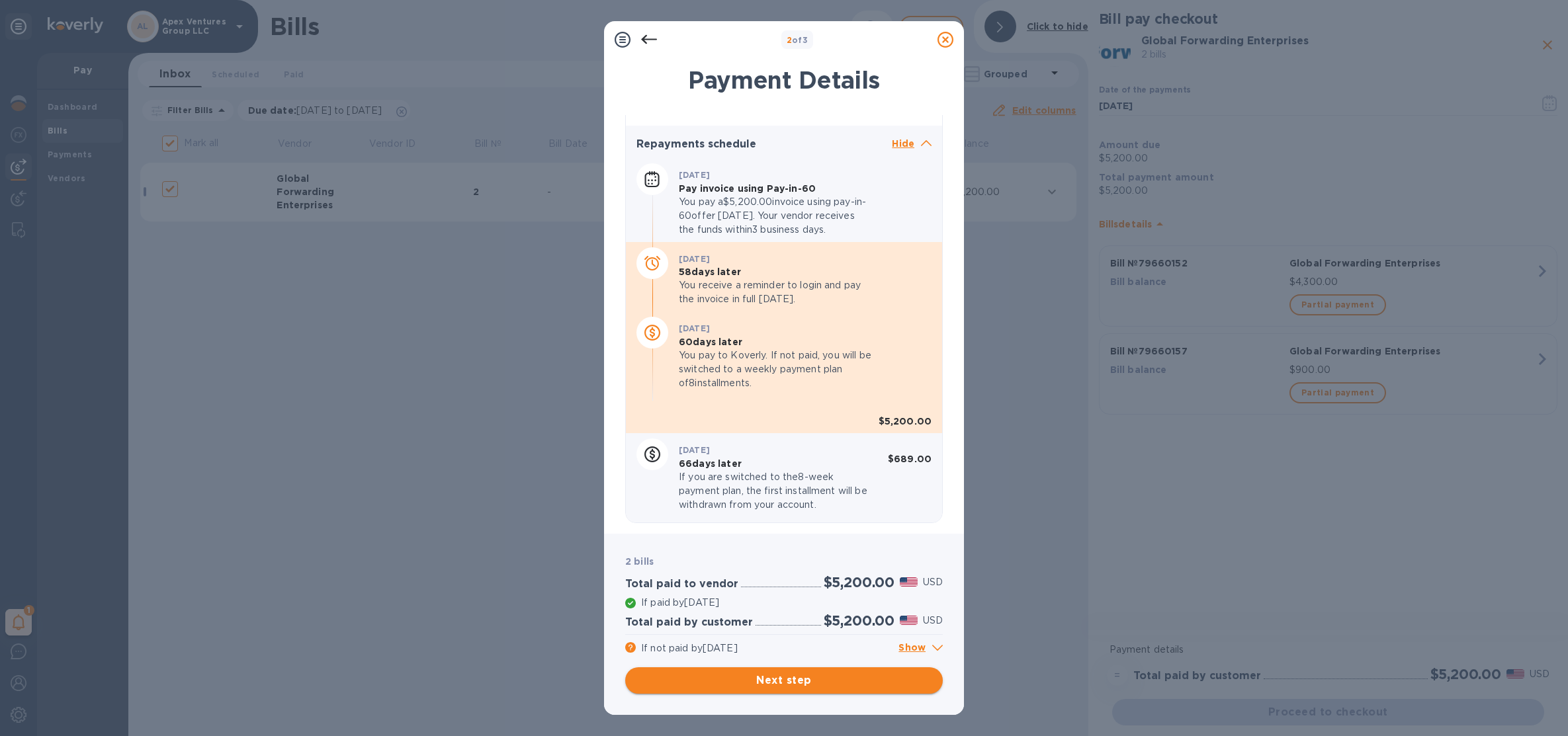
click at [842, 685] on span "Next step" at bounding box center [784, 680] width 297 height 16
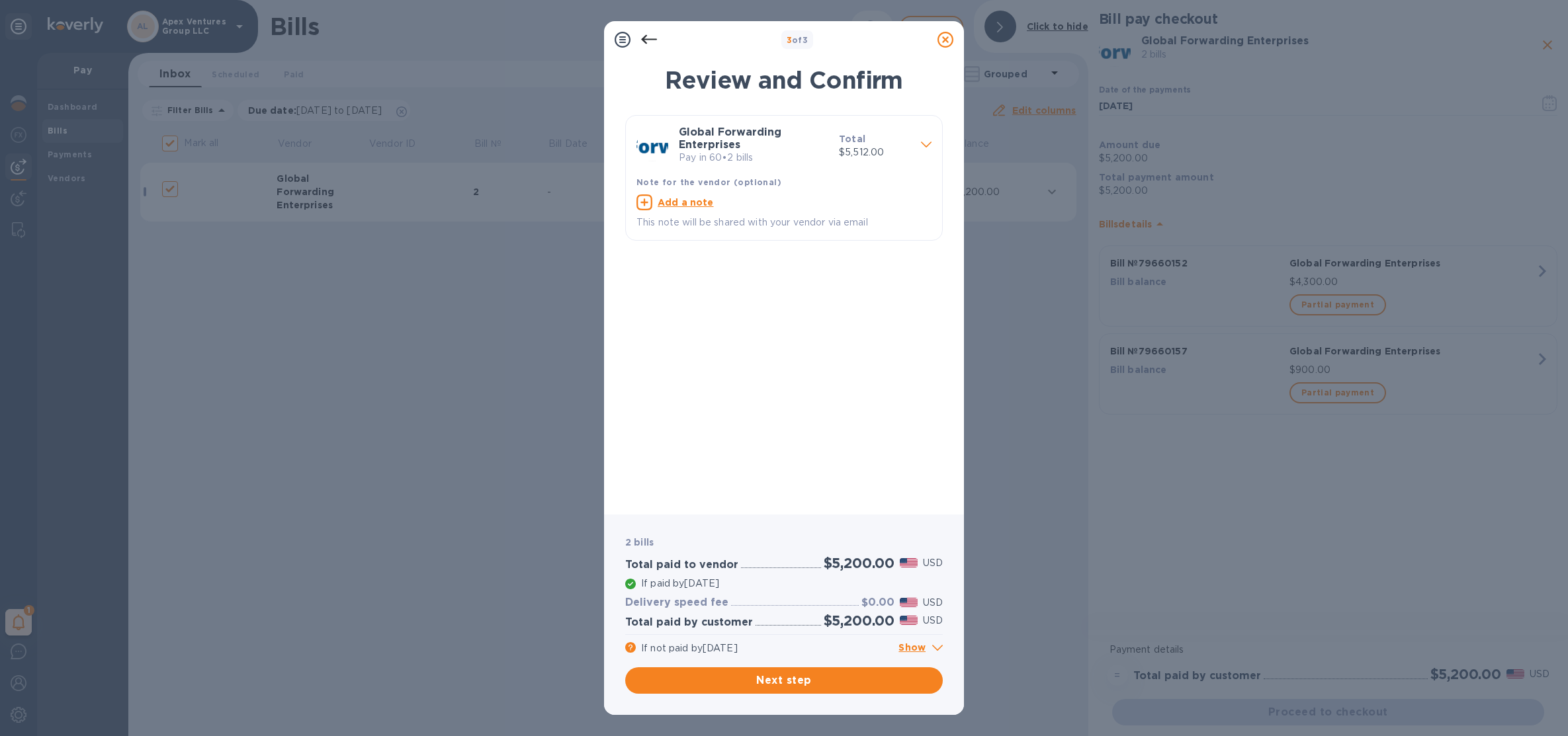
click at [906, 649] on p "Show" at bounding box center [921, 648] width 45 height 16
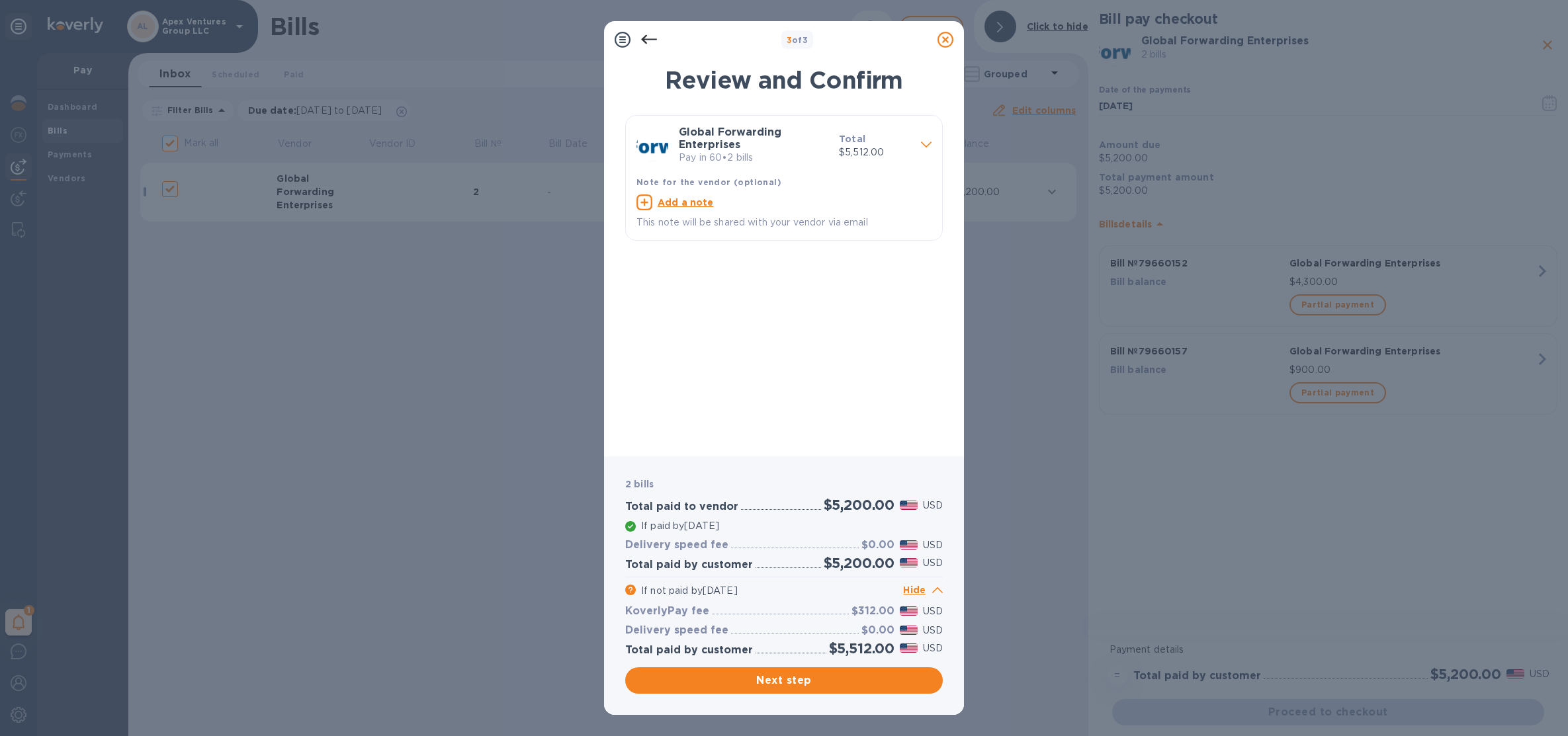
click at [922, 593] on p "Hide" at bounding box center [922, 590] width 39 height 16
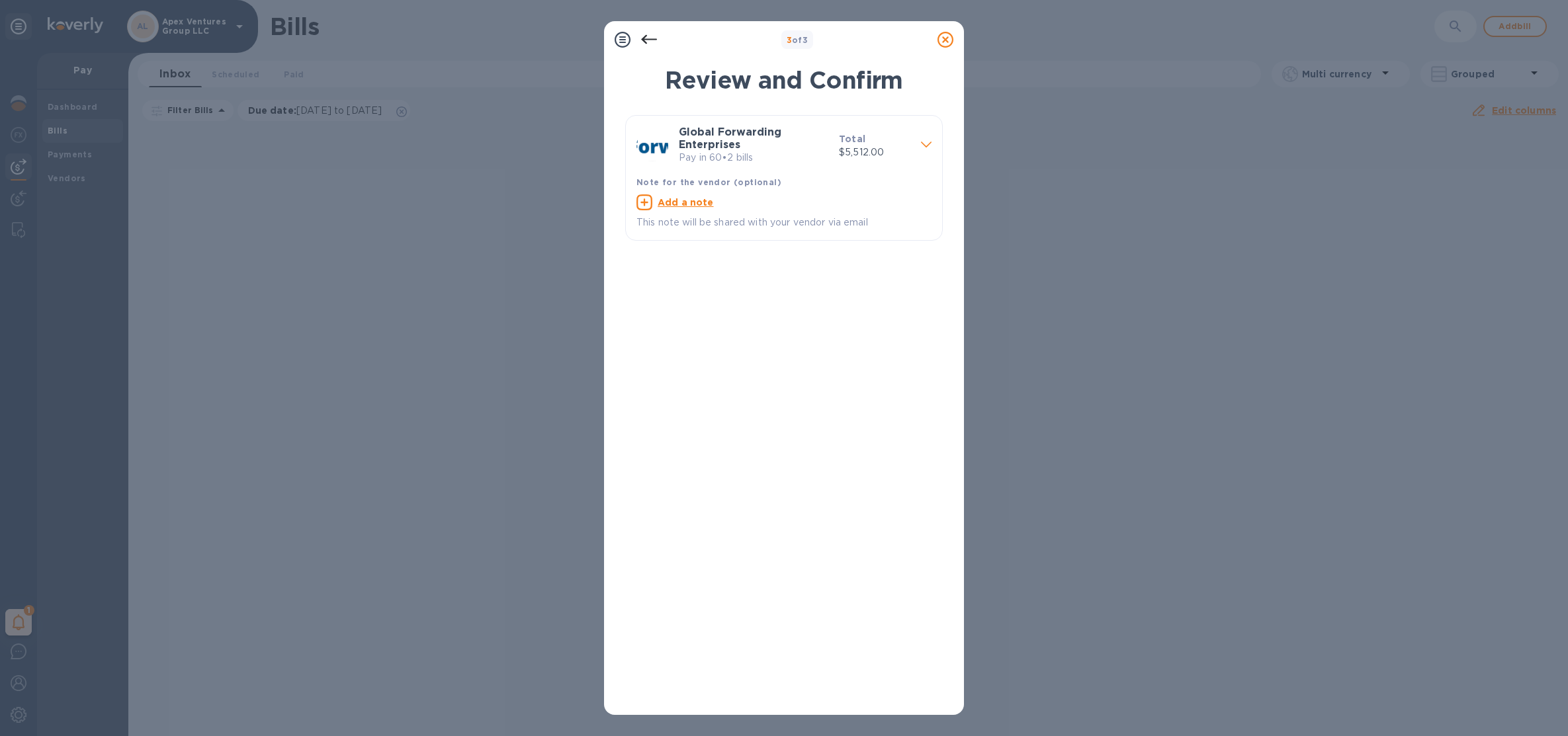
click at [947, 38] on icon at bounding box center [946, 39] width 16 height 16
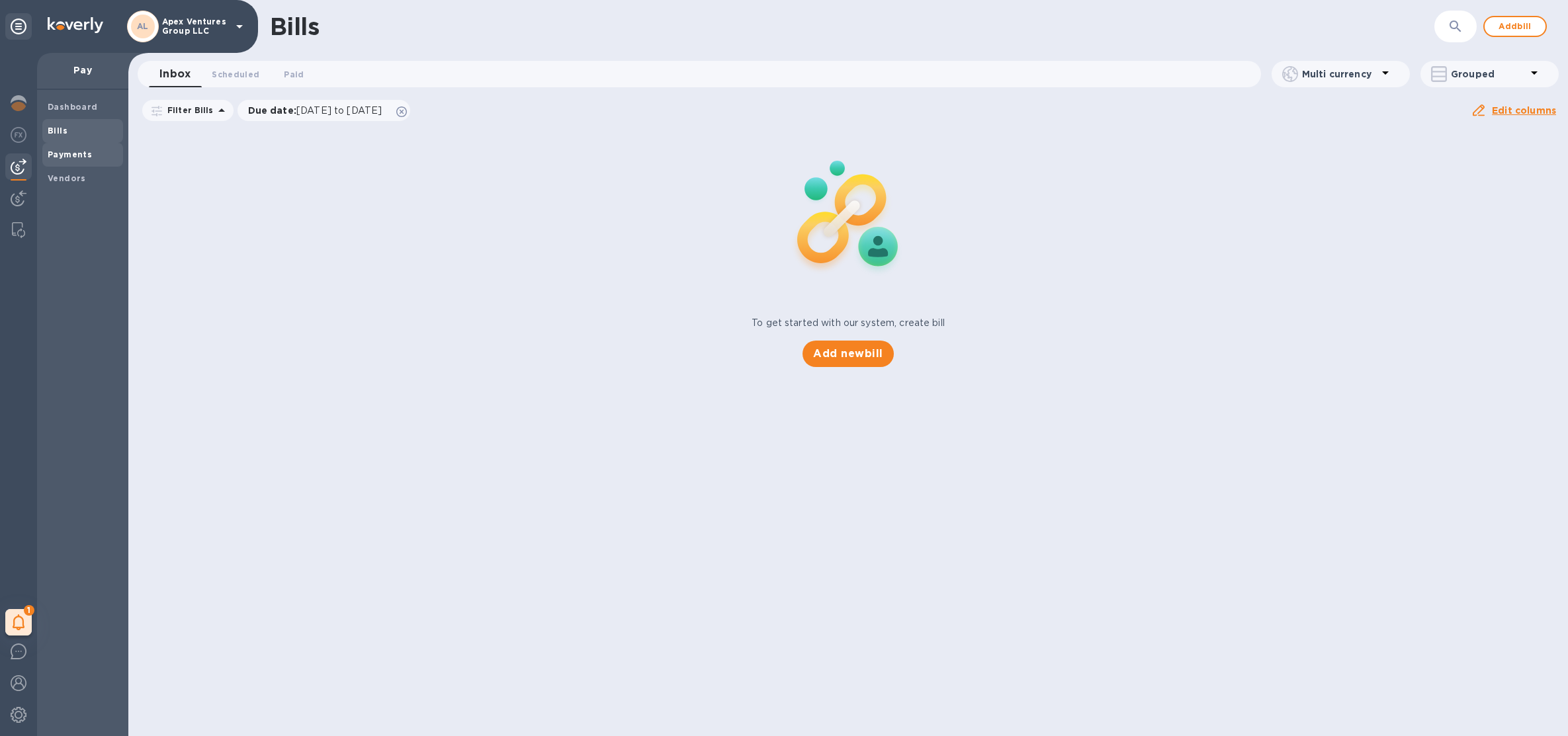
click at [113, 148] on span "Payments" at bounding box center [83, 154] width 70 height 13
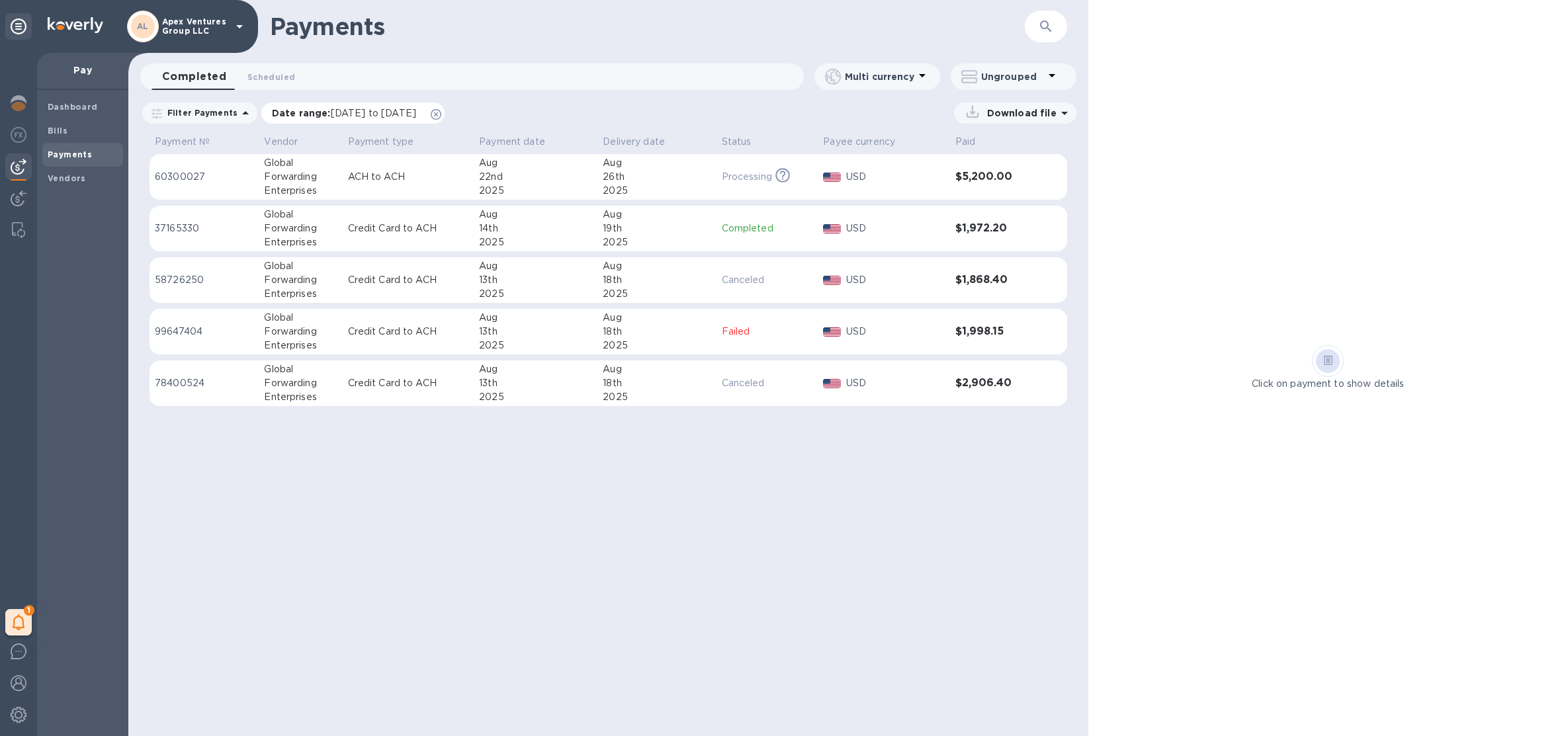
drag, startPoint x: 471, startPoint y: 115, endPoint x: 552, endPoint y: 109, distance: 81.2
click at [552, 109] on div "Filter Payments Date range : 07/22/2025 to 08/23/2025 Download file" at bounding box center [609, 116] width 960 height 31
click at [21, 108] on img at bounding box center [18, 103] width 16 height 16
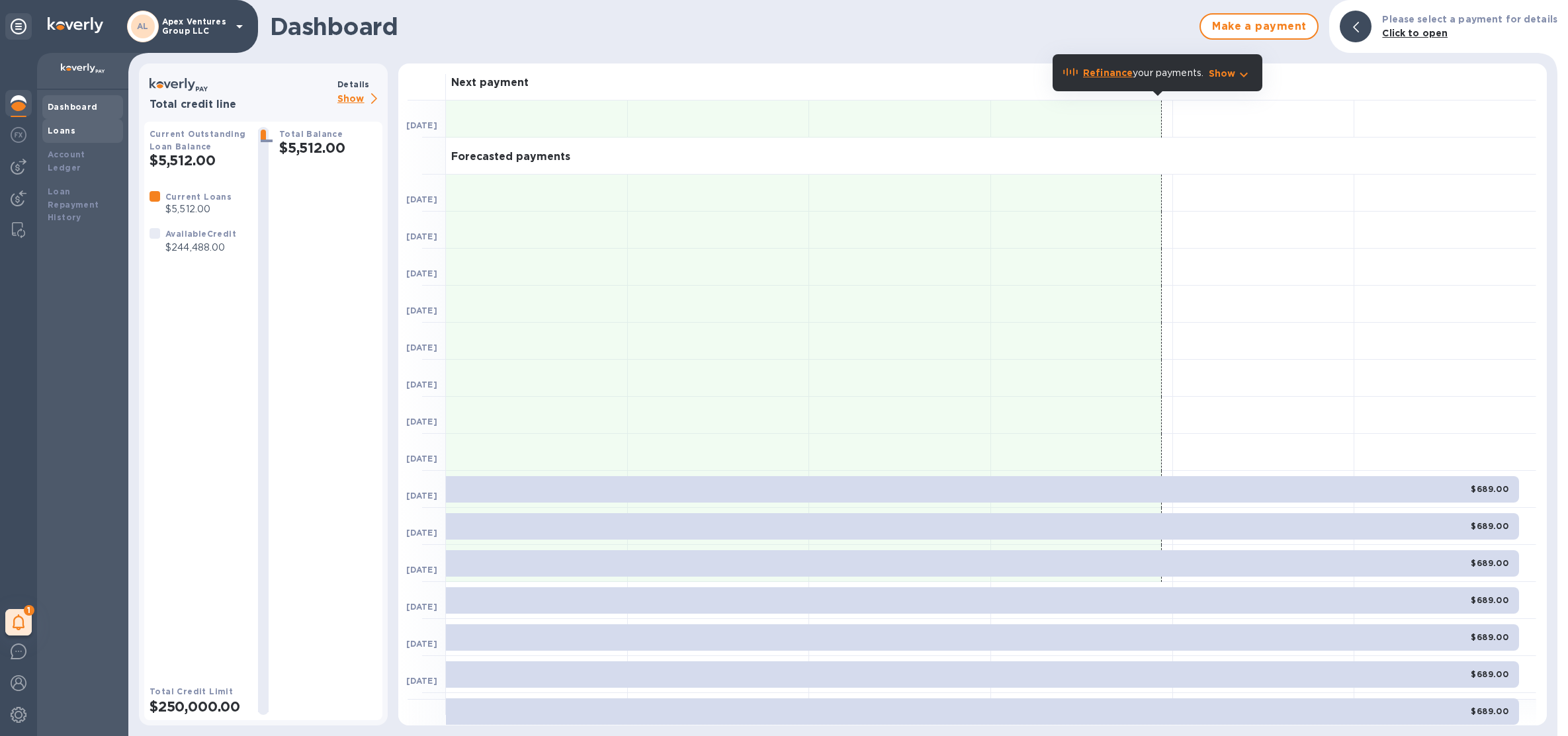
click at [88, 135] on div "Loans" at bounding box center [83, 130] width 70 height 13
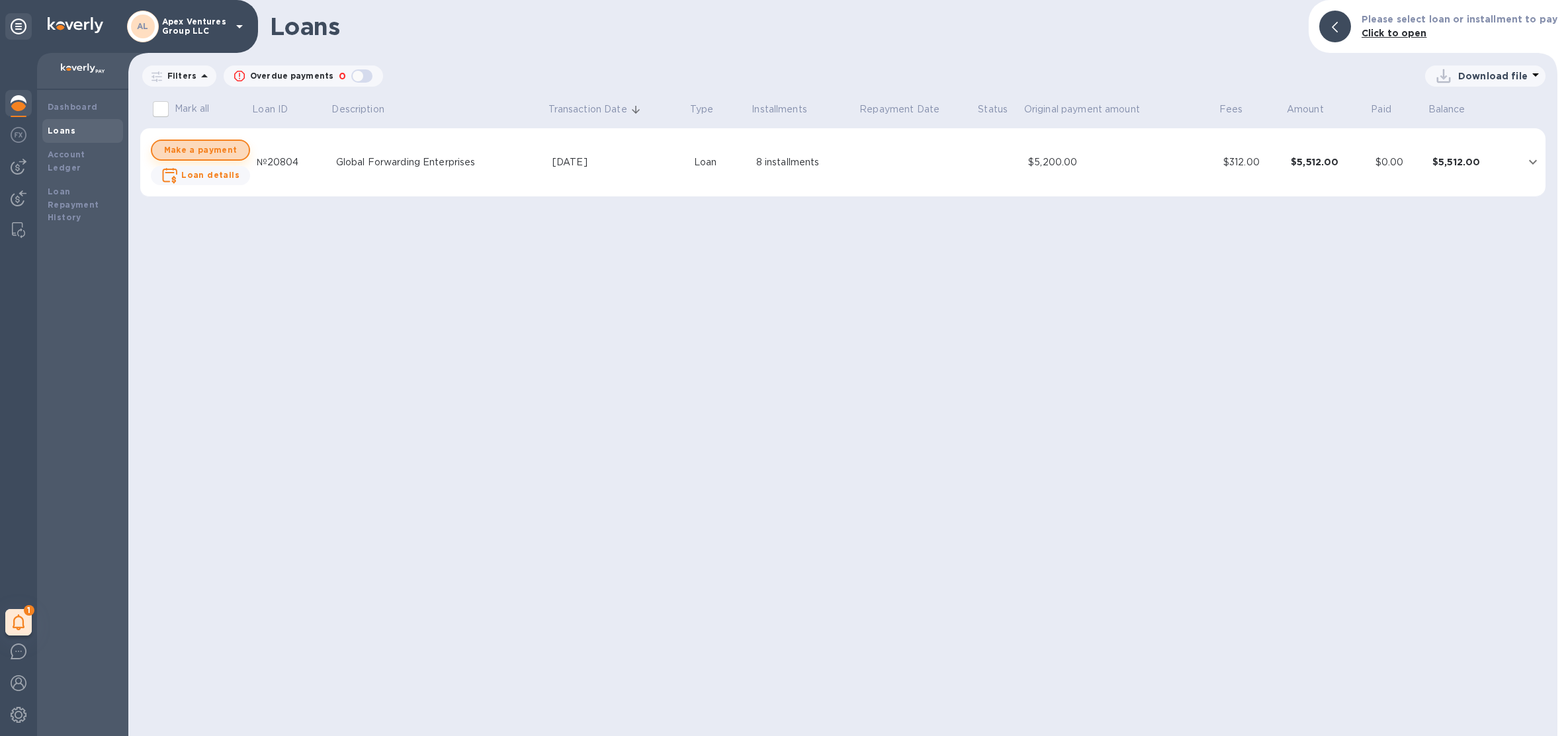
click at [231, 153] on span "Make a payment" at bounding box center [201, 150] width 75 height 16
checkbox input "true"
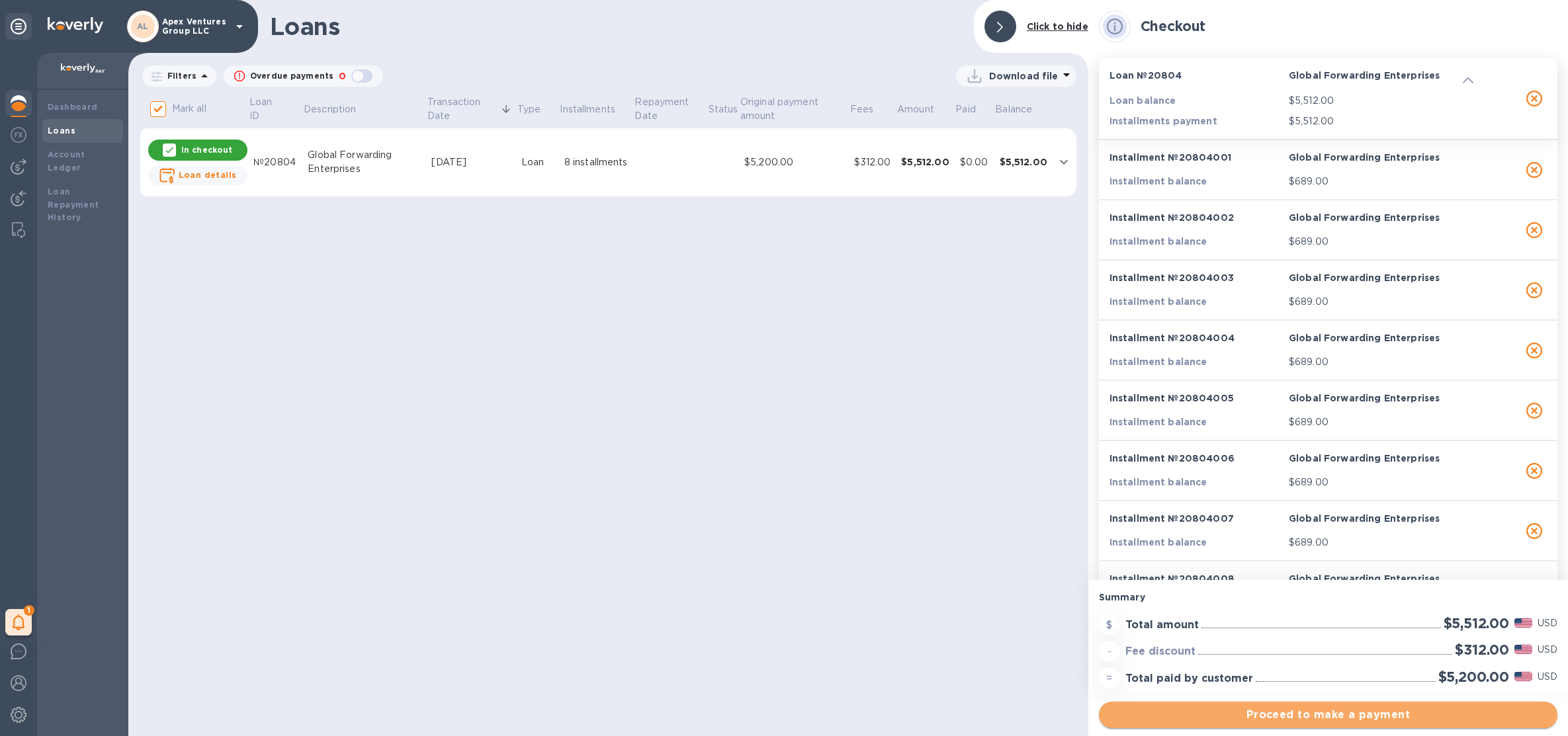
click at [1315, 716] on span "Proceed to make a payment" at bounding box center [1328, 715] width 437 height 16
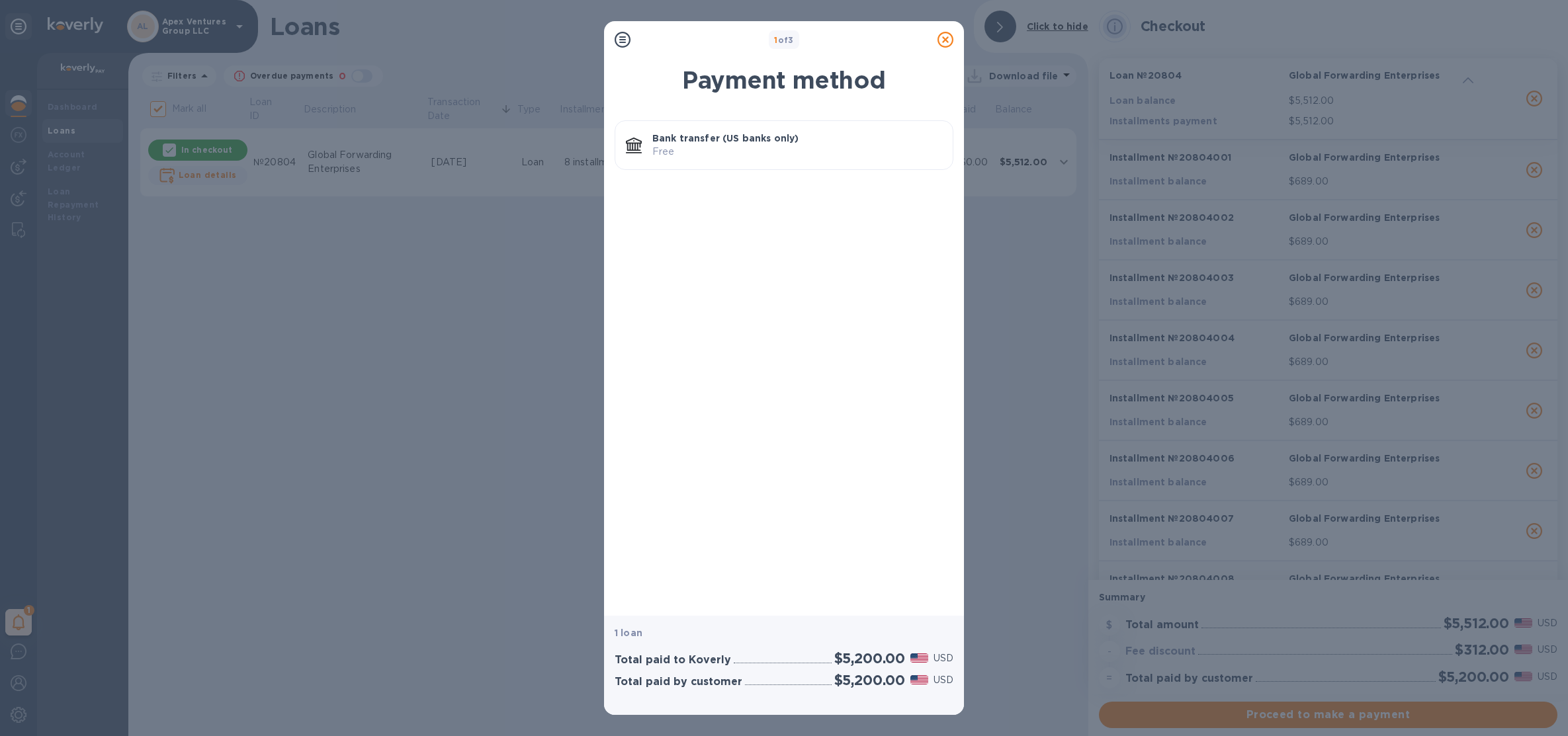
click at [950, 34] on icon at bounding box center [946, 39] width 16 height 16
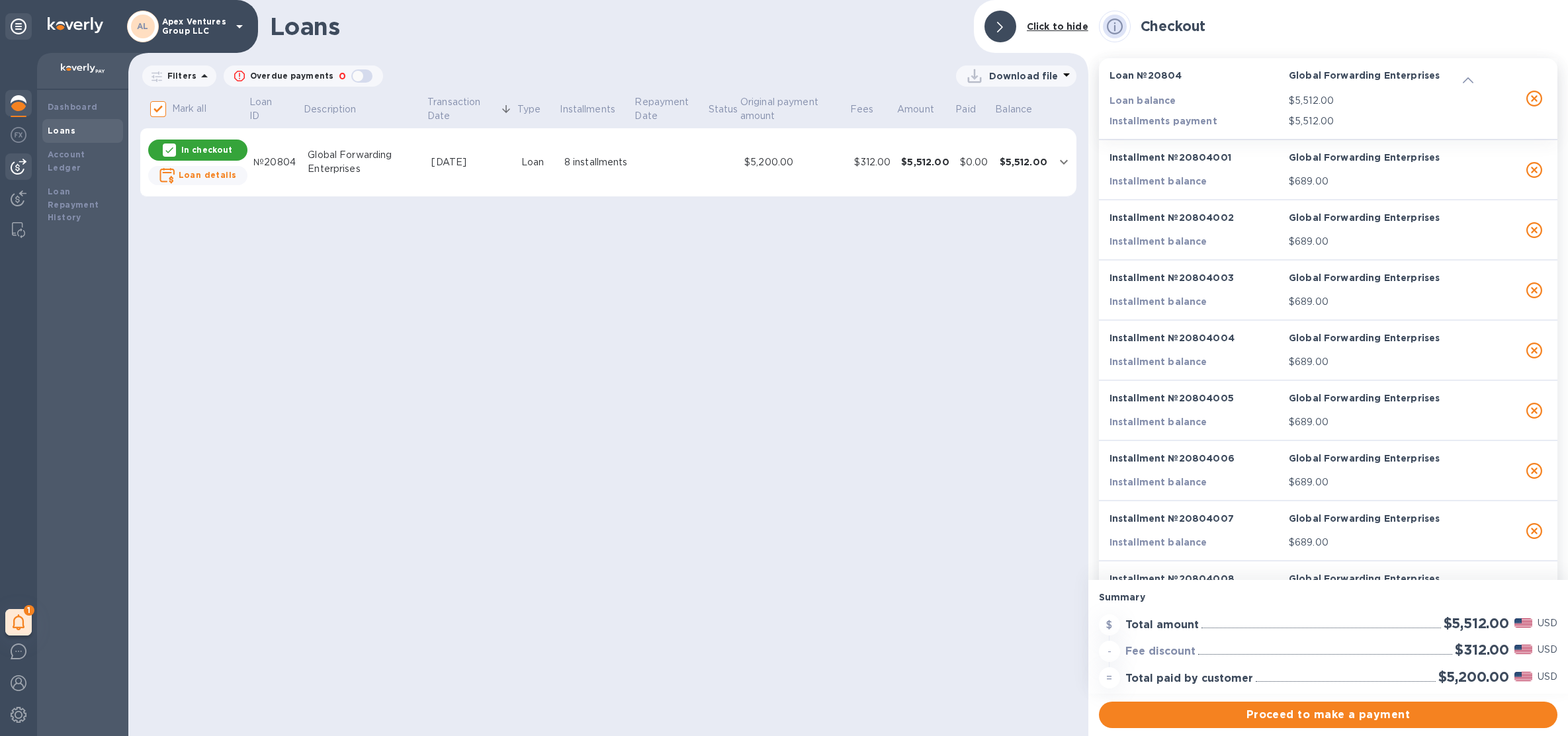
click at [12, 172] on img at bounding box center [18, 166] width 16 height 16
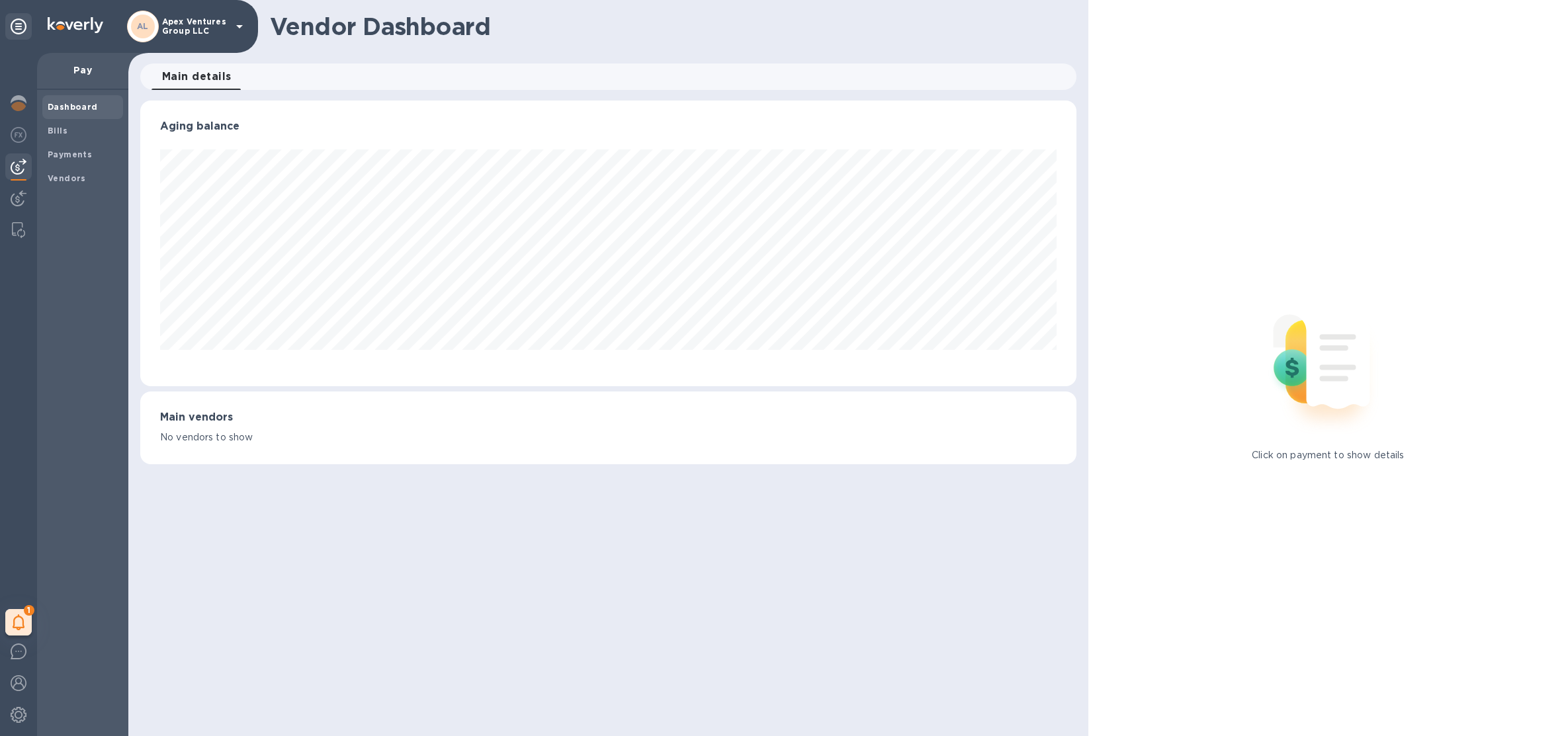
scroll to position [285, 936]
click at [71, 180] on b "Vendors" at bounding box center [67, 178] width 39 height 10
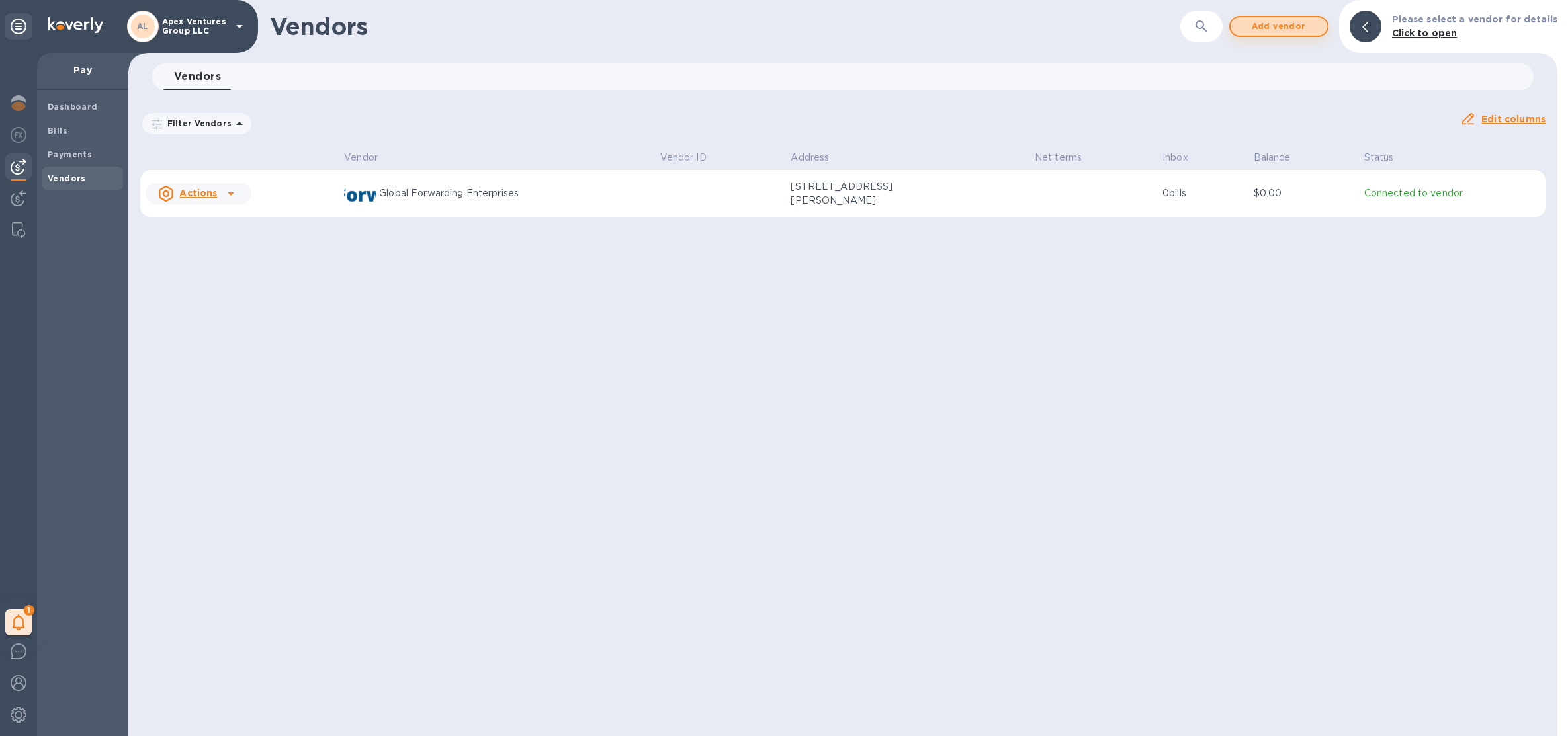
click at [1272, 22] on span "Add vendor" at bounding box center [1279, 27] width 75 height 16
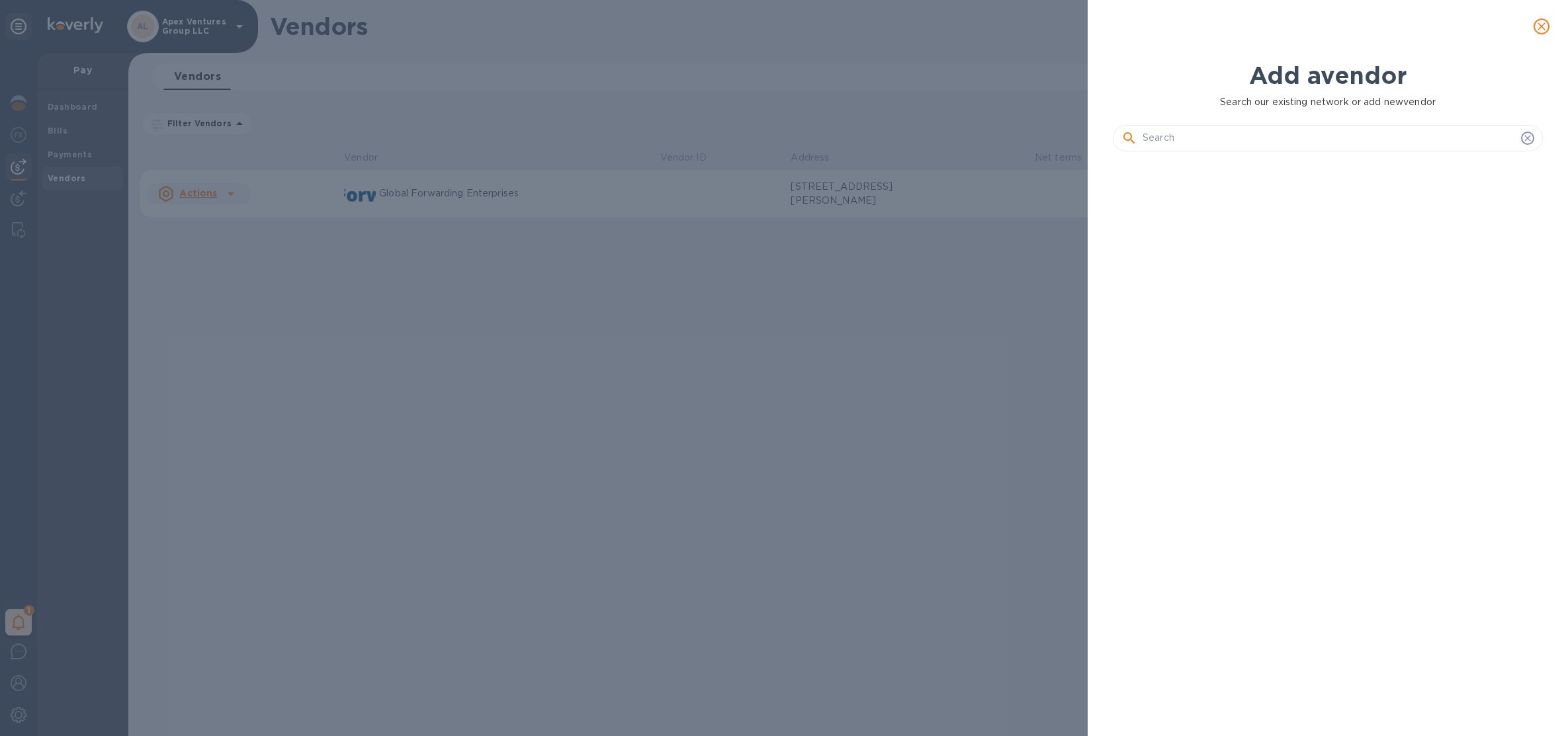
scroll to position [526, 436]
click at [1537, 21] on icon "close" at bounding box center [1541, 26] width 13 height 13
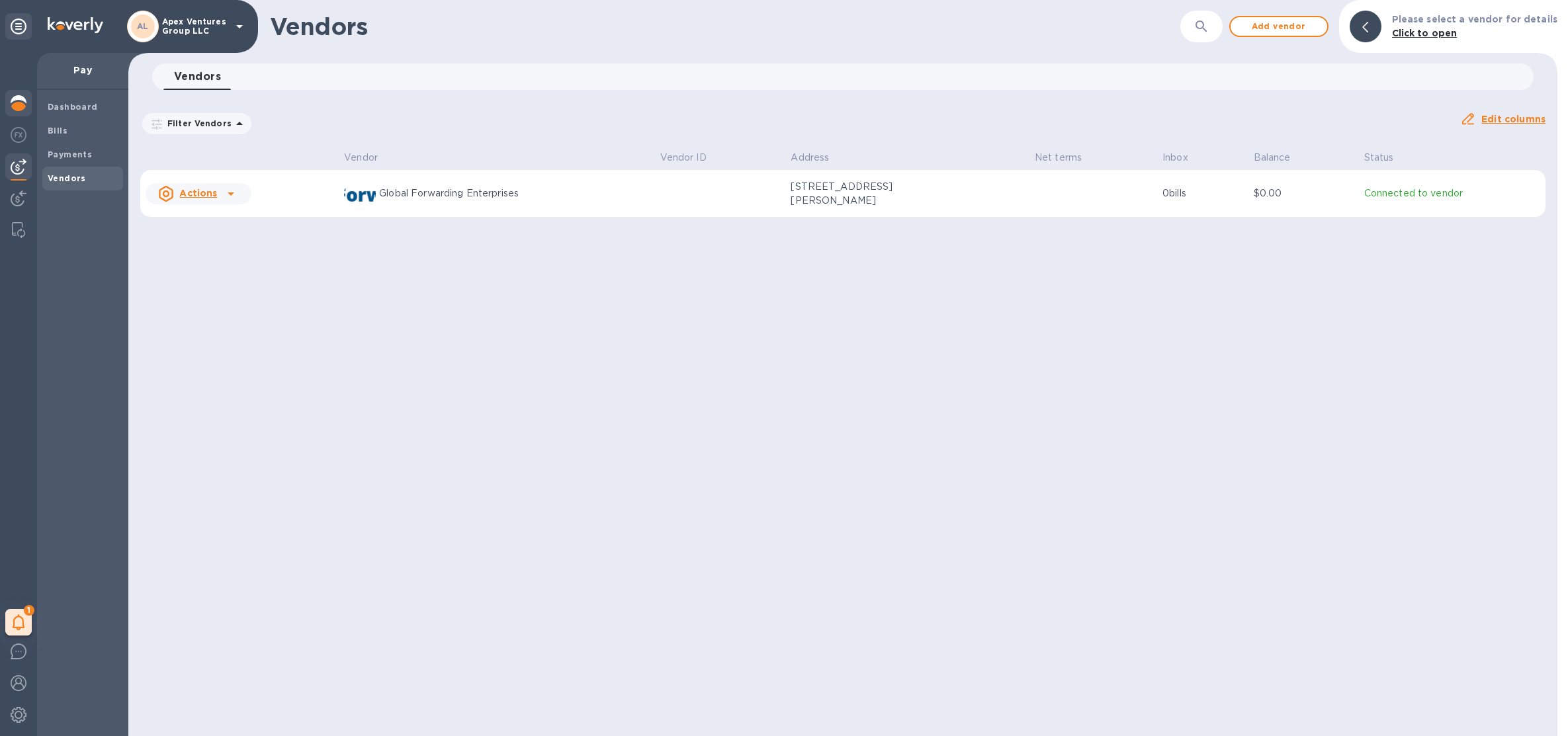
click at [12, 107] on img at bounding box center [18, 103] width 16 height 16
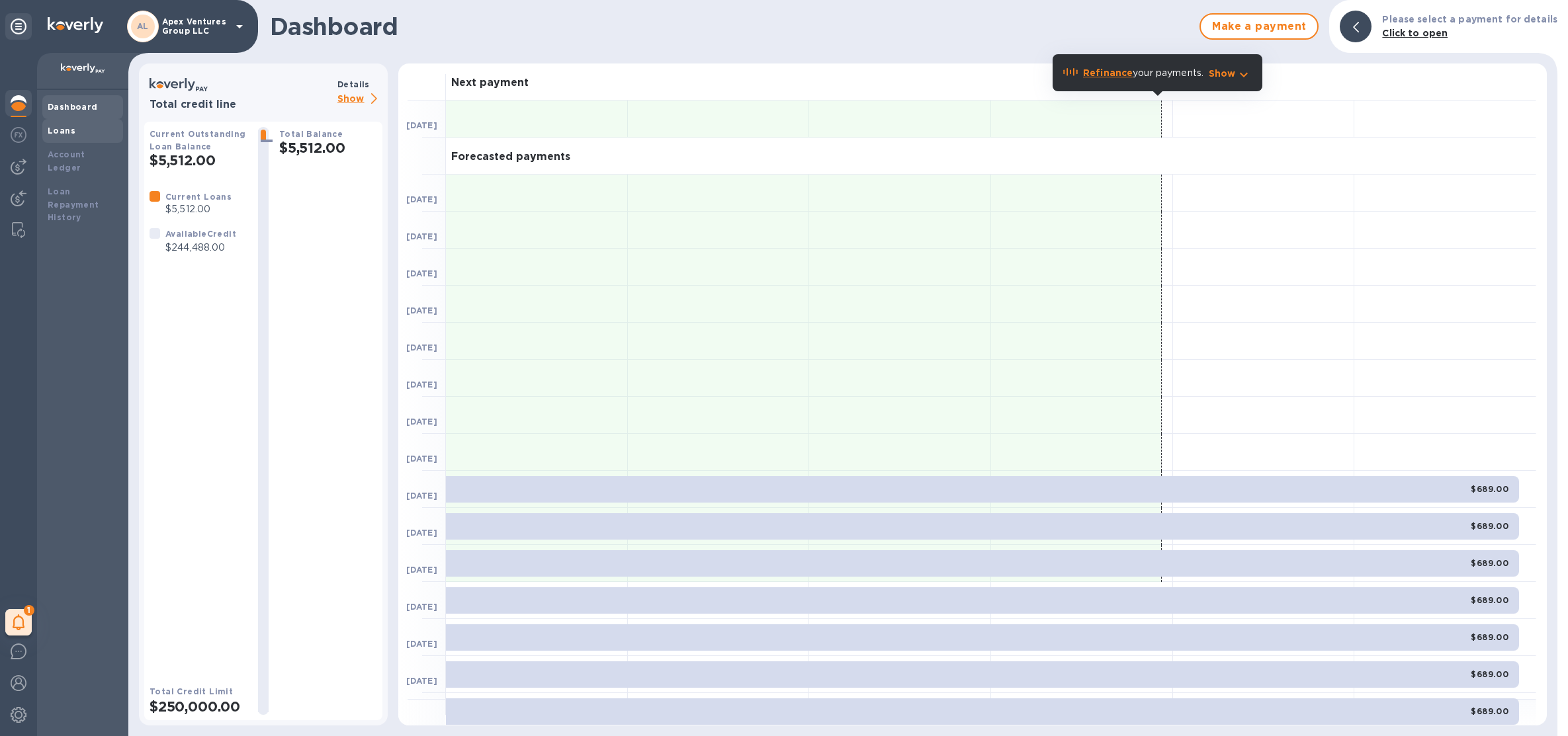
click at [48, 130] on b "Loans" at bounding box center [62, 131] width 27 height 10
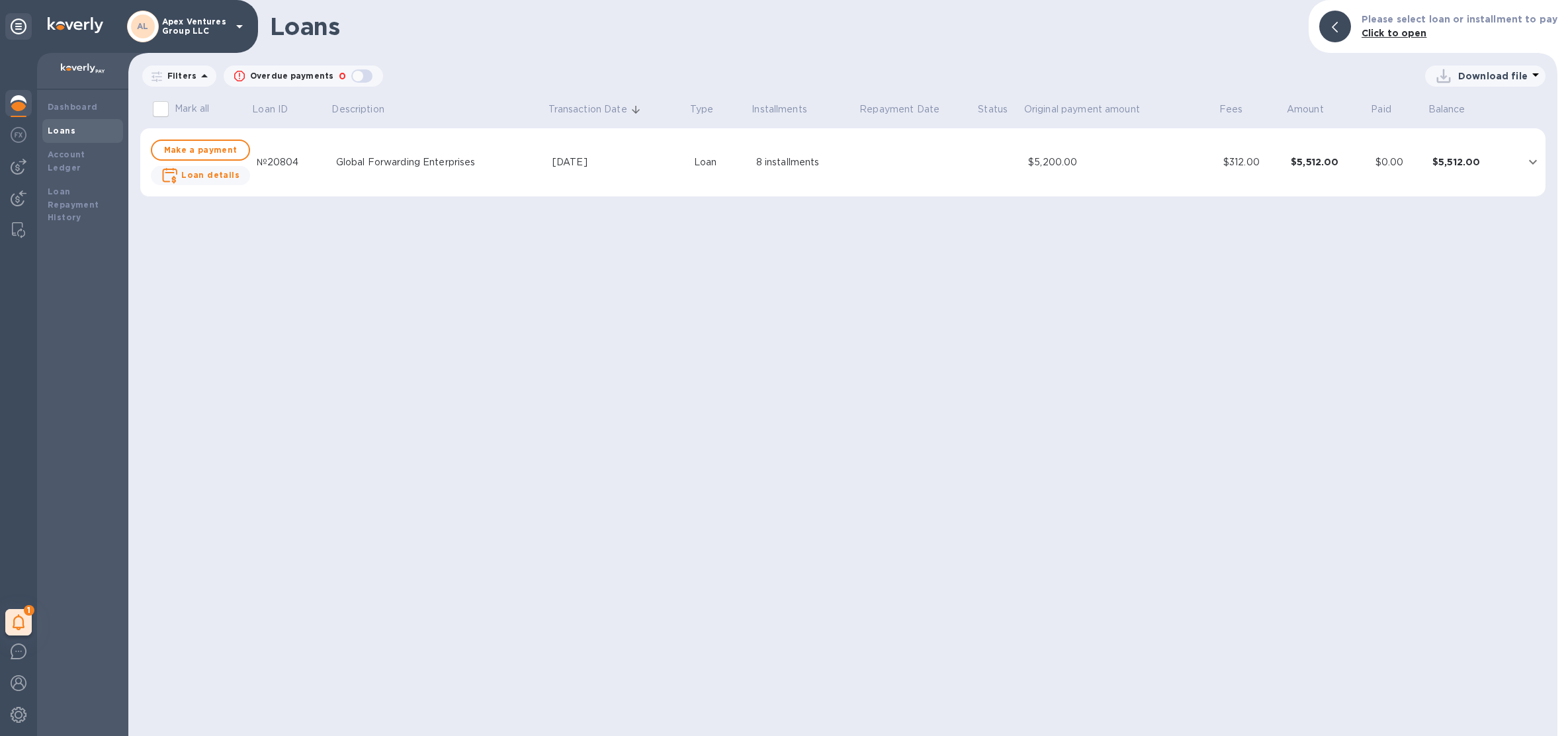
click at [221, 36] on div "AL Apex Ventures Group LLC" at bounding box center [187, 26] width 120 height 32
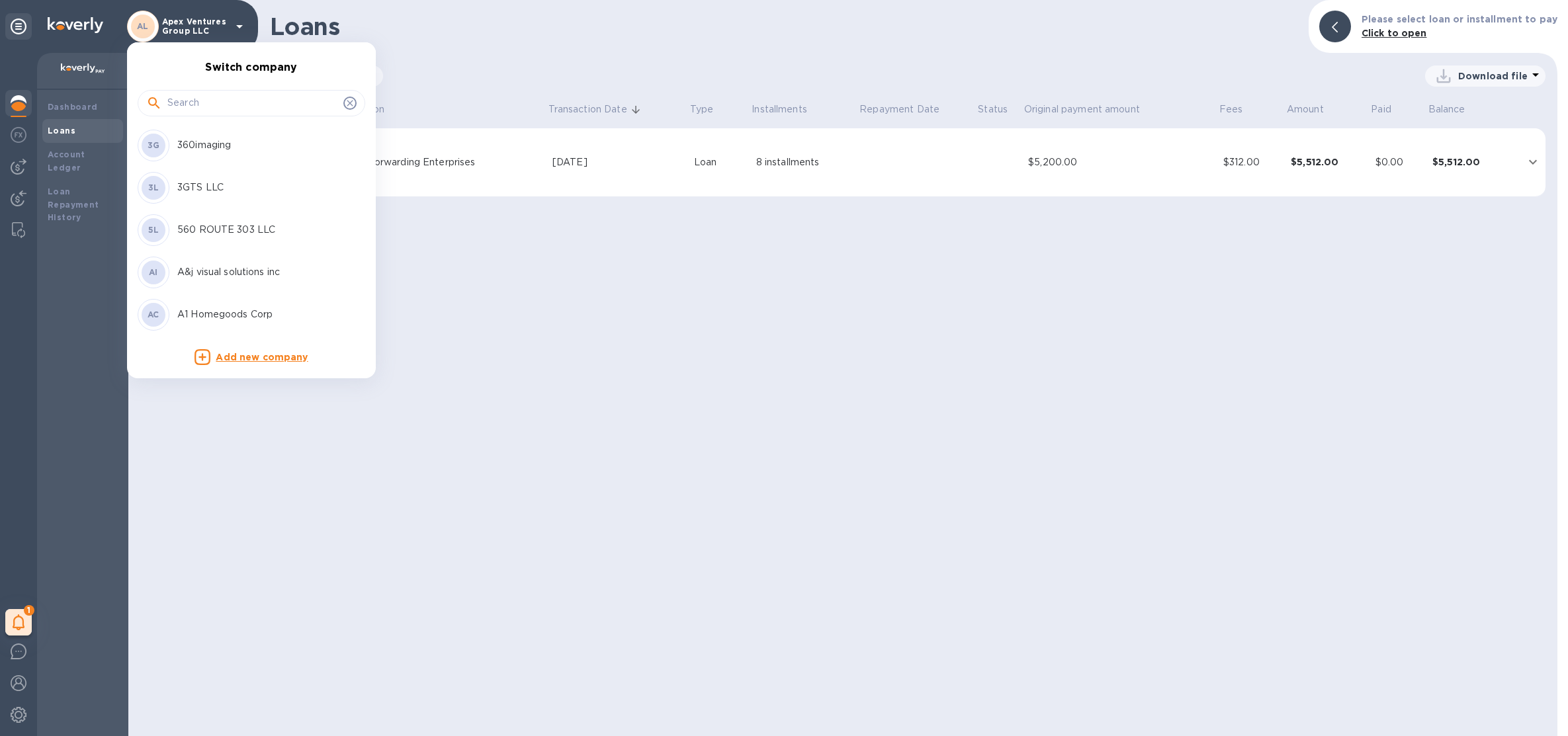
click at [235, 109] on input "text" at bounding box center [252, 103] width 171 height 20
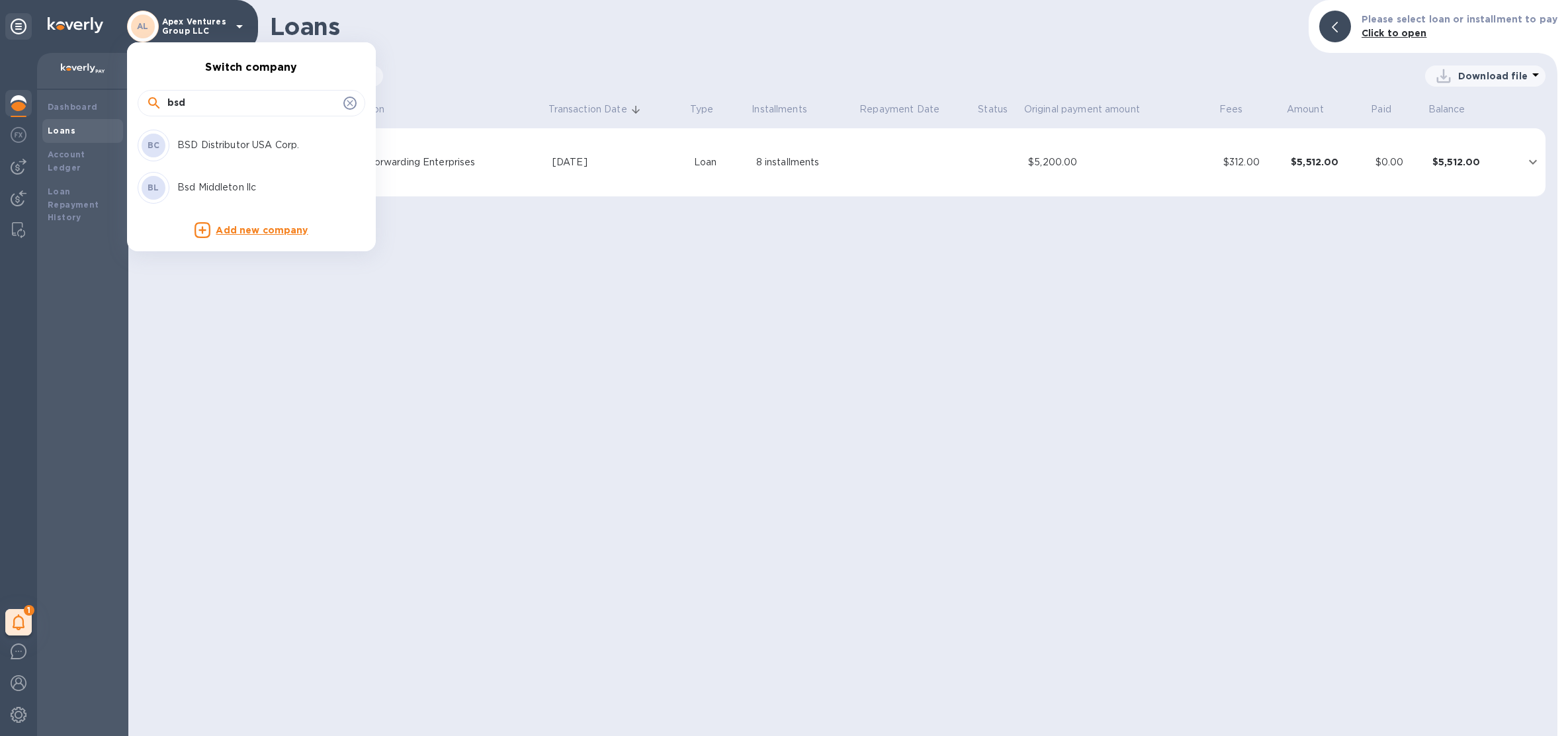
type input "bsd"
drag, startPoint x: 237, startPoint y: 140, endPoint x: 221, endPoint y: 149, distance: 18.4
click at [221, 153] on div "BC BSD Distributor USA Corp." at bounding box center [241, 145] width 207 height 32
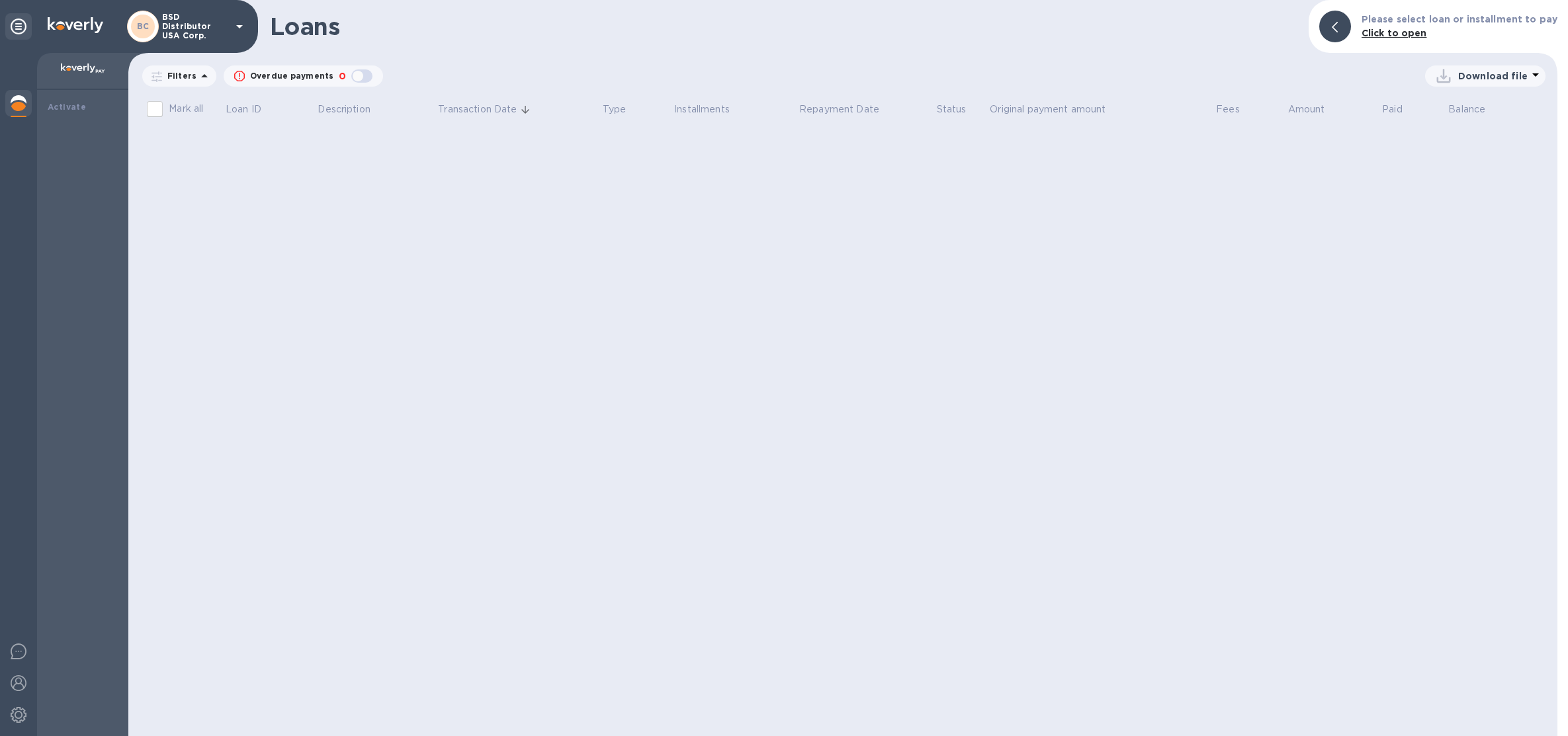
click at [31, 105] on div at bounding box center [18, 105] width 27 height 29
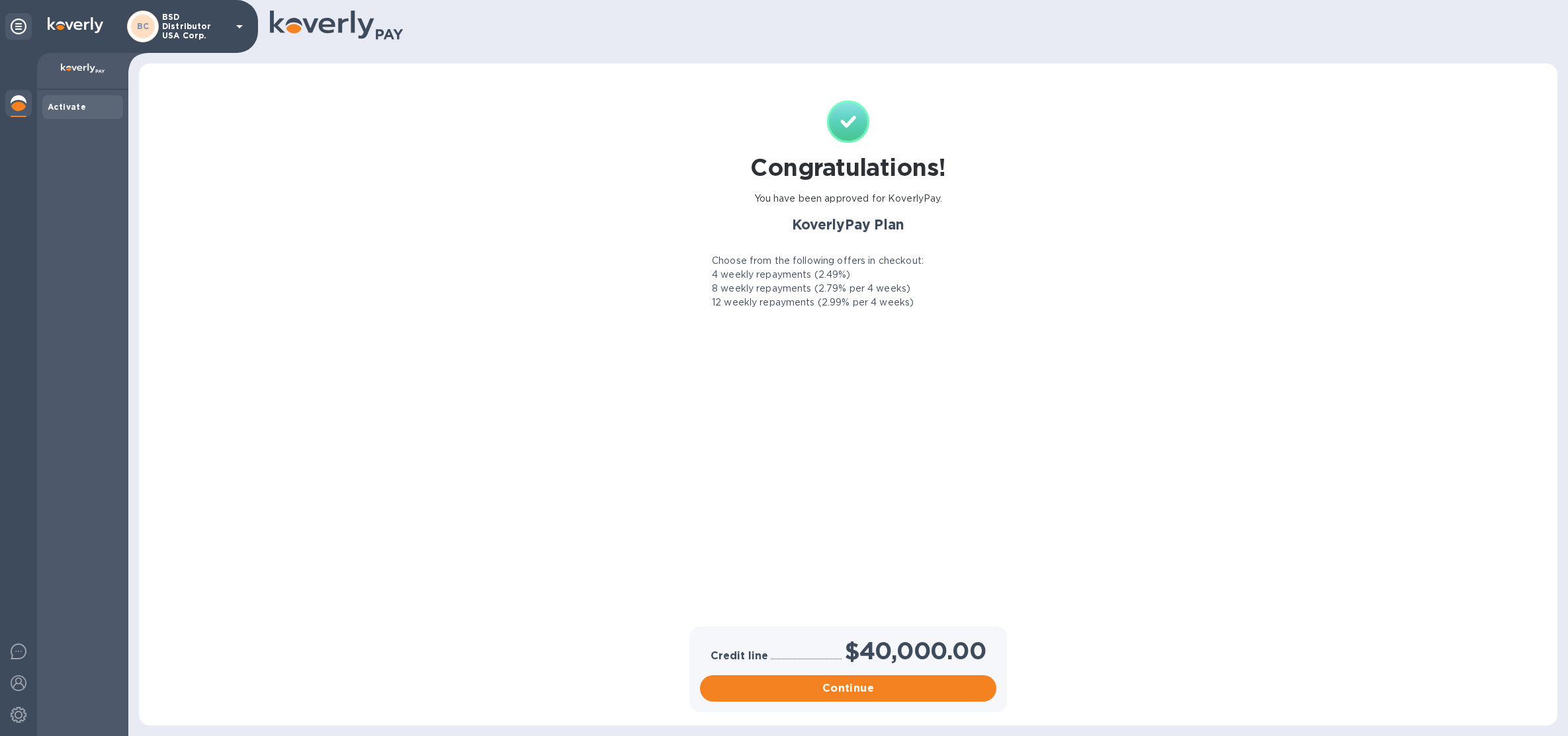
click at [233, 32] on icon at bounding box center [239, 27] width 16 height 16
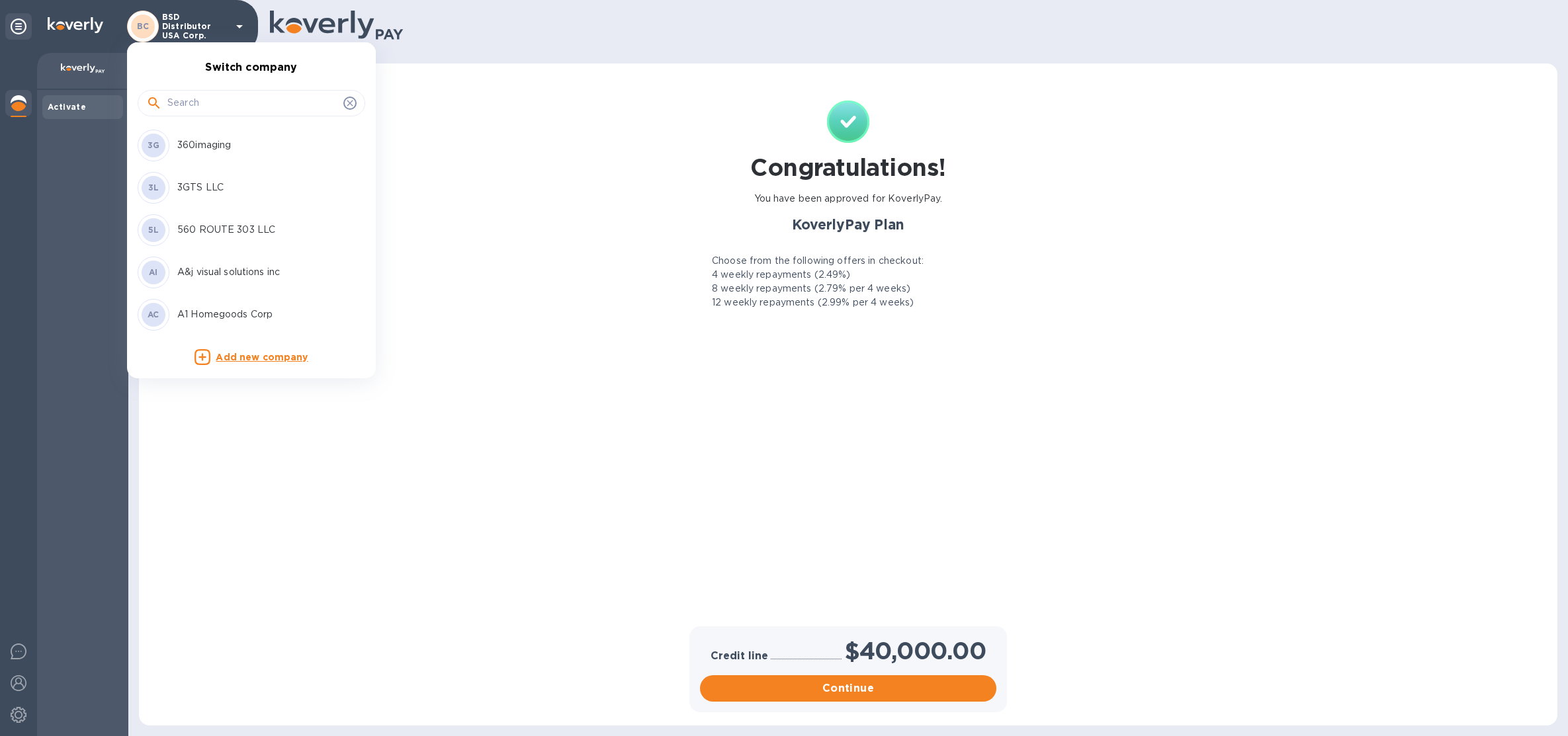
click at [216, 110] on input "text" at bounding box center [252, 103] width 171 height 20
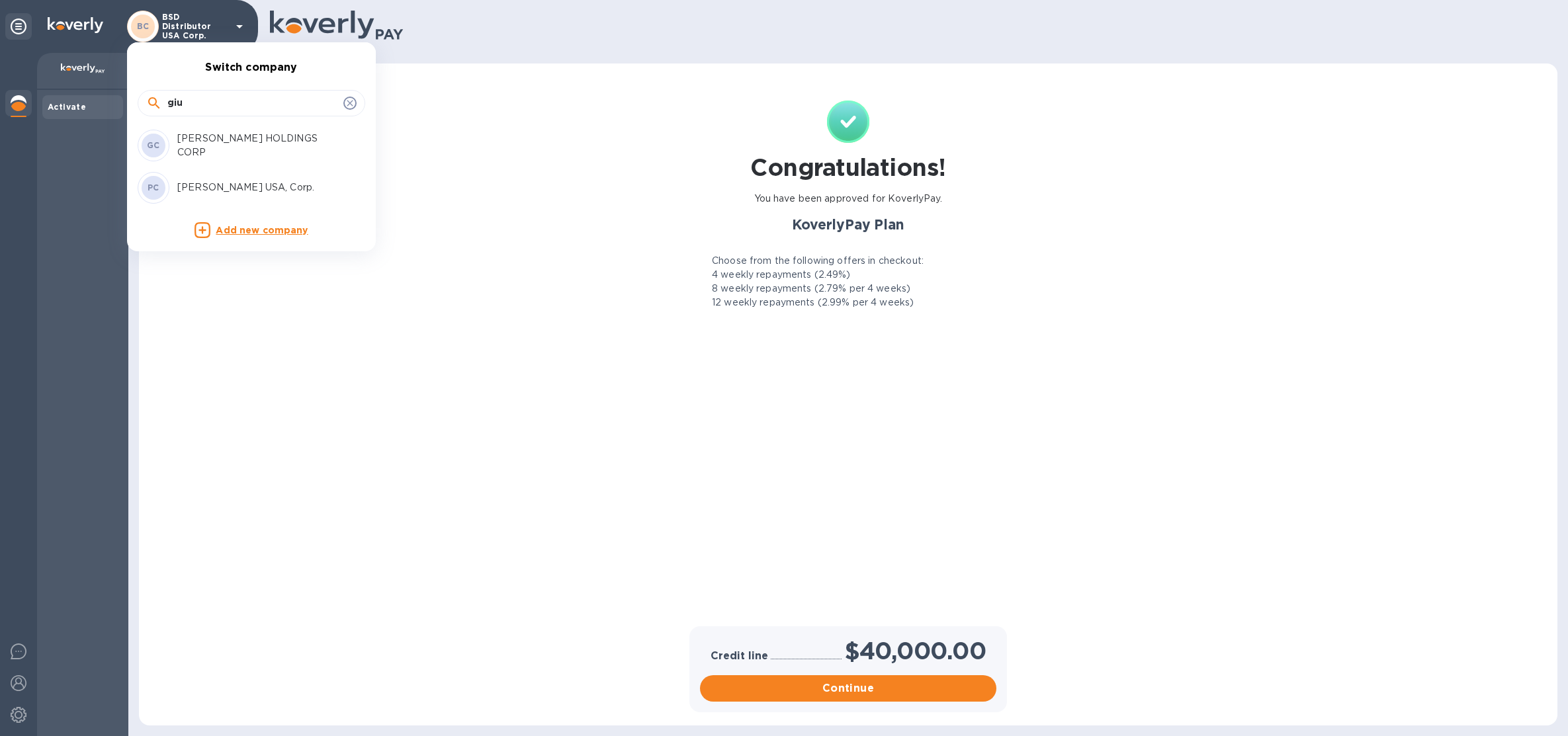
type input "giu"
click at [240, 151] on p "GIUSTO HOLDINGS CORP" at bounding box center [261, 146] width 166 height 27
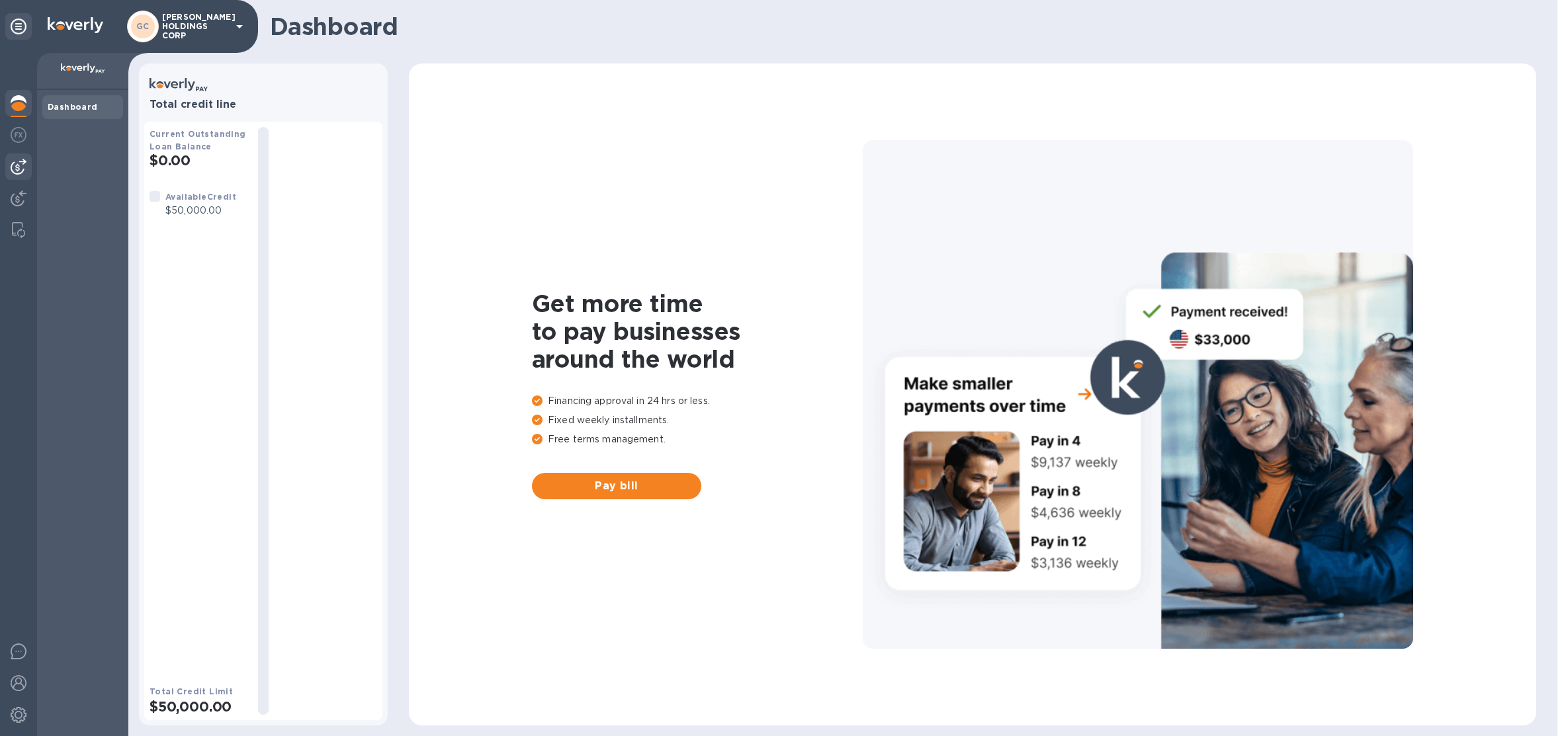
click at [17, 176] on div at bounding box center [18, 166] width 27 height 27
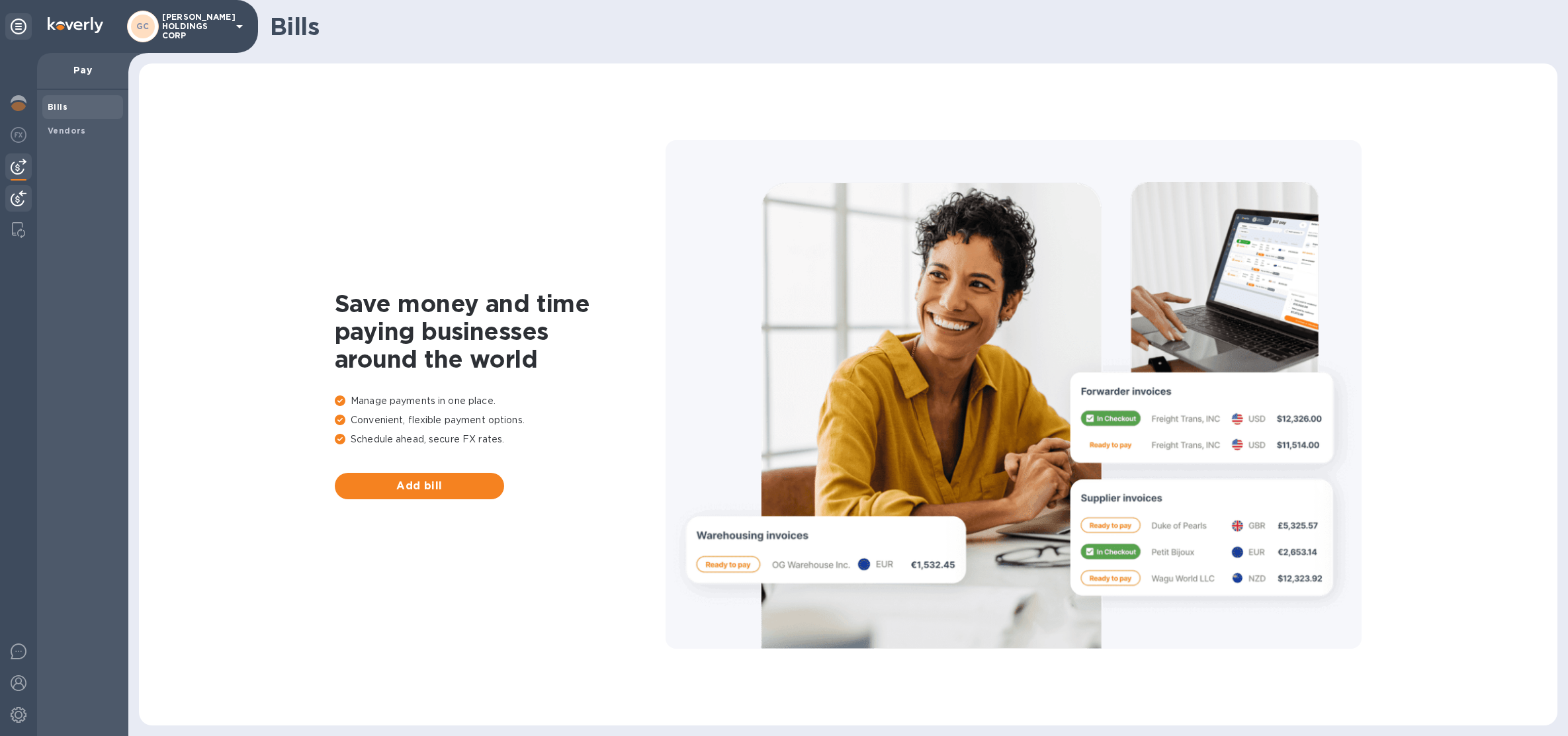
click at [14, 192] on img at bounding box center [18, 198] width 16 height 16
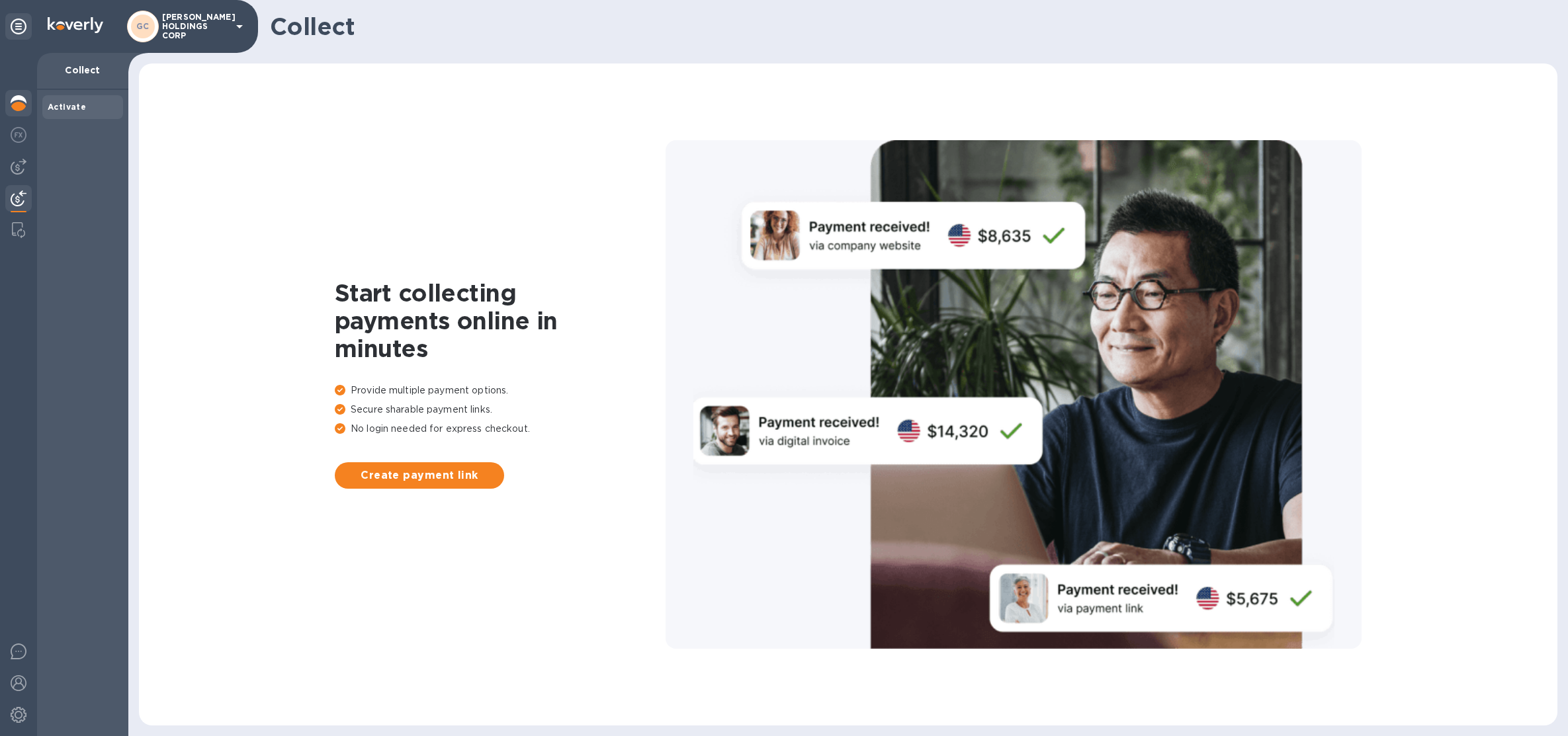
click at [28, 99] on div at bounding box center [18, 105] width 27 height 29
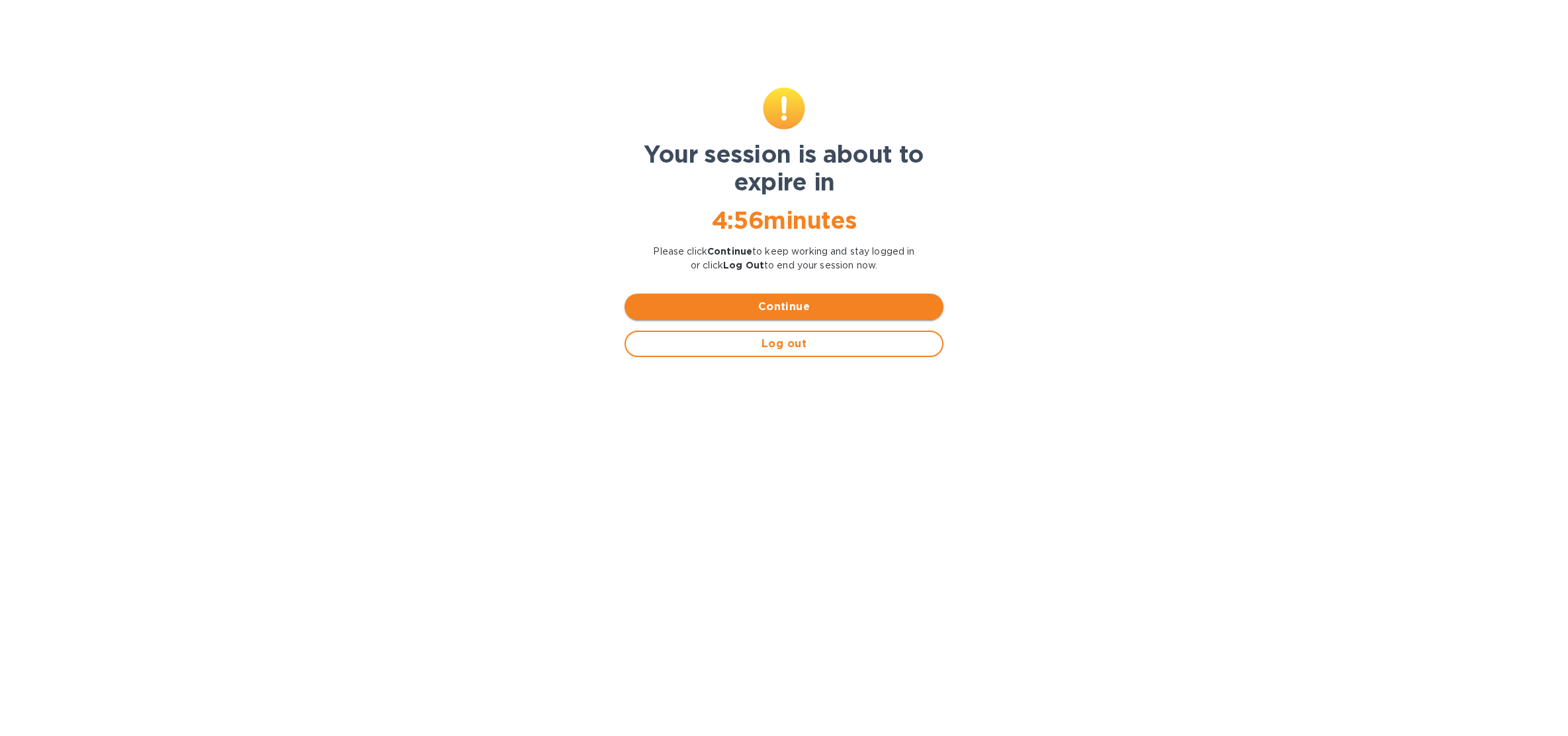
click at [825, 318] on button "Continue" at bounding box center [784, 307] width 319 height 27
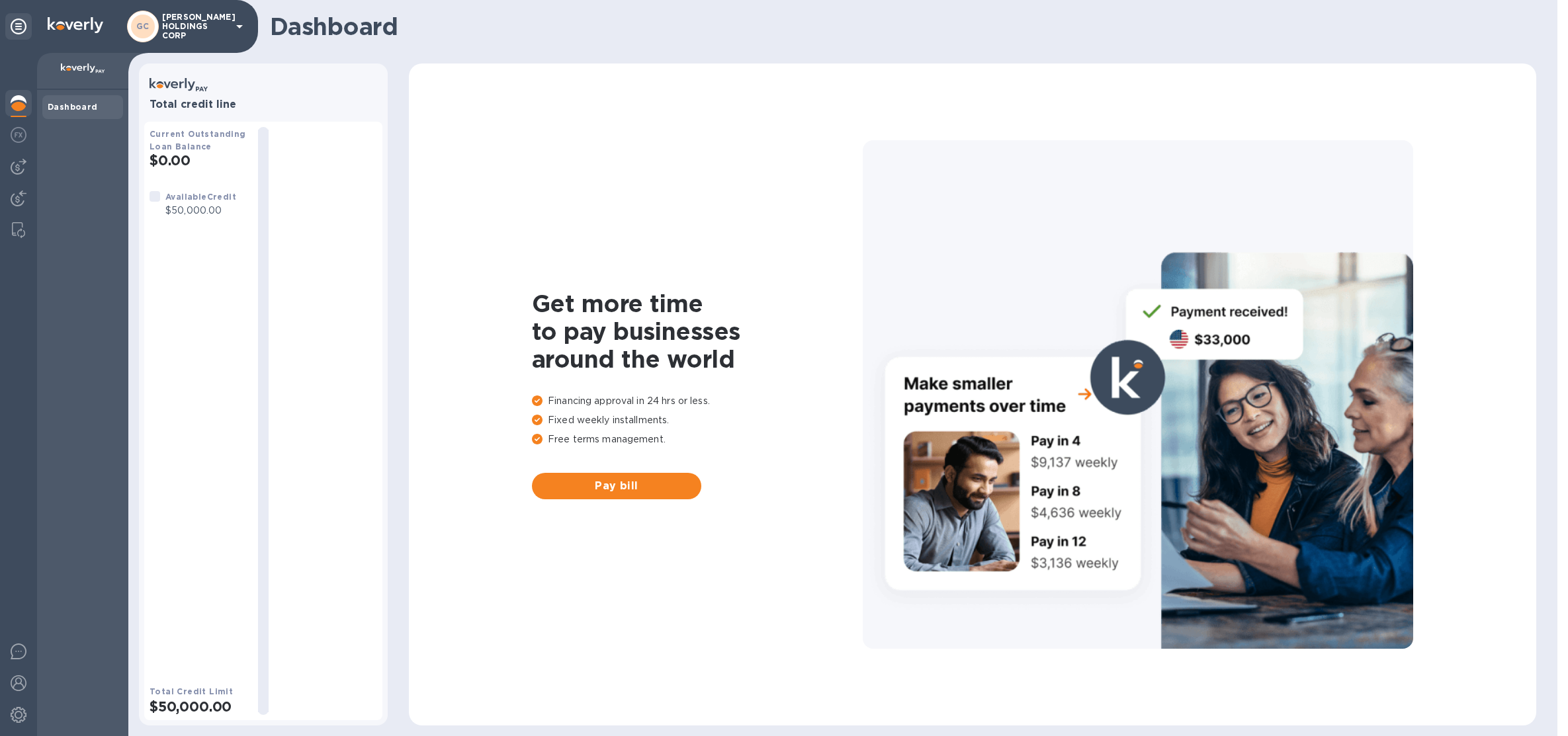
click at [190, 21] on p "[PERSON_NAME] HOLDINGS CORP" at bounding box center [195, 27] width 66 height 27
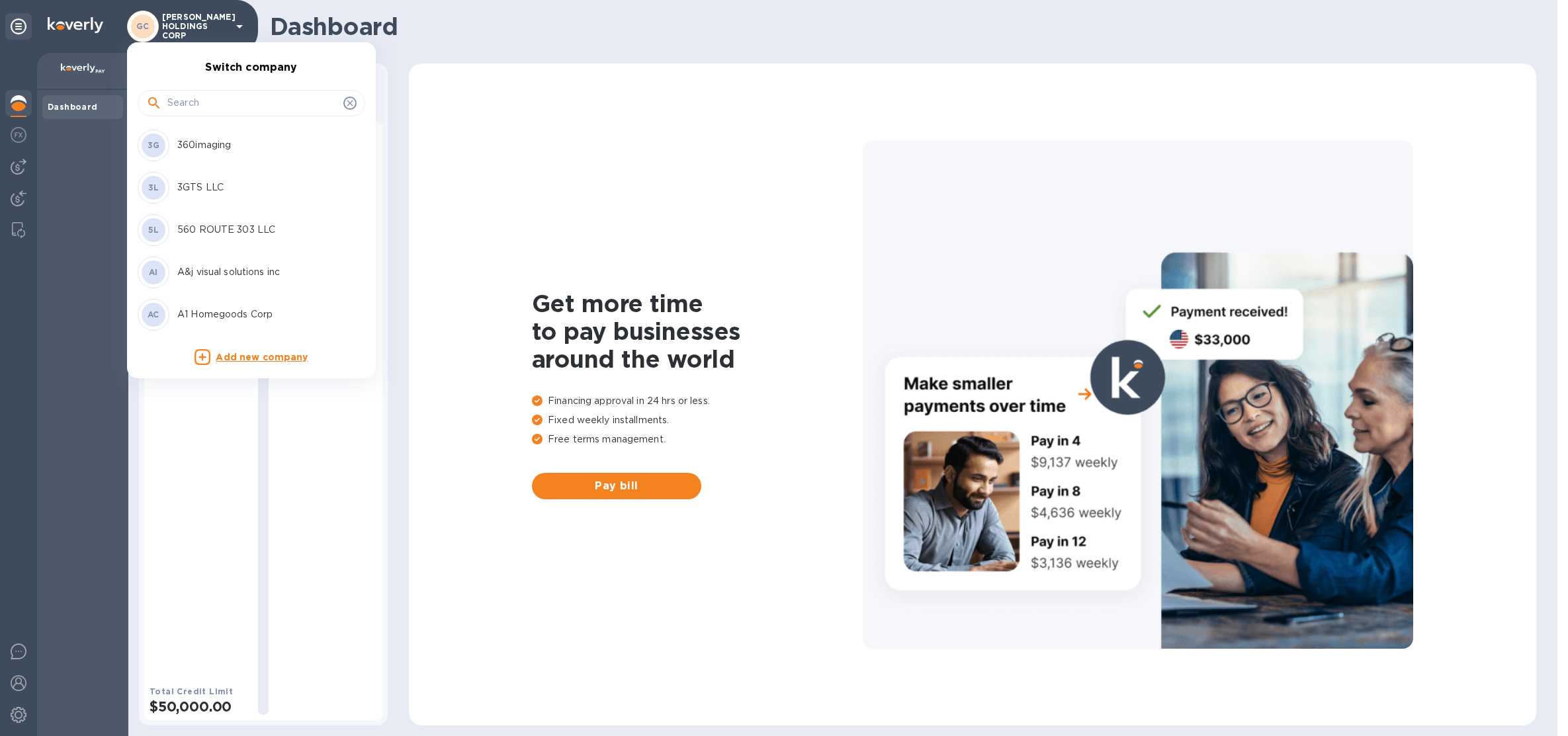
click at [209, 94] on input "text" at bounding box center [252, 103] width 171 height 20
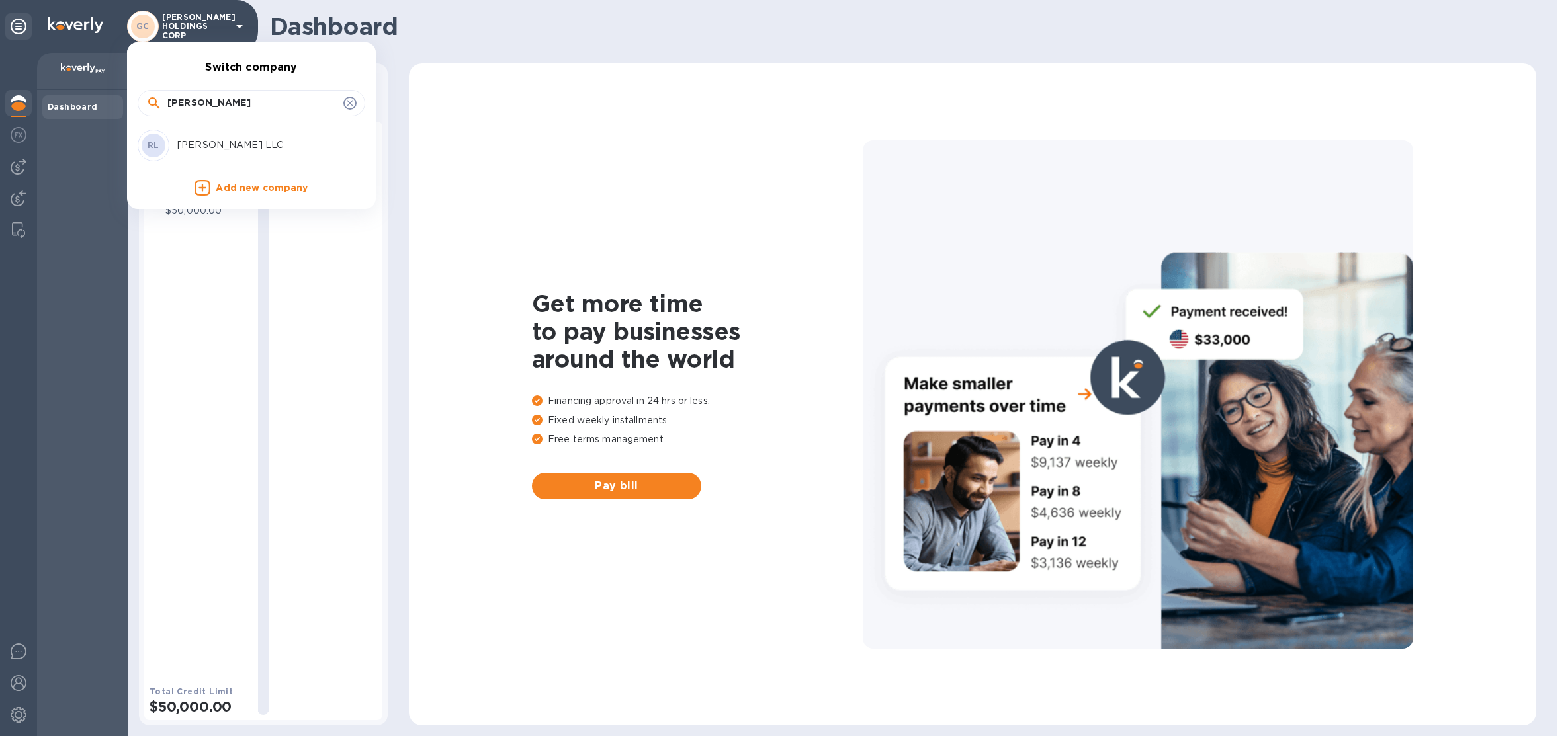
type input "[PERSON_NAME]"
click at [201, 138] on p "[PERSON_NAME] LLC" at bounding box center [261, 145] width 166 height 14
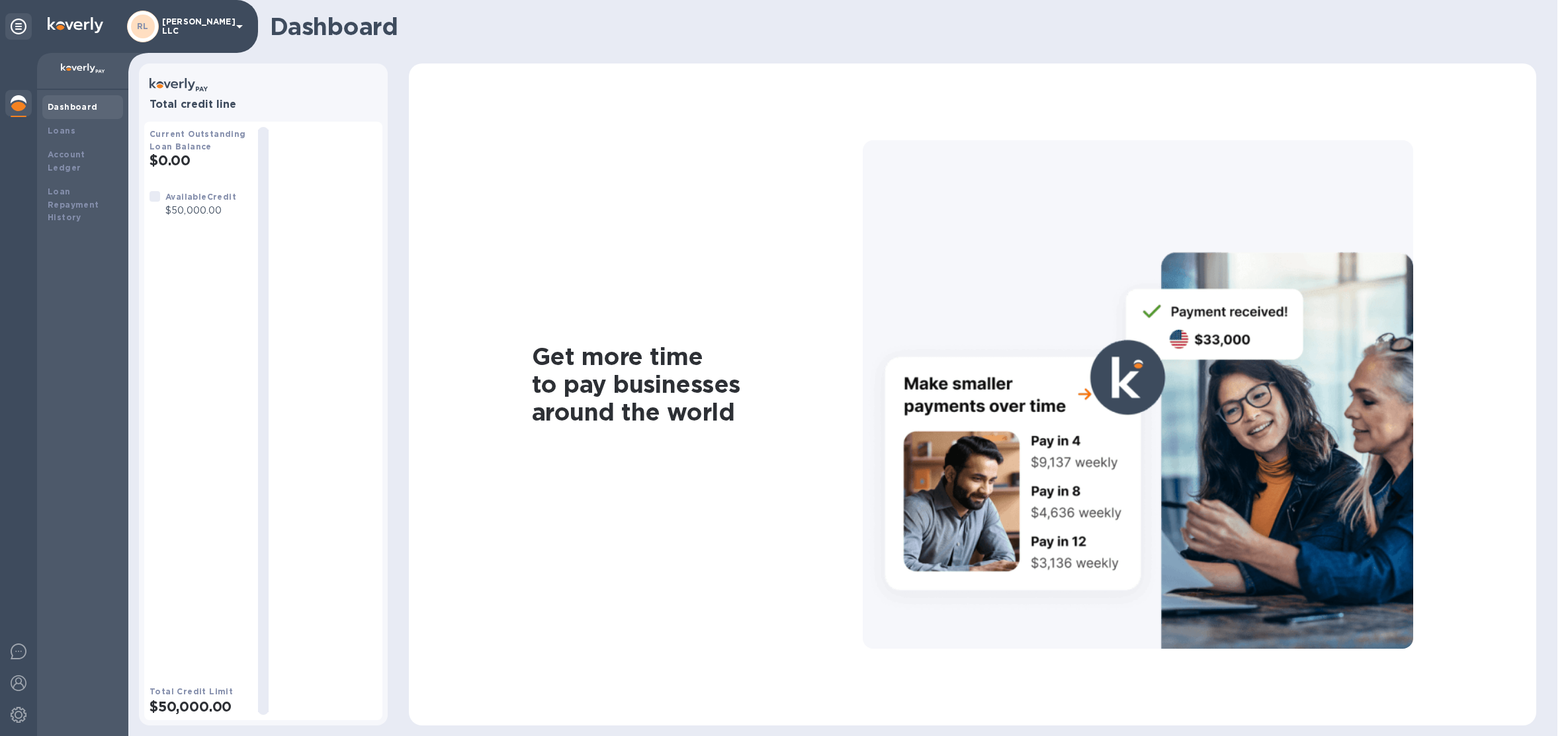
click at [199, 33] on div "[PERSON_NAME] LLC" at bounding box center [187, 26] width 120 height 32
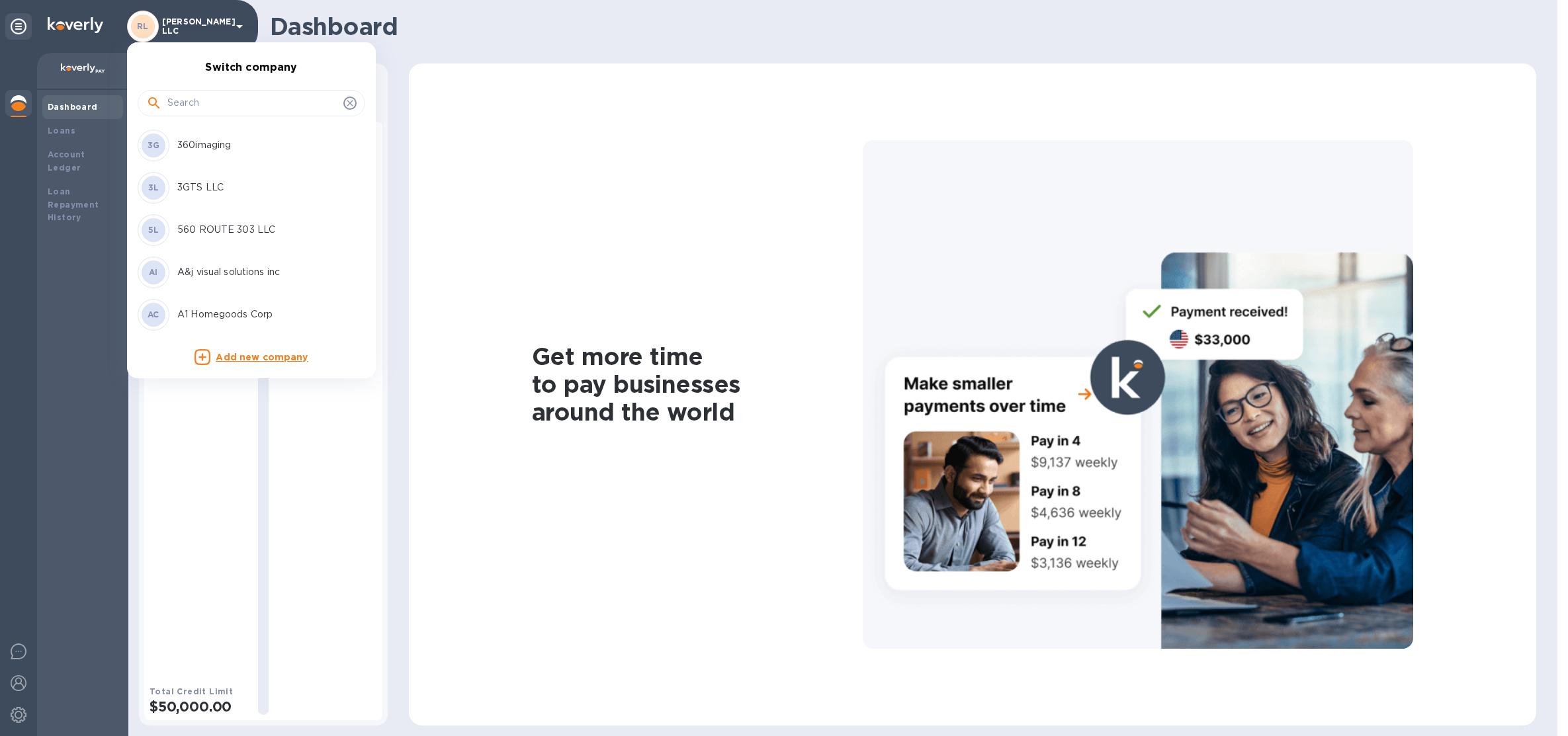
click at [215, 111] on input "text" at bounding box center [252, 103] width 171 height 20
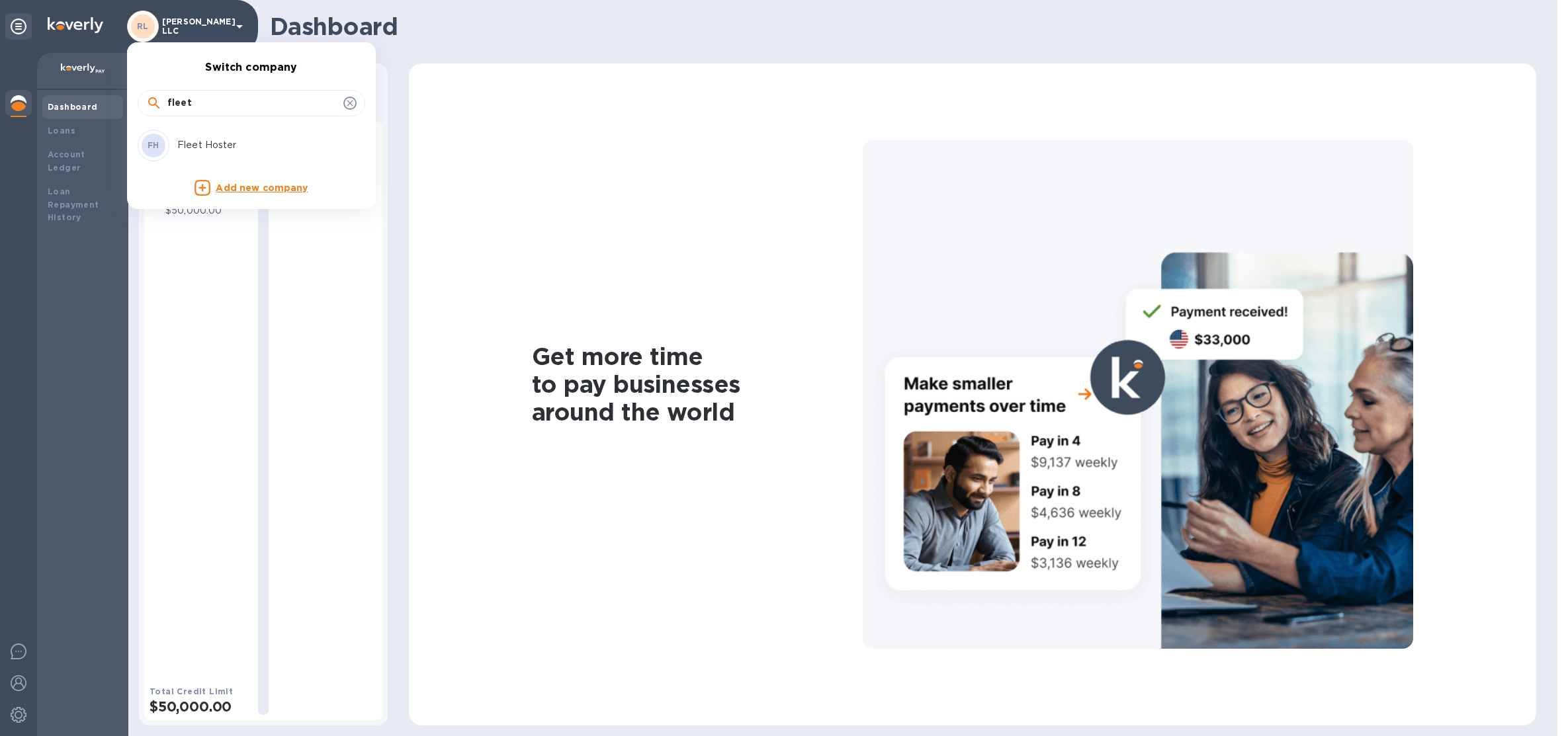
type input "fleet"
click at [220, 143] on p "Fleet Hoster" at bounding box center [261, 145] width 166 height 14
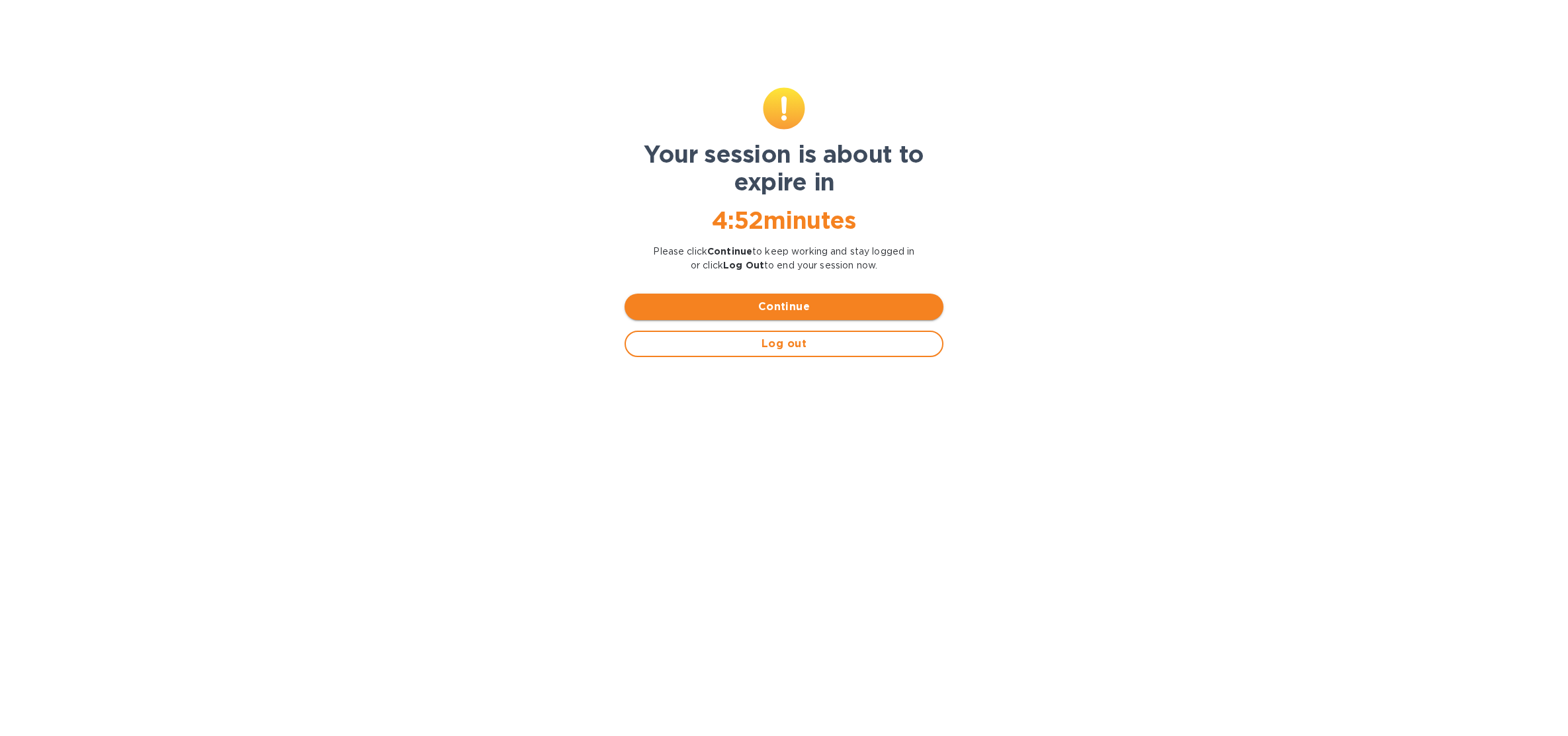
click at [929, 301] on span "Continue" at bounding box center [784, 307] width 297 height 16
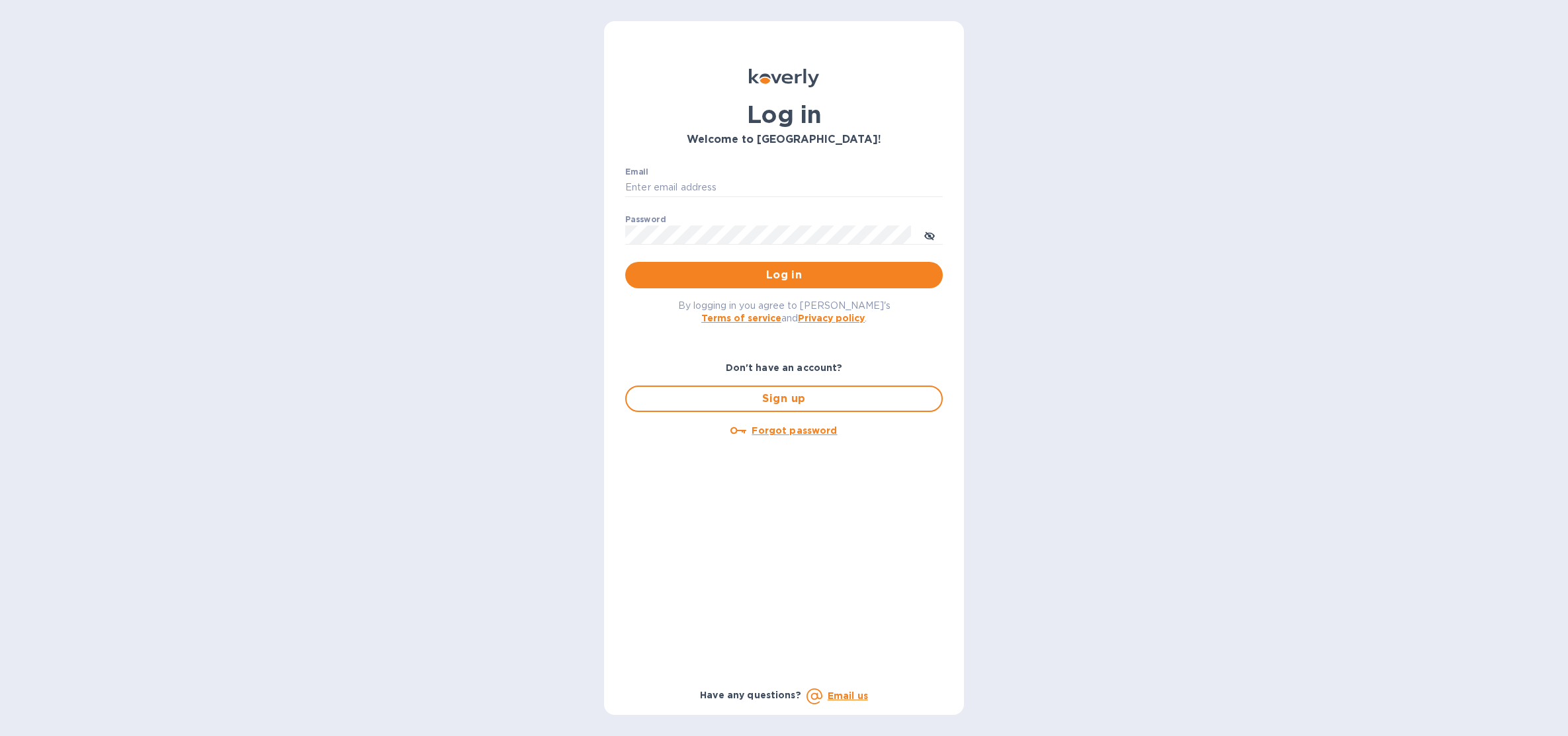
click at [724, 170] on div "Email ​" at bounding box center [784, 191] width 317 height 48
click at [721, 183] on input "Email" at bounding box center [784, 188] width 317 height 20
type input "[EMAIL_ADDRESS][DOMAIN_NAME]"
click at [790, 274] on span "Log in" at bounding box center [784, 275] width 297 height 16
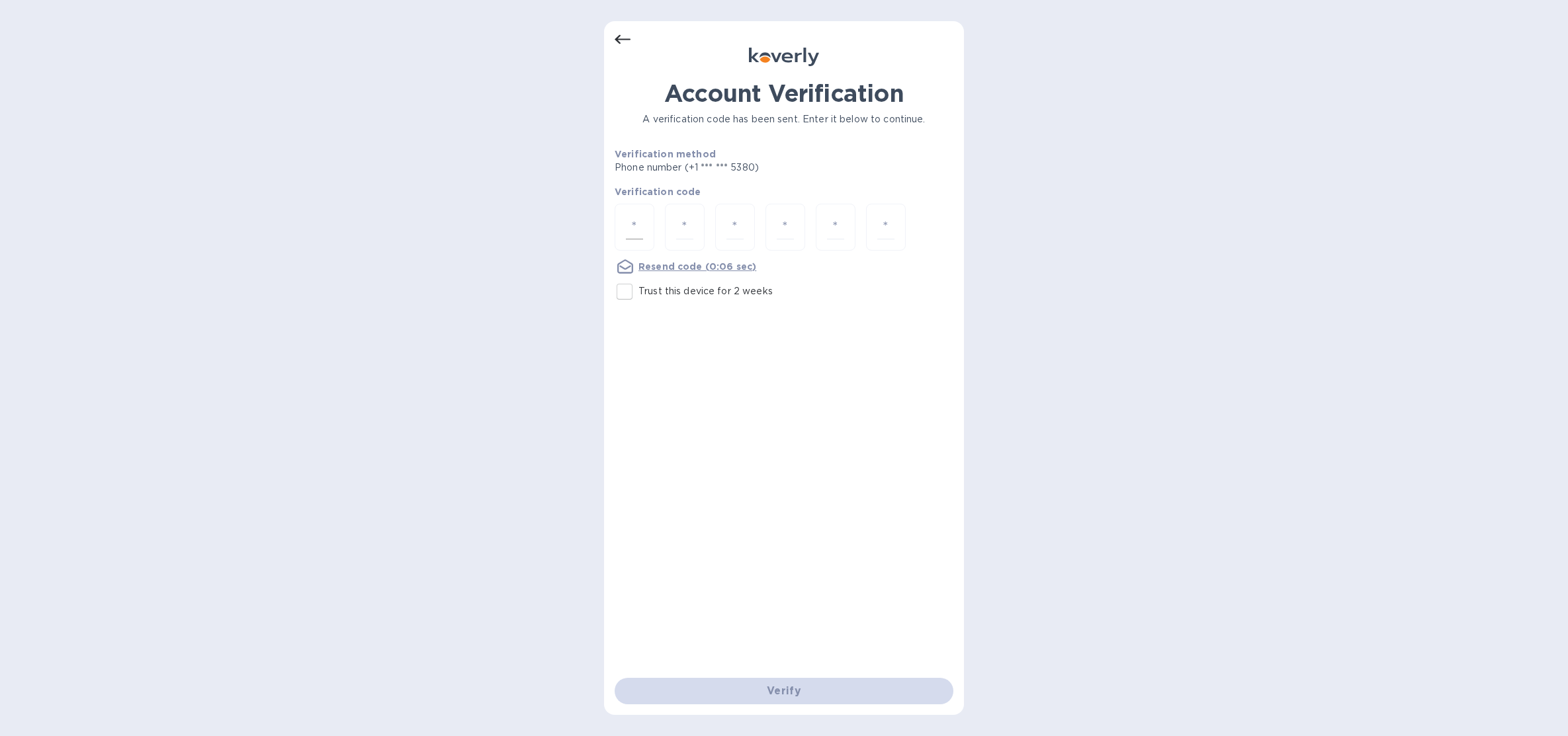
click at [628, 210] on div at bounding box center [634, 227] width 39 height 47
type input "2"
type input "0"
type input "8"
type input "2"
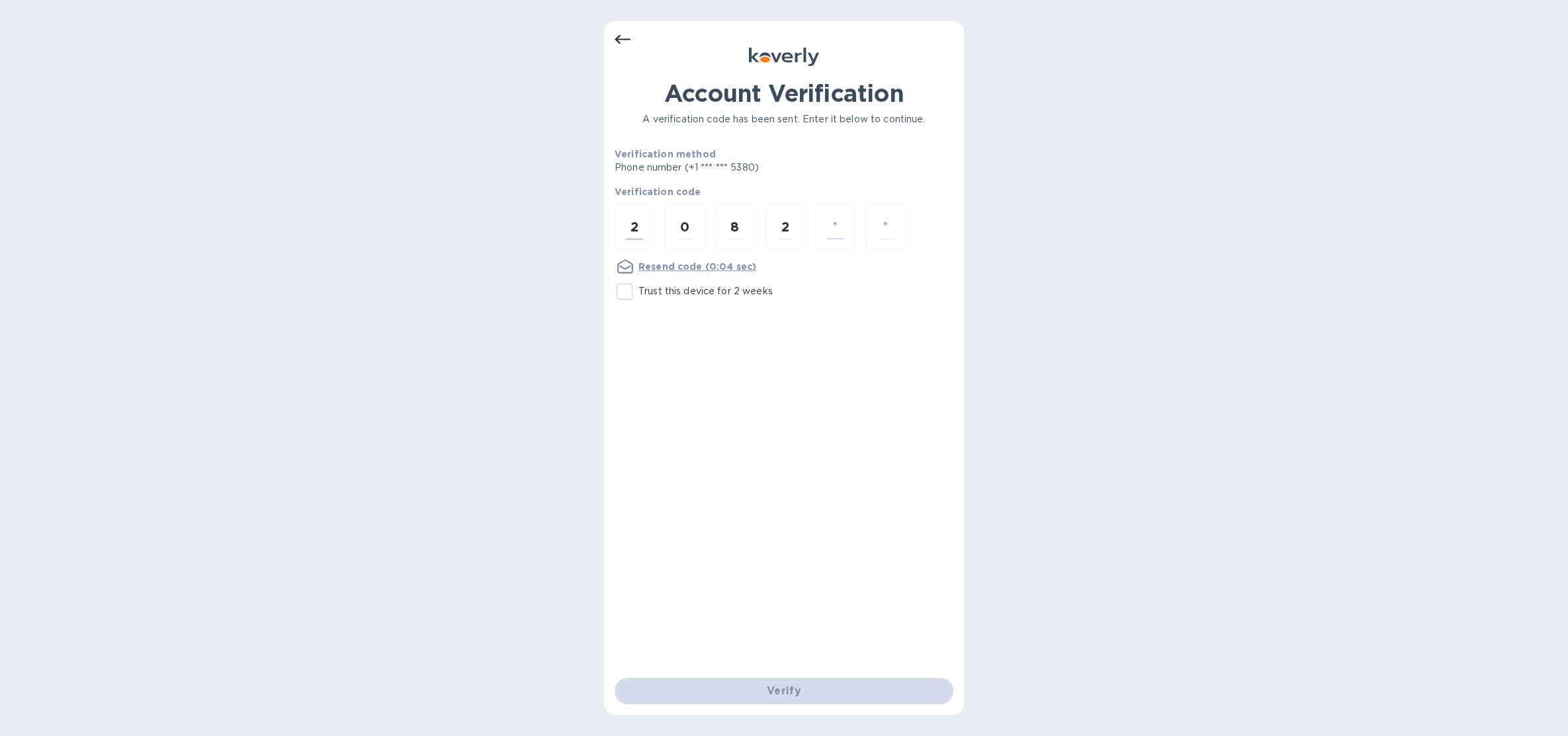
type input "1"
type input "2"
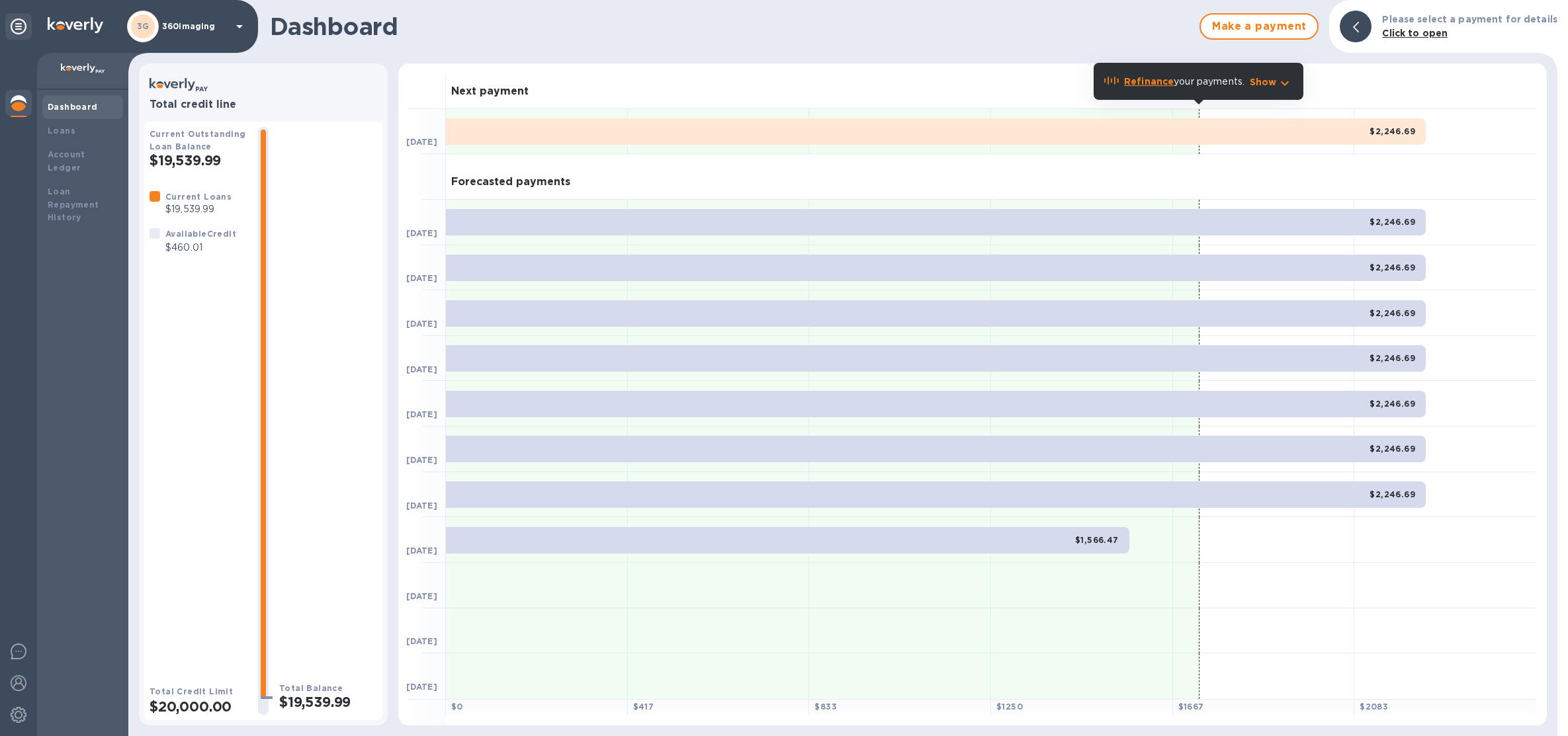
click at [223, 31] on div "3G 360imaging" at bounding box center [187, 26] width 120 height 32
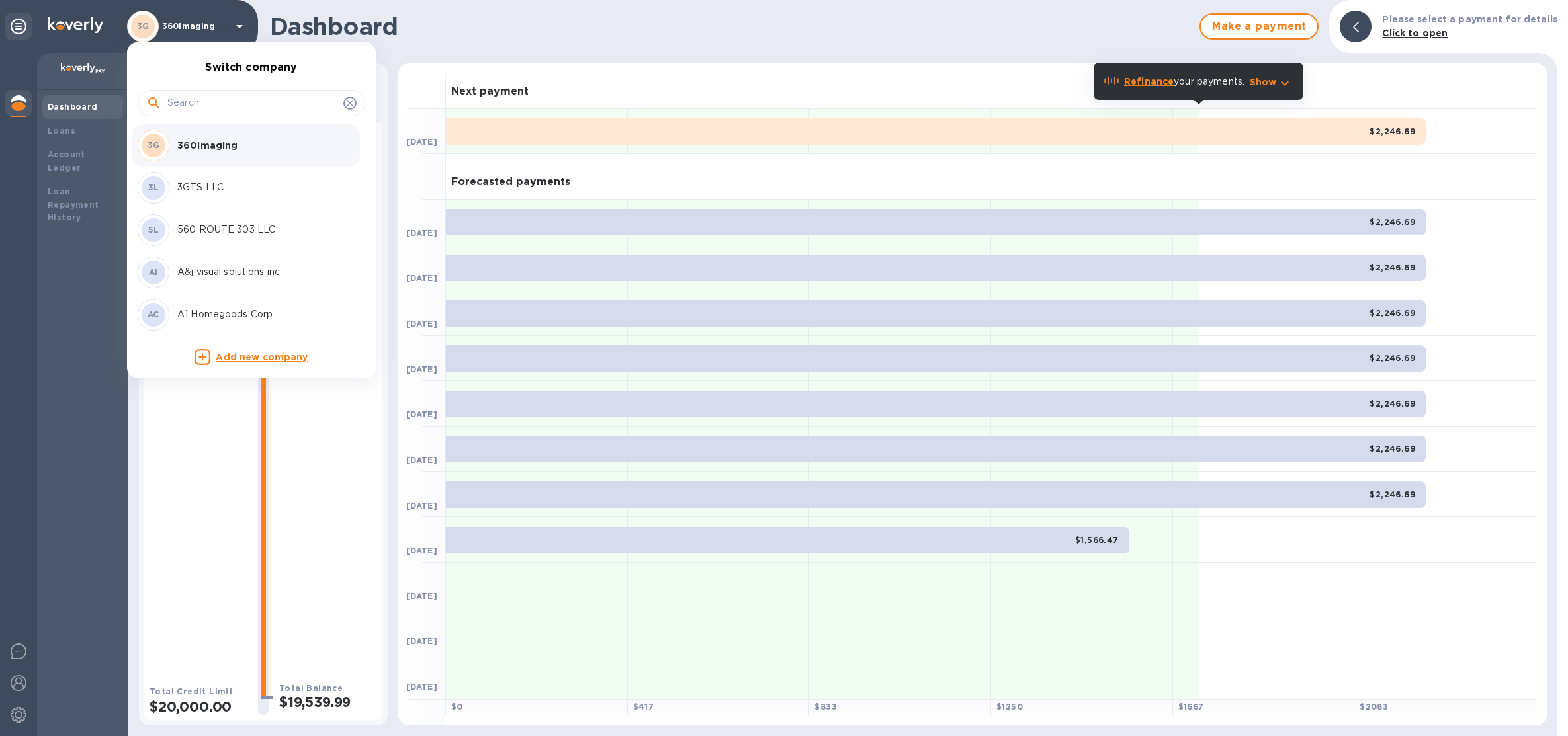
click at [226, 109] on input "text" at bounding box center [252, 103] width 171 height 20
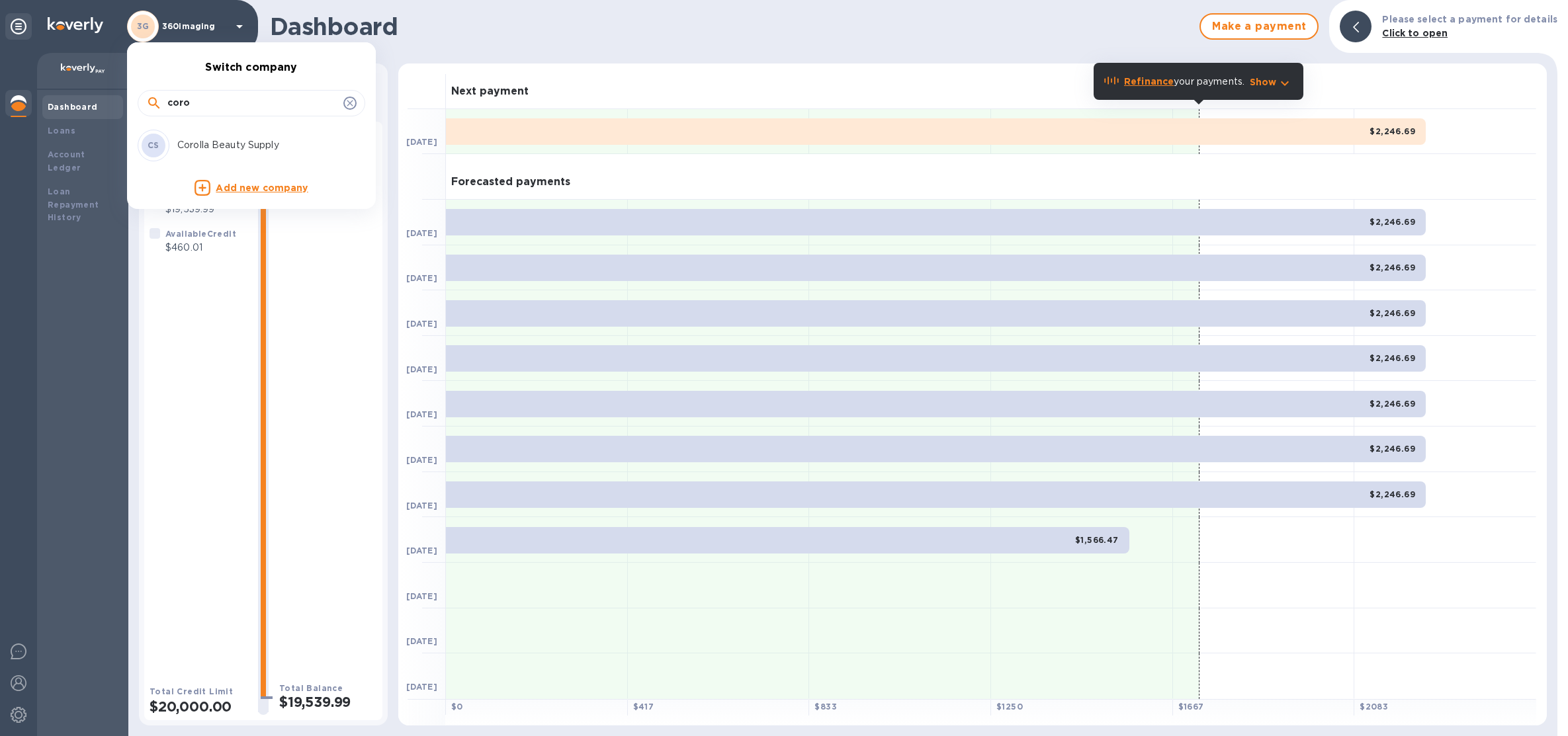
type input "coro"
click at [227, 149] on p "Corolla Beauty Supply" at bounding box center [261, 145] width 166 height 14
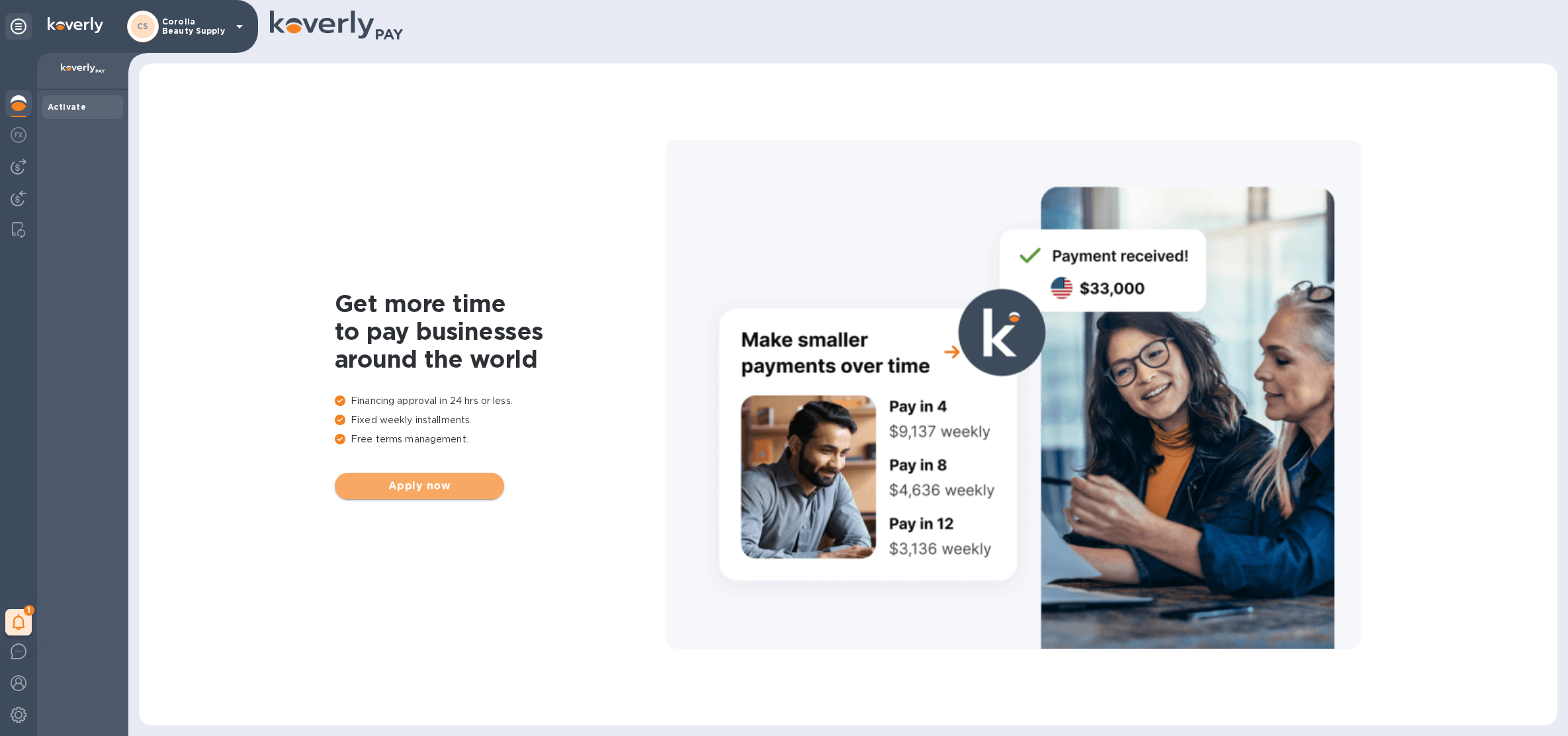
click at [410, 484] on span "Apply now" at bounding box center [419, 486] width 148 height 16
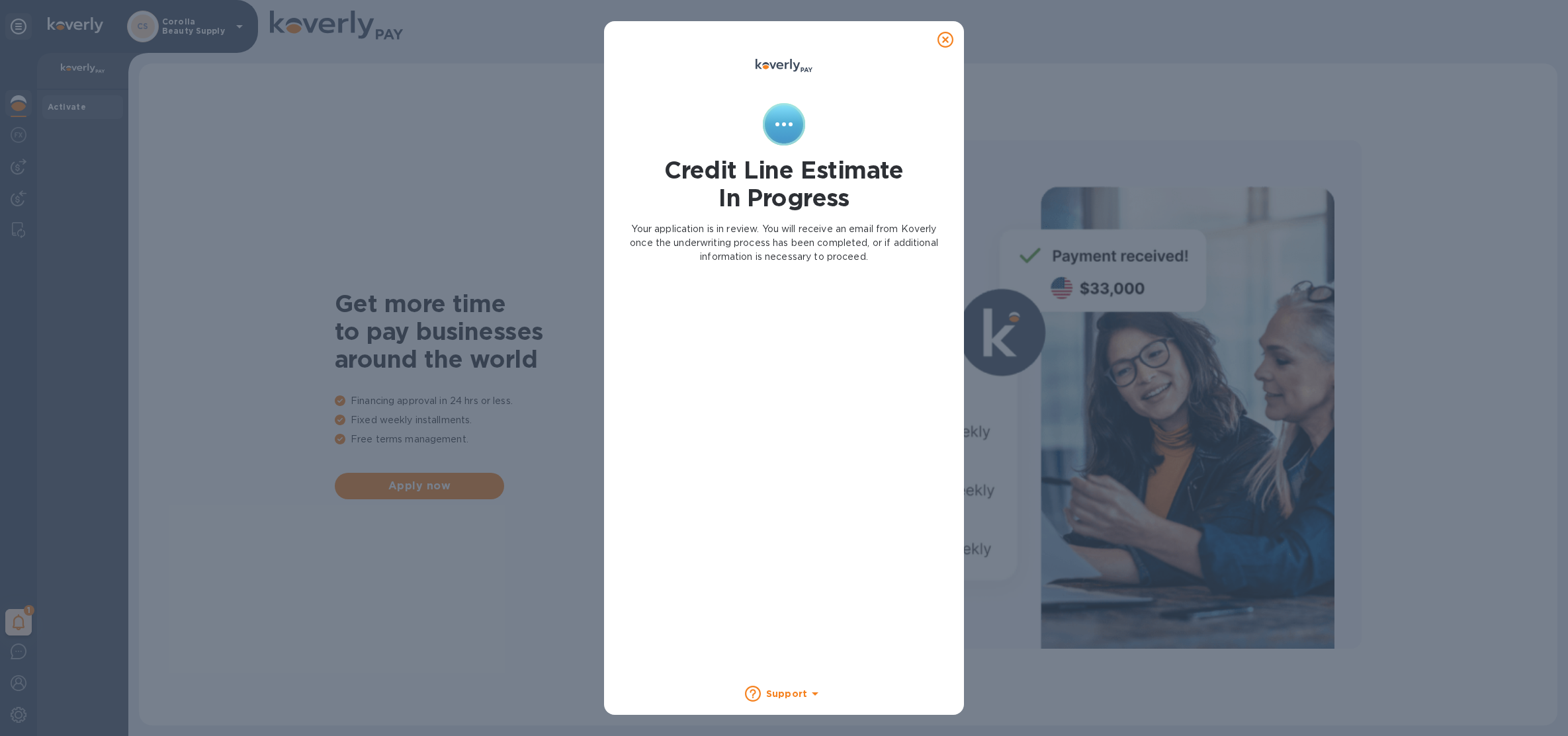
click at [950, 39] on icon at bounding box center [946, 39] width 16 height 16
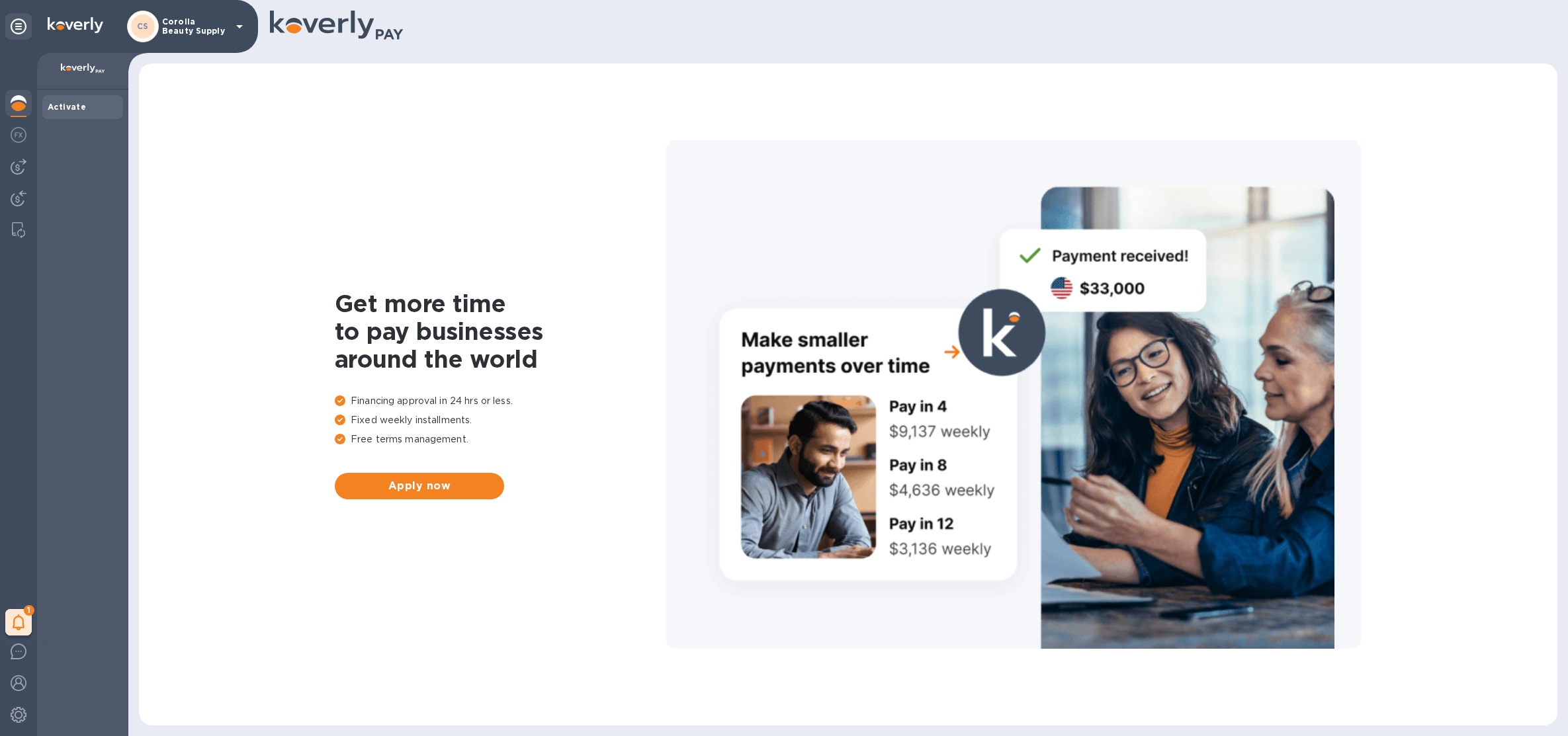
click at [188, 39] on div "CS Corolla Beauty Supply" at bounding box center [187, 26] width 120 height 32
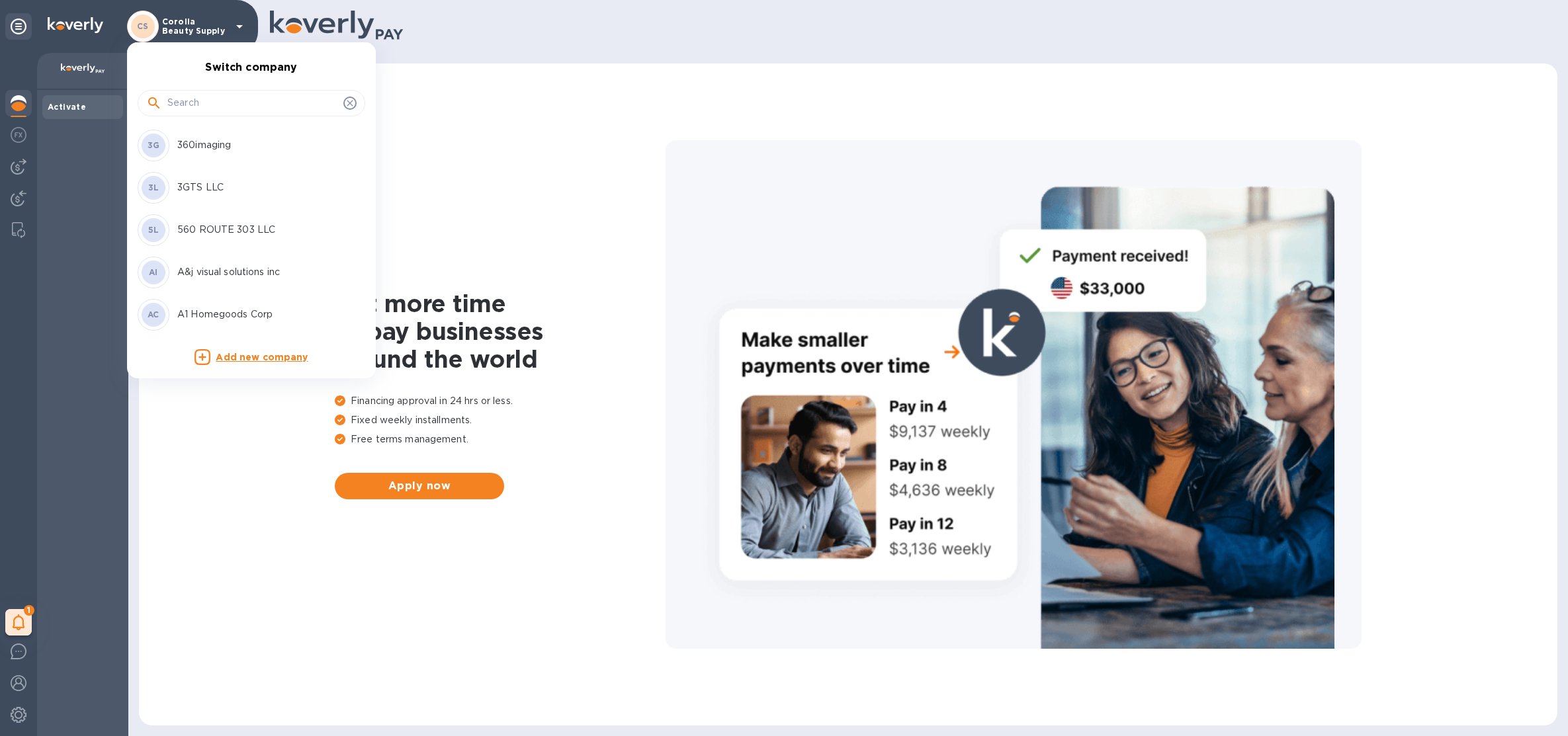
click at [213, 107] on input "text" at bounding box center [252, 103] width 171 height 20
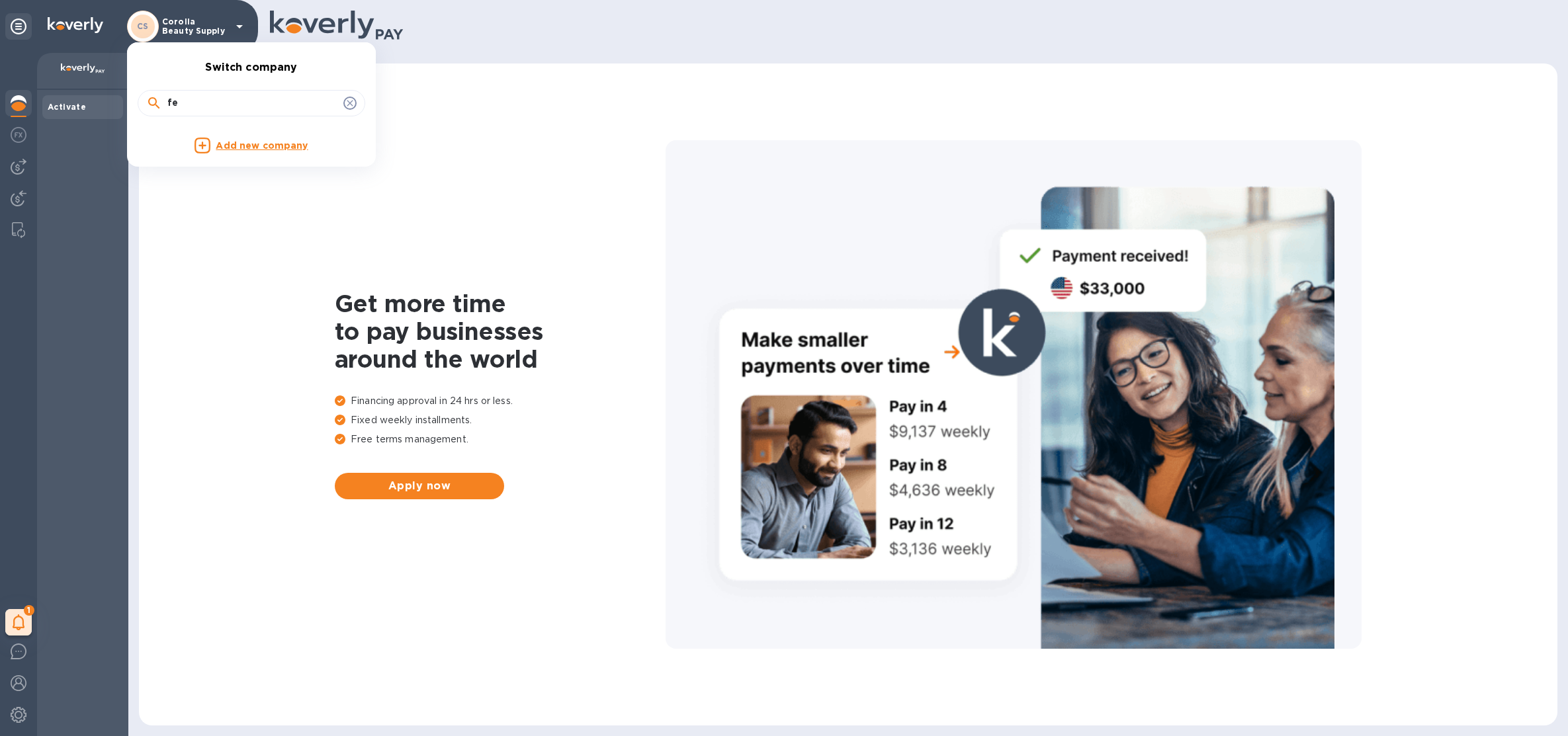
type input "f"
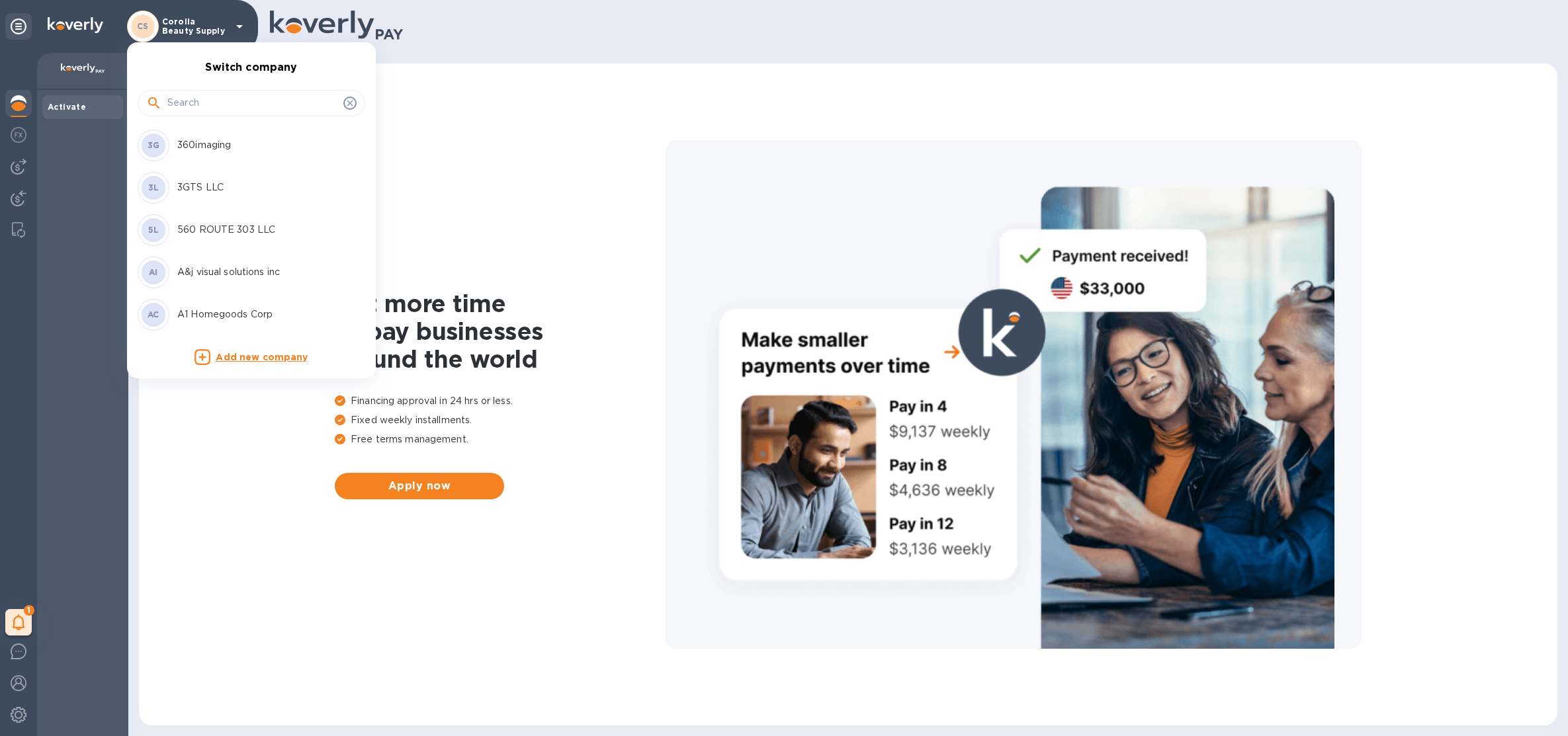
click at [514, 170] on div at bounding box center [784, 368] width 1568 height 736
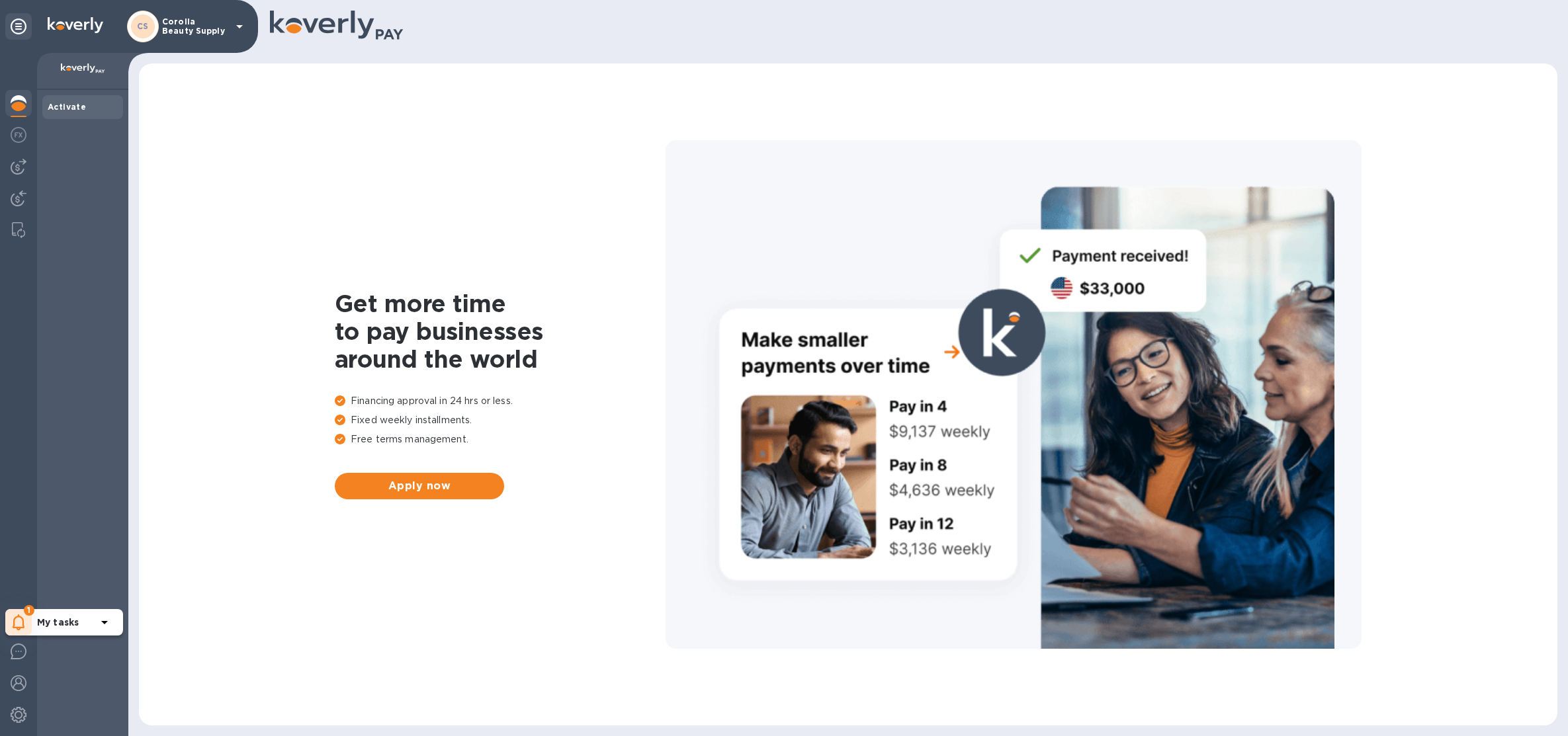
click at [27, 621] on div "1" at bounding box center [18, 622] width 27 height 27
click at [21, 720] on img at bounding box center [18, 715] width 16 height 16
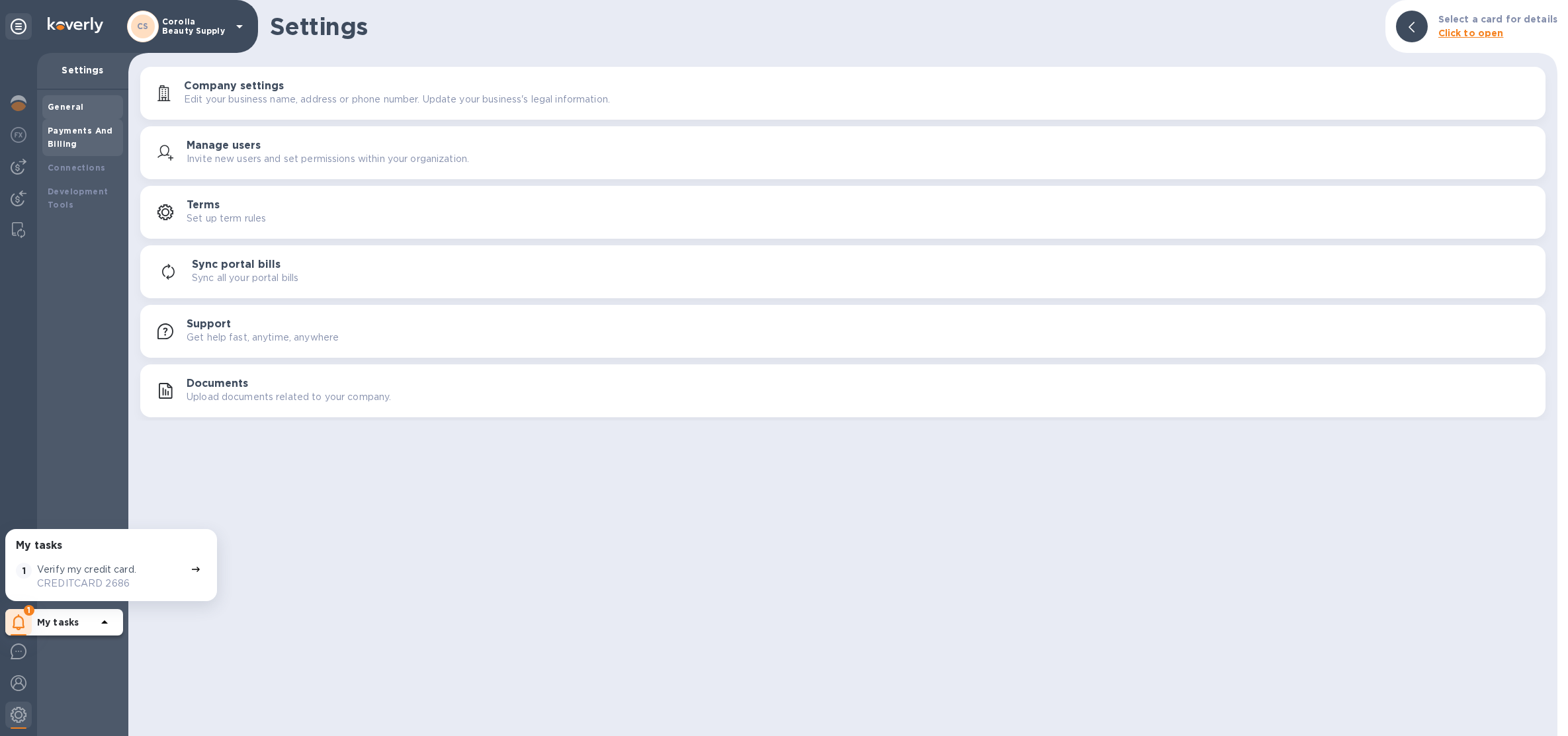
drag, startPoint x: 133, startPoint y: 139, endPoint x: 123, endPoint y: 139, distance: 10.0
click at [128, 139] on div "CS Corolla Beauty Supply My tasks 1 Verify my credit card. CREDITCARD 2686 1 My…" at bounding box center [784, 368] width 1568 height 736
click at [92, 139] on div "Payments And Billing" at bounding box center [83, 137] width 70 height 27
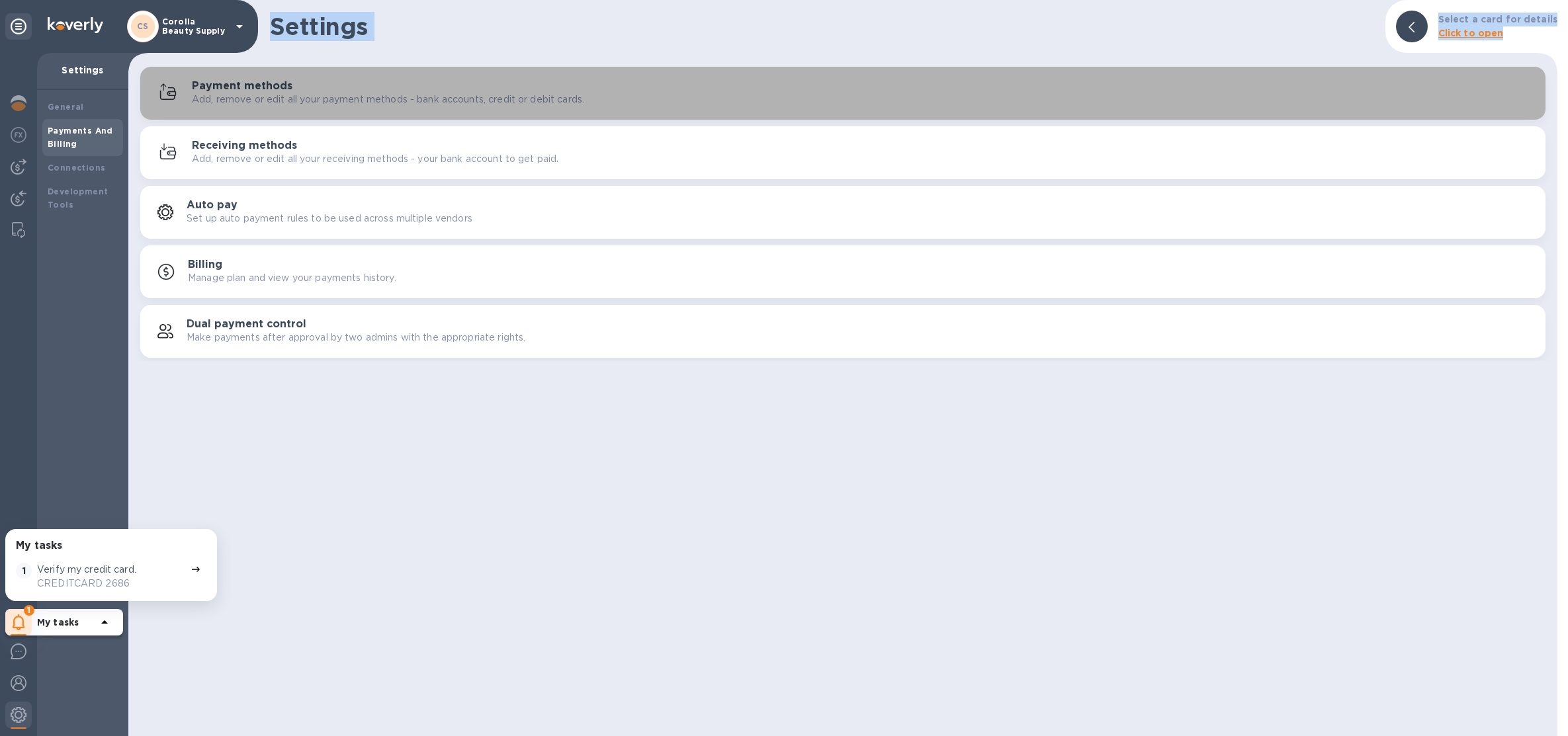
click at [338, 114] on button "Payment methods Add, remove or edit all your payment methods - bank accounts, c…" at bounding box center [843, 93] width 1405 height 53
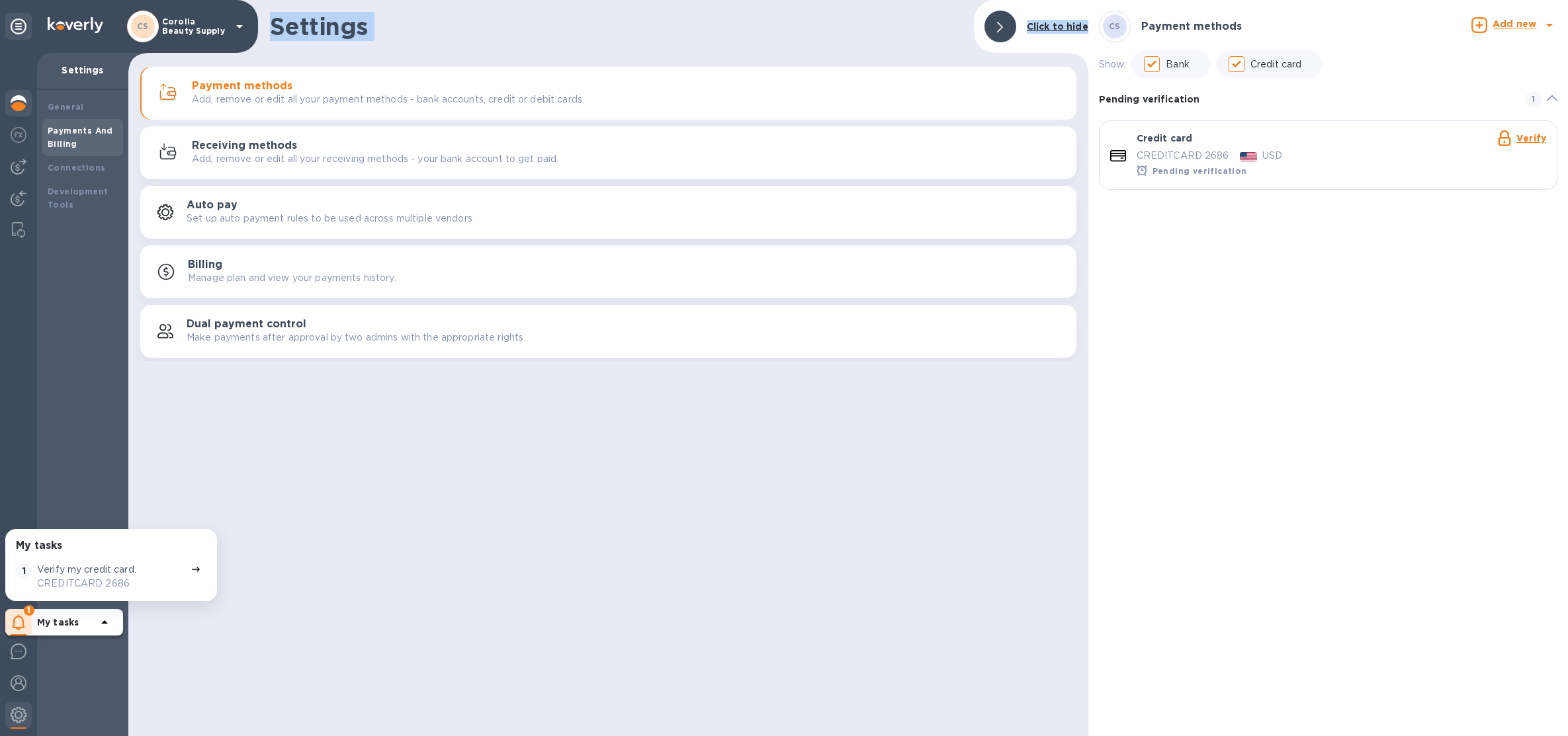
click at [16, 104] on img at bounding box center [18, 103] width 16 height 16
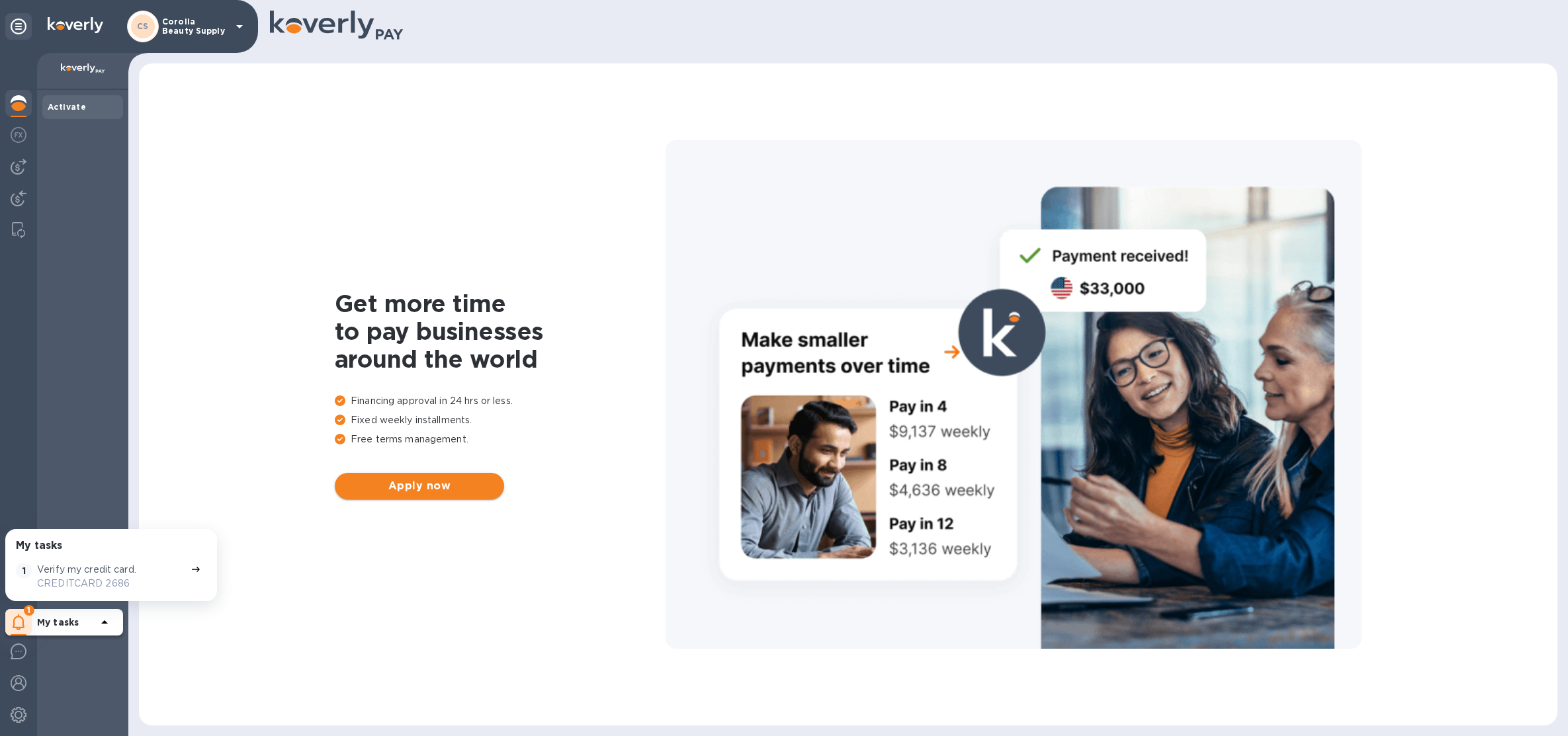
click at [433, 488] on span "Apply now" at bounding box center [419, 486] width 148 height 16
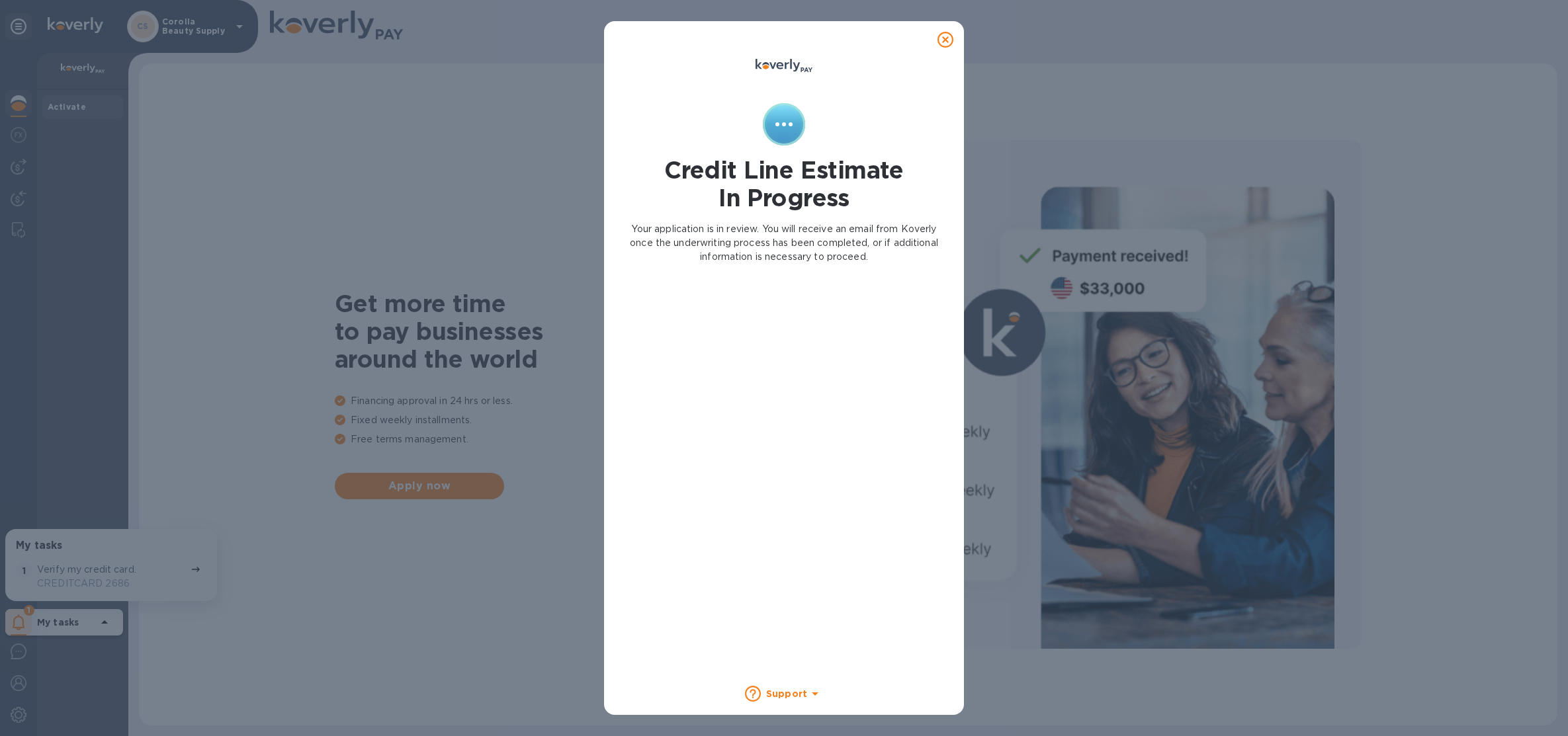
click at [946, 45] on icon at bounding box center [946, 39] width 16 height 16
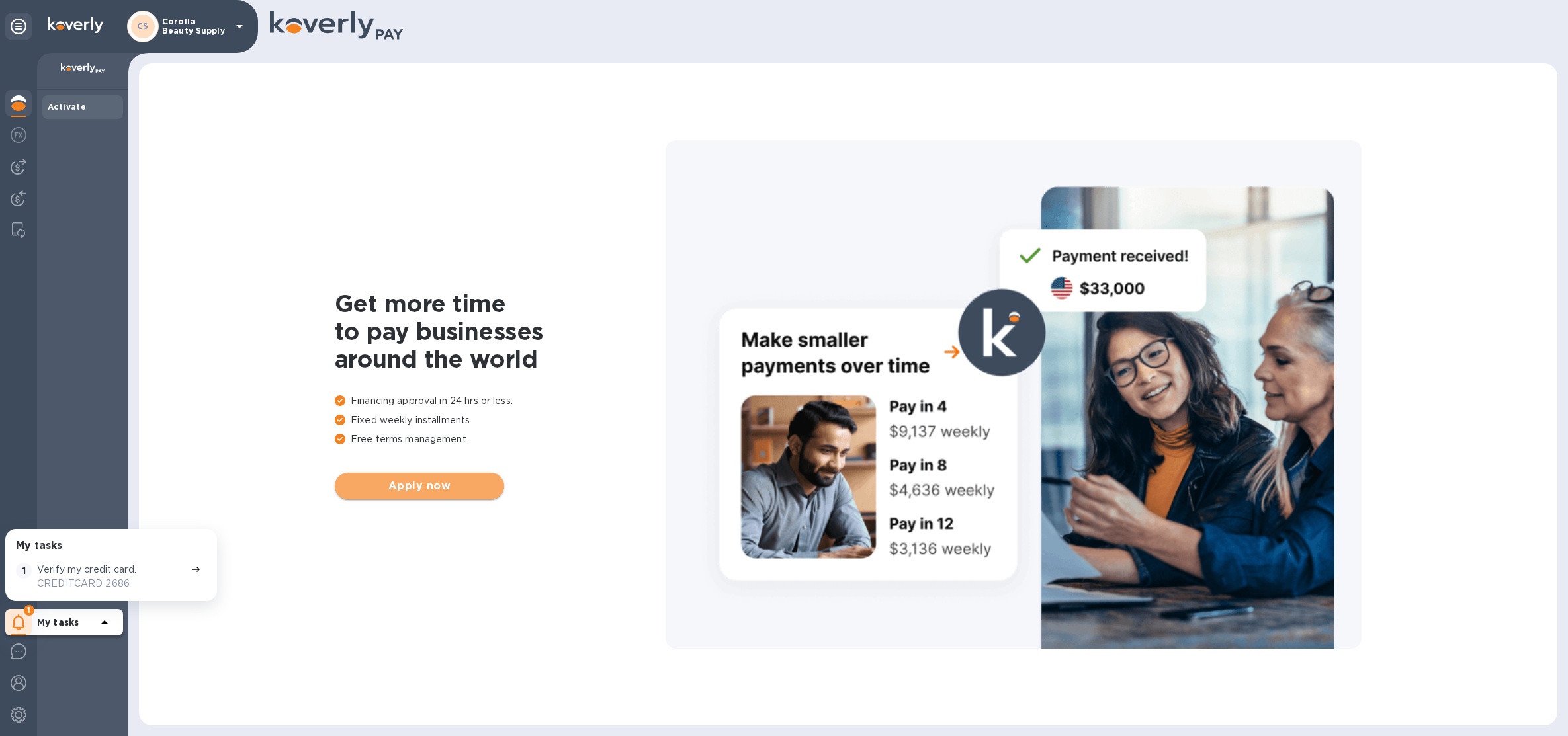
click at [438, 491] on span "Apply now" at bounding box center [419, 486] width 148 height 16
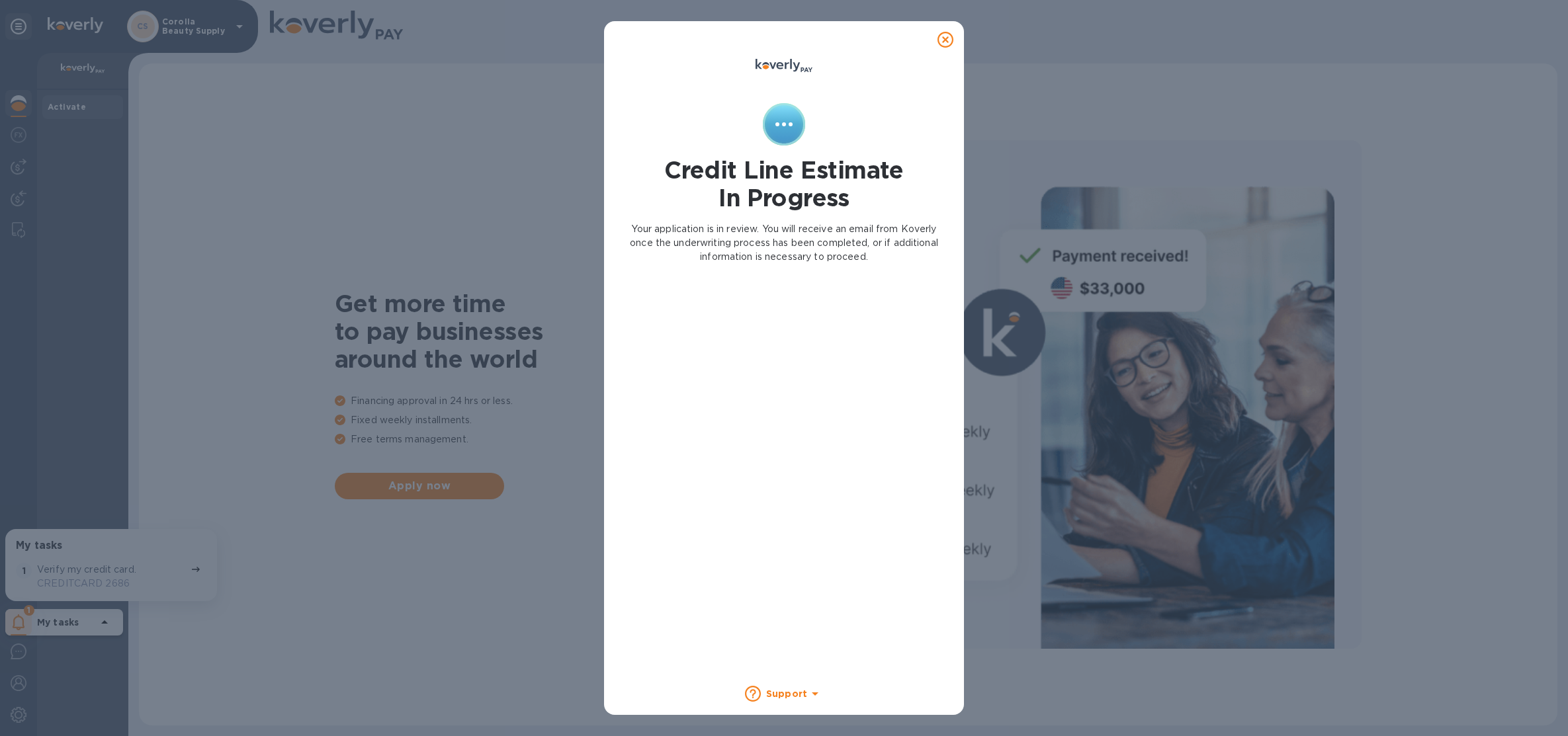
click at [951, 36] on icon at bounding box center [946, 39] width 16 height 16
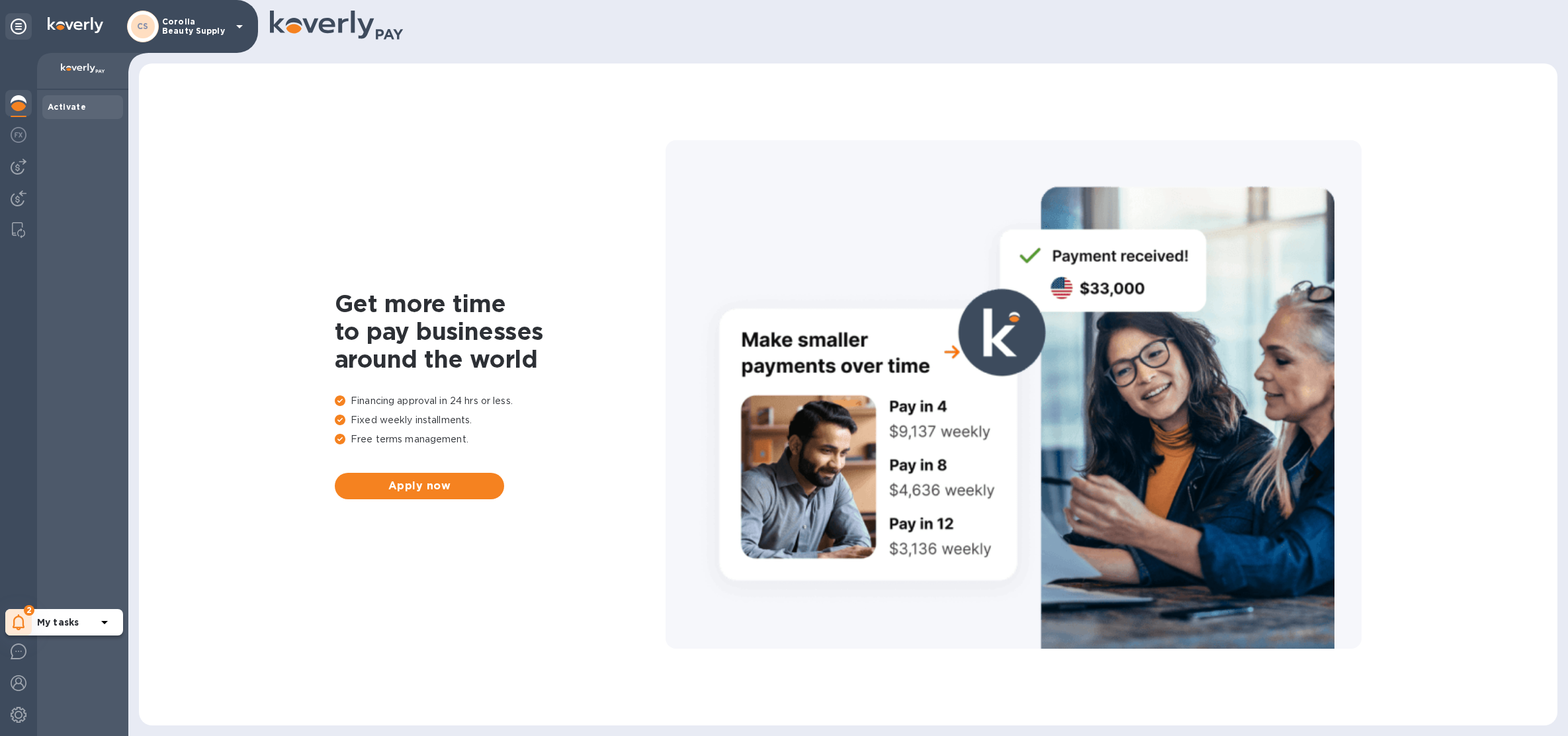
click at [18, 619] on icon at bounding box center [19, 622] width 13 height 16
click at [91, 577] on p "You have pending companies." at bounding box center [105, 582] width 136 height 14
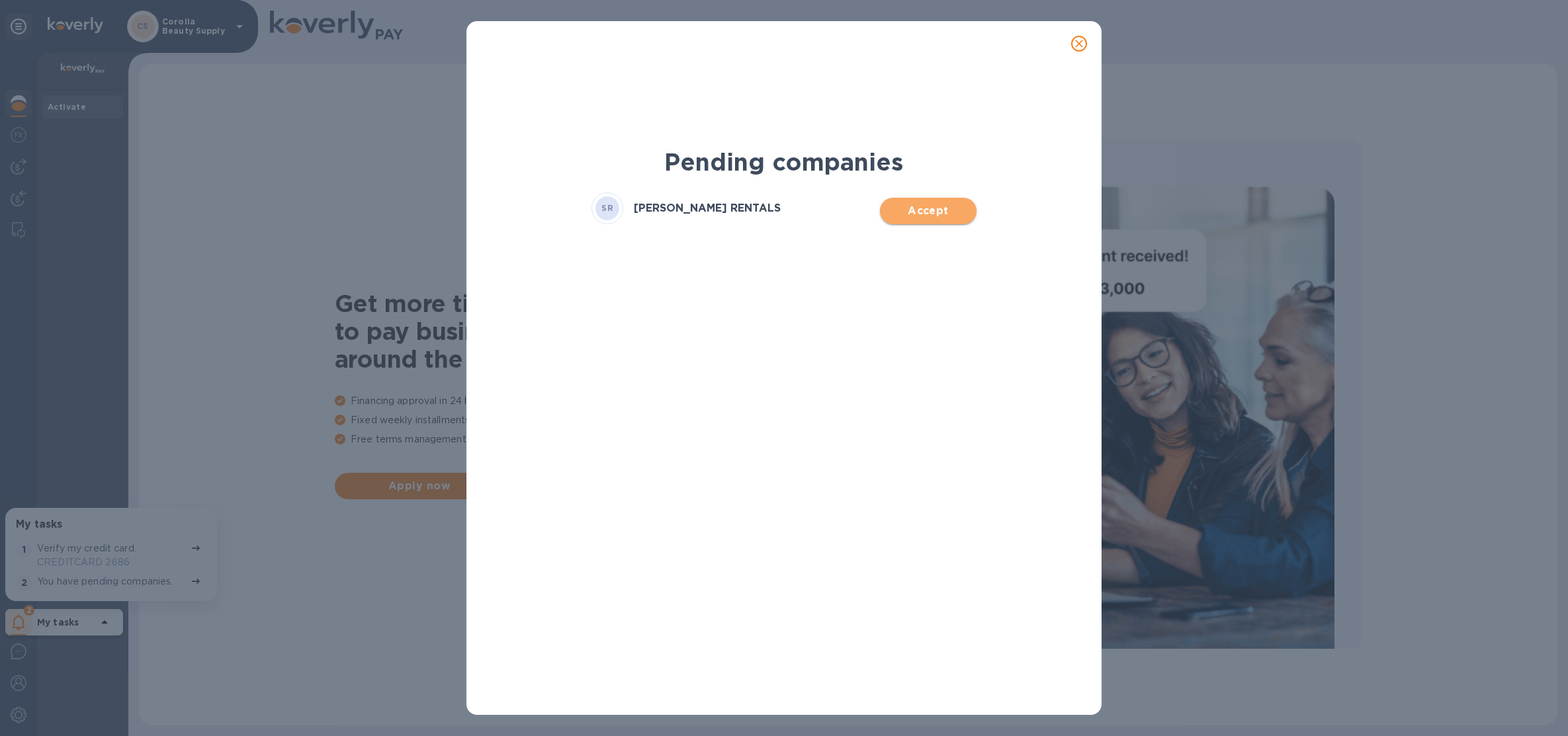
click at [940, 209] on span "Accept" at bounding box center [928, 211] width 75 height 16
